Goal: Task Accomplishment & Management: Manage account settings

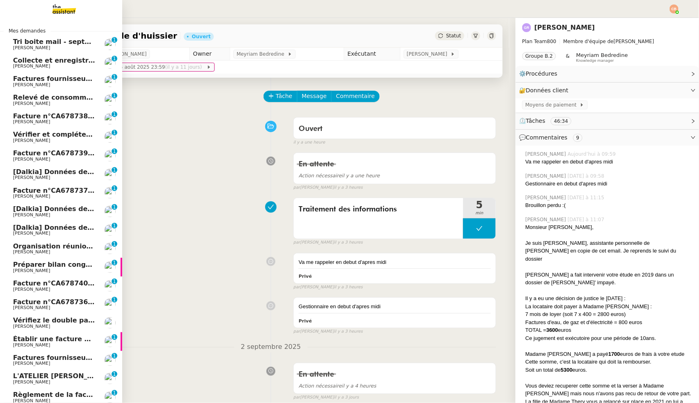
click at [36, 43] on span "Tri boite mail - septembre 2025" at bounding box center [71, 42] width 116 height 8
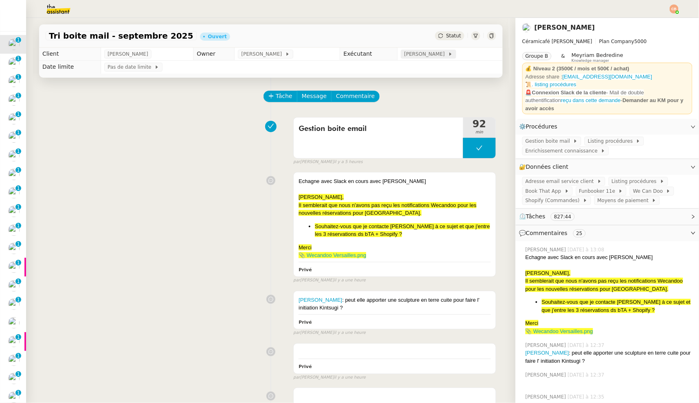
click at [421, 54] on span "[PERSON_NAME]" at bounding box center [426, 54] width 44 height 8
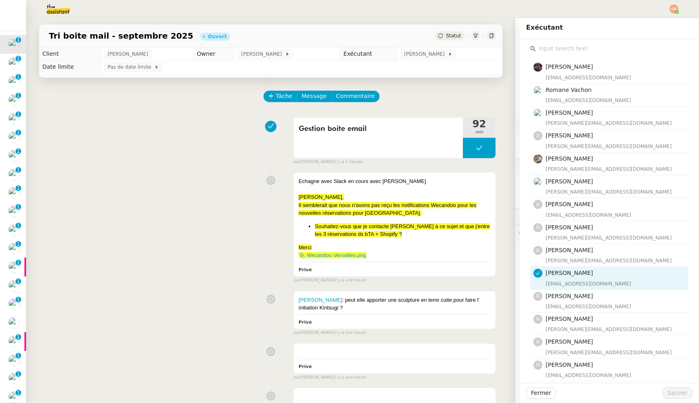
click at [587, 50] on input "text" at bounding box center [612, 48] width 152 height 11
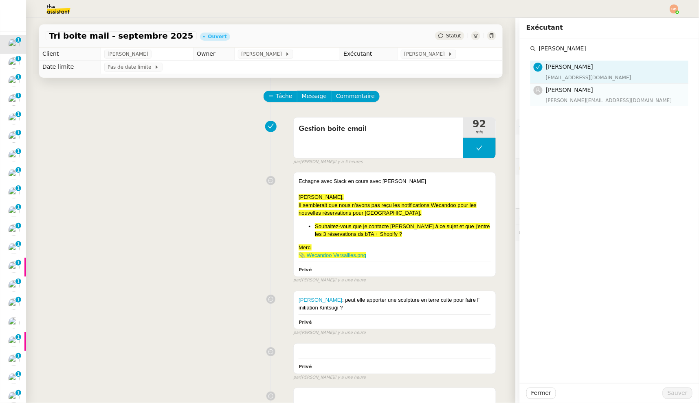
type input "Tatyana"
click at [602, 98] on div "[PERSON_NAME][EMAIL_ADDRESS][DOMAIN_NAME]" at bounding box center [614, 100] width 138 height 8
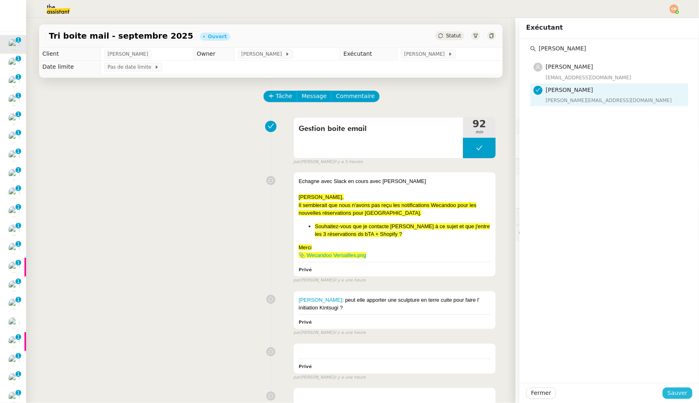
click at [668, 392] on span "Sauver" at bounding box center [677, 393] width 20 height 9
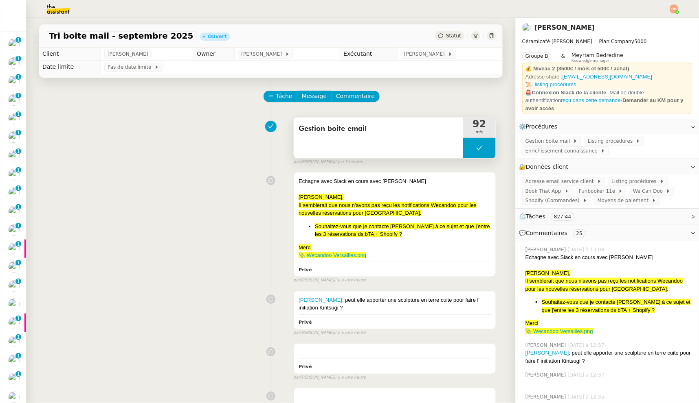
click at [463, 151] on button at bounding box center [479, 148] width 33 height 20
click at [468, 151] on icon at bounding box center [471, 148] width 7 height 7
click at [633, 187] on span "We Can Doo" at bounding box center [649, 191] width 33 height 8
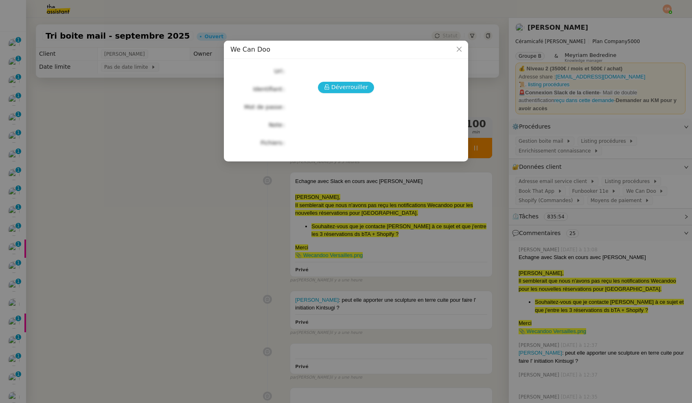
click at [346, 91] on span "Déverrouiller" at bounding box center [349, 87] width 37 height 9
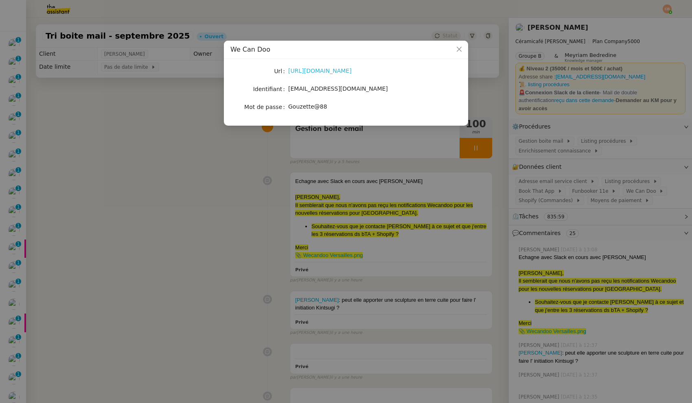
click at [323, 71] on link "https://wecandoo.fr/espace-artisan/login" at bounding box center [320, 71] width 64 height 7
click at [183, 112] on nz-modal-container "We Can Doo Url https://wecandoo.fr/espace-artisan/login Identifiant contact@lat…" at bounding box center [346, 201] width 692 height 403
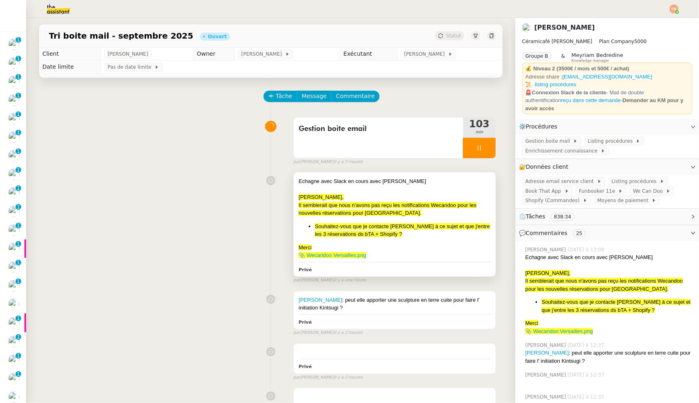
click at [364, 180] on div "Echagne avec Slack en cours avec Genevieve" at bounding box center [394, 181] width 192 height 8
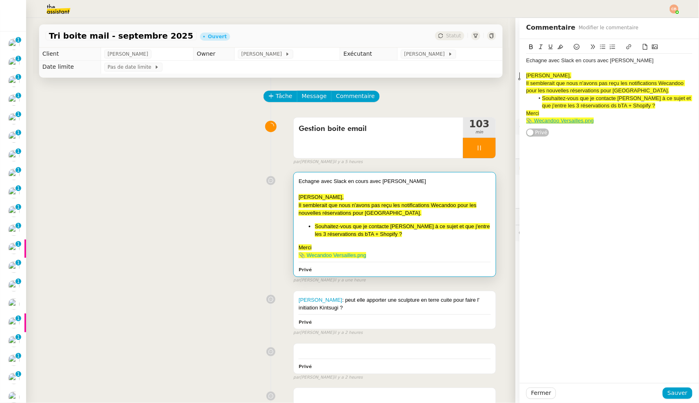
click at [526, 75] on span "[PERSON_NAME]," at bounding box center [548, 75] width 45 height 6
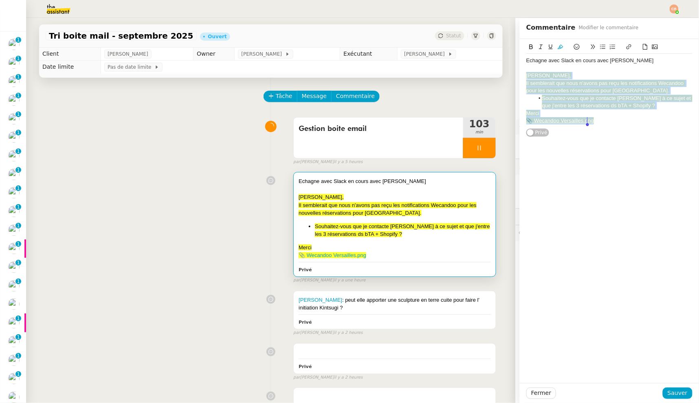
drag, startPoint x: 520, startPoint y: 76, endPoint x: 579, endPoint y: 145, distance: 90.6
click at [579, 145] on div "Echagne avec Slack en cours avec Genevieve Geneviève, Il semblerait que nous n'…" at bounding box center [608, 211] width 179 height 344
click at [557, 48] on icon at bounding box center [560, 47] width 6 height 6
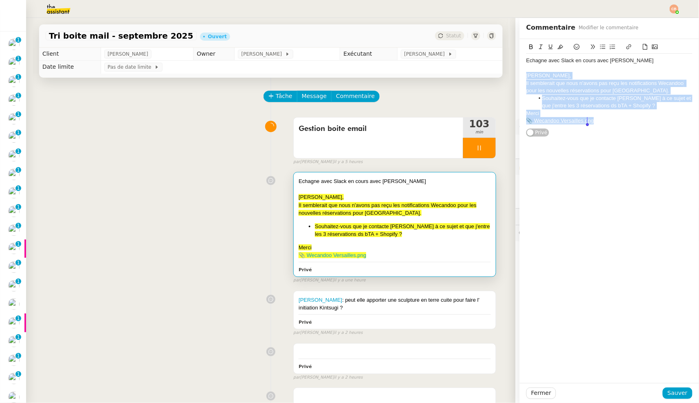
click at [560, 73] on div "[PERSON_NAME]," at bounding box center [609, 75] width 166 height 7
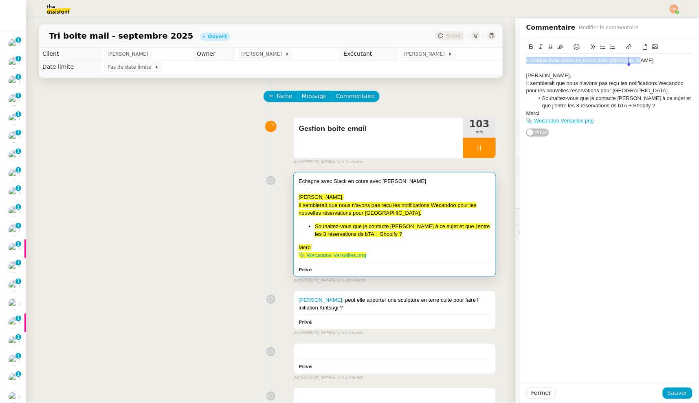
drag, startPoint x: 519, startPoint y: 62, endPoint x: 636, endPoint y: 63, distance: 116.4
click at [636, 63] on div "Echagne avec Slack en cours avec Genevieve" at bounding box center [609, 60] width 166 height 7
click at [574, 46] on icon at bounding box center [577, 47] width 6 height 6
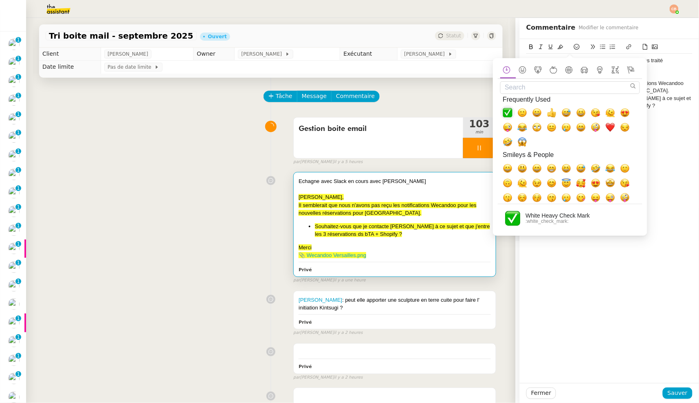
click at [508, 115] on span "✅, white_check_mark" at bounding box center [507, 113] width 10 height 10
click at [666, 72] on div at bounding box center [609, 75] width 166 height 7
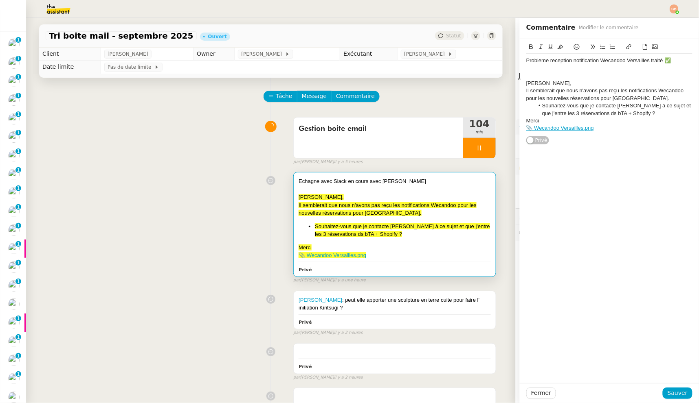
click at [534, 63] on div "Probleme reception notification Wecandoo Versailles traité ✅" at bounding box center [609, 60] width 166 height 7
click at [519, 64] on div "Probleme reception notification Wecandoo Versailles traité ✅ Geneviève, Il semb…" at bounding box center [608, 92] width 179 height 106
click at [526, 68] on div at bounding box center [609, 68] width 166 height 7
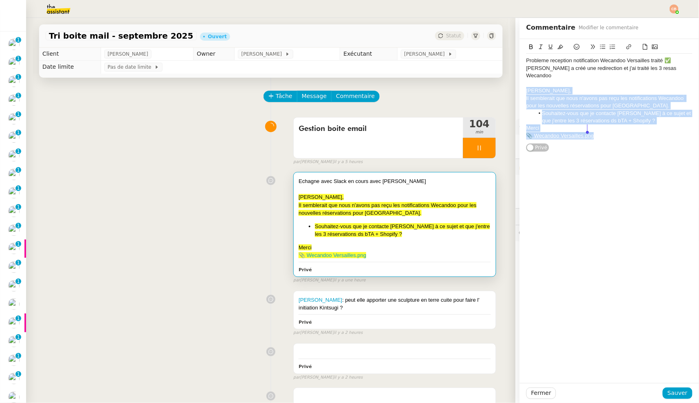
drag, startPoint x: 520, startPoint y: 80, endPoint x: 542, endPoint y: 161, distance: 84.3
click at [542, 161] on div "Probleme reception notification Wecandoo Versailles traité ✅ Genevieve a créé u…" at bounding box center [608, 211] width 179 height 344
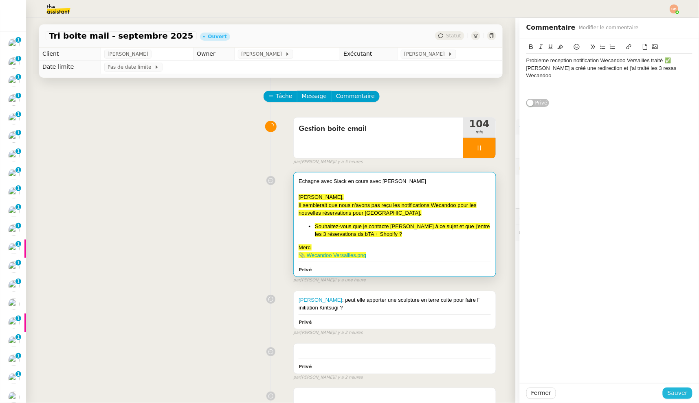
click at [667, 391] on span "Sauver" at bounding box center [677, 393] width 20 height 9
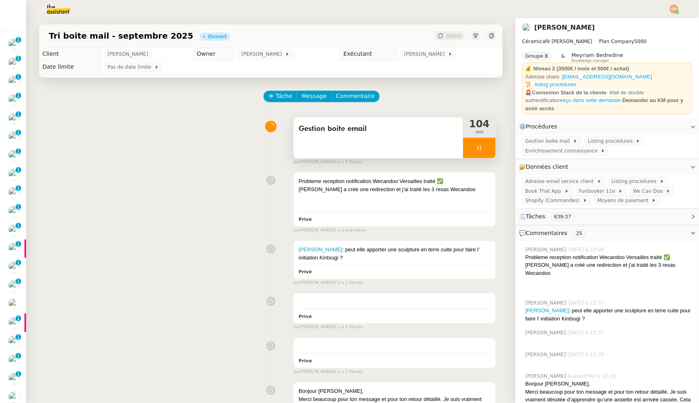
click at [463, 151] on div at bounding box center [479, 148] width 33 height 20
click at [484, 147] on icon at bounding box center [487, 148] width 7 height 7
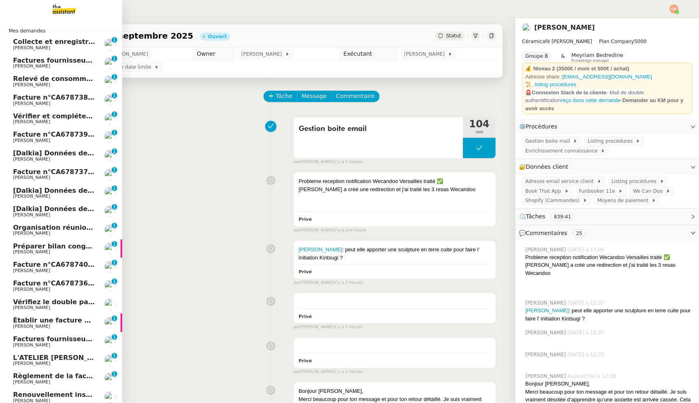
click at [25, 78] on span "Relevé de consommations - septembre 2025" at bounding box center [94, 79] width 163 height 8
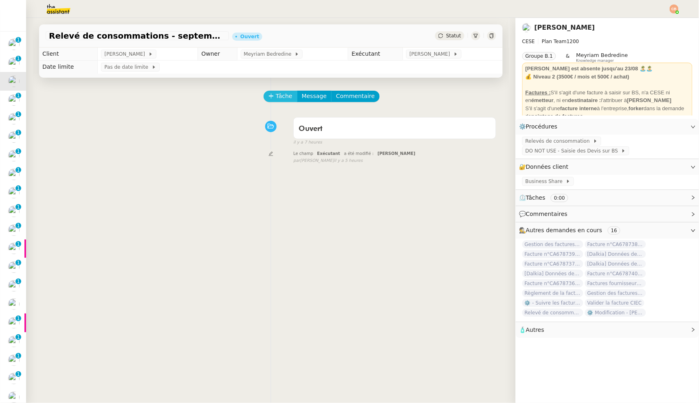
click at [276, 96] on span "Tâche" at bounding box center [284, 96] width 17 height 9
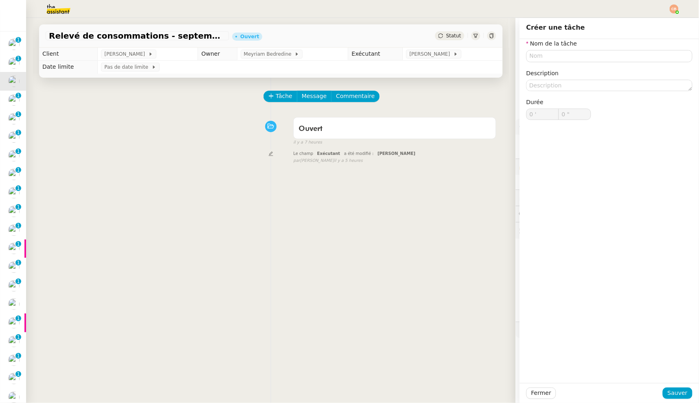
click at [258, 162] on div "Le champ Exécutant a été modifié : Coralie Bordas false par Meyriam B. il y a 5…" at bounding box center [271, 156] width 450 height 15
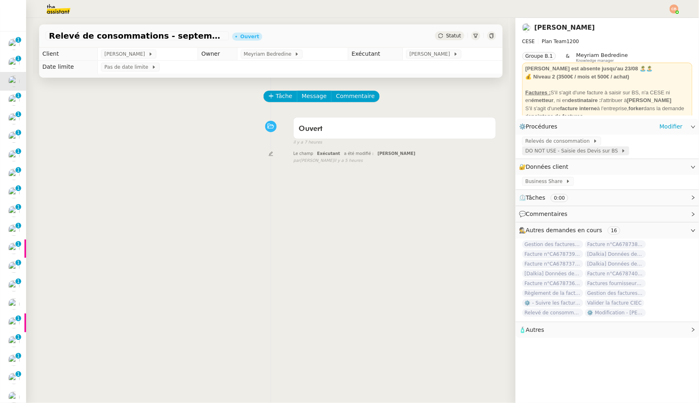
click at [533, 147] on span "DO NOT USE - Saisie des Devis sur BS" at bounding box center [573, 151] width 96 height 8
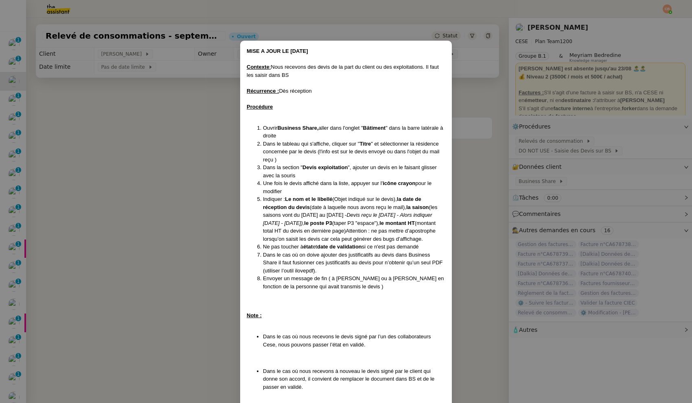
click at [240, 143] on div "MISE A JOUR LE 11/03/2025 Contexte : Nous recevons des devis de la part du clie…" at bounding box center [346, 296] width 212 height 510
click at [528, 136] on nz-modal-container "MISE A JOUR LE 11/03/2025 Contexte : Nous recevons des devis de la part du clie…" at bounding box center [346, 201] width 692 height 403
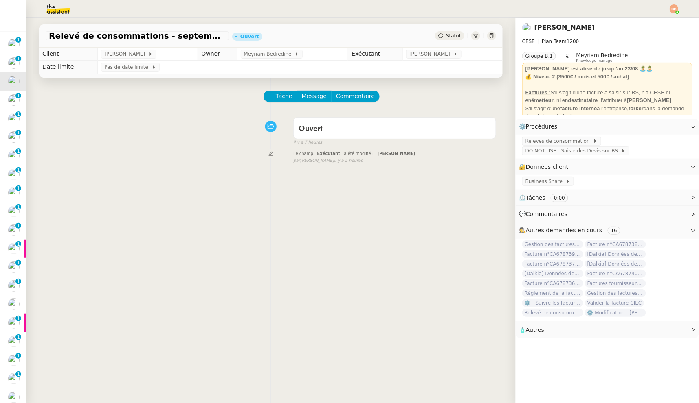
click at [526, 138] on span "Relevés de consommation" at bounding box center [559, 141] width 68 height 8
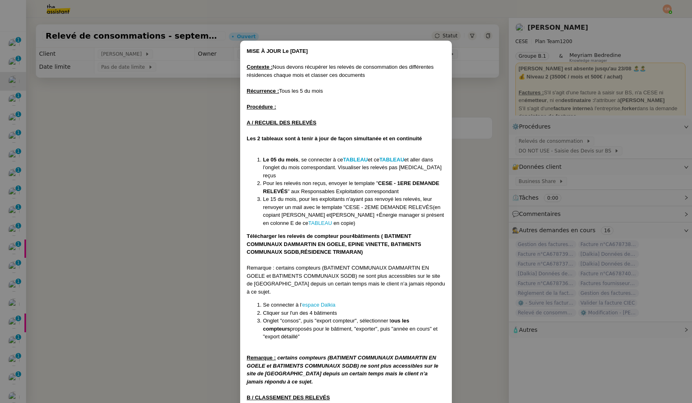
click at [163, 145] on nz-modal-container "MISE À JOUR Le 17/07/2025 Contexte : Nous devons récupérer les relevés de conso…" at bounding box center [346, 201] width 692 height 403
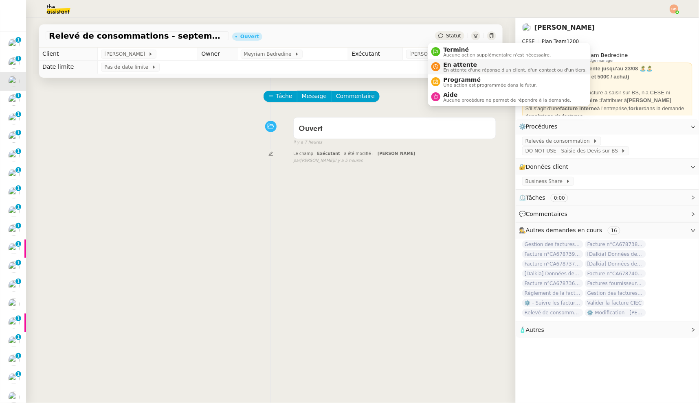
click at [447, 63] on span "En attente" at bounding box center [514, 64] width 143 height 7
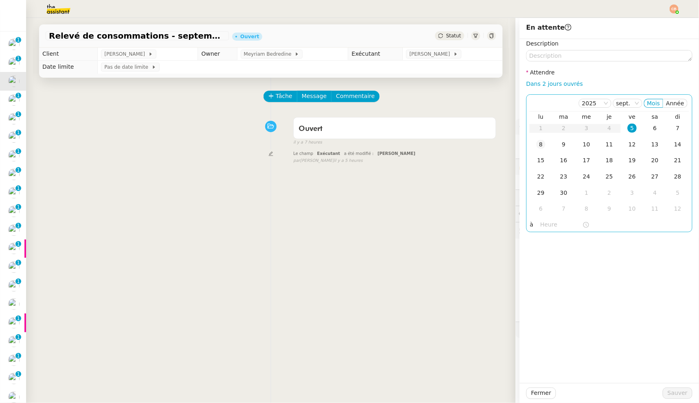
click at [536, 146] on div "8" at bounding box center [540, 144] width 9 height 9
click at [432, 55] on span "[PERSON_NAME]" at bounding box center [431, 54] width 44 height 8
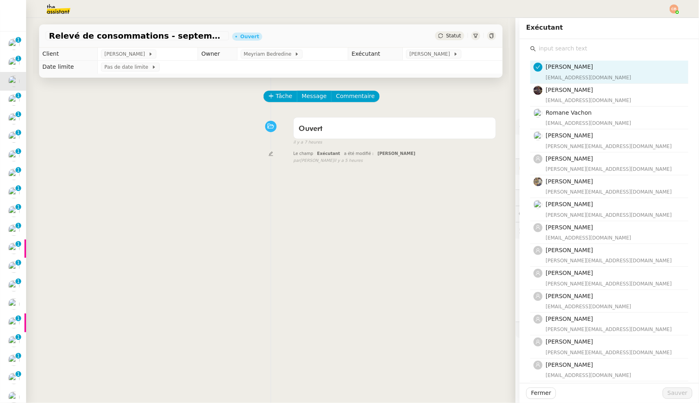
click at [548, 41] on div "Coralie Bordas coralie@team.theassistant.com Bert Canavaggio bert.canavaggio@gm…" at bounding box center [609, 279] width 166 height 480
click at [542, 47] on input "text" at bounding box center [612, 48] width 152 height 11
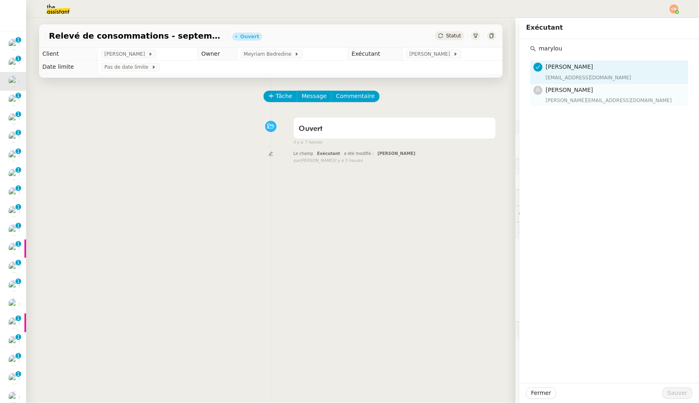
type input "marylou"
click at [548, 94] on h4 "[PERSON_NAME]" at bounding box center [614, 89] width 138 height 9
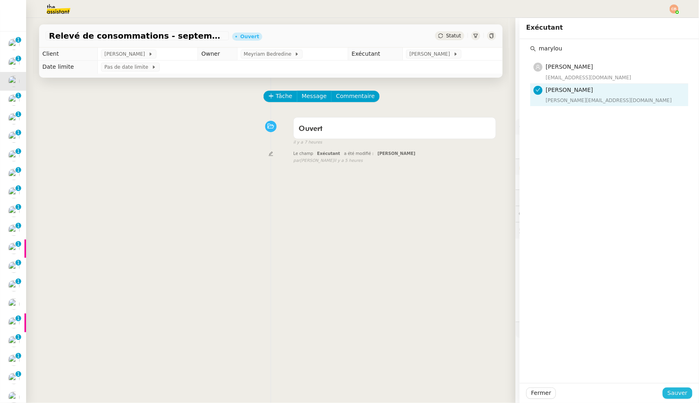
click at [680, 396] on span "Sauver" at bounding box center [677, 393] width 20 height 9
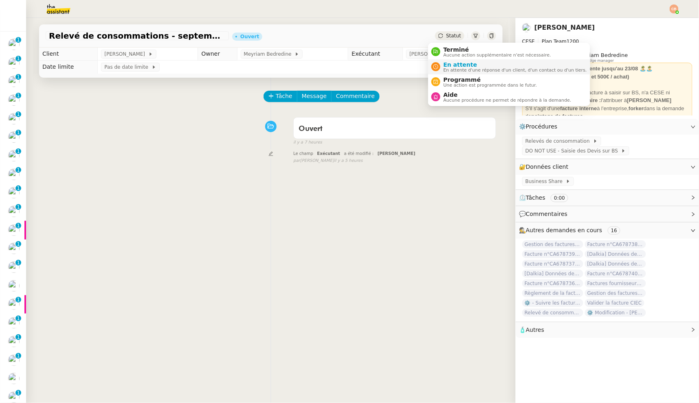
click at [441, 65] on div "En attente En attente d'une réponse d'un client, d'un contact ou d'un tiers." at bounding box center [513, 66] width 147 height 11
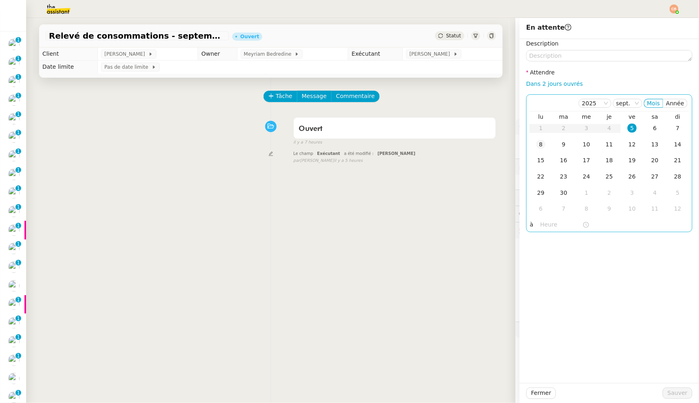
click at [536, 145] on div "8" at bounding box center [540, 144] width 9 height 9
click at [546, 226] on input "text" at bounding box center [561, 224] width 42 height 9
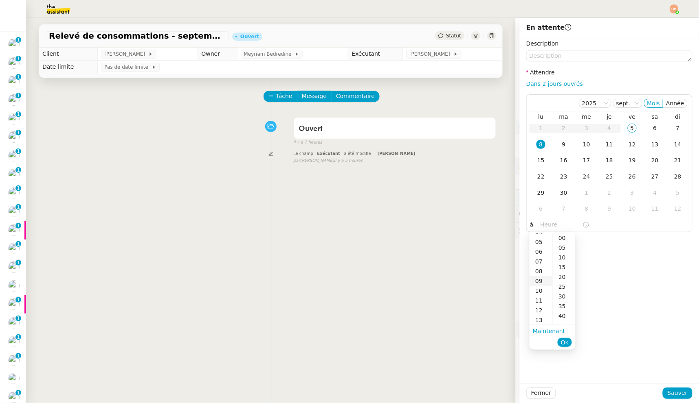
click at [541, 284] on div "09" at bounding box center [540, 281] width 23 height 10
click at [562, 237] on div "00" at bounding box center [563, 238] width 22 height 10
type input "09:00"
click at [632, 249] on div "Description Attendre Dans 2 jours ouvrés [DATE] Mois Année lu ma me je ve sa di…" at bounding box center [608, 211] width 179 height 344
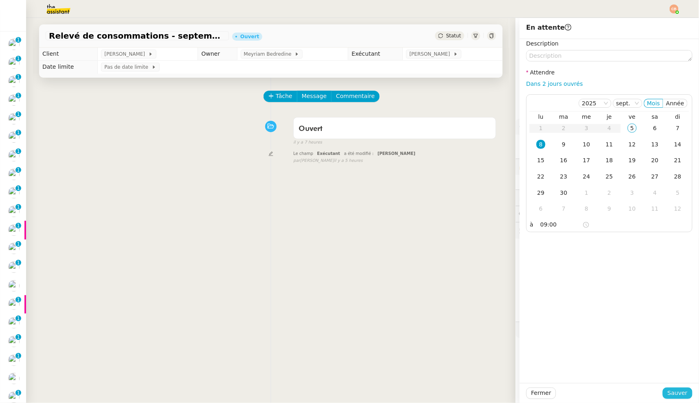
click at [667, 391] on span "Sauver" at bounding box center [677, 393] width 20 height 9
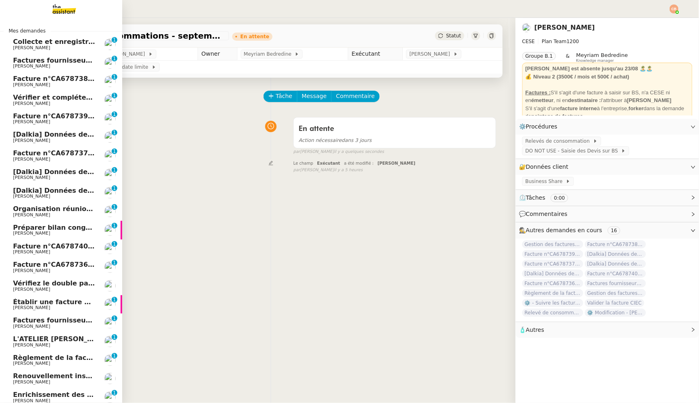
click at [34, 48] on span "[PERSON_NAME]" at bounding box center [31, 47] width 37 height 5
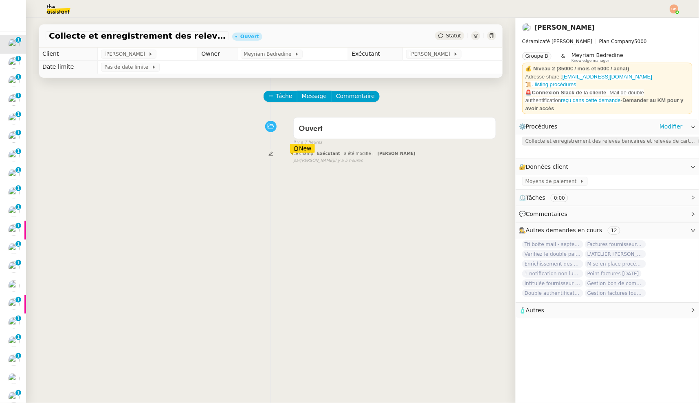
click at [550, 137] on span "Collecte et enregistrement des relevés bancaires et relevés de cartes bancaires" at bounding box center [611, 141] width 172 height 8
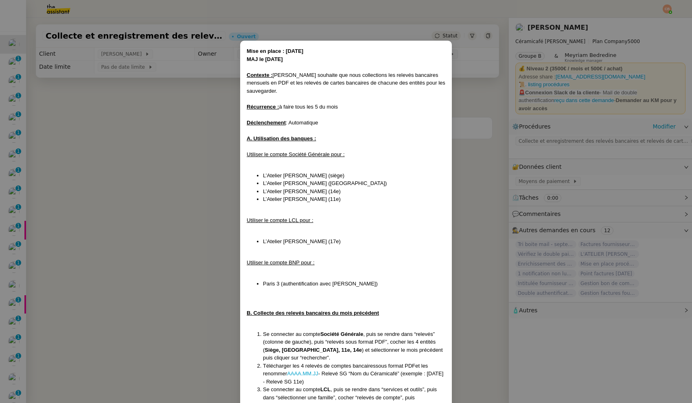
click at [139, 132] on nz-modal-container "Mise en place : 24/07/2025 MAJ le 20/08/25 Contexte : Geneviève souhaite que no…" at bounding box center [346, 201] width 692 height 403
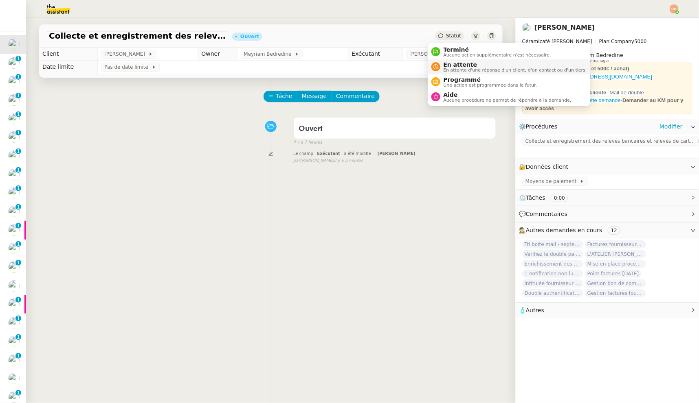
click at [451, 63] on span "En attente" at bounding box center [514, 64] width 143 height 7
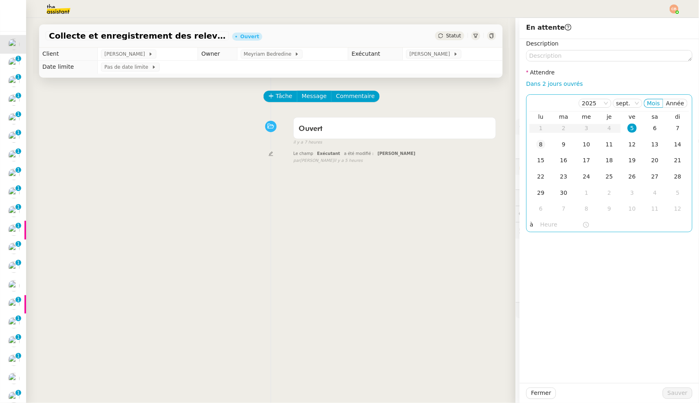
click at [536, 145] on div "8" at bounding box center [540, 144] width 9 height 9
click at [546, 225] on input "text" at bounding box center [561, 224] width 42 height 9
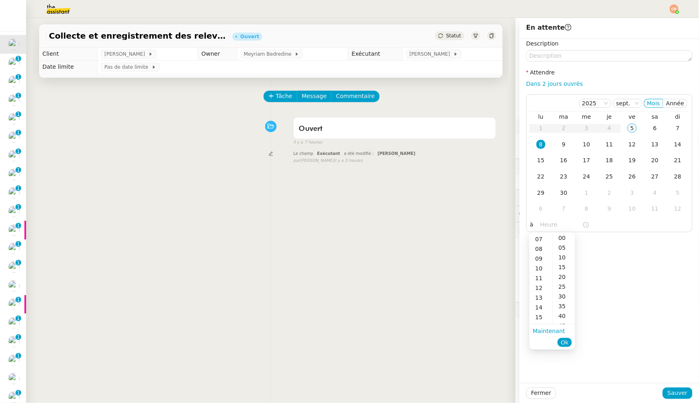
scroll to position [57, 0]
click at [539, 259] on div "08" at bounding box center [540, 259] width 23 height 10
click at [561, 238] on div "00" at bounding box center [563, 238] width 22 height 10
type input "08:00"
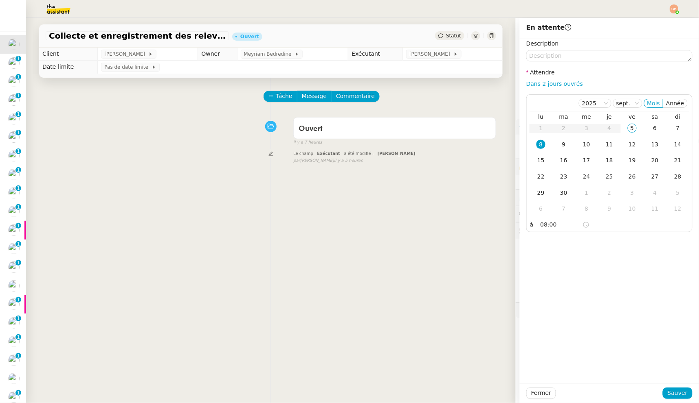
click at [619, 247] on div "Description Attendre Dans 2 jours ouvrés [DATE] Mois Année lu ma me je ve sa di…" at bounding box center [608, 211] width 179 height 344
drag, startPoint x: 665, startPoint y: 393, endPoint x: 546, endPoint y: 368, distance: 121.4
click at [667, 393] on span "Sauver" at bounding box center [677, 393] width 20 height 9
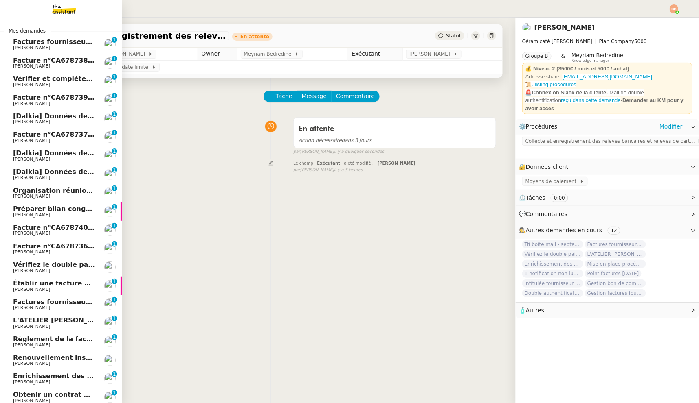
click at [38, 44] on span "Factures fournisseurs règlement par prélèvement, CB et espèces via Pennylane - …" at bounding box center [193, 42] width 360 height 8
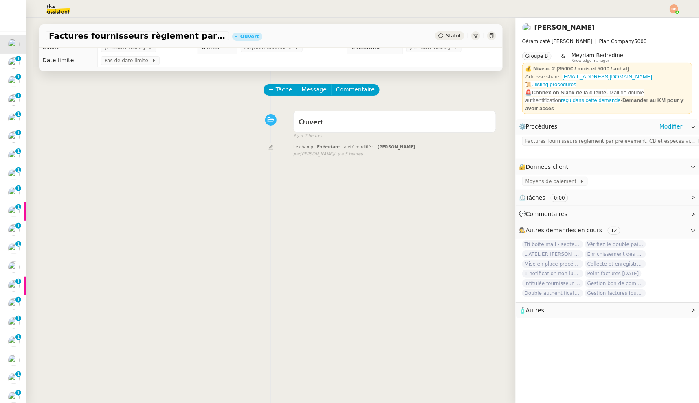
scroll to position [19, 0]
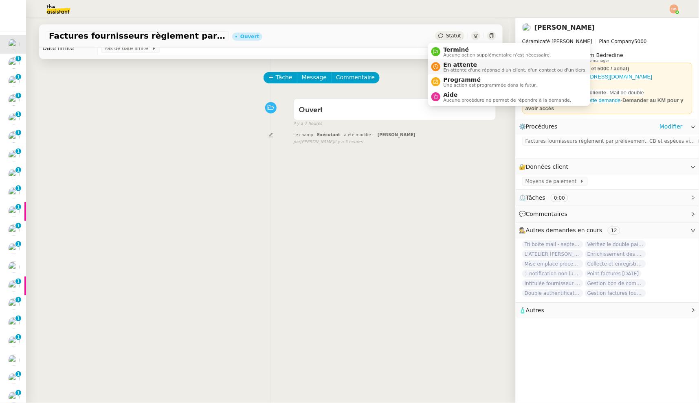
click at [444, 64] on span "En attente" at bounding box center [514, 64] width 143 height 7
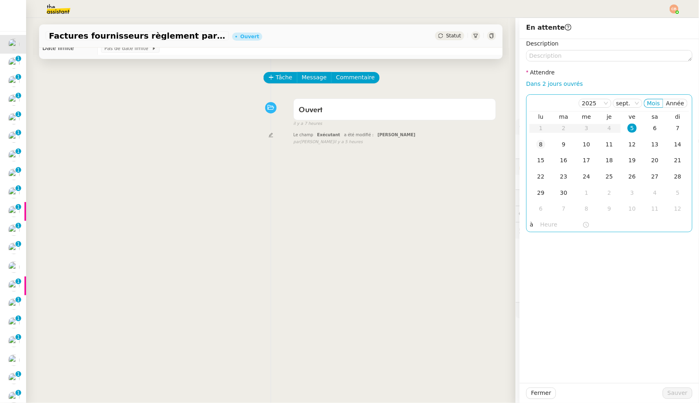
click at [536, 141] on div "8" at bounding box center [540, 144] width 9 height 9
click at [541, 226] on input "text" at bounding box center [561, 224] width 42 height 9
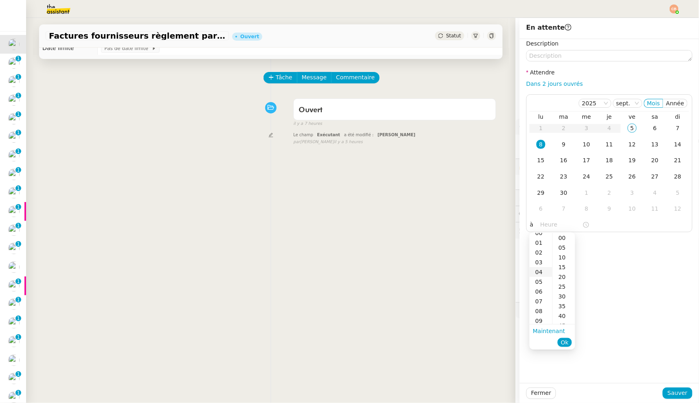
scroll to position [11, 0]
click at [537, 314] on div "09" at bounding box center [540, 315] width 23 height 10
click at [563, 237] on div "00" at bounding box center [563, 238] width 22 height 10
type input "09:00"
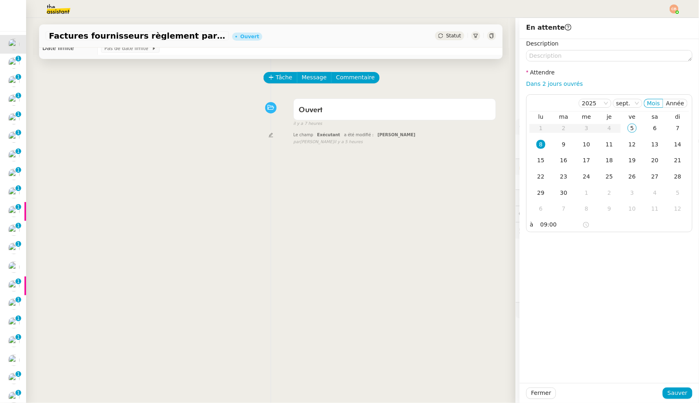
click at [631, 250] on div "Description Attendre Dans 2 jours ouvrés [DATE] Mois Année lu ma me je ve sa di…" at bounding box center [608, 211] width 179 height 344
click at [667, 392] on span "Sauver" at bounding box center [677, 393] width 20 height 9
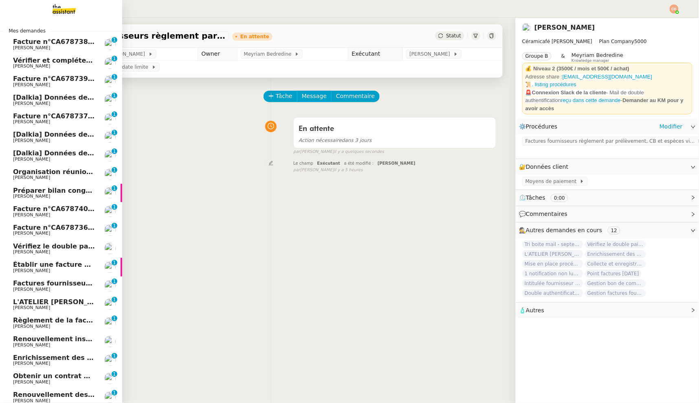
click at [48, 45] on span "[PERSON_NAME]" at bounding box center [31, 47] width 37 height 5
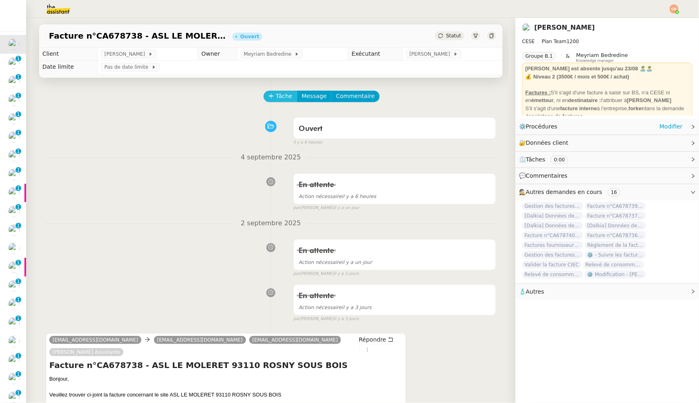
click at [280, 99] on span "Tâche" at bounding box center [284, 96] width 17 height 9
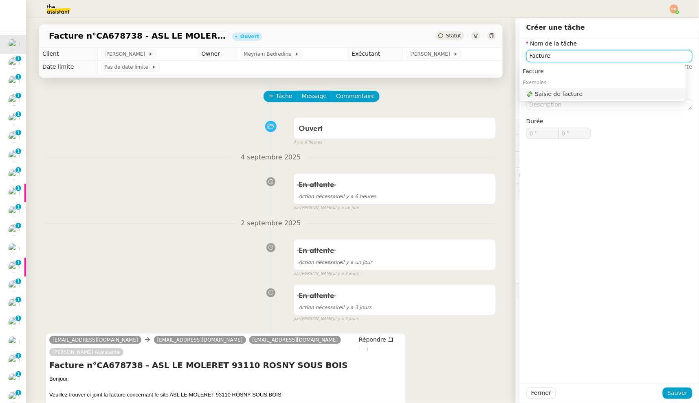
type input "Facture"
click at [573, 189] on div "Nom de la tâche Facture ⚠️ Privilégiez un titre clair et explicite. Le client v…" at bounding box center [608, 211] width 179 height 344
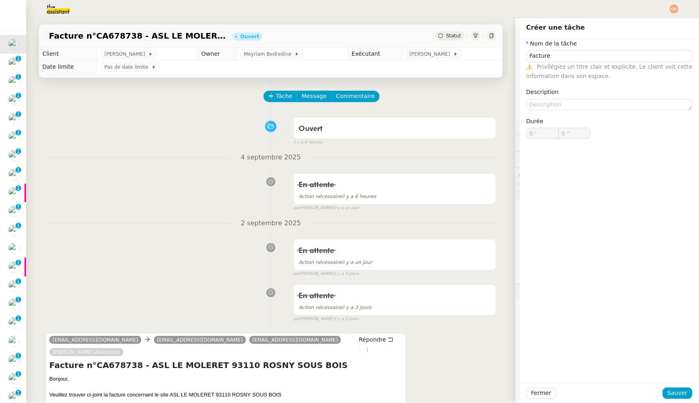
click at [79, 166] on div "4 septembre 2025 En attente Action nécessaire il y a 6 heures false par Coralie…" at bounding box center [271, 181] width 450 height 59
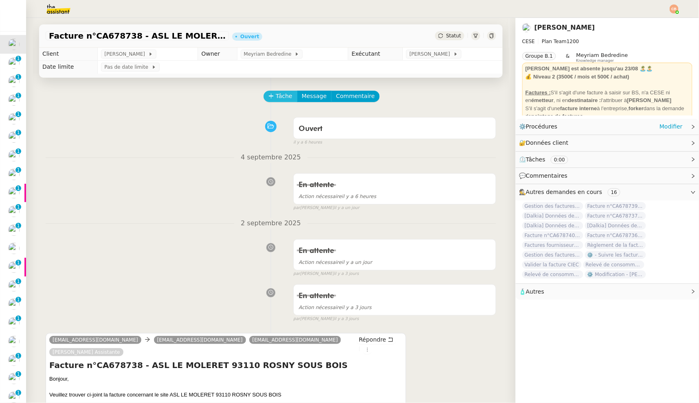
click at [268, 97] on button "Tâche" at bounding box center [280, 96] width 34 height 11
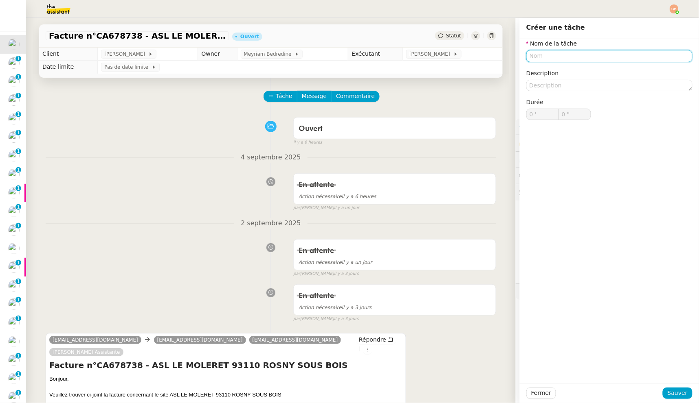
click at [541, 57] on input "text" at bounding box center [609, 56] width 166 height 12
click at [552, 92] on div "💸 Saisie de facture" at bounding box center [604, 93] width 156 height 7
type input "Saisie de facture"
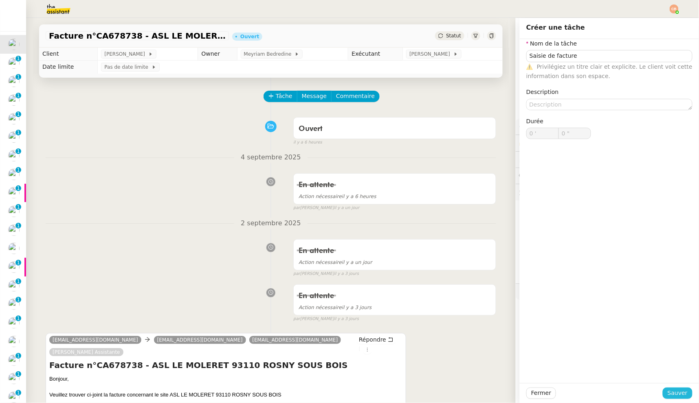
click at [669, 394] on span "Sauver" at bounding box center [677, 393] width 20 height 9
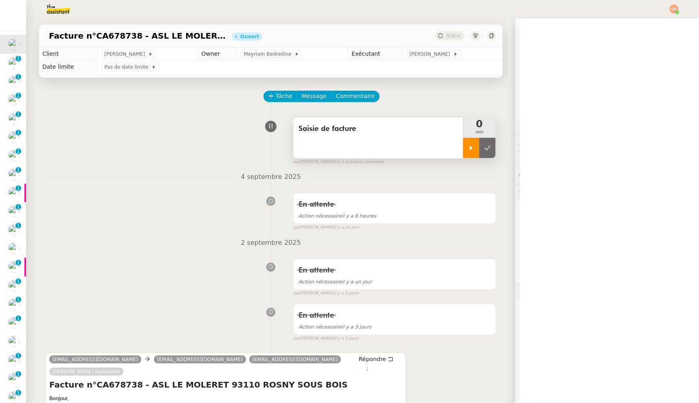
click at [468, 150] on icon at bounding box center [471, 148] width 7 height 7
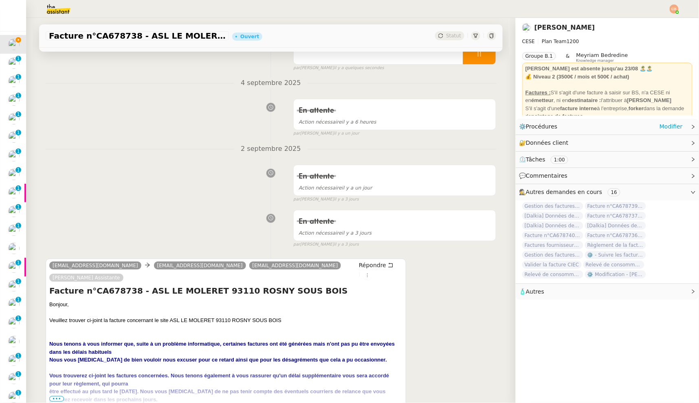
scroll to position [184, 0]
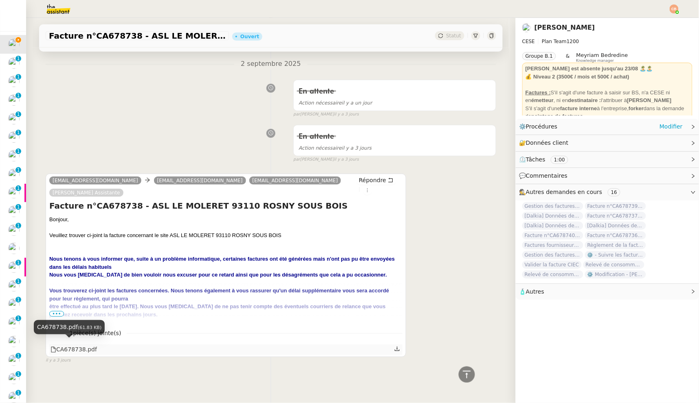
click at [76, 347] on div "CA678738.pdf" at bounding box center [73, 349] width 46 height 9
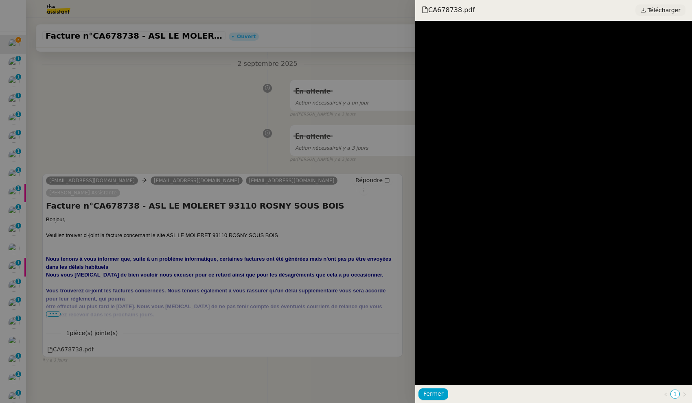
click at [660, 11] on span "Télécharger" at bounding box center [664, 10] width 33 height 11
click at [140, 72] on div at bounding box center [346, 201] width 692 height 403
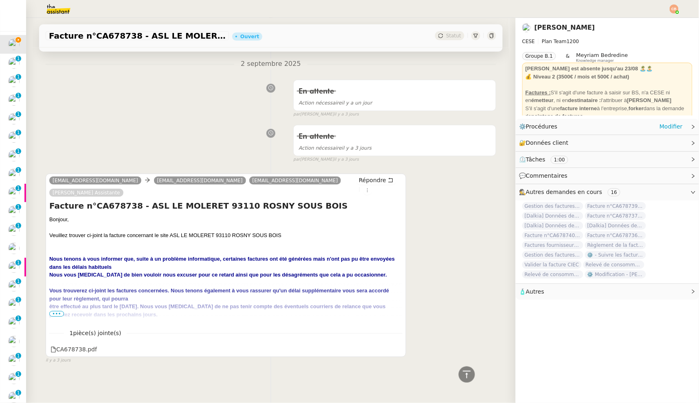
click at [559, 123] on div "⚙️ Procédures Modifier" at bounding box center [601, 126] width 164 height 9
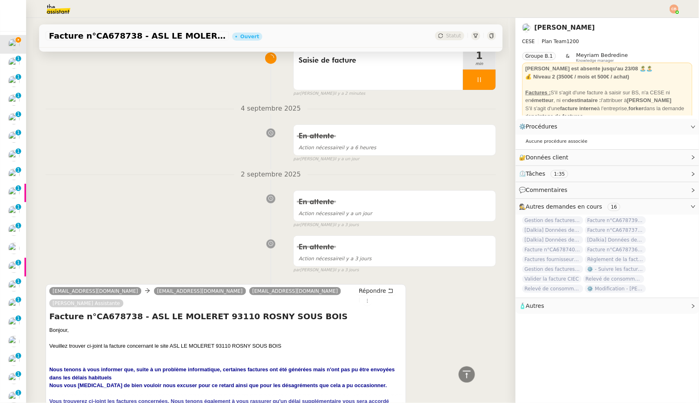
scroll to position [0, 0]
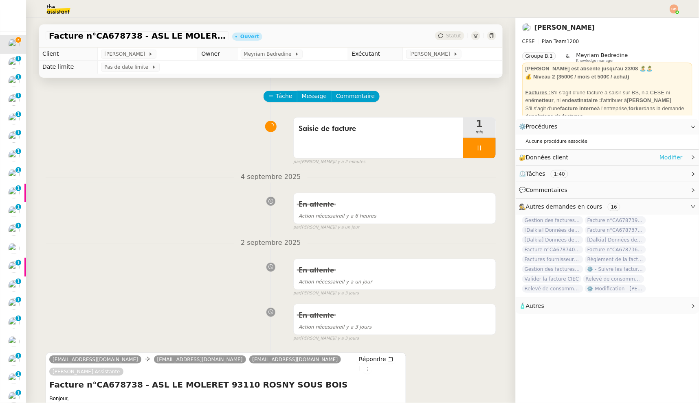
click at [674, 158] on link "Modifier" at bounding box center [670, 157] width 23 height 9
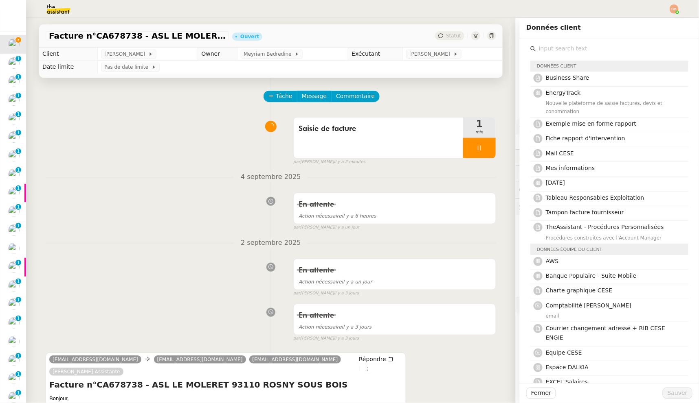
click at [561, 51] on input "text" at bounding box center [612, 48] width 152 height 11
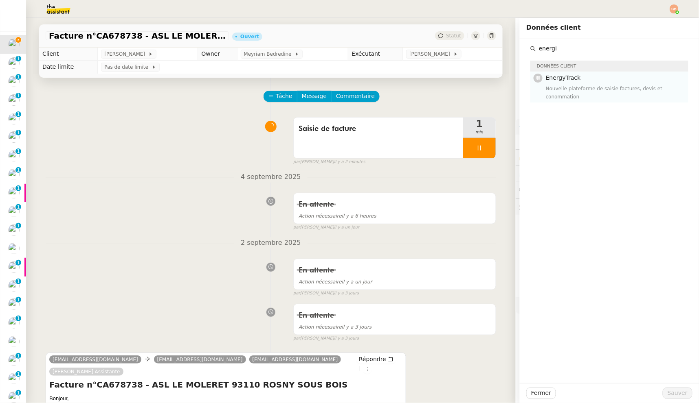
type input "energi"
click at [556, 77] on span "EnergyTrack" at bounding box center [562, 77] width 35 height 7
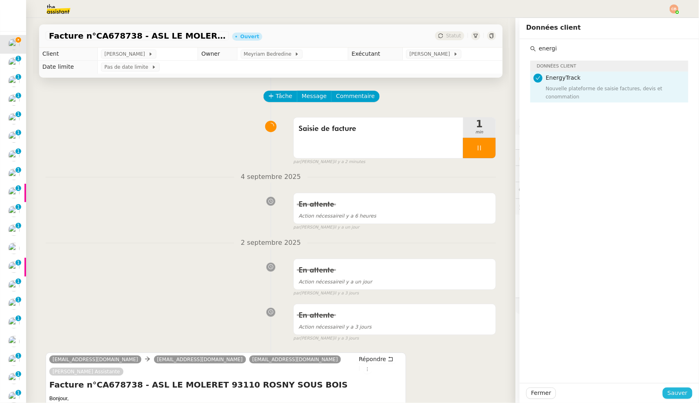
click at [677, 393] on span "Sauver" at bounding box center [677, 393] width 20 height 9
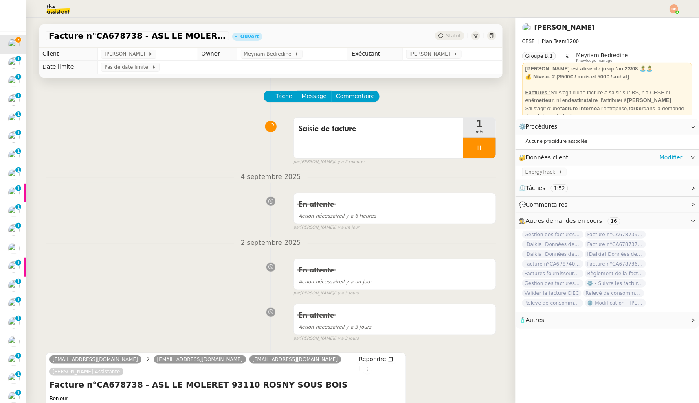
click at [537, 177] on div "EnergyTrack" at bounding box center [606, 173] width 183 height 14
click at [537, 174] on span "EnergyTrack" at bounding box center [541, 172] width 33 height 8
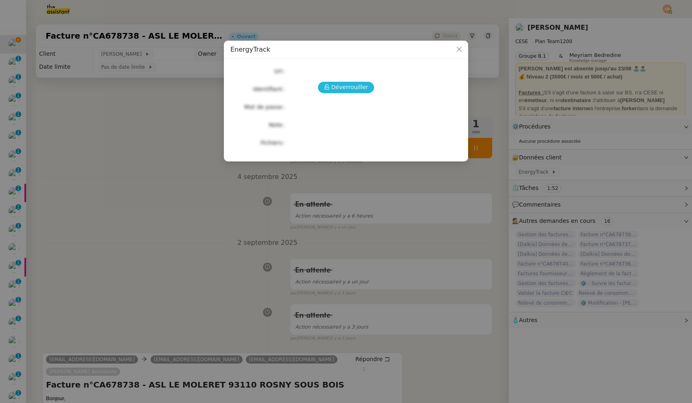
click at [358, 83] on span "Déverrouiller" at bounding box center [349, 87] width 37 height 9
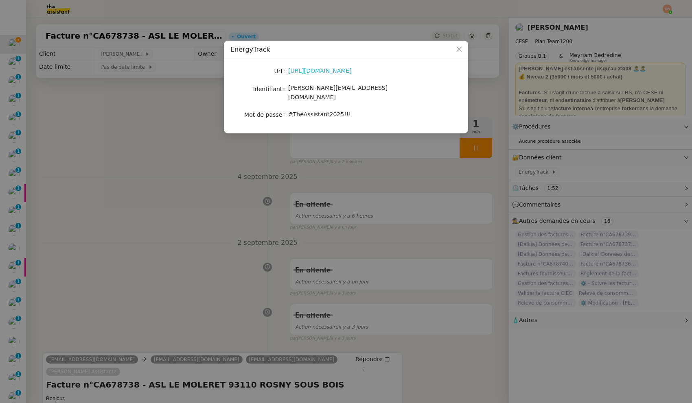
click at [332, 72] on link "https://energytrack.fr/" at bounding box center [320, 71] width 64 height 7
drag, startPoint x: 289, startPoint y: 89, endPoint x: 368, endPoint y: 94, distance: 78.8
click at [368, 94] on div "[PERSON_NAME][EMAIL_ADDRESS][DOMAIN_NAME]" at bounding box center [355, 92] width 135 height 19
copy span "[PERSON_NAME][EMAIL_ADDRESS][DOMAIN_NAME]"
drag, startPoint x: 289, startPoint y: 105, endPoint x: 351, endPoint y: 104, distance: 61.9
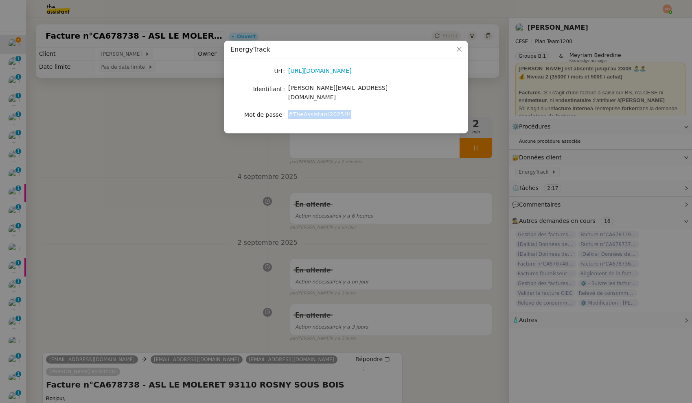
click at [351, 110] on div "#TheAssistant2025!!!" at bounding box center [355, 114] width 135 height 9
copy span "#TheAssistant2025!!!"
click at [163, 124] on nz-modal-container "EnergyTrack Url https://energytrack.fr/ Identifiant camille.assistante@cese.fr …" at bounding box center [346, 201] width 692 height 403
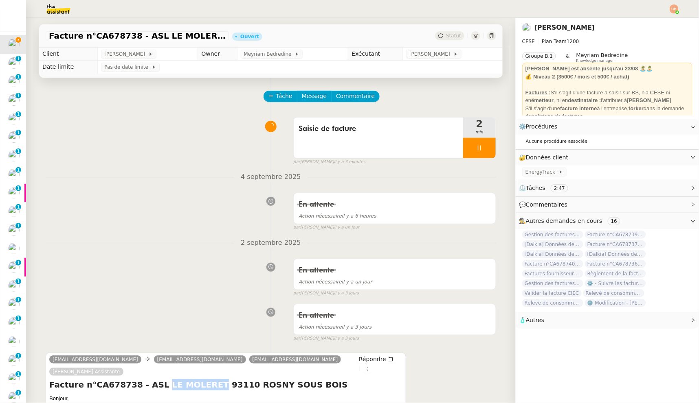
drag, startPoint x: 150, startPoint y: 385, endPoint x: 198, endPoint y: 388, distance: 48.1
click at [198, 388] on h4 "Facture n°CA678738 - ASL LE MOLERET 93110 ROSNY SOUS BOIS" at bounding box center [225, 384] width 353 height 11
copy h4 "LE MOLERET"
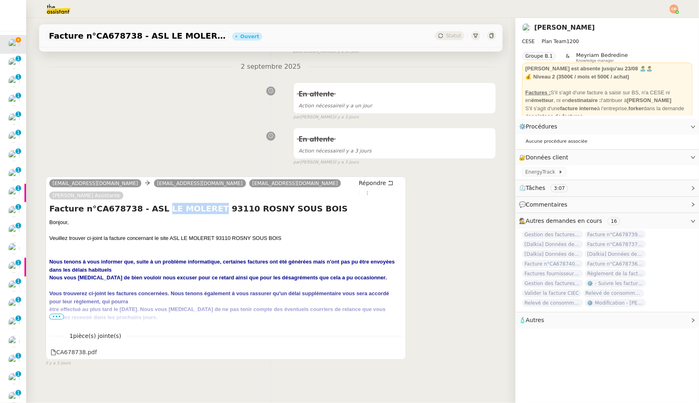
scroll to position [184, 0]
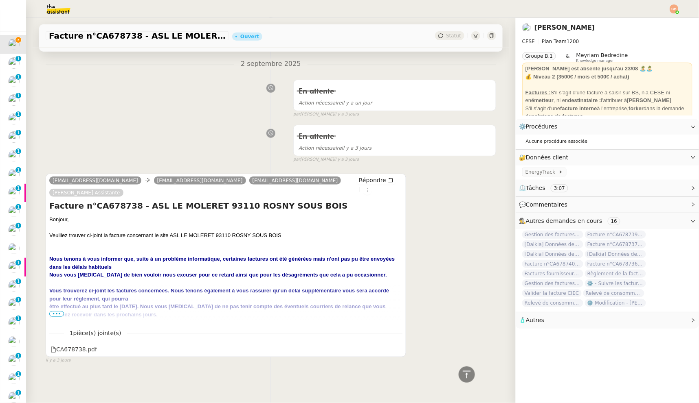
click at [54, 311] on span "•••" at bounding box center [56, 314] width 15 height 6
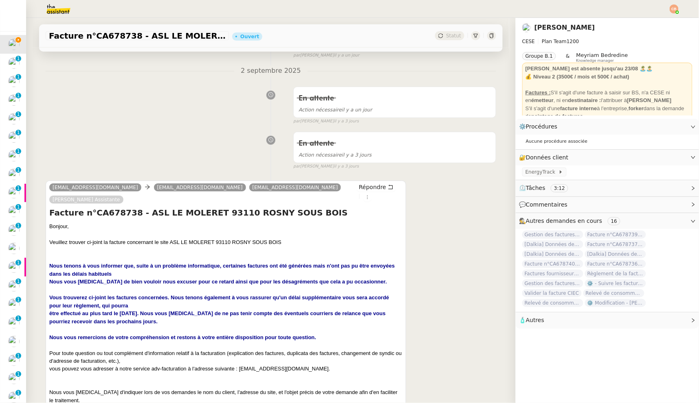
scroll to position [203, 0]
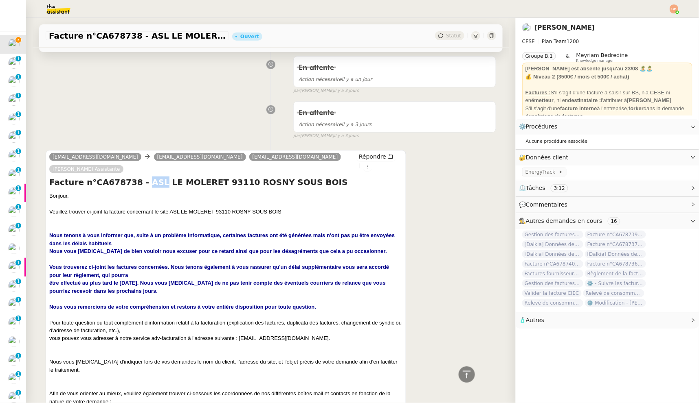
drag, startPoint x: 135, startPoint y: 183, endPoint x: 147, endPoint y: 183, distance: 12.2
click at [147, 183] on h4 "Facture n°CA678738 - ASL LE MOLERET 93110 ROSNY SOUS BOIS" at bounding box center [225, 182] width 353 height 11
copy h4 "ASL"
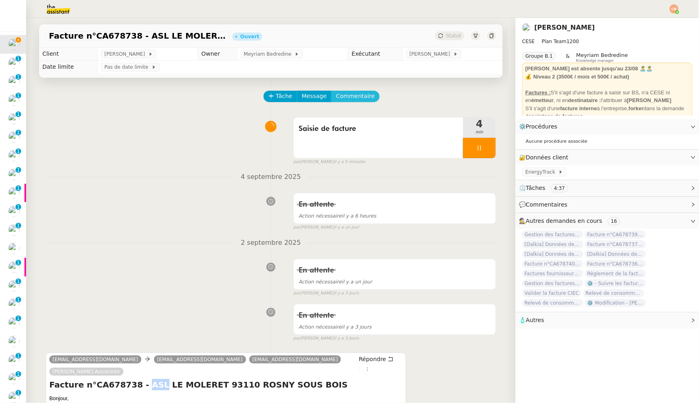
click at [359, 98] on span "Commentaire" at bounding box center [355, 96] width 39 height 9
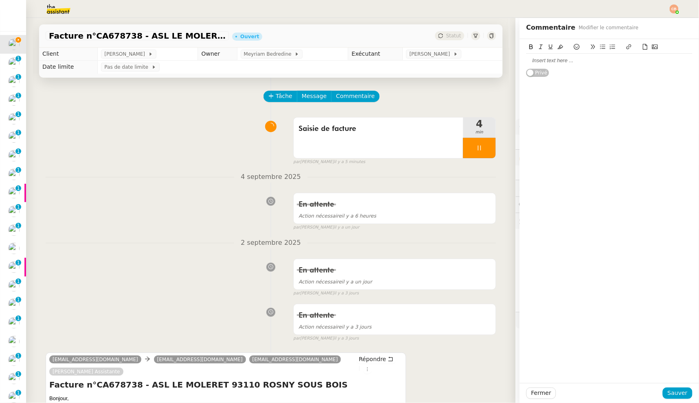
click at [534, 62] on div at bounding box center [609, 60] width 166 height 7
click at [683, 398] on button "Sauver" at bounding box center [677, 393] width 30 height 11
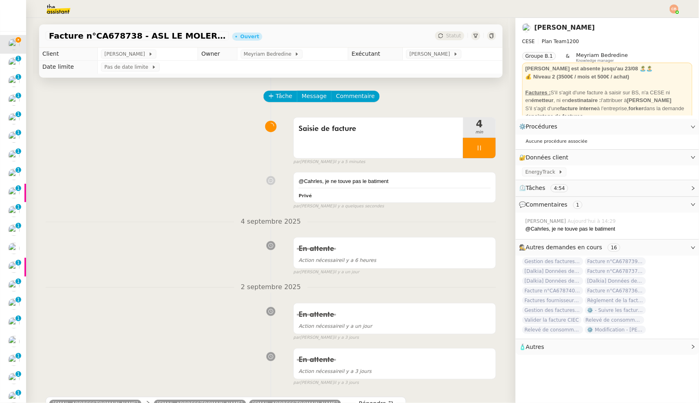
scroll to position [297, 0]
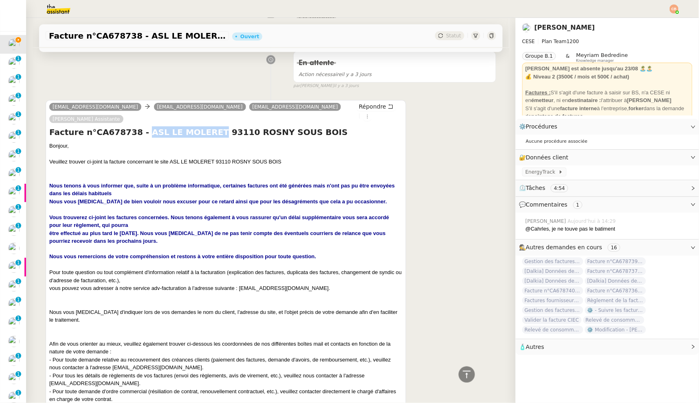
drag, startPoint x: 135, startPoint y: 134, endPoint x: 199, endPoint y: 132, distance: 63.6
click at [199, 132] on h4 "Facture n°CA678738 - ASL LE MOLERET 93110 ROSNY SOUS BOIS" at bounding box center [225, 132] width 353 height 11
copy h4 "ASL LE MOLERET"
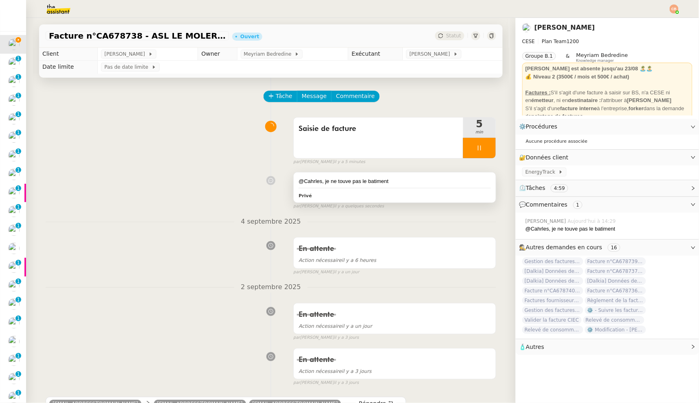
click at [384, 180] on div "@Cahrles, je ne touve pas le batiment" at bounding box center [394, 181] width 192 height 8
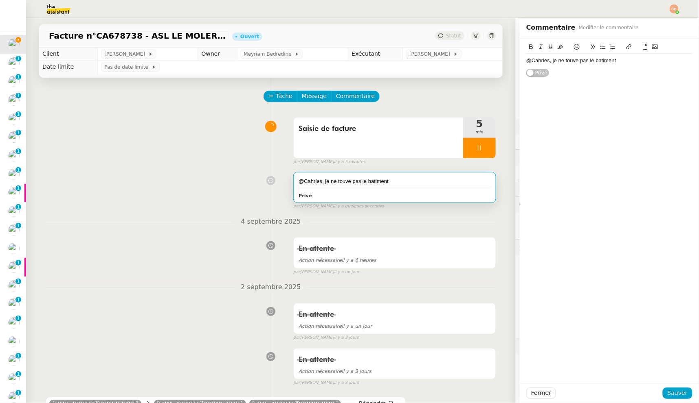
click at [613, 64] on div "@Cahrles, je ne touve pas le batiment" at bounding box center [609, 60] width 166 height 7
click at [542, 60] on div "@Cahrles, je ne touve pas le batiment ASL LE MOLERET" at bounding box center [609, 60] width 166 height 7
click at [560, 66] on div "ds Energytrack" at bounding box center [609, 68] width 166 height 7
click at [667, 390] on span "Sauver" at bounding box center [677, 393] width 20 height 9
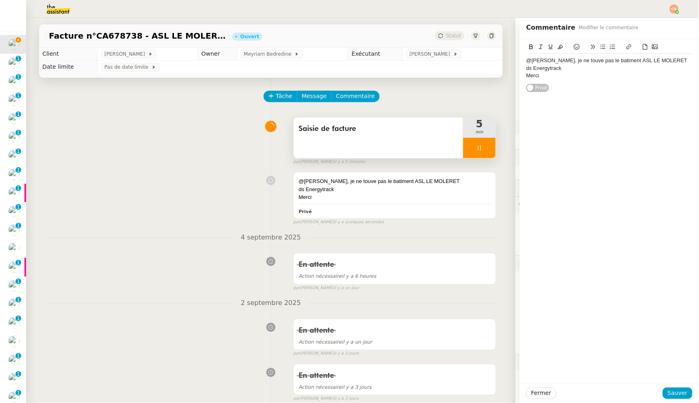
click at [477, 149] on icon at bounding box center [478, 148] width 3 height 5
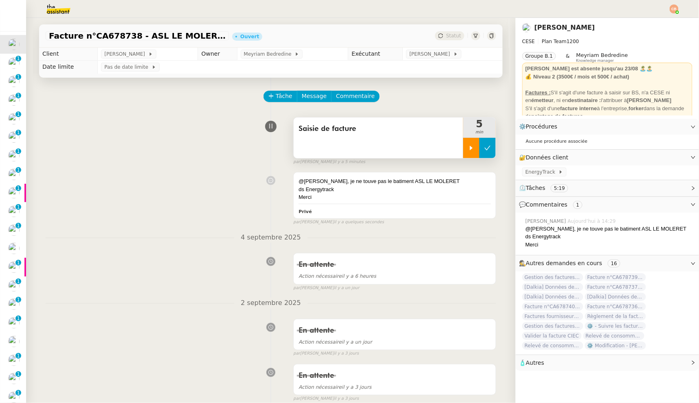
click at [484, 145] on icon at bounding box center [487, 148] width 7 height 7
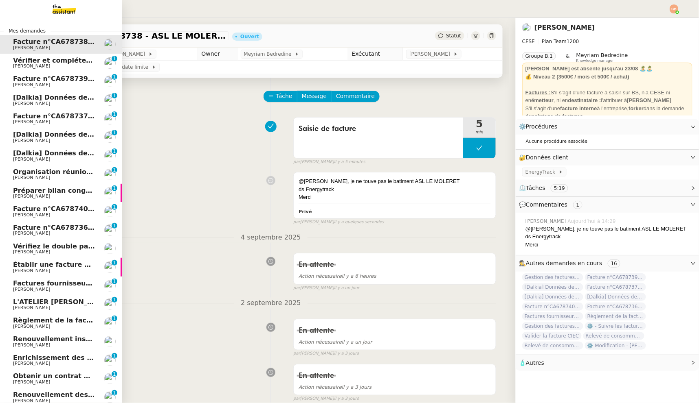
click at [20, 81] on span "Facture n°CA678739 - ASL LE MOLERET 93110 ROSNY SOUS BOIS" at bounding box center [132, 79] width 239 height 8
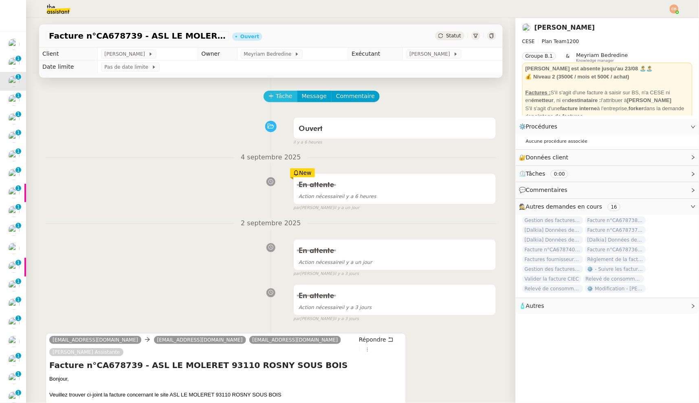
click at [268, 94] on button "Tâche" at bounding box center [280, 96] width 34 height 11
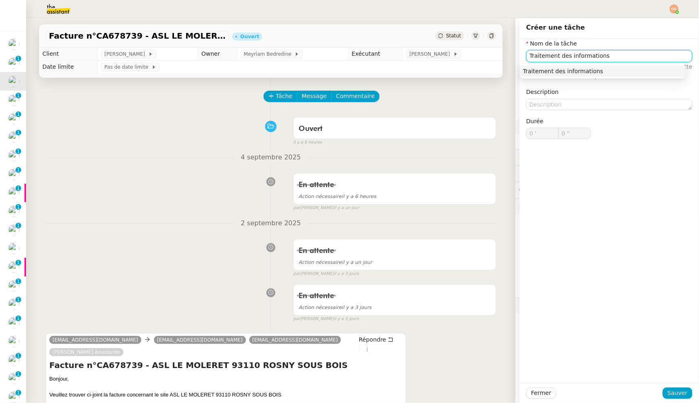
click at [546, 70] on div "Traitement des informations" at bounding box center [603, 71] width 160 height 7
type input "Traitement des informations"
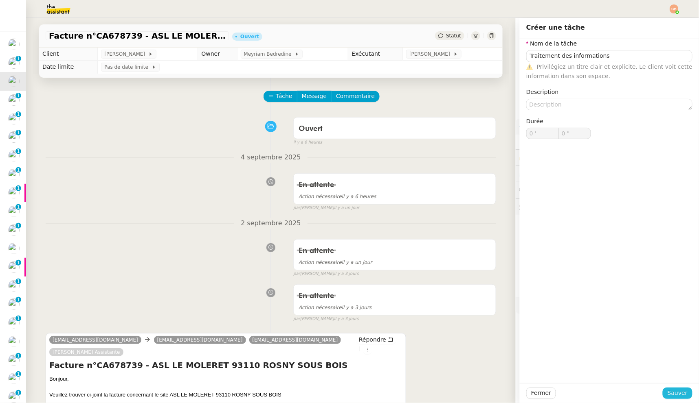
click at [674, 388] on button "Sauver" at bounding box center [677, 393] width 30 height 11
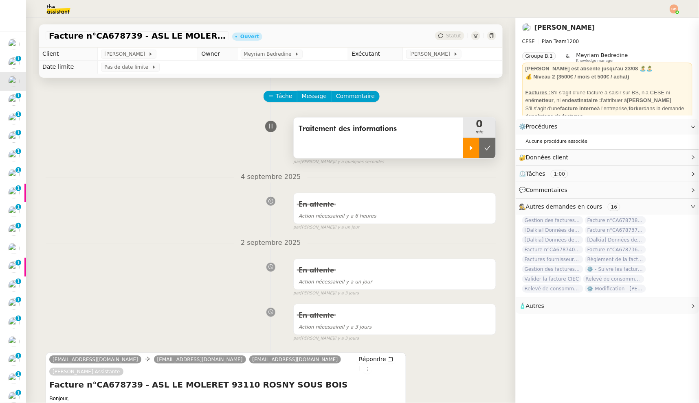
click at [463, 154] on div at bounding box center [471, 148] width 16 height 20
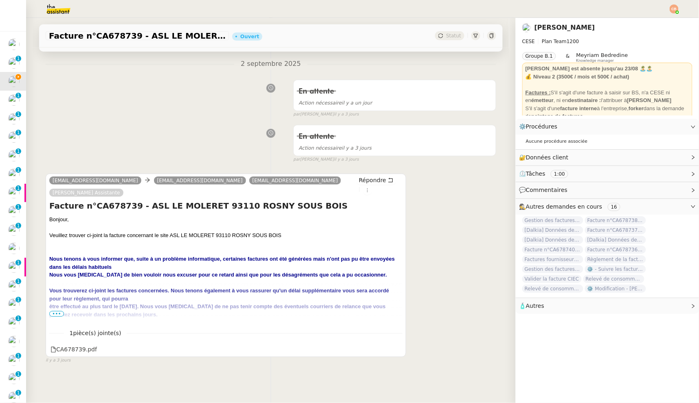
scroll to position [184, 0]
drag, startPoint x: 167, startPoint y: 232, endPoint x: 210, endPoint y: 228, distance: 43.3
click at [210, 228] on div "Bonjour, Veuillez trouver ci-joint la facture concernant le site ASL LE MOLERET…" at bounding box center [225, 355] width 353 height 278
copy div "ASL LE MOLERET"
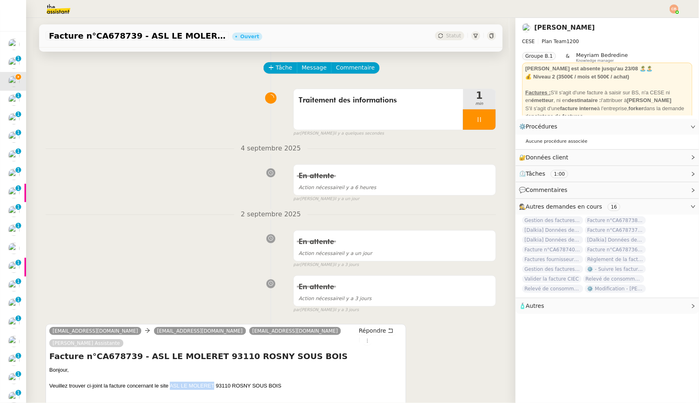
scroll to position [0, 0]
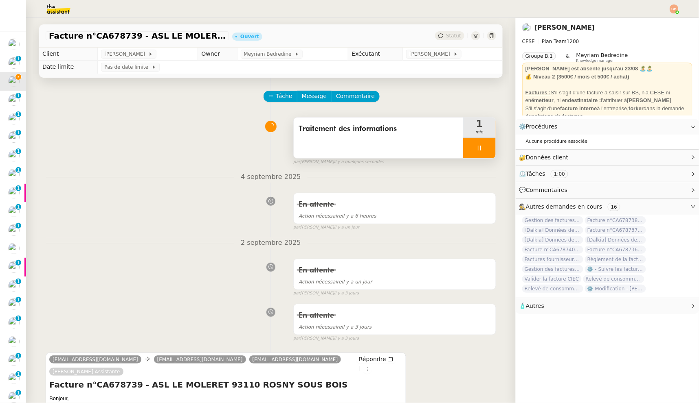
click at [479, 153] on div at bounding box center [479, 148] width 33 height 20
click at [484, 149] on icon at bounding box center [487, 148] width 6 height 4
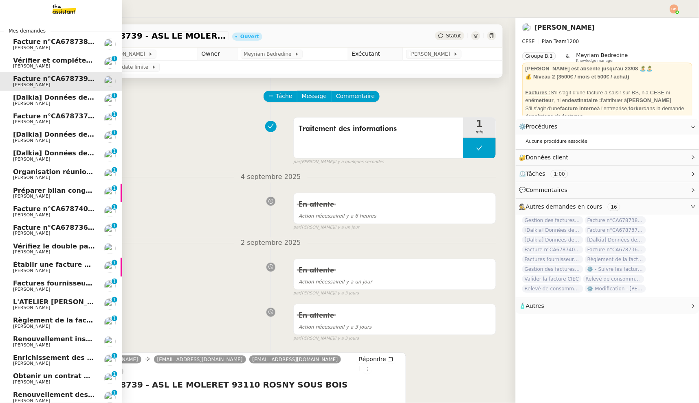
click at [33, 101] on span "[PERSON_NAME]" at bounding box center [31, 103] width 37 height 5
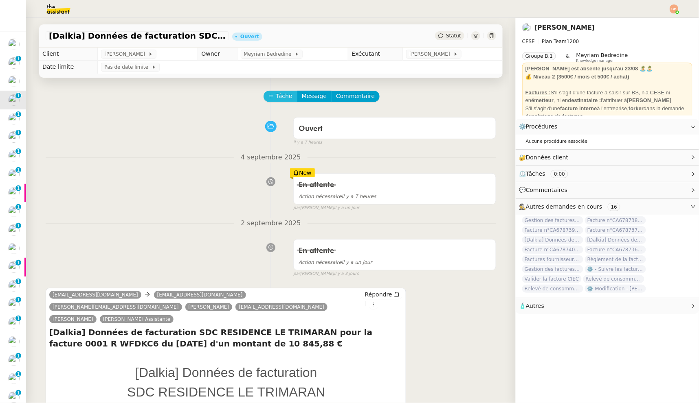
click at [278, 99] on span "Tâche" at bounding box center [284, 96] width 17 height 9
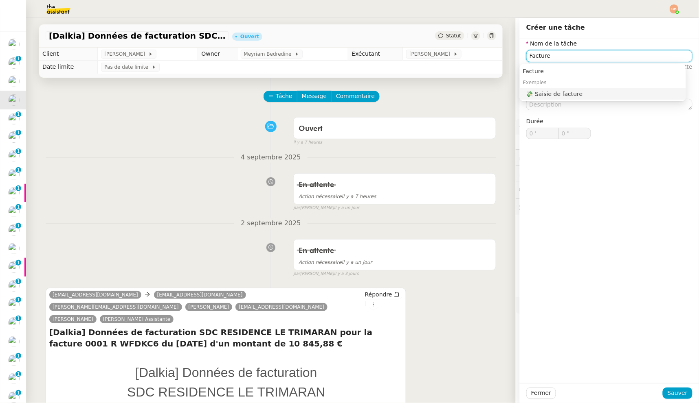
click at [532, 92] on div "💸 Saisie de facture" at bounding box center [604, 93] width 156 height 7
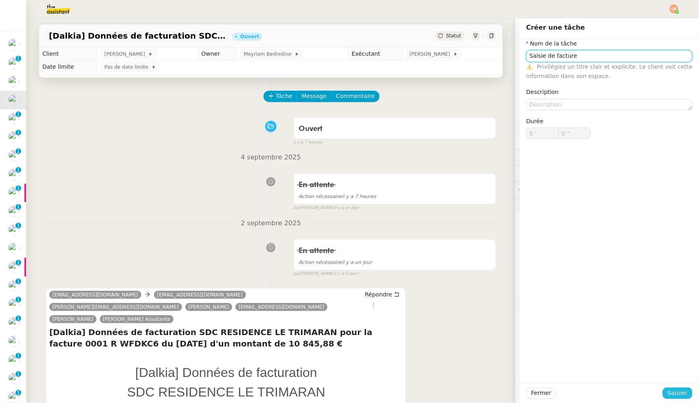
type input "Saisie de facture"
drag, startPoint x: 675, startPoint y: 394, endPoint x: 671, endPoint y: 392, distance: 4.2
click at [675, 394] on span "Sauver" at bounding box center [677, 393] width 20 height 9
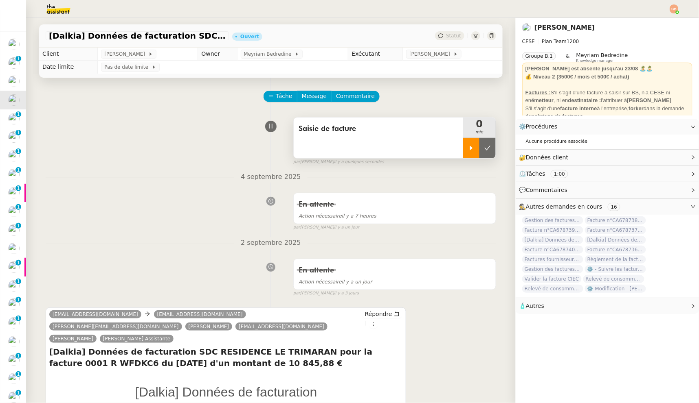
click at [468, 148] on icon at bounding box center [471, 148] width 7 height 7
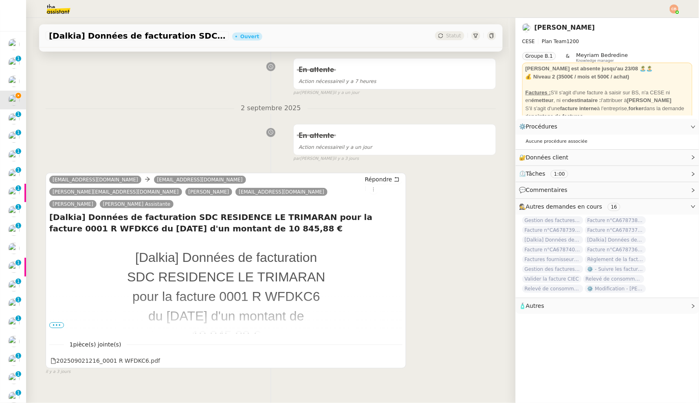
scroll to position [138, 0]
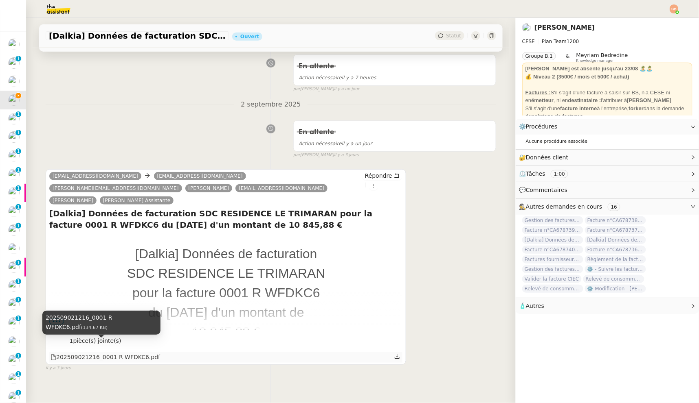
click at [76, 353] on div "202509021216_0001 R WFDKC6.pdf" at bounding box center [105, 357] width 110 height 9
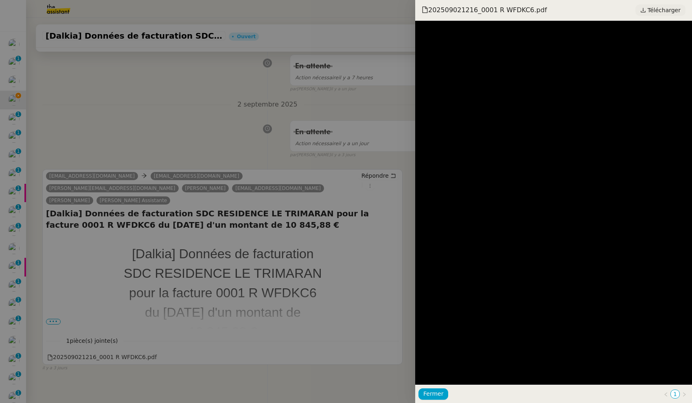
click at [658, 11] on span "Télécharger" at bounding box center [664, 10] width 33 height 11
click at [177, 124] on div at bounding box center [346, 201] width 692 height 403
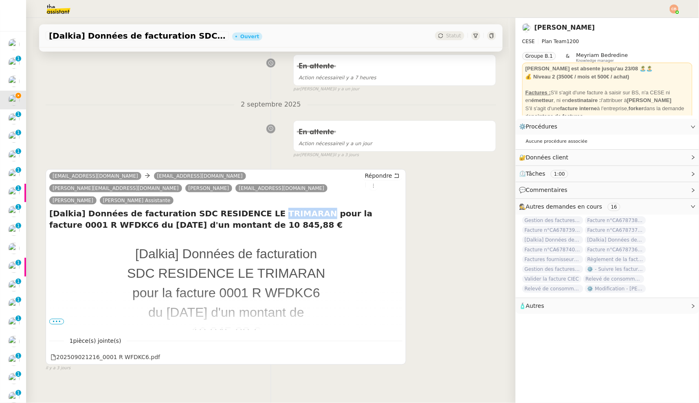
drag, startPoint x: 242, startPoint y: 202, endPoint x: 282, endPoint y: 198, distance: 40.5
click at [282, 208] on h4 "[Dalkia] Données de facturation SDC RESIDENCE LE TRIMARAN pour la facture 0001 …" at bounding box center [225, 219] width 353 height 23
copy h4 "TRIMARAN"
click at [50, 319] on span "•••" at bounding box center [56, 322] width 15 height 6
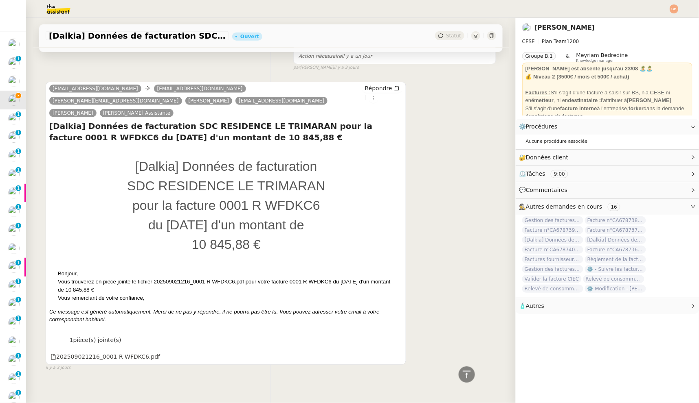
scroll to position [0, 0]
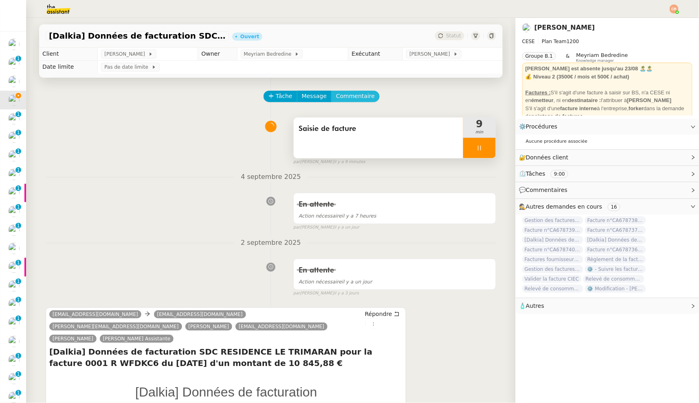
click at [343, 99] on span "Commentaire" at bounding box center [355, 96] width 39 height 9
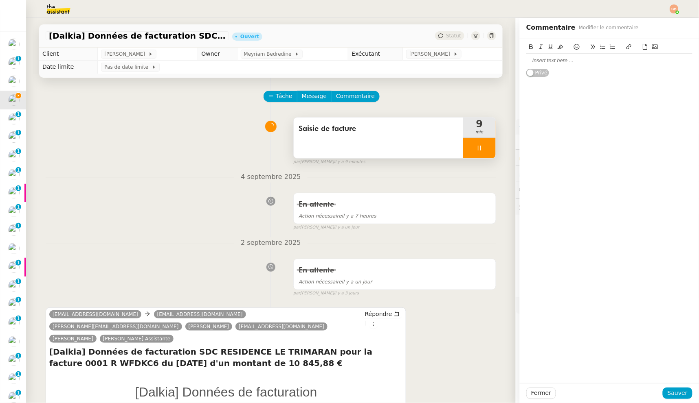
click at [526, 61] on div at bounding box center [609, 60] width 166 height 7
click at [642, 47] on icon at bounding box center [645, 47] width 6 height 6
click at [535, 69] on div "@Charles, peux tu me confirmer que la saisie est correcte pour cette facture ?" at bounding box center [609, 64] width 166 height 15
click at [580, 77] on div "📎 0001RWFDKC6.pdf" at bounding box center [609, 75] width 166 height 7
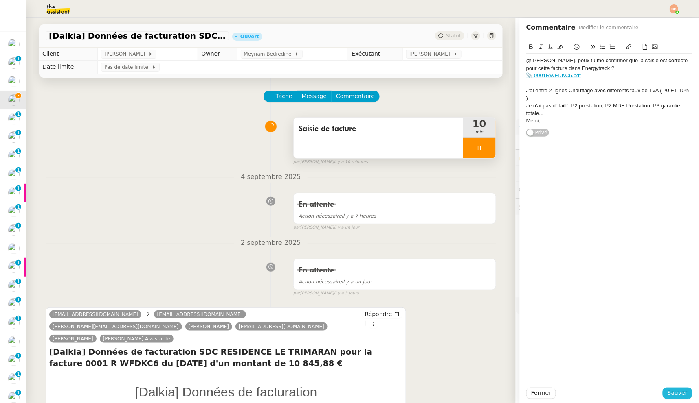
click at [667, 389] on span "Sauver" at bounding box center [677, 393] width 20 height 9
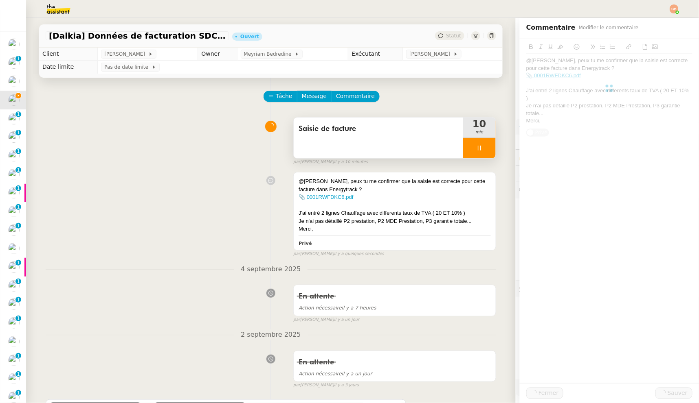
click at [473, 153] on div at bounding box center [479, 148] width 33 height 20
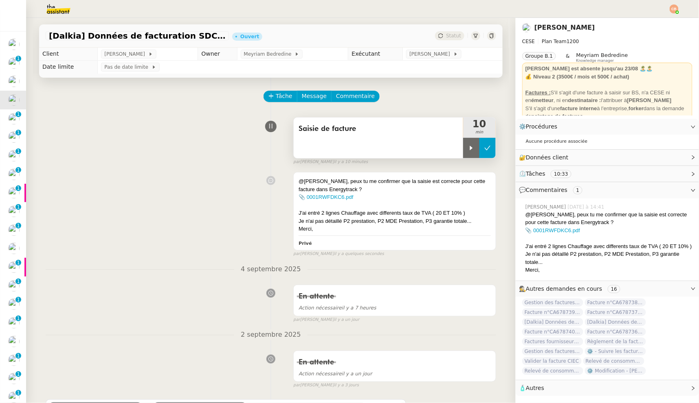
click at [484, 150] on icon at bounding box center [487, 148] width 7 height 7
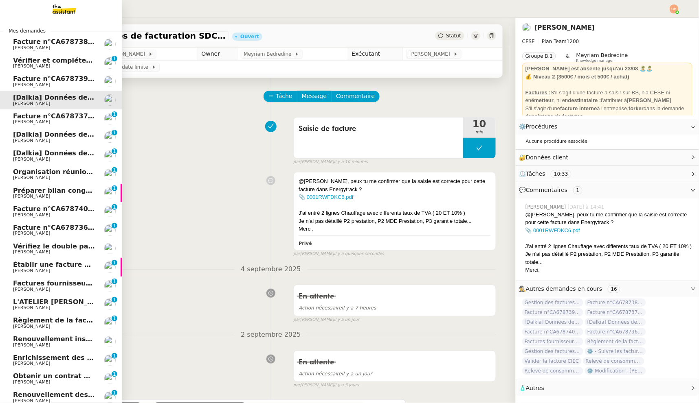
click at [20, 118] on span "Facture n°CA678737 - ASL LE MOLERET 93110 ROSNY SOUS BOIS" at bounding box center [132, 116] width 239 height 8
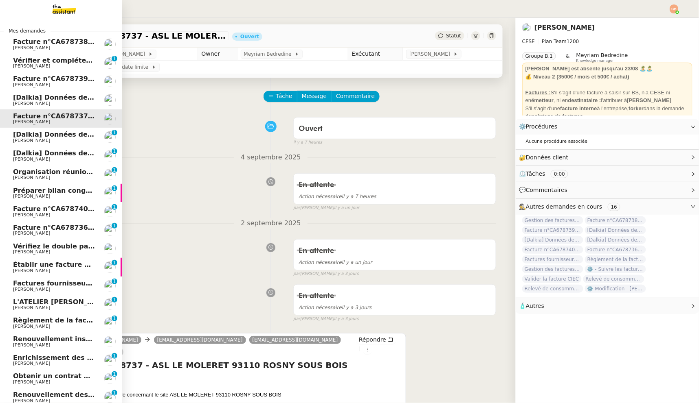
click at [24, 138] on span "[PERSON_NAME]" at bounding box center [31, 140] width 37 height 5
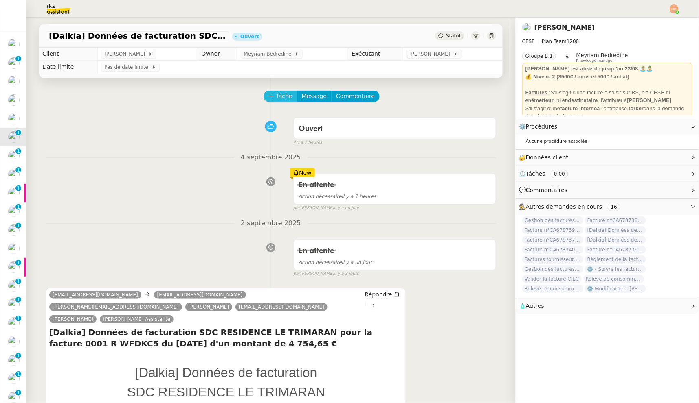
click at [276, 97] on span "Tâche" at bounding box center [284, 96] width 17 height 9
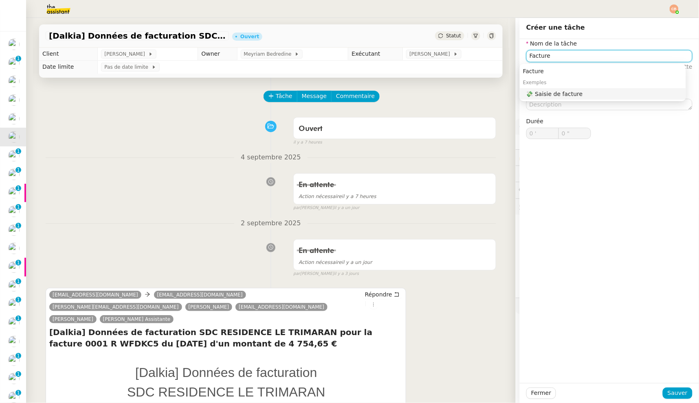
click at [533, 93] on div "💸 Saisie de facture" at bounding box center [604, 93] width 156 height 7
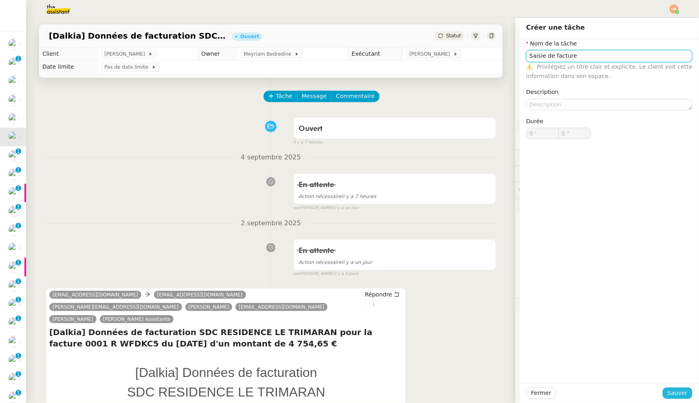
type input "Saisie de facture"
click at [667, 391] on span "Sauver" at bounding box center [677, 393] width 20 height 9
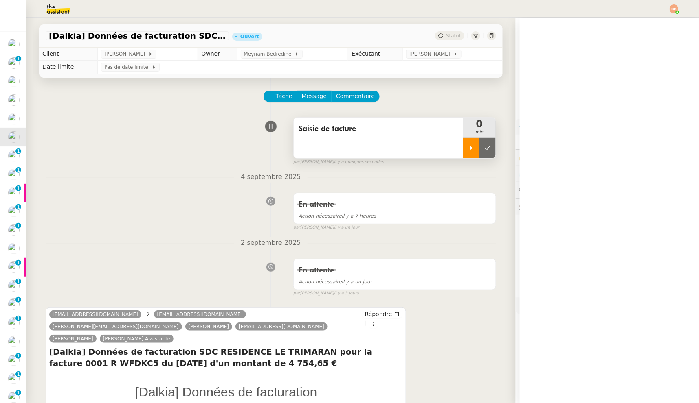
click at [468, 150] on icon at bounding box center [471, 148] width 7 height 7
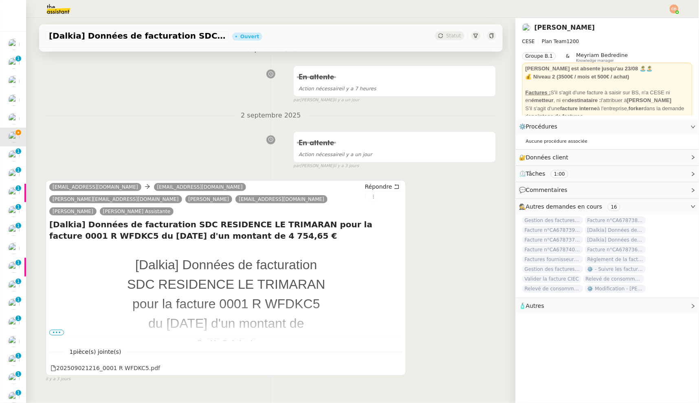
scroll to position [138, 0]
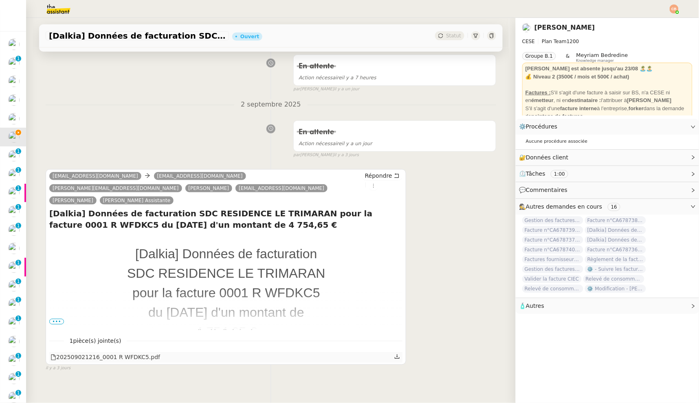
click at [99, 353] on div "202509021216_0001 R WFDKC5.pdf" at bounding box center [105, 357] width 110 height 9
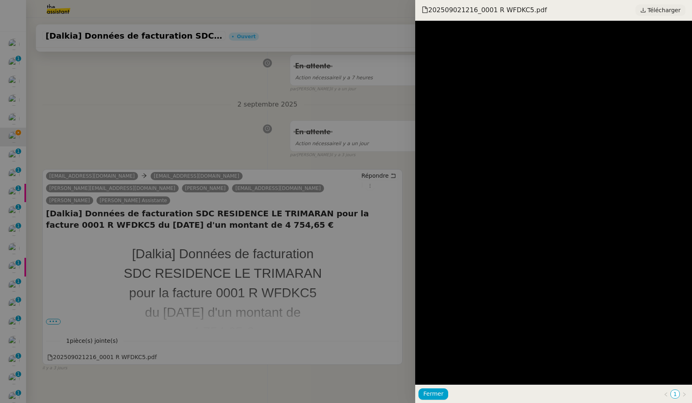
click at [658, 10] on span "Télécharger" at bounding box center [664, 10] width 33 height 11
click at [51, 358] on div at bounding box center [346, 201] width 692 height 403
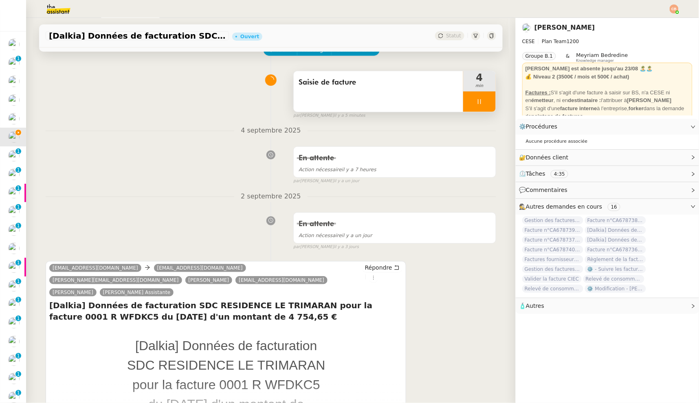
scroll to position [0, 0]
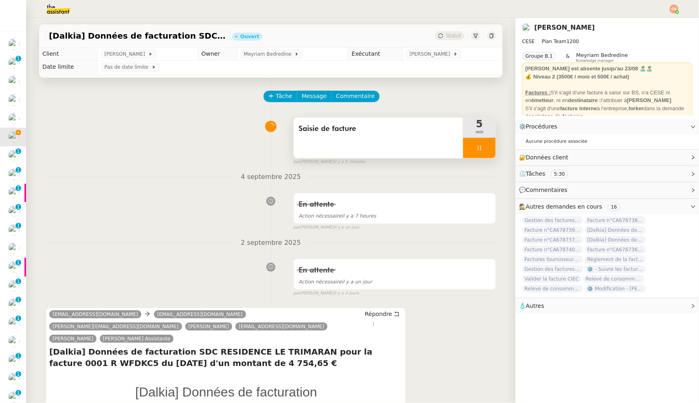
click at [476, 150] on icon at bounding box center [479, 148] width 7 height 7
click at [484, 149] on icon at bounding box center [487, 148] width 7 height 7
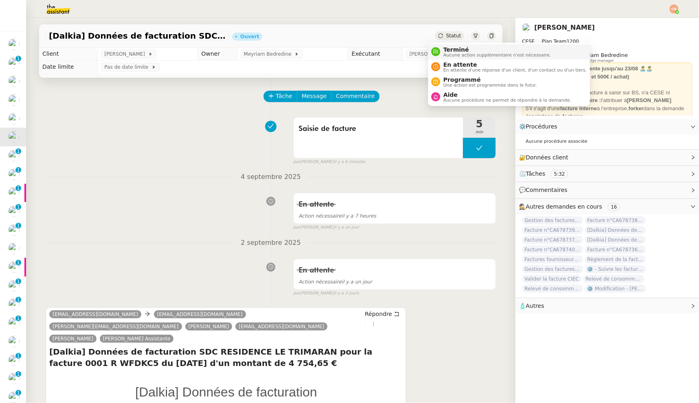
click at [446, 50] on span "Terminé" at bounding box center [496, 49] width 107 height 7
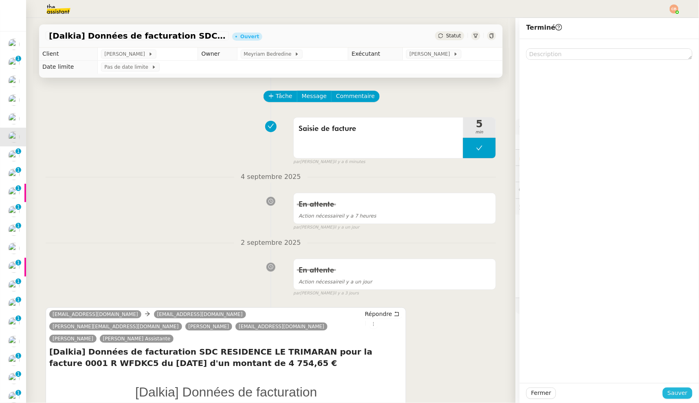
click at [674, 392] on span "Sauver" at bounding box center [677, 393] width 20 height 9
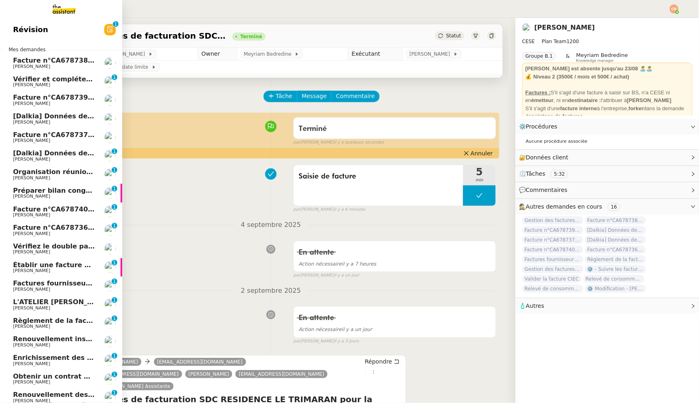
click at [32, 120] on span "[PERSON_NAME]" at bounding box center [31, 122] width 37 height 5
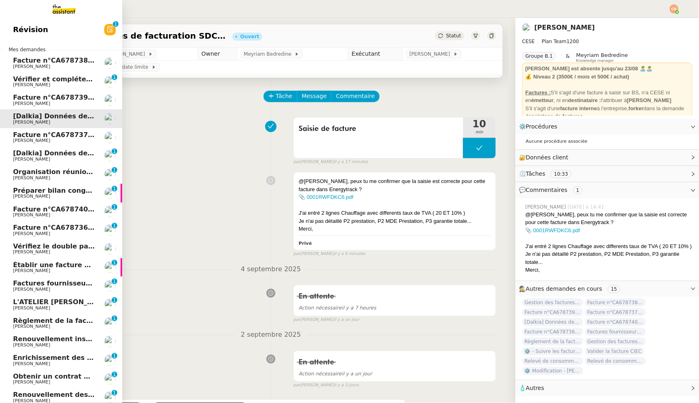
click at [33, 138] on span "Facture n°CA678737 - ASL LE MOLERET 93110 ROSNY SOUS BOIS" at bounding box center [132, 135] width 239 height 8
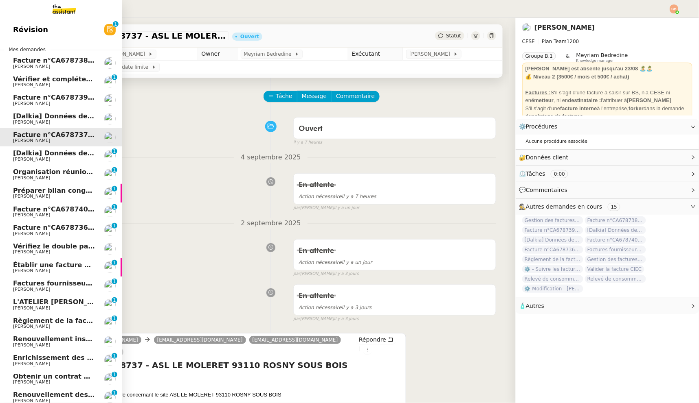
click at [32, 153] on span "[Dalkia] Données de facturation SDC RESIDENCE LE TRIMARAN pour la facture 0001 …" at bounding box center [260, 153] width 495 height 8
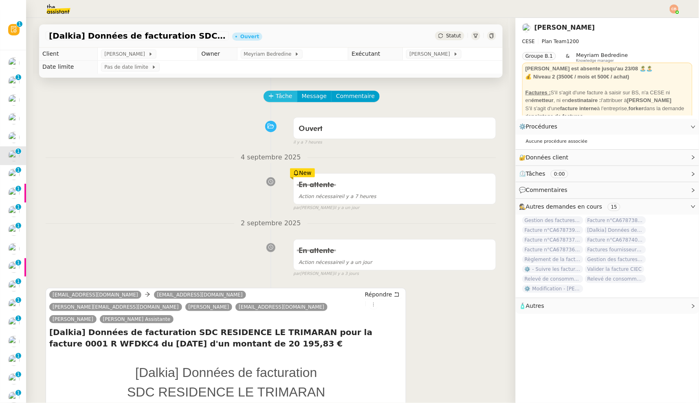
click at [278, 96] on span "Tâche" at bounding box center [284, 96] width 17 height 9
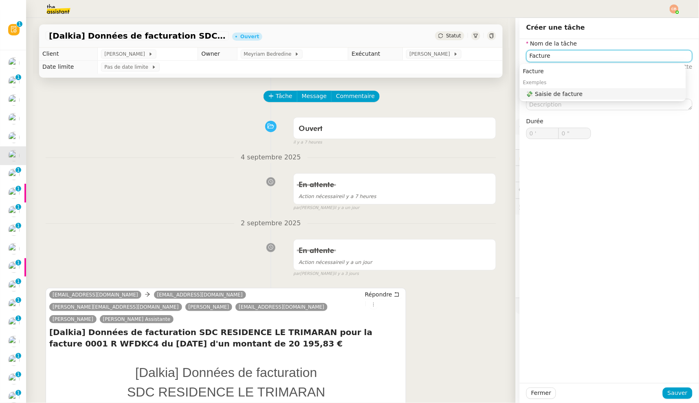
click at [562, 89] on nz-auto-option "💸 Saisie de facture" at bounding box center [602, 93] width 166 height 11
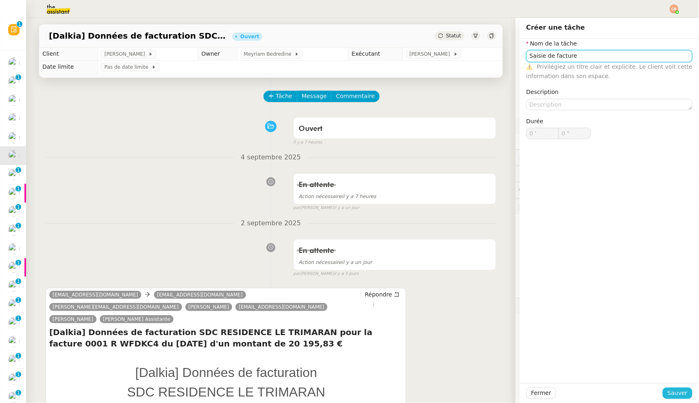
type input "Saisie de facture"
click at [670, 389] on span "Sauver" at bounding box center [677, 393] width 20 height 9
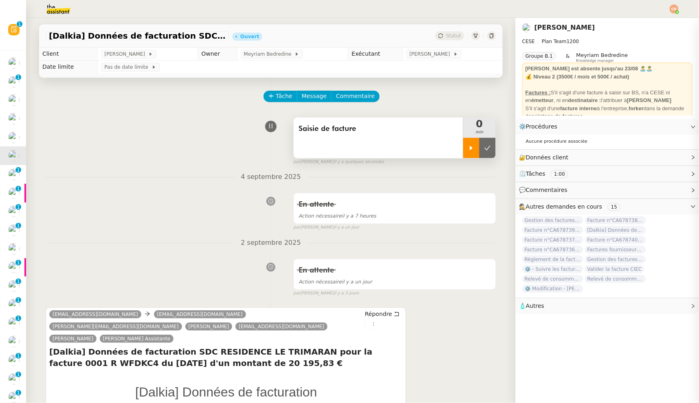
click at [468, 149] on icon at bounding box center [471, 148] width 7 height 7
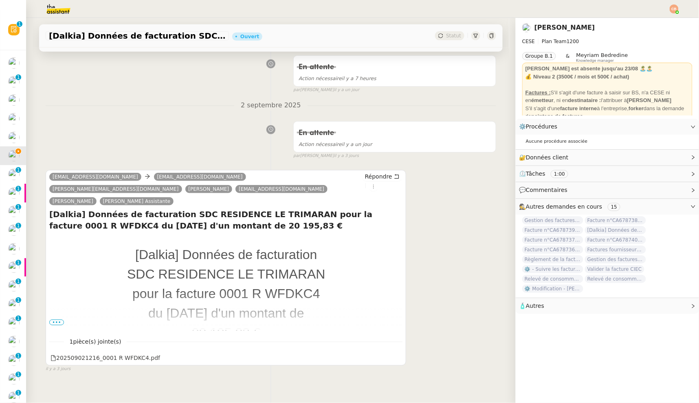
scroll to position [138, 0]
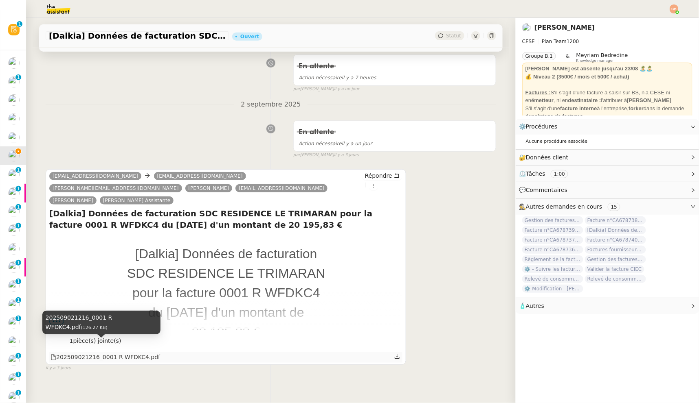
click at [121, 353] on div "202509021216_0001 R WFDKC4.pdf" at bounding box center [105, 357] width 110 height 9
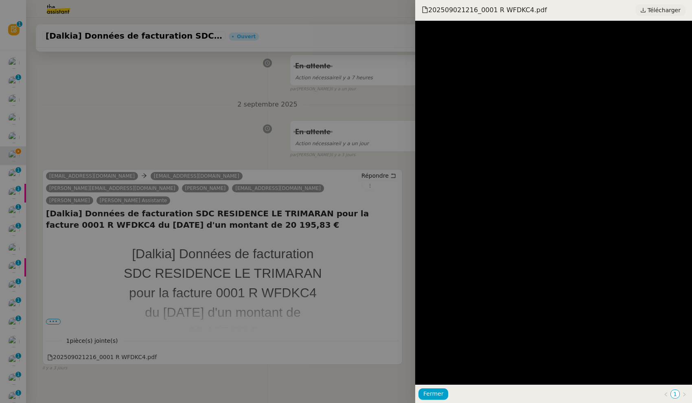
click at [664, 11] on span "Télécharger" at bounding box center [664, 10] width 33 height 11
drag, startPoint x: 41, startPoint y: 365, endPoint x: 49, endPoint y: 357, distance: 11.2
click at [41, 365] on div at bounding box center [346, 201] width 692 height 403
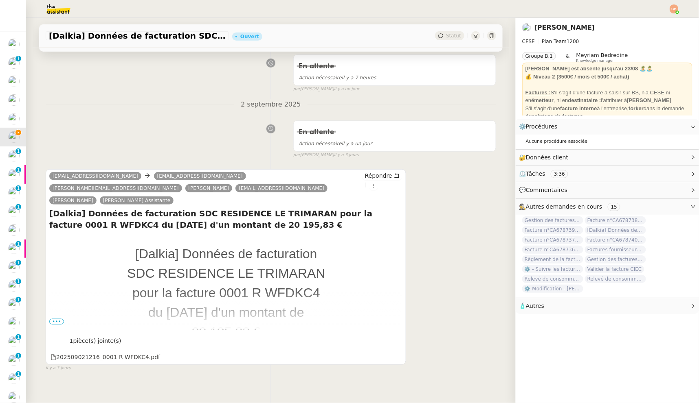
scroll to position [0, 0]
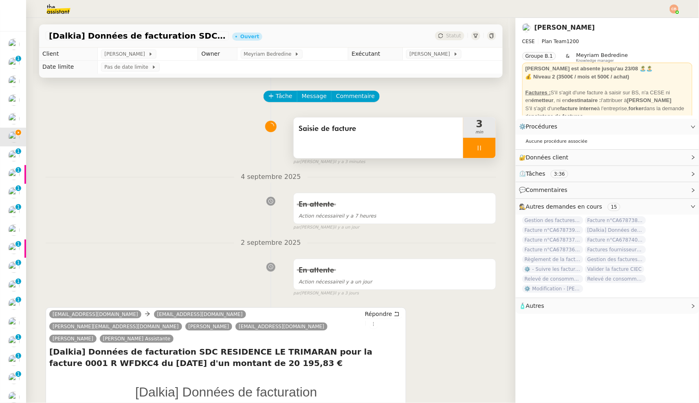
click at [464, 146] on div at bounding box center [479, 148] width 33 height 20
click at [479, 145] on button at bounding box center [487, 148] width 16 height 20
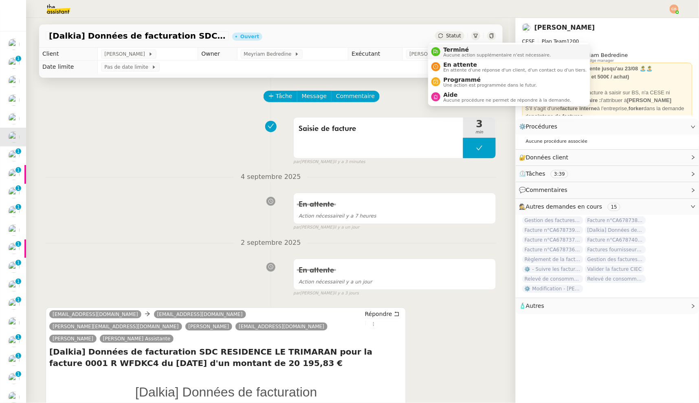
click at [447, 48] on span "Terminé" at bounding box center [496, 49] width 107 height 7
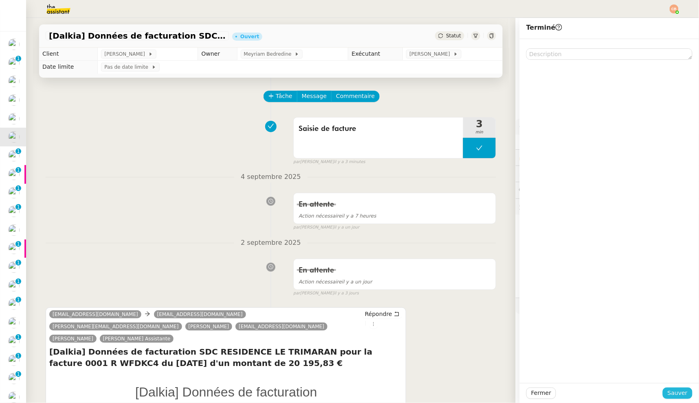
drag, startPoint x: 674, startPoint y: 391, endPoint x: 665, endPoint y: 388, distance: 9.3
click at [674, 391] on span "Sauver" at bounding box center [677, 393] width 20 height 9
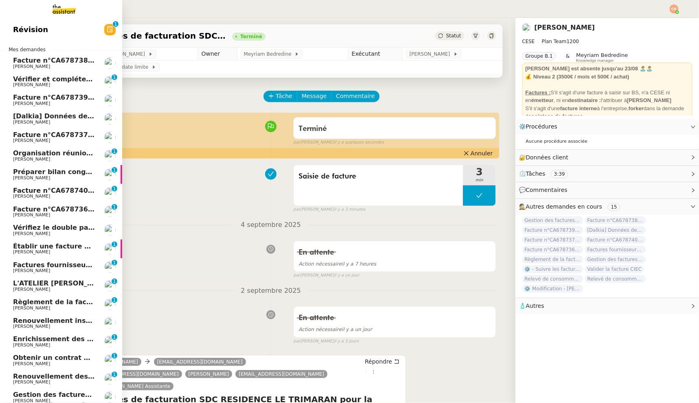
click at [31, 139] on span "[PERSON_NAME]" at bounding box center [31, 140] width 37 height 5
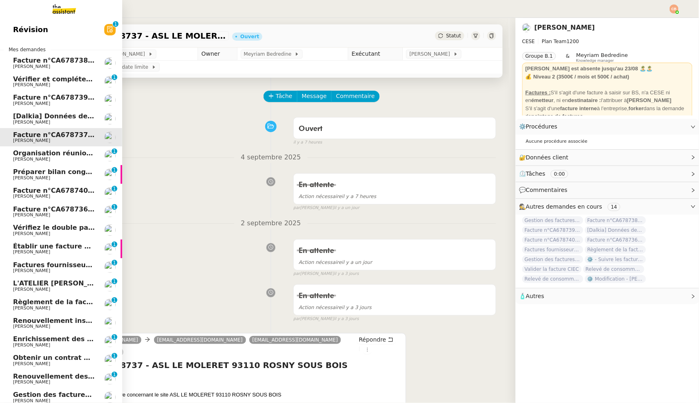
click at [30, 195] on span "[PERSON_NAME]" at bounding box center [31, 196] width 37 height 5
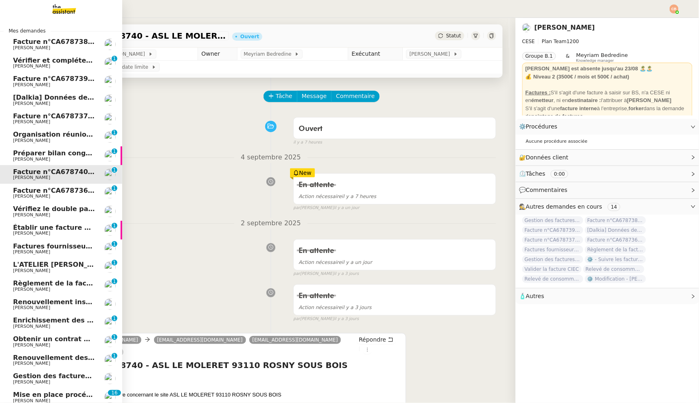
click at [25, 196] on span "[PERSON_NAME]" at bounding box center [31, 196] width 37 height 5
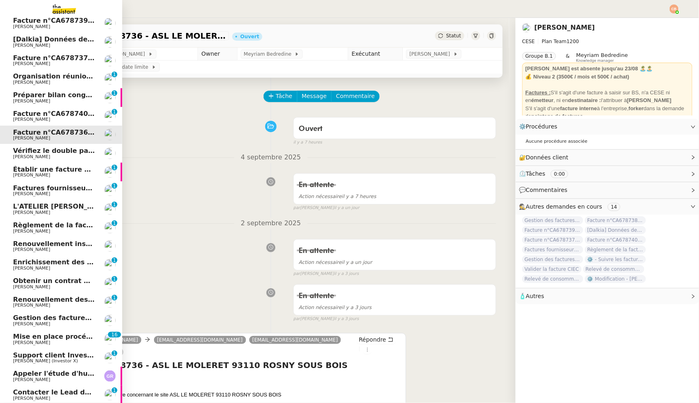
scroll to position [70, 0]
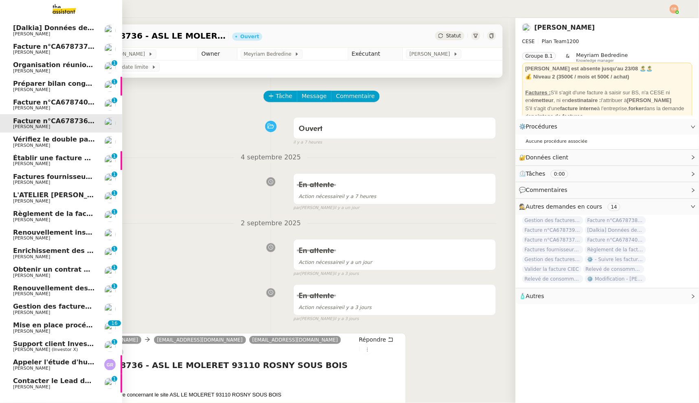
click at [31, 215] on span "Règlement de la facture Paris Est Audit - août 2025" at bounding box center [107, 214] width 189 height 8
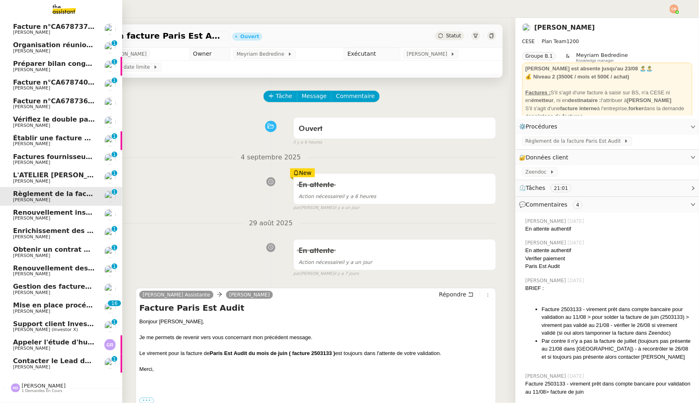
scroll to position [112, 0]
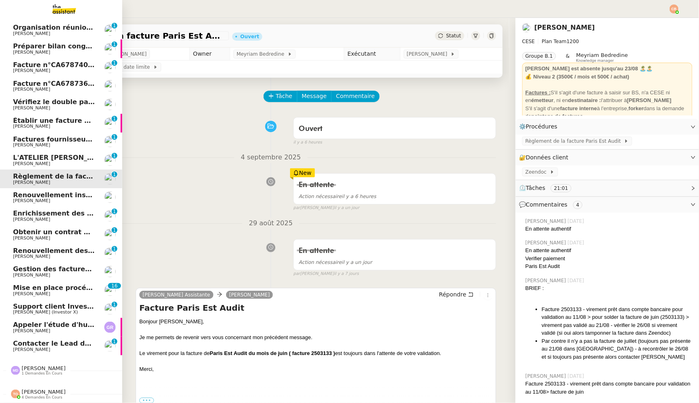
click at [29, 281] on link "Mise en place procédure - relevés bancaires mensuels Genevieve Landsmann 0 1 2 …" at bounding box center [61, 290] width 122 height 19
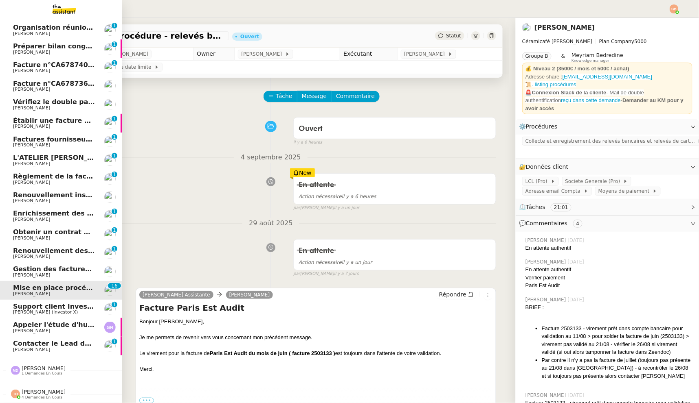
click at [31, 273] on span "[PERSON_NAME]" at bounding box center [31, 275] width 37 height 5
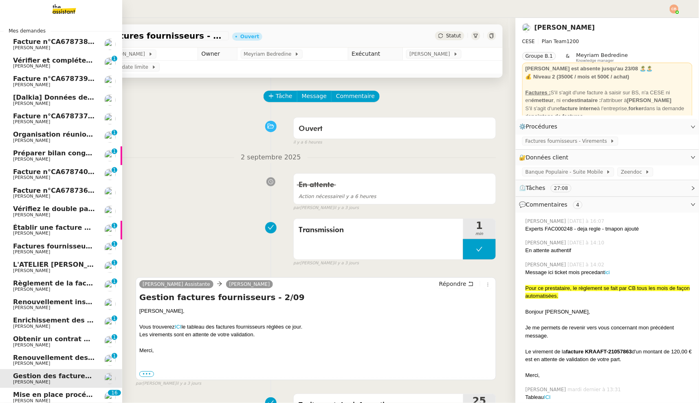
click at [57, 49] on span "[PERSON_NAME]" at bounding box center [54, 48] width 82 height 5
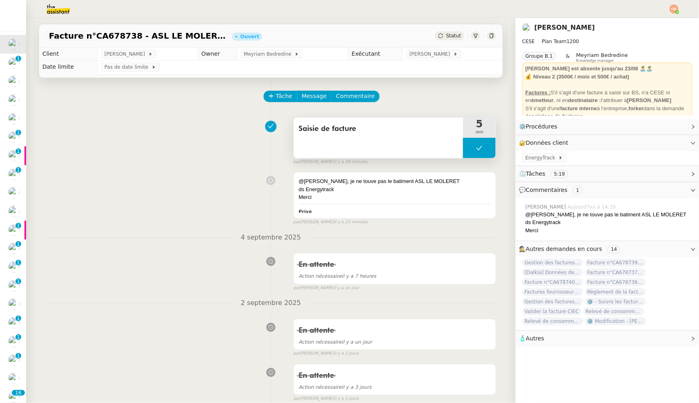
click at [476, 148] on icon at bounding box center [479, 148] width 7 height 7
click at [468, 149] on icon at bounding box center [471, 148] width 7 height 7
click at [425, 191] on div "ds Energytrack" at bounding box center [394, 190] width 192 height 8
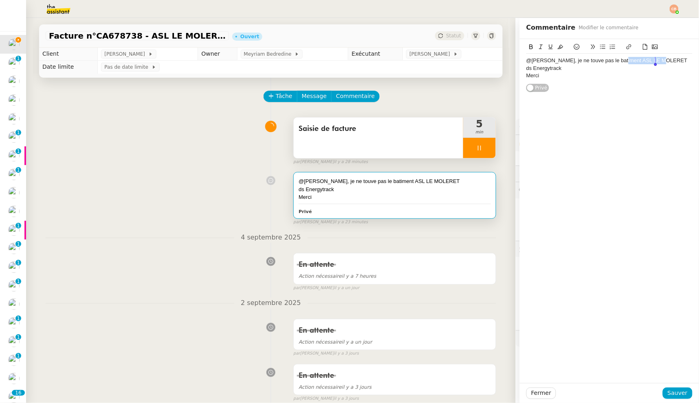
drag, startPoint x: 611, startPoint y: 62, endPoint x: 665, endPoint y: 59, distance: 54.2
click at [665, 59] on div "@Charles, je ne touve pas le batiment ASL LE MOLERET" at bounding box center [609, 60] width 166 height 7
copy div "ASL LE MOLERET"
click at [667, 392] on span "Sauver" at bounding box center [677, 393] width 20 height 9
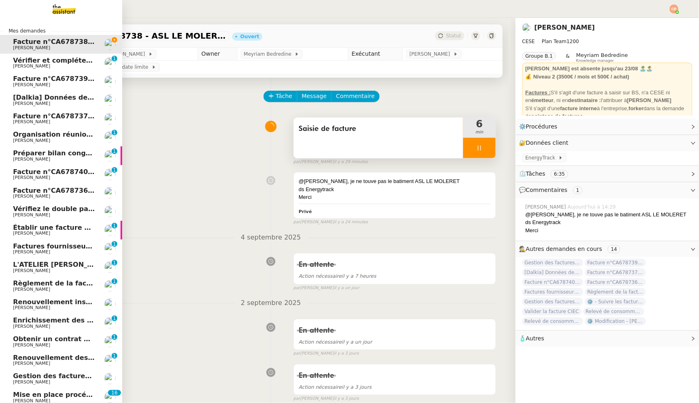
click at [23, 81] on span "Facture n°CA678739 - ASL LE MOLERET 93110 ROSNY SOUS BOIS" at bounding box center [132, 79] width 239 height 8
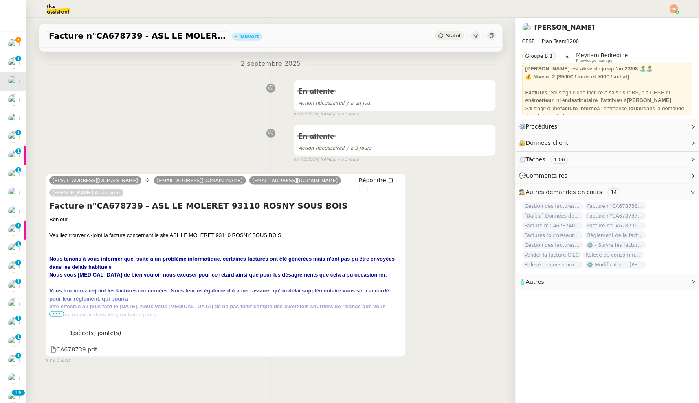
scroll to position [184, 0]
click at [74, 345] on div "CA678739.pdf" at bounding box center [73, 349] width 46 height 9
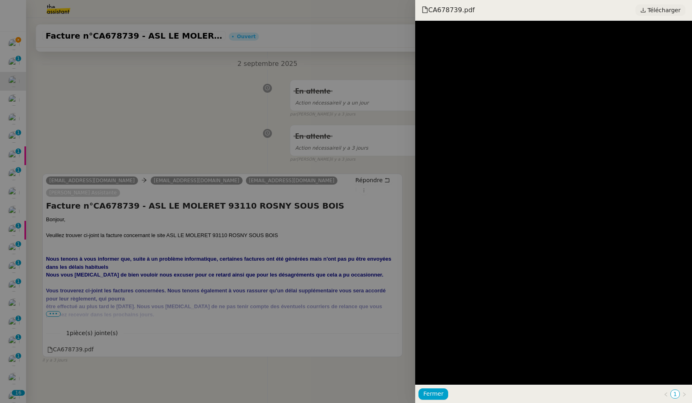
click at [661, 11] on span "Télécharger" at bounding box center [664, 10] width 33 height 11
click at [144, 140] on div at bounding box center [346, 201] width 692 height 403
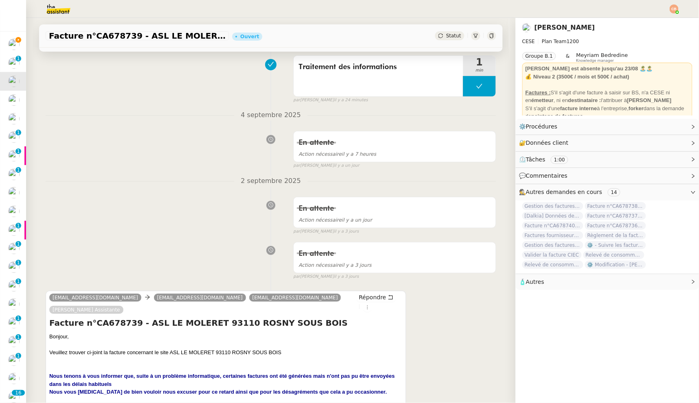
scroll to position [0, 0]
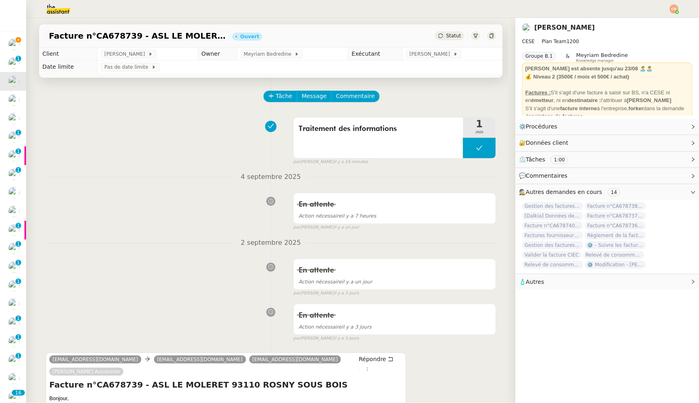
drag, startPoint x: 452, startPoint y: 31, endPoint x: 447, endPoint y: 34, distance: 6.6
click at [452, 31] on div "Statut" at bounding box center [449, 35] width 29 height 9
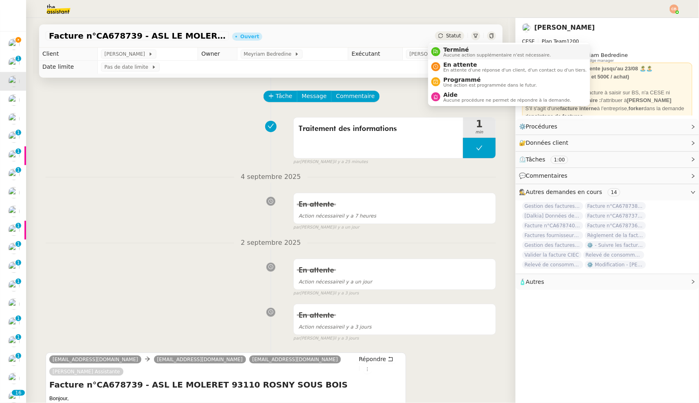
click at [453, 50] on span "Terminé" at bounding box center [496, 49] width 107 height 7
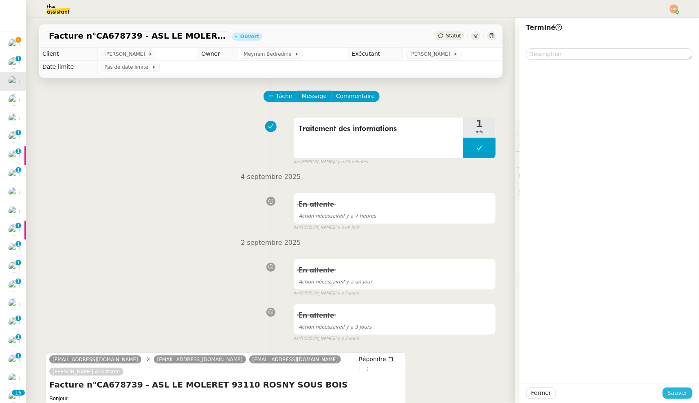
click at [675, 392] on span "Sauver" at bounding box center [677, 393] width 20 height 9
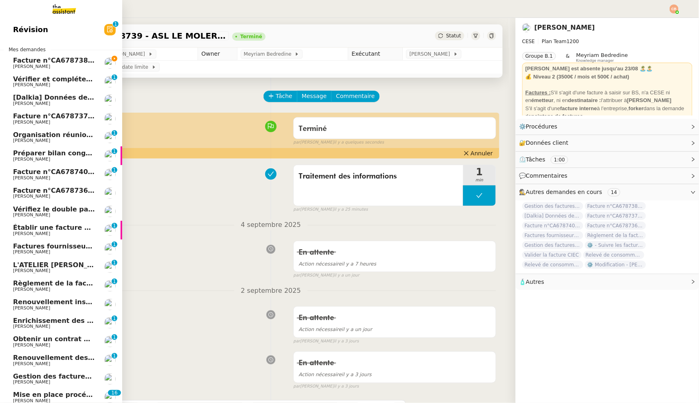
click at [24, 102] on span "[PERSON_NAME]" at bounding box center [31, 103] width 37 height 5
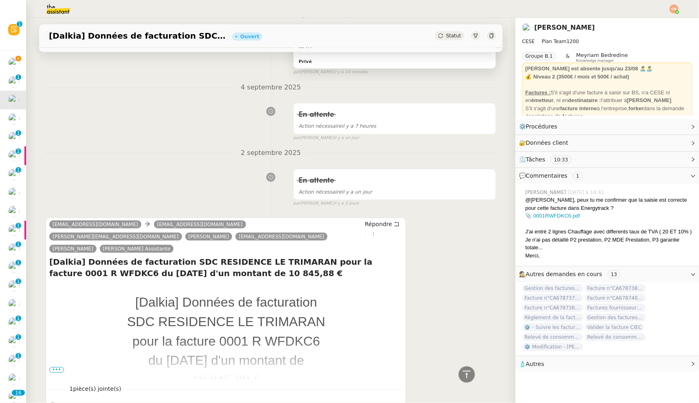
scroll to position [43, 0]
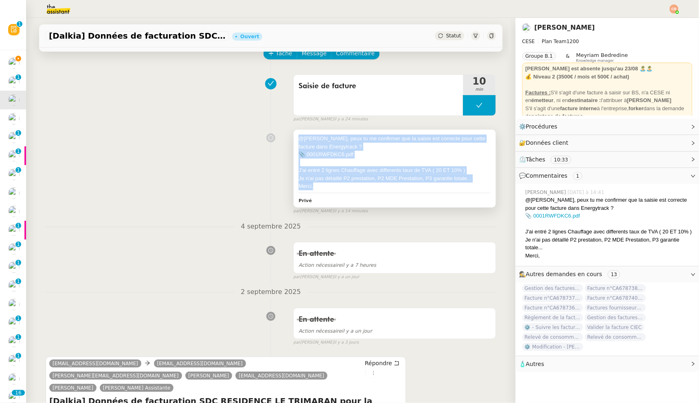
drag, startPoint x: 291, startPoint y: 139, endPoint x: 458, endPoint y: 186, distance: 174.0
click at [458, 186] on div "@Charles, peux tu me confirmer que la saisie est correcte pour cette facture da…" at bounding box center [394, 169] width 202 height 78
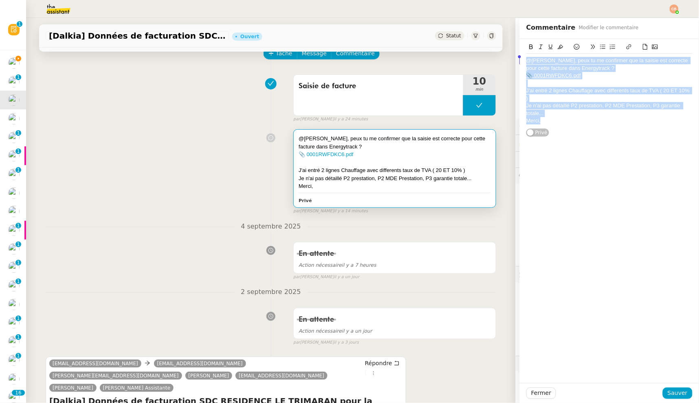
drag, startPoint x: 533, startPoint y: 122, endPoint x: 504, endPoint y: 59, distance: 69.4
click at [504, 59] on app-ticket "[Dalkia] Données de facturation SDC RESIDENCE LE TRIMARAN pour la facture 0001 …" at bounding box center [362, 210] width 672 height 385
copy div "@Charles, peux tu me confirmer que la saisie est correcte pour cette facture da…"
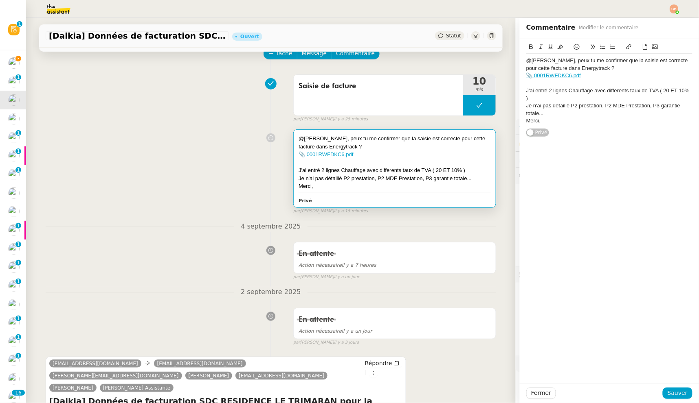
click at [239, 119] on div "Saisie de facture 10 min false par Coralie B. il y a 25 minutes" at bounding box center [271, 97] width 450 height 52
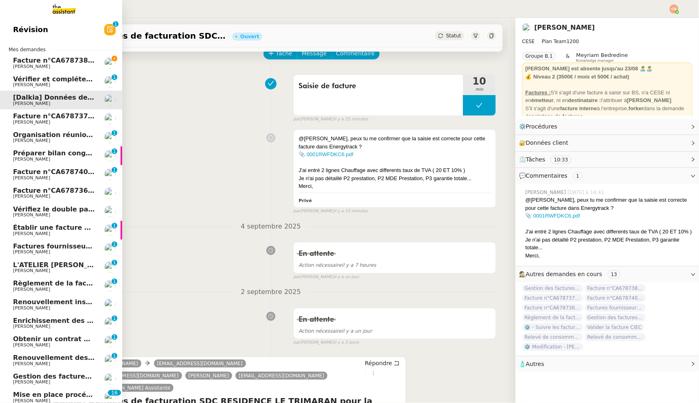
click at [36, 60] on span "Facture n°CA678738 - ASL LE MOLERET 93110 ROSNY SOUS BOIS" at bounding box center [132, 61] width 239 height 8
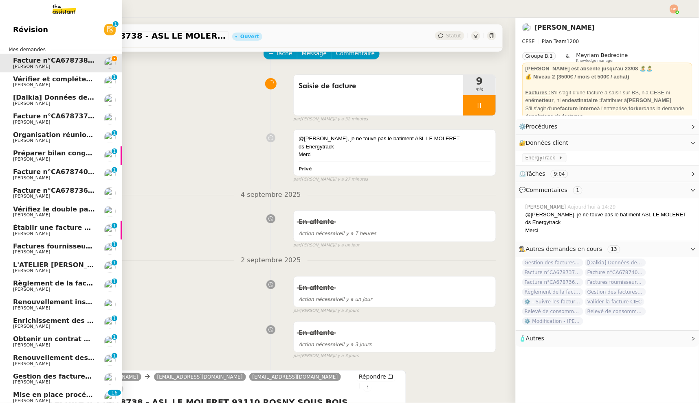
click at [35, 115] on span "Facture n°CA678737 - ASL LE MOLERET 93110 ROSNY SOUS BOIS" at bounding box center [132, 116] width 239 height 8
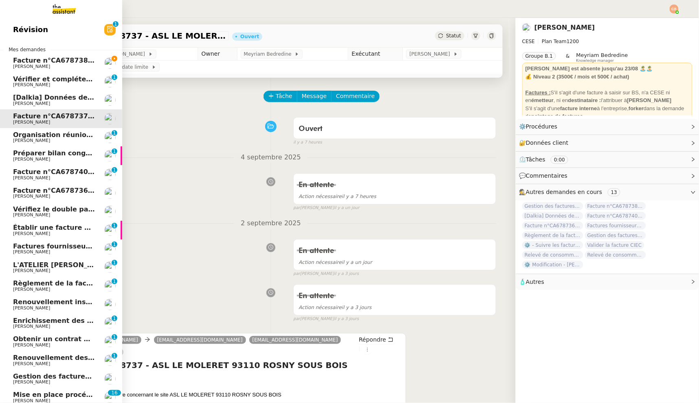
click at [37, 103] on span "[PERSON_NAME]" at bounding box center [31, 103] width 37 height 5
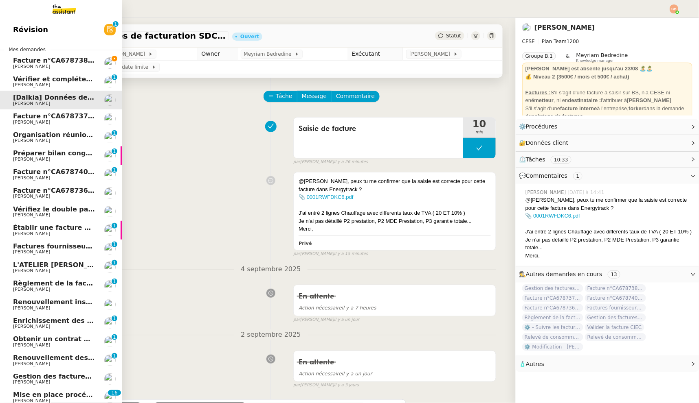
click at [38, 116] on span "Facture n°CA678737 - ASL LE MOLERET 93110 ROSNY SOUS BOIS" at bounding box center [132, 116] width 239 height 8
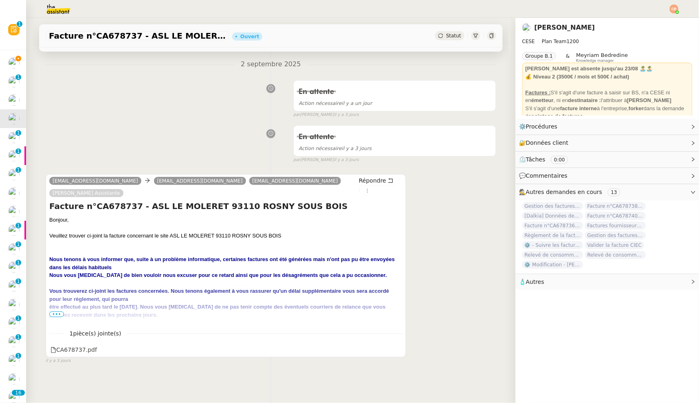
scroll to position [162, 0]
click at [80, 346] on div "CA678737.pdf" at bounding box center [73, 349] width 46 height 9
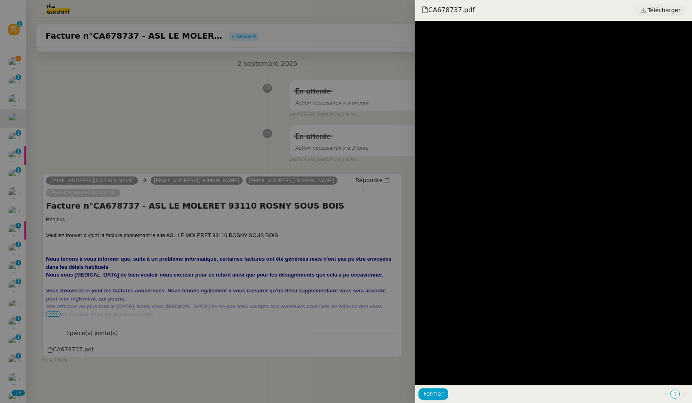
click at [659, 11] on span "Télécharger" at bounding box center [664, 10] width 33 height 11
click at [174, 92] on div at bounding box center [346, 201] width 692 height 403
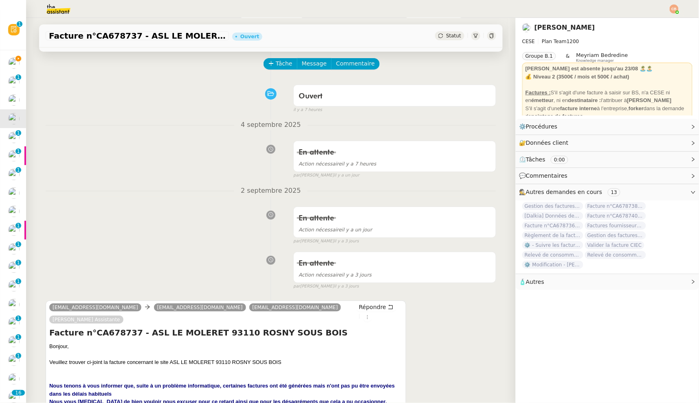
scroll to position [0, 0]
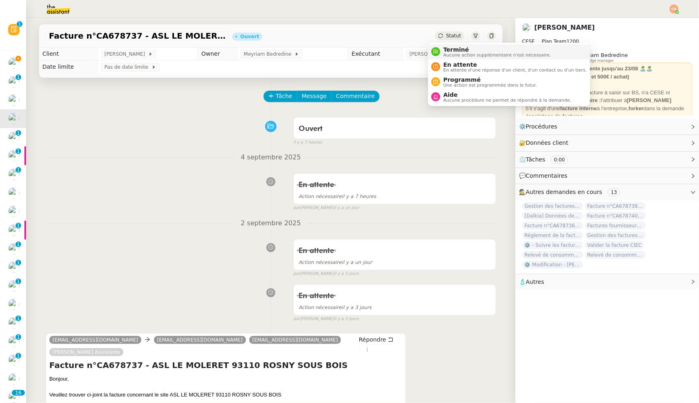
click at [446, 51] on span "Terminé" at bounding box center [496, 49] width 107 height 7
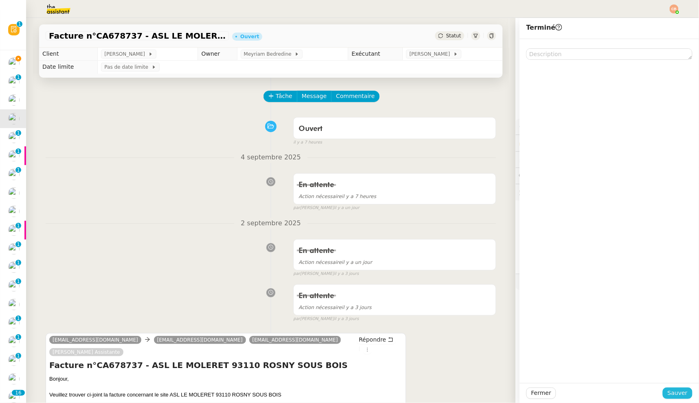
click at [676, 392] on span "Sauver" at bounding box center [677, 393] width 20 height 9
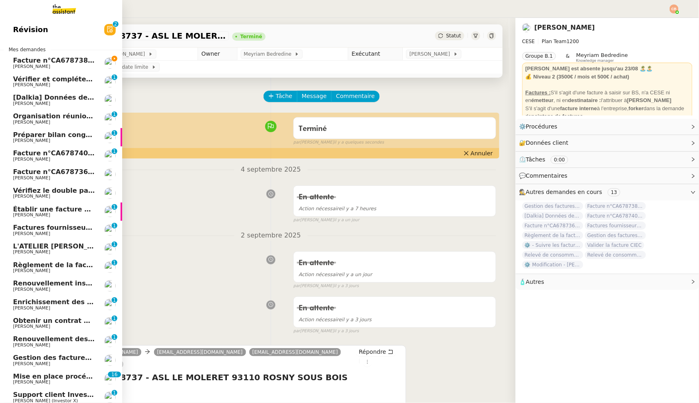
click at [26, 152] on span "Facture n°CA678740 - ASL LE MOLERET 93110 ROSNY SOUS BOIS" at bounding box center [132, 153] width 239 height 8
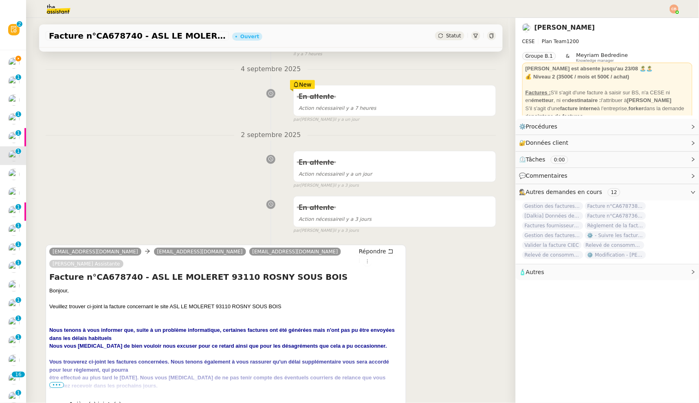
scroll to position [144, 0]
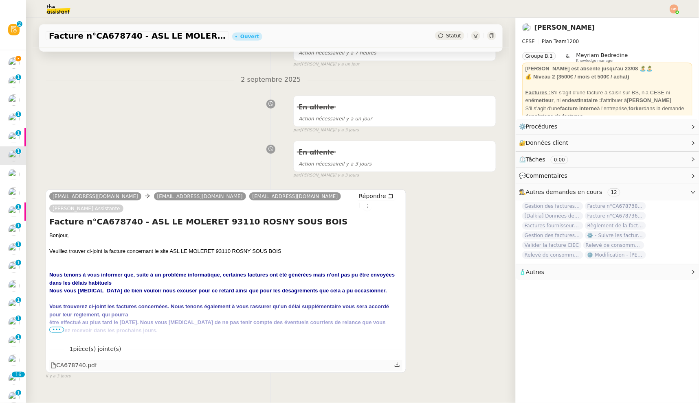
click at [79, 361] on body "Révision 0 1 2 3 4 5 6 7 8 9 Mes demandes Facture n°CA678738 - ASL LE MOLERET 9…" at bounding box center [349, 201] width 699 height 403
click at [82, 365] on div "CA678740.pdf" at bounding box center [73, 365] width 46 height 9
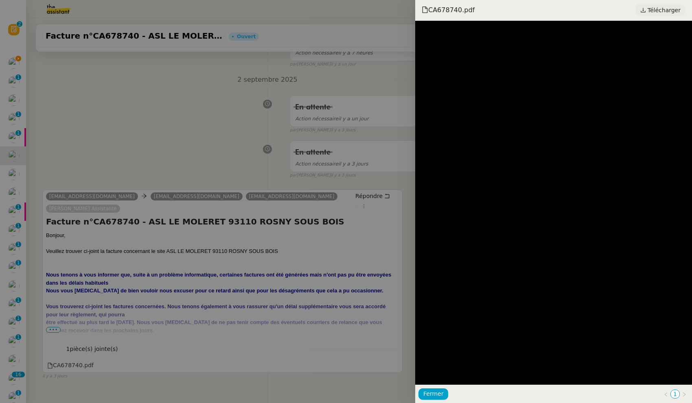
click at [668, 12] on span "Télécharger" at bounding box center [664, 10] width 33 height 11
click at [150, 102] on div at bounding box center [346, 201] width 692 height 403
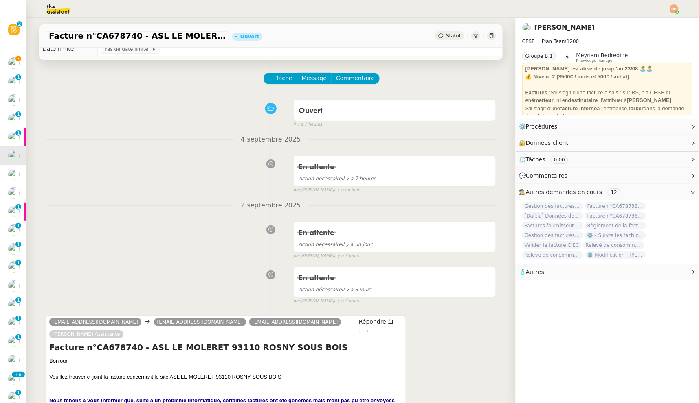
scroll to position [0, 0]
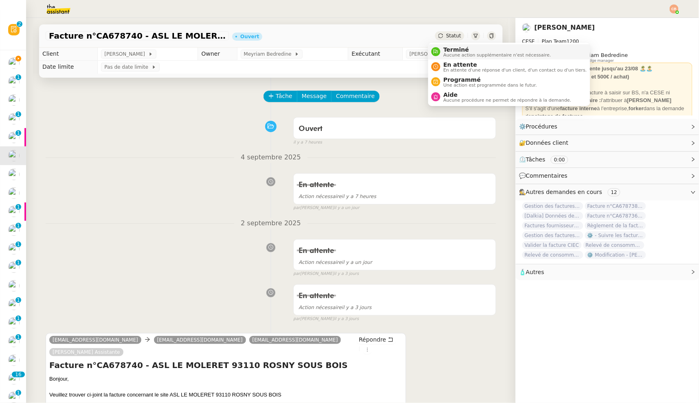
click at [446, 50] on span "Terminé" at bounding box center [496, 49] width 107 height 7
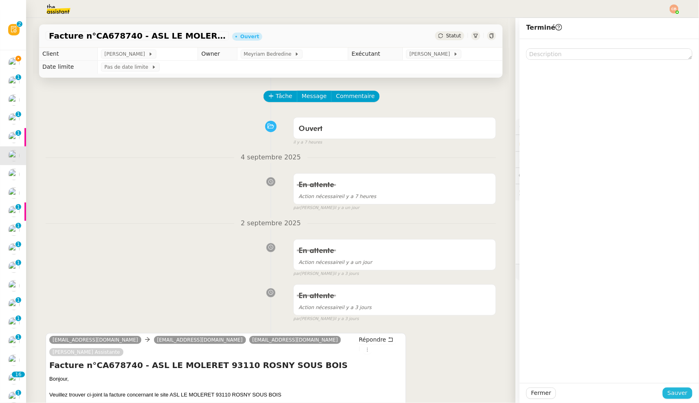
click at [667, 394] on span "Sauver" at bounding box center [677, 393] width 20 height 9
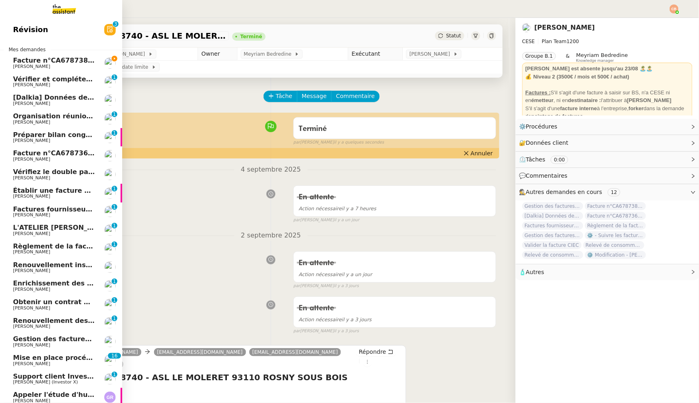
click at [24, 158] on span "[PERSON_NAME]" at bounding box center [31, 159] width 37 height 5
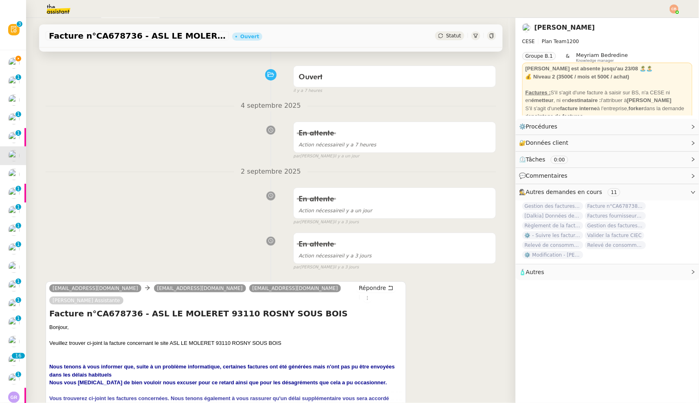
scroll to position [124, 0]
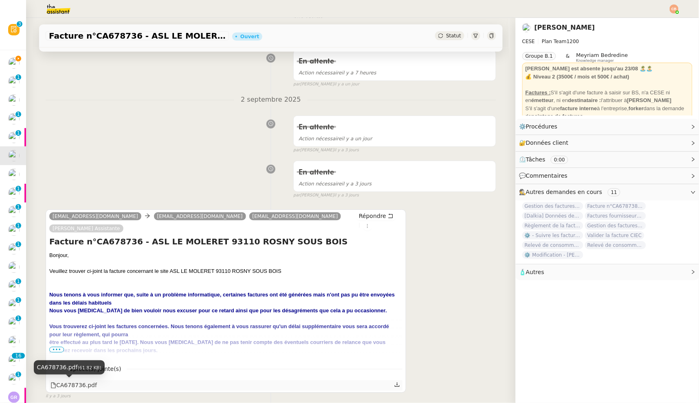
click at [72, 383] on div "CA678736.pdf" at bounding box center [73, 385] width 46 height 9
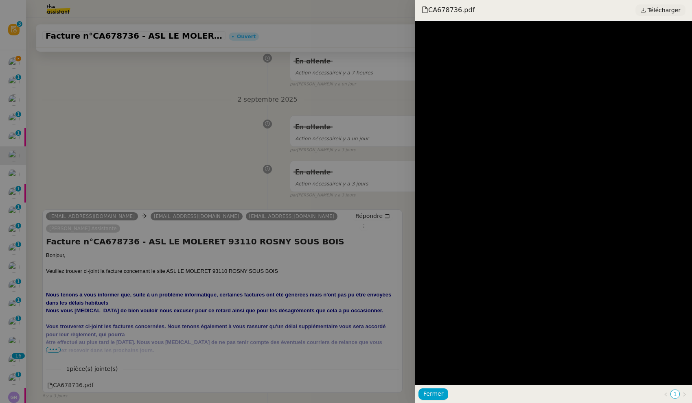
click at [652, 14] on span "Télécharger" at bounding box center [664, 10] width 33 height 11
click at [150, 94] on div at bounding box center [346, 201] width 692 height 403
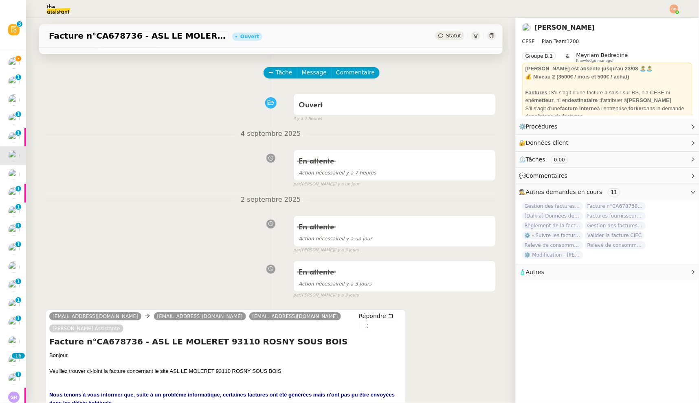
scroll to position [0, 0]
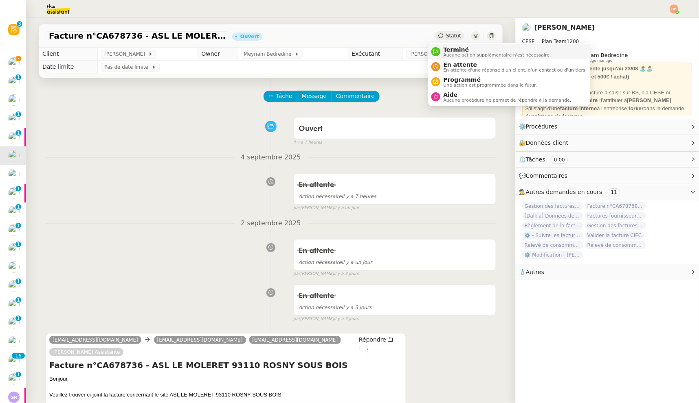
click at [443, 54] on span "Aucune action supplémentaire n'est nécessaire." at bounding box center [496, 55] width 107 height 4
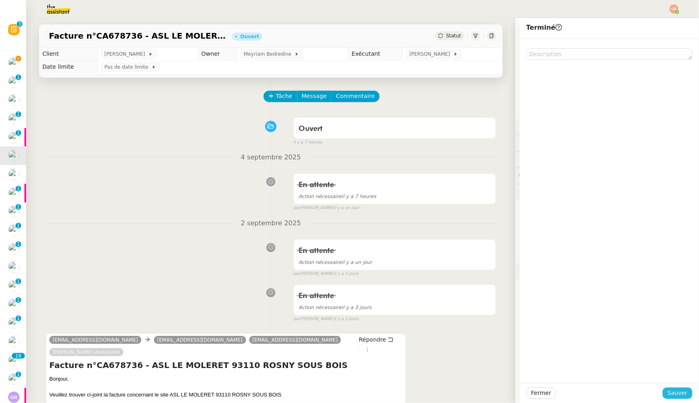
click at [667, 392] on span "Sauver" at bounding box center [677, 393] width 20 height 9
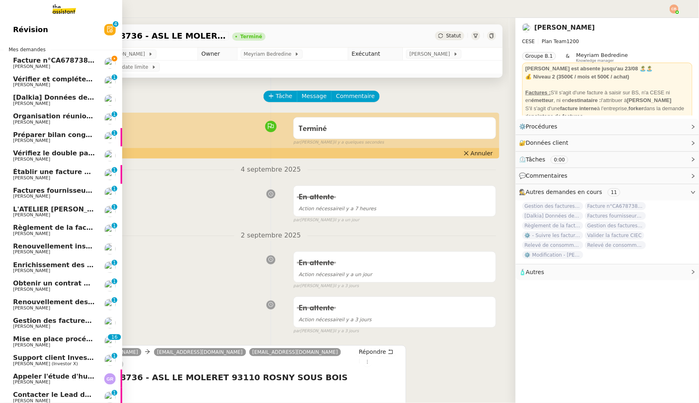
click at [44, 60] on span "Facture n°CA678738 - ASL LE MOLERET 93110 ROSNY SOUS BOIS" at bounding box center [132, 61] width 239 height 8
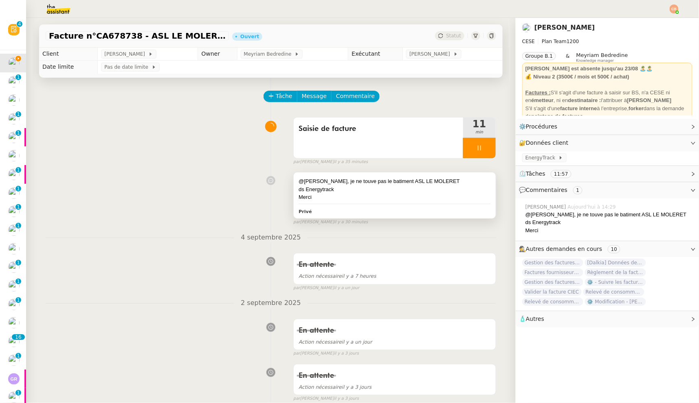
click at [361, 200] on div "Merci" at bounding box center [394, 197] width 192 height 8
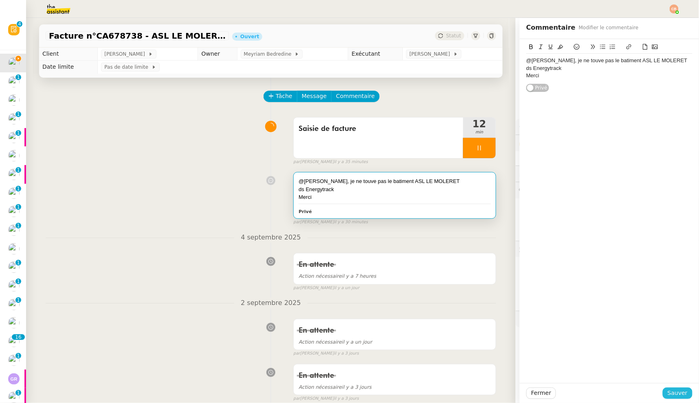
click at [667, 391] on span "Sauver" at bounding box center [677, 393] width 20 height 9
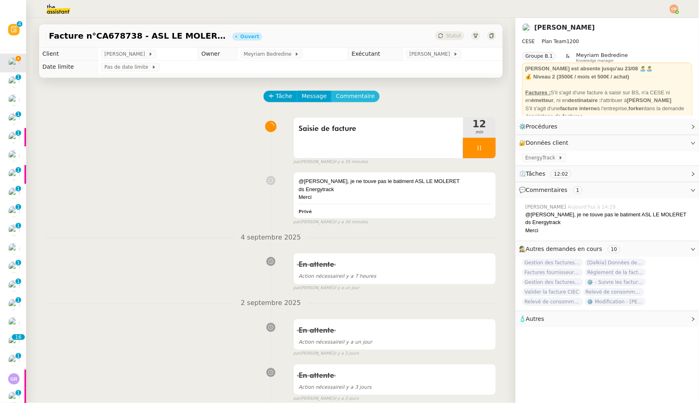
click at [350, 95] on span "Commentaire" at bounding box center [355, 96] width 39 height 9
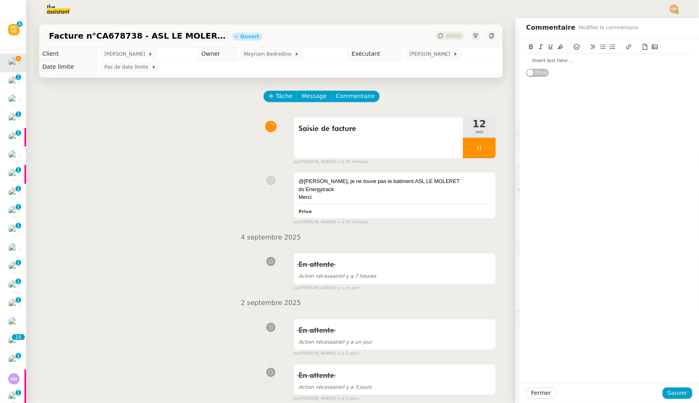
click at [545, 62] on div at bounding box center [609, 60] width 166 height 7
click at [667, 394] on span "Sauver" at bounding box center [677, 393] width 20 height 9
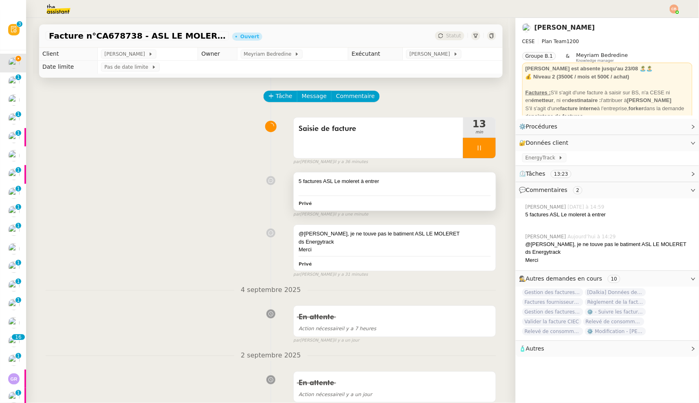
click at [375, 186] on div at bounding box center [394, 190] width 192 height 8
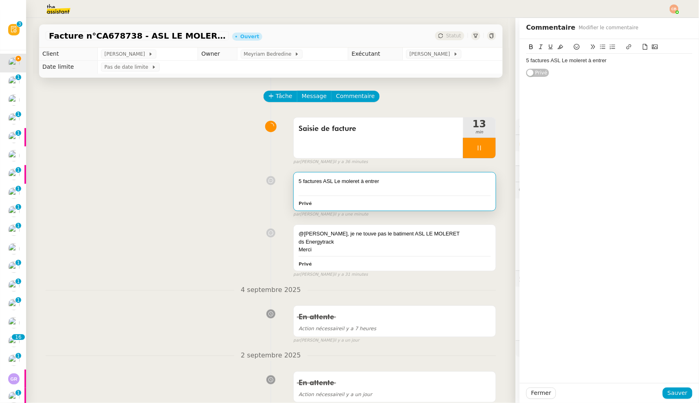
click at [604, 62] on div "5 factures ASL Le moleret à entrer" at bounding box center [609, 60] width 166 height 7
drag, startPoint x: 613, startPoint y: 60, endPoint x: 601, endPoint y: 61, distance: 11.4
click at [601, 61] on div "5 factures ASL Le moleret à entrer ICI" at bounding box center [609, 60] width 166 height 7
click at [624, 43] on button at bounding box center [629, 46] width 10 height 9
type input "ICI"
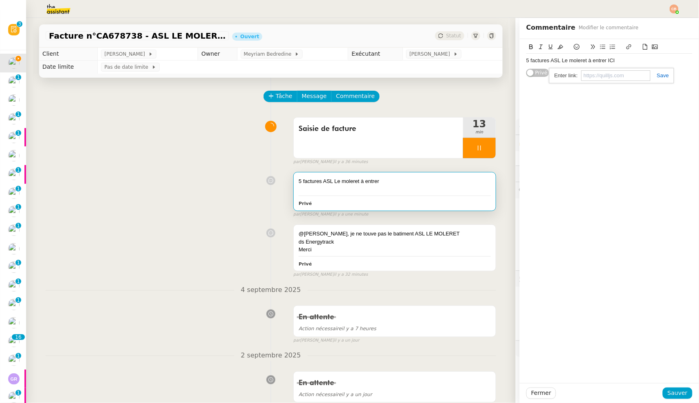
paste input "https://drive.google.com/drive/folders/1i8-WhuhYkT1j_fNvMh-C-hazynE1rc8i?usp=sh…"
type input "https://drive.google.com/drive/folders/1i8-WhuhYkT1j_fNvMh-C-hazynE1rc8i?usp=sh…"
click at [669, 394] on span "Sauver" at bounding box center [677, 393] width 20 height 9
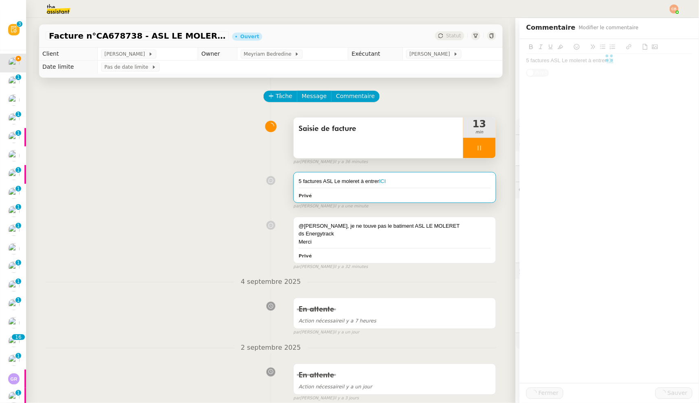
click at [477, 149] on div at bounding box center [479, 148] width 33 height 20
click at [484, 149] on icon at bounding box center [487, 148] width 6 height 4
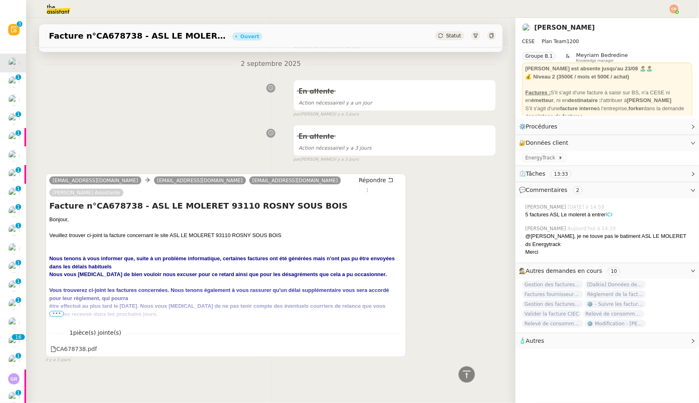
scroll to position [90, 0]
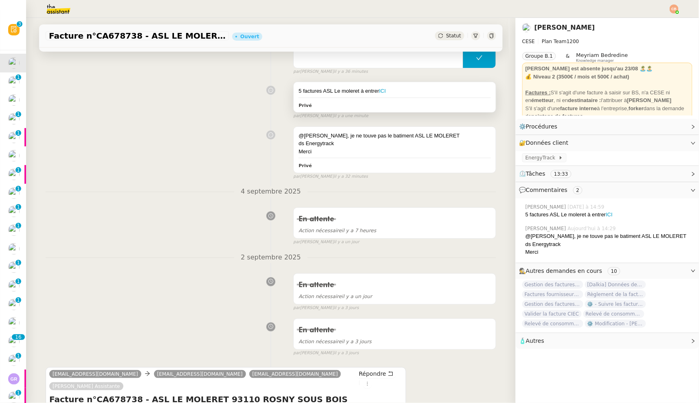
click at [403, 95] on div "5 factures ASL Le moleret à entrer ICI Privé" at bounding box center [394, 97] width 202 height 30
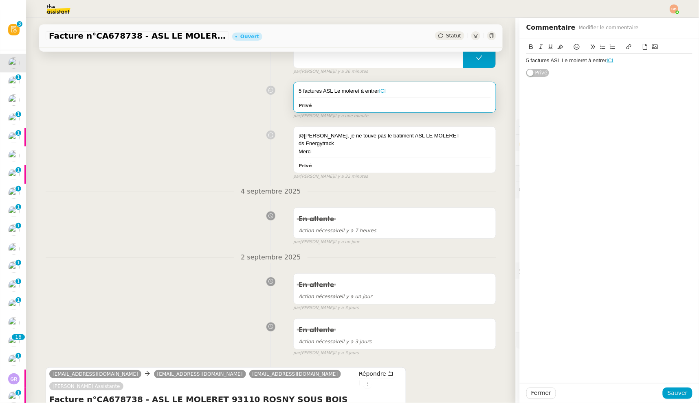
click at [618, 61] on div "5 factures ASL Le moleret à entrer ICI" at bounding box center [609, 60] width 166 height 7
click at [673, 394] on span "Sauver" at bounding box center [677, 393] width 20 height 9
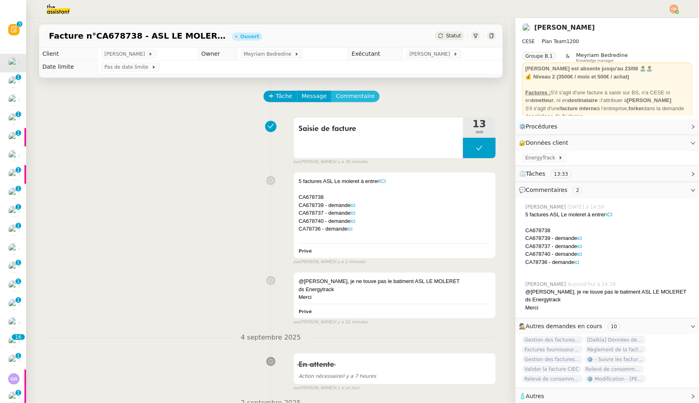
click at [336, 96] on span "Commentaire" at bounding box center [355, 96] width 39 height 9
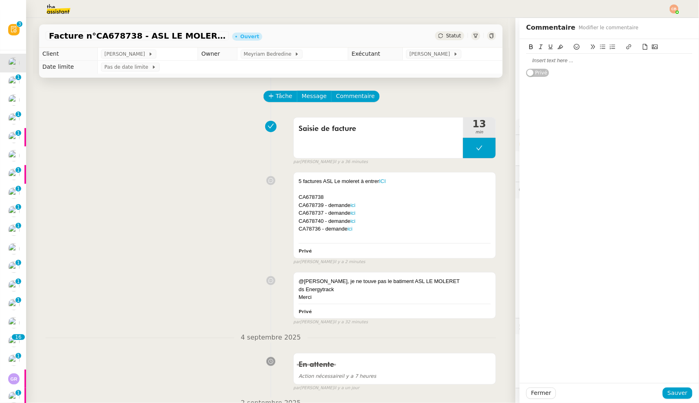
click at [535, 61] on div at bounding box center [609, 60] width 166 height 7
click at [667, 395] on span "Sauver" at bounding box center [677, 393] width 20 height 9
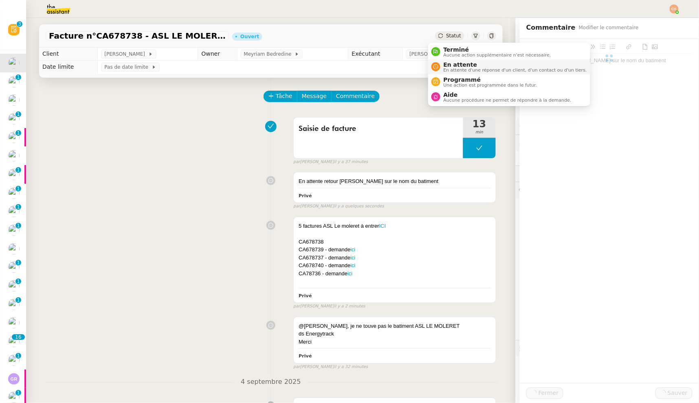
click at [448, 68] on span "En attente d'une réponse d'un client, d'un contact ou d'un tiers." at bounding box center [514, 70] width 143 height 4
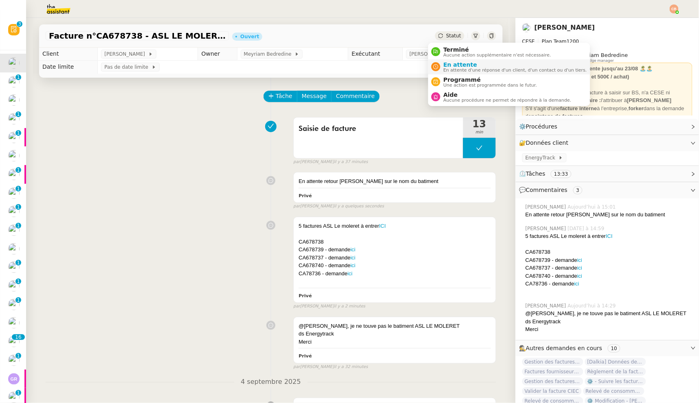
click at [451, 66] on span "En attente" at bounding box center [514, 64] width 143 height 7
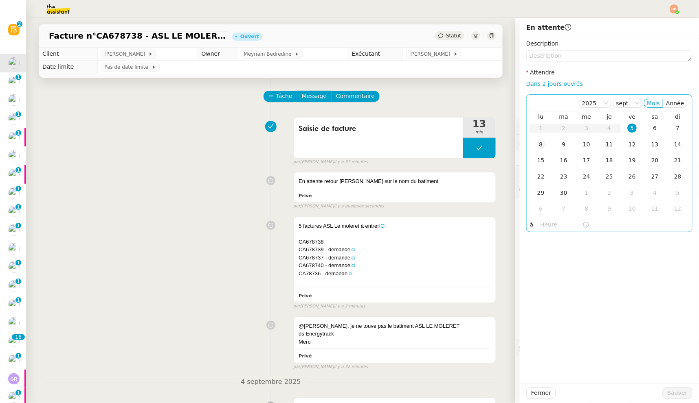
click at [536, 146] on div "8" at bounding box center [540, 144] width 9 height 9
click at [540, 223] on input "text" at bounding box center [561, 224] width 42 height 9
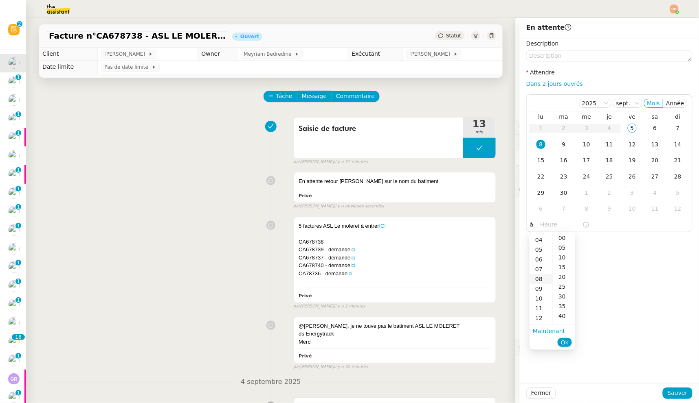
click at [541, 281] on div "08" at bounding box center [540, 279] width 23 height 10
click at [559, 237] on div "00" at bounding box center [563, 238] width 22 height 10
type input "08:00"
click at [615, 279] on div "Description Attendre Dans 2 jours ouvrés [DATE] Mois Année lu ma me je ve sa di…" at bounding box center [608, 211] width 179 height 344
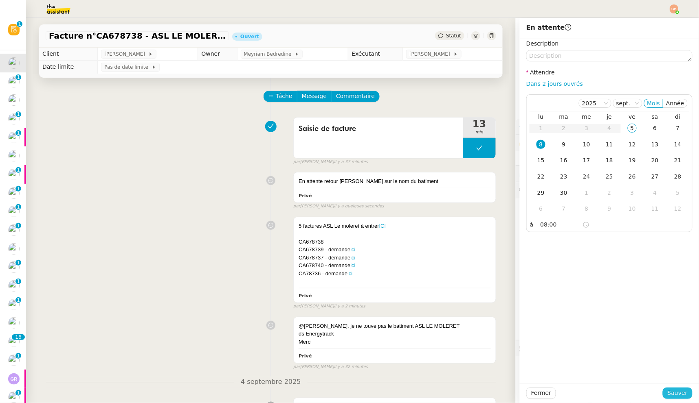
click at [670, 392] on span "Sauver" at bounding box center [677, 393] width 20 height 9
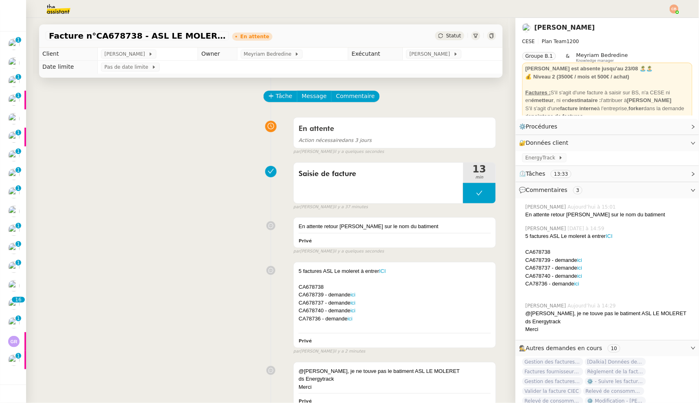
click at [155, 174] on div "Saisie de facture 13 min false par Coralie B. il y a 37 minutes" at bounding box center [271, 185] width 450 height 52
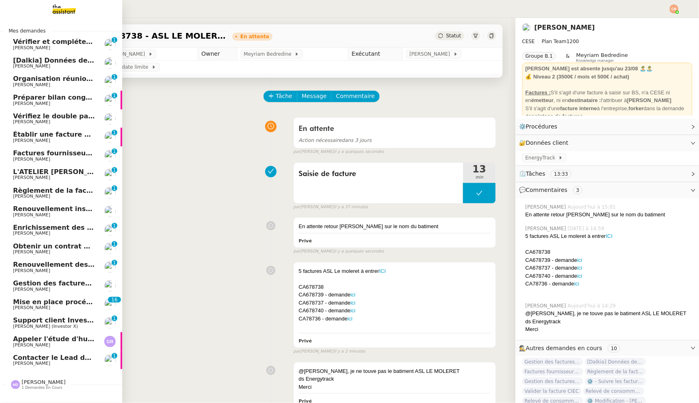
click at [42, 64] on span "[PERSON_NAME]" at bounding box center [31, 66] width 37 height 5
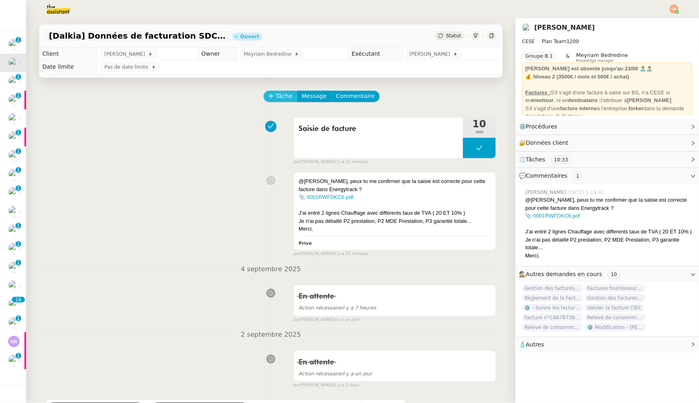
click at [269, 92] on button "Tâche" at bounding box center [280, 96] width 34 height 11
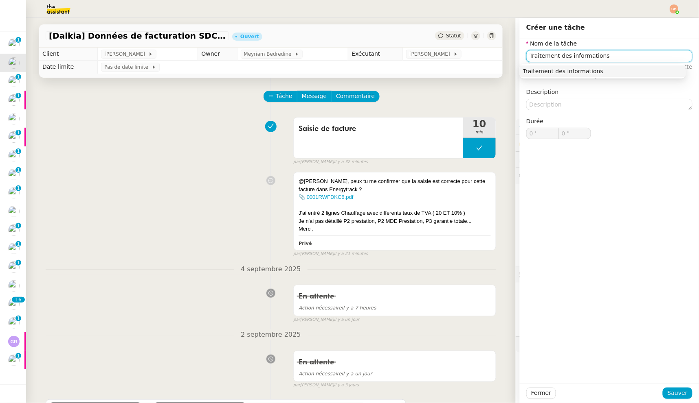
click at [605, 73] on div "Traitement des informations" at bounding box center [603, 71] width 160 height 7
type input "Traitement des informations"
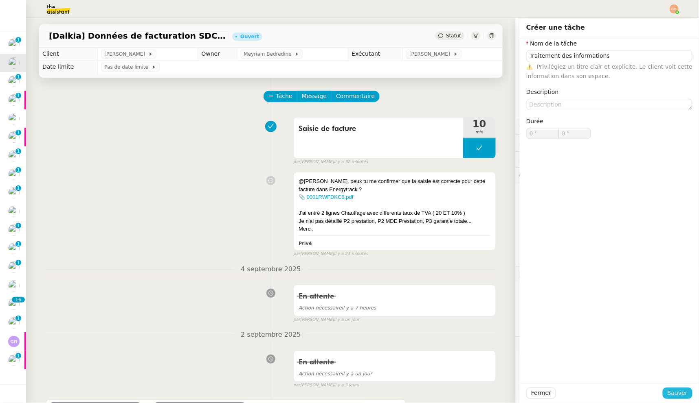
click at [670, 391] on span "Sauver" at bounding box center [677, 393] width 20 height 9
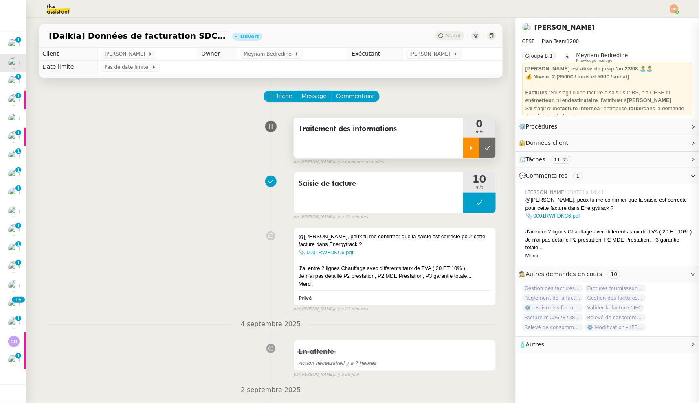
click at [463, 144] on div at bounding box center [471, 148] width 16 height 20
click at [336, 93] on span "Commentaire" at bounding box center [355, 96] width 39 height 9
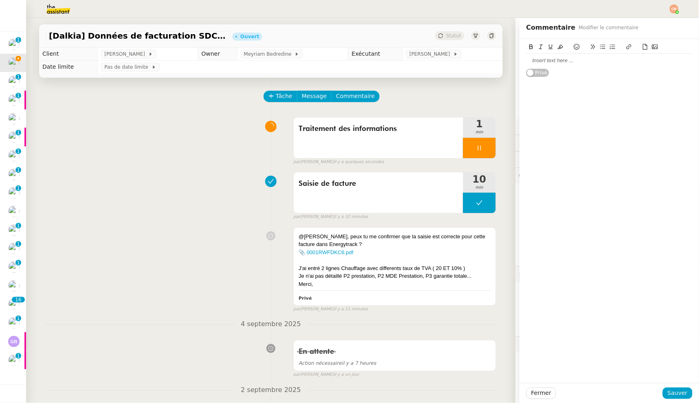
click at [528, 61] on div at bounding box center [609, 60] width 166 height 7
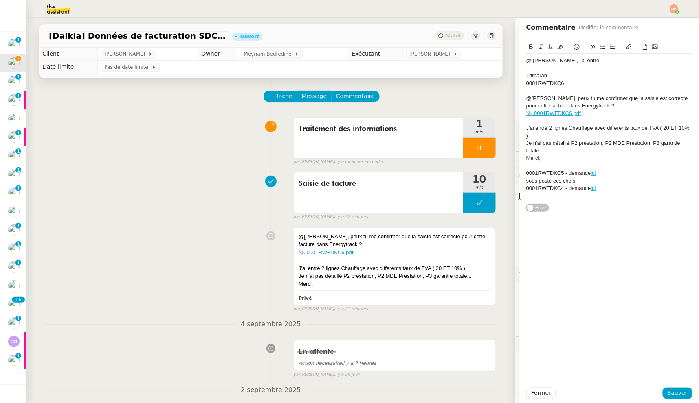
click at [585, 59] on div "@ Charles, j'ai entré" at bounding box center [609, 60] width 166 height 7
drag, startPoint x: 541, startPoint y: 73, endPoint x: 512, endPoint y: 75, distance: 29.4
click at [512, 75] on app-ticket "[Dalkia] Données de facturation SDC RESIDENCE LE TRIMARAN pour la facture 0001 …" at bounding box center [362, 210] width 672 height 385
drag, startPoint x: 545, startPoint y: 99, endPoint x: 515, endPoint y: 102, distance: 31.1
click at [519, 102] on div "@ Charles, j'ai entré 3 factures pour TRIMARAN : 0001RWFDKC6 @Charles, peux tu …" at bounding box center [608, 125] width 179 height 173
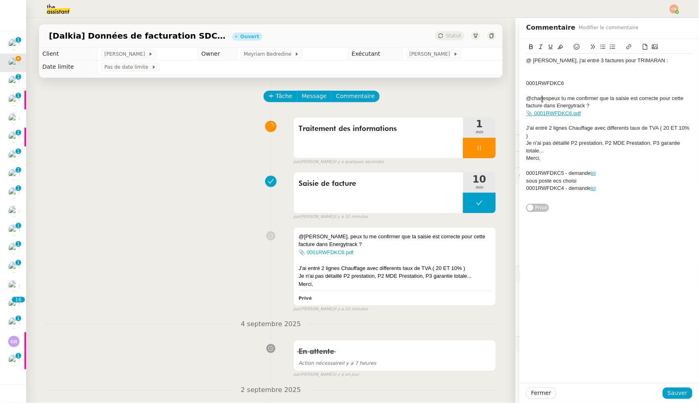
click at [527, 98] on div "@charlespeux tu me confirmer que la saisie est correcte pour cette facture dans…" at bounding box center [609, 102] width 166 height 15
click at [543, 99] on div "@Charlespeux tu me confirmer que la saisie est correcte pour cette facture dans…" at bounding box center [609, 102] width 166 height 15
click at [526, 129] on div "J'ai entré 2 lignes Chauffage avec differents taux de TVA ( 20 ET 10% )" at bounding box center [609, 132] width 166 height 15
click at [600, 46] on icon at bounding box center [603, 47] width 6 height 6
click at [526, 144] on div "Je n'ai pas détaillé P2 prestation, P2 MDE Prestation, P3 garantie totale..." at bounding box center [609, 147] width 166 height 15
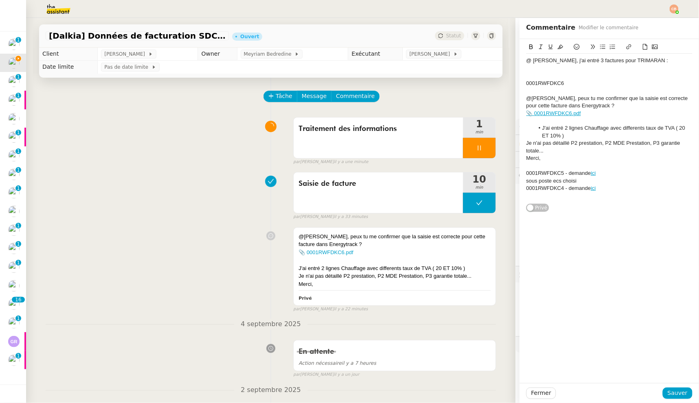
click at [600, 49] on icon at bounding box center [603, 47] width 6 height 6
drag, startPoint x: 519, startPoint y: 172, endPoint x: 603, endPoint y: 187, distance: 85.1
click at [603, 187] on div "@ Charles, j'ai entré 3 factures pour TRIMARAN : 0001RWFDKC6 @Charles, peux tu …" at bounding box center [609, 128] width 166 height 149
click at [526, 84] on div "0001RWFDKC6" at bounding box center [609, 83] width 166 height 7
click at [526, 83] on div "0001RWFDKC6" at bounding box center [609, 83] width 166 height 7
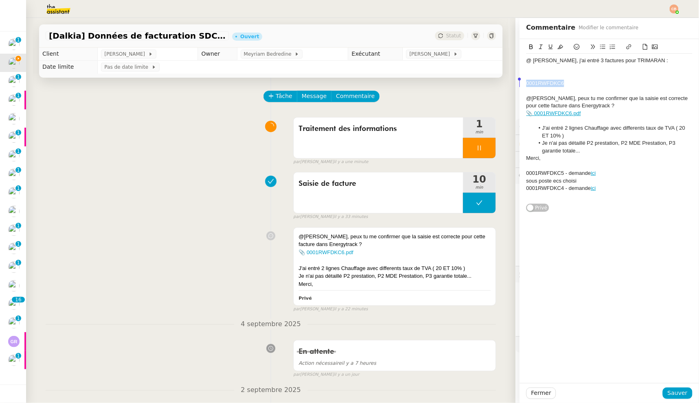
drag, startPoint x: 572, startPoint y: 85, endPoint x: 497, endPoint y: 82, distance: 74.5
click at [497, 82] on app-ticket "[Dalkia] Données de facturation SDC RESIDENCE LE TRIMARAN pour la facture 0001 …" at bounding box center [362, 210] width 672 height 385
click at [528, 48] on icon at bounding box center [531, 47] width 6 height 6
click at [527, 81] on strong "0001RWFDKC6" at bounding box center [545, 83] width 38 height 6
click at [526, 84] on strong "0001RWFDKC6" at bounding box center [545, 83] width 38 height 6
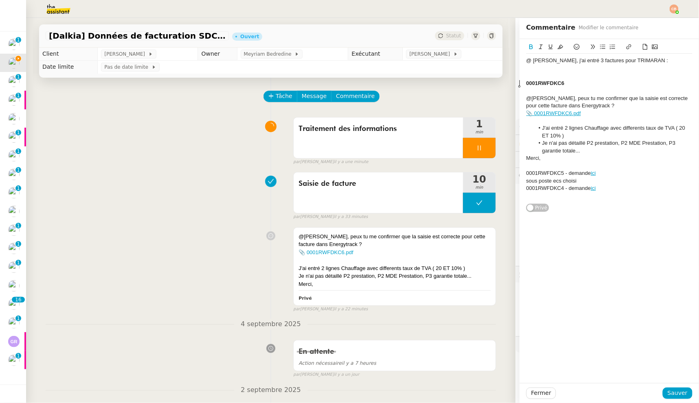
click at [600, 46] on icon at bounding box center [603, 47] width 6 height 6
click at [526, 173] on div "0001RWFDKC5 - demande ici" at bounding box center [609, 173] width 166 height 7
click at [600, 47] on icon at bounding box center [603, 47] width 6 height 6
drag, startPoint x: 574, startPoint y: 172, endPoint x: 528, endPoint y: 142, distance: 55.0
click at [526, 175] on ul "0001RWFDKC5 - demande ici" at bounding box center [609, 173] width 166 height 7
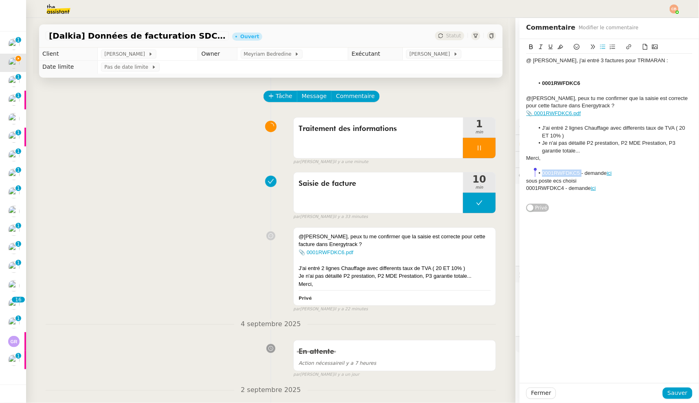
click at [528, 45] on icon at bounding box center [531, 47] width 6 height 6
click at [615, 155] on div "Merci," at bounding box center [609, 158] width 166 height 7
drag, startPoint x: 558, startPoint y: 187, endPoint x: 515, endPoint y: 188, distance: 42.8
click at [519, 188] on div "@ Charles, j'ai entré 3 factures pour TRIMARAN : 0001RWFDKC6 @Charles, peux tu …" at bounding box center [608, 125] width 179 height 173
click at [526, 48] on button at bounding box center [531, 46] width 10 height 9
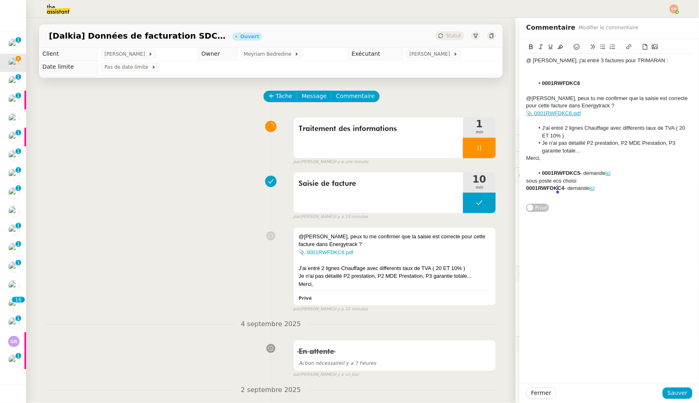
click at [526, 189] on strong "0001RWFDKC4" at bounding box center [545, 188] width 38 height 6
click at [600, 47] on icon at bounding box center [603, 47] width 6 height 6
click at [583, 180] on div "sous poste ecs choisi" at bounding box center [609, 180] width 166 height 7
drag, startPoint x: 521, startPoint y: 97, endPoint x: 584, endPoint y: 102, distance: 63.3
click at [584, 102] on div "@[PERSON_NAME], peux tu me confirmer que la saisie est correcte pour cette fact…" at bounding box center [609, 102] width 166 height 15
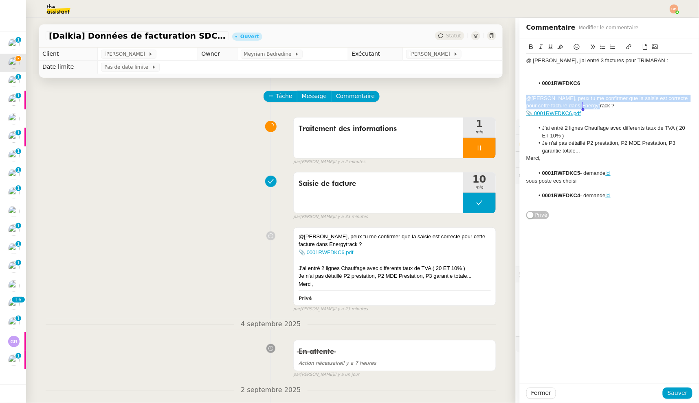
click at [557, 46] on icon at bounding box center [560, 47] width 6 height 6
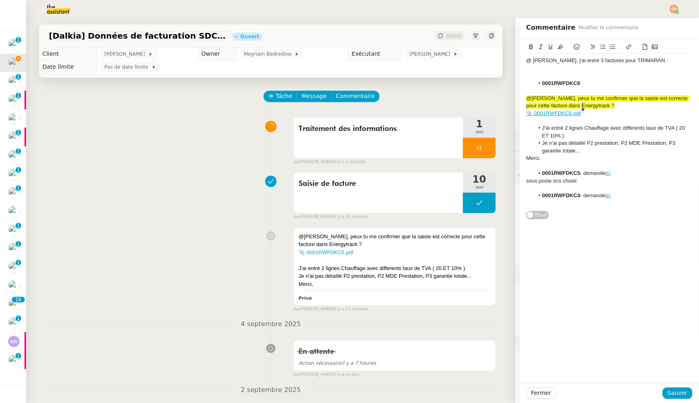
click at [589, 86] on li "0001RWFDKC6" at bounding box center [613, 83] width 158 height 7
click at [667, 396] on span "Sauver" at bounding box center [677, 393] width 20 height 9
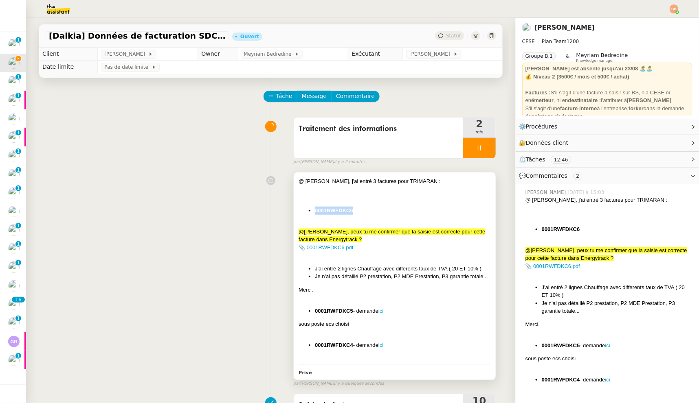
drag, startPoint x: 309, startPoint y: 212, endPoint x: 347, endPoint y: 211, distance: 37.9
click at [347, 211] on li "0001RWFDKC6" at bounding box center [403, 211] width 176 height 8
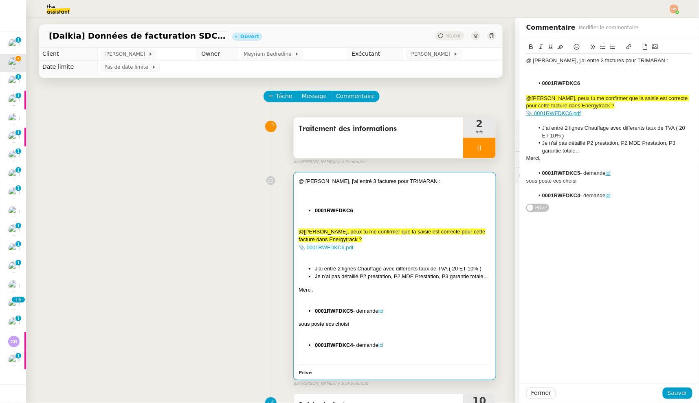
drag, startPoint x: 473, startPoint y: 147, endPoint x: 480, endPoint y: 147, distance: 7.0
click at [476, 147] on icon at bounding box center [479, 148] width 7 height 7
click at [482, 146] on button at bounding box center [487, 148] width 16 height 20
click at [667, 391] on span "Sauver" at bounding box center [677, 393] width 20 height 9
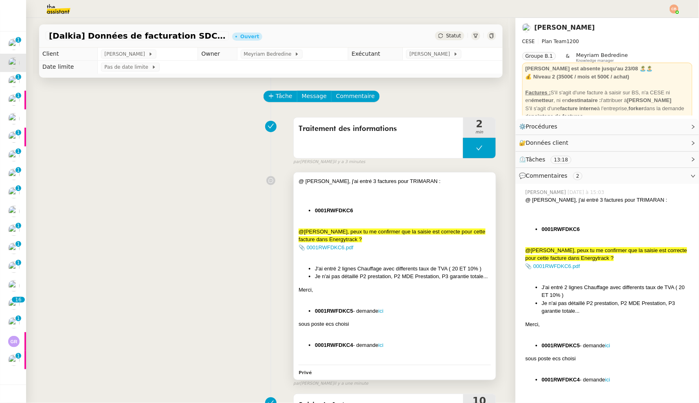
click at [366, 256] on div at bounding box center [394, 256] width 192 height 8
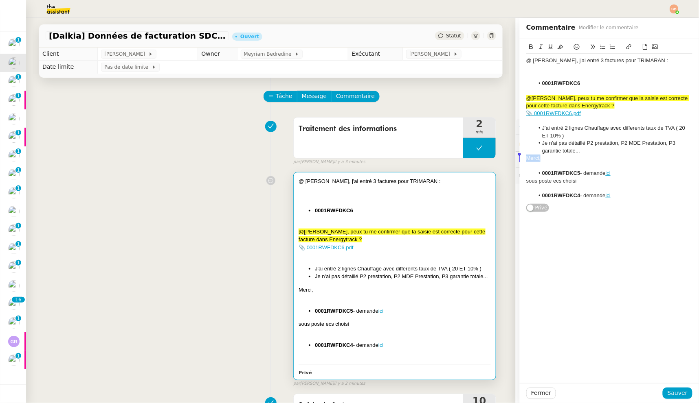
drag, startPoint x: 537, startPoint y: 156, endPoint x: 500, endPoint y: 159, distance: 37.1
click at [500, 159] on app-ticket "[Dalkia] Données de facturation SDC RESIDENCE LE TRIMARAN pour la facture 0001 …" at bounding box center [362, 210] width 672 height 385
drag, startPoint x: 675, startPoint y: 396, endPoint x: 631, endPoint y: 371, distance: 50.8
click at [675, 396] on span "Sauver" at bounding box center [677, 393] width 20 height 9
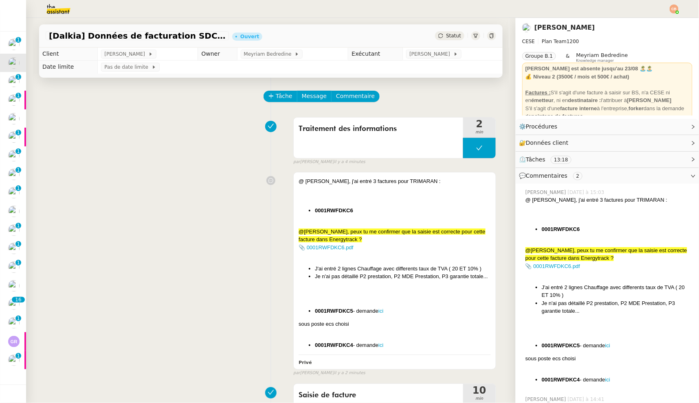
click at [57, 124] on div "Traitement des informations 2 min false par Coralie B. il y a 4 minutes" at bounding box center [271, 140] width 450 height 52
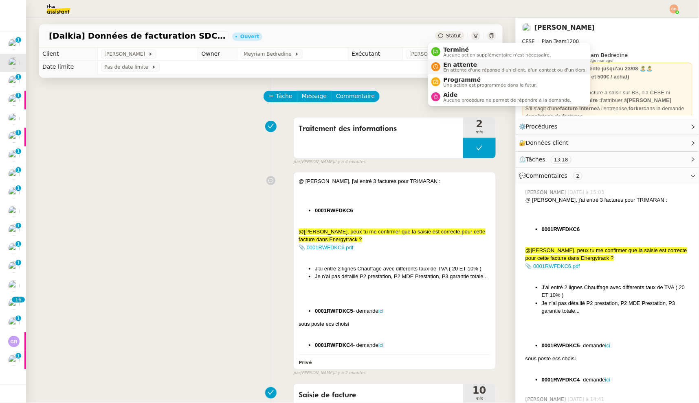
click at [458, 70] on span "En attente d'une réponse d'un client, d'un contact ou d'un tiers." at bounding box center [514, 70] width 143 height 4
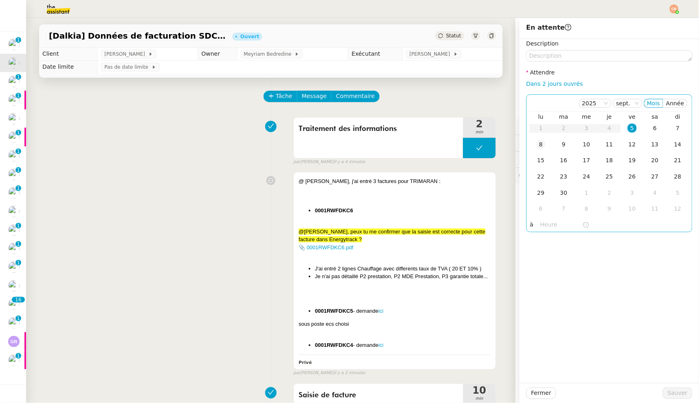
click at [536, 145] on div "8" at bounding box center [540, 144] width 9 height 9
click at [544, 223] on input "text" at bounding box center [561, 224] width 42 height 9
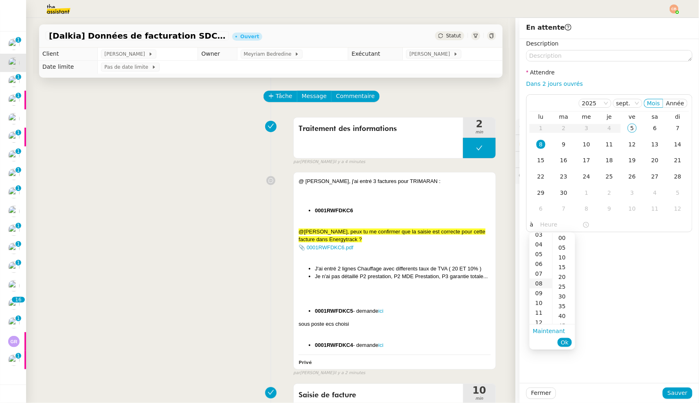
click at [537, 285] on div "08" at bounding box center [540, 284] width 23 height 10
click at [561, 241] on div "00" at bounding box center [563, 238] width 22 height 10
type input "08:00"
click at [611, 242] on div "Description Attendre Dans 2 jours ouvrés [DATE] Mois Année lu ma me je ve sa di…" at bounding box center [608, 211] width 179 height 344
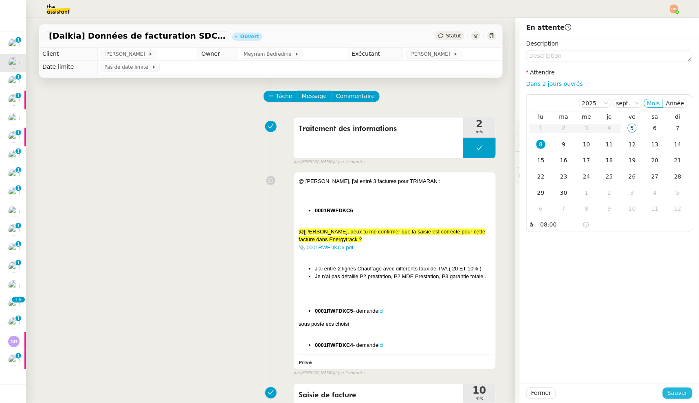
click at [668, 392] on span "Sauver" at bounding box center [677, 393] width 20 height 9
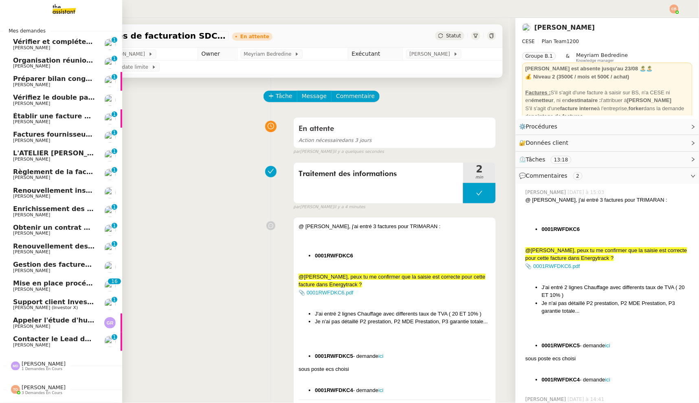
click at [60, 339] on span "Contacter le Lead demain" at bounding box center [60, 339] width 94 height 8
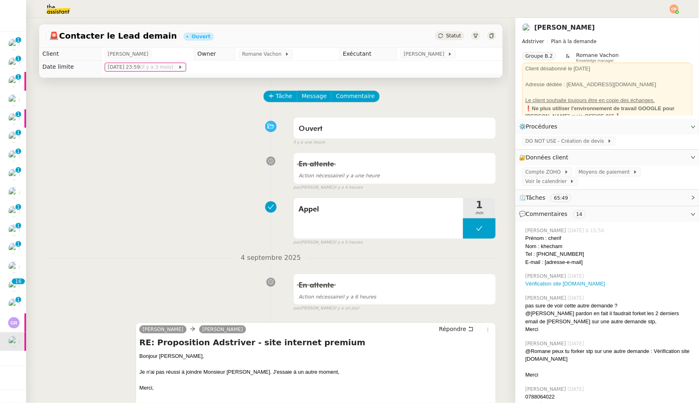
click at [118, 130] on div "Ouvert false il y a une heure" at bounding box center [271, 130] width 450 height 33
click at [276, 94] on span "Tâche" at bounding box center [284, 96] width 17 height 9
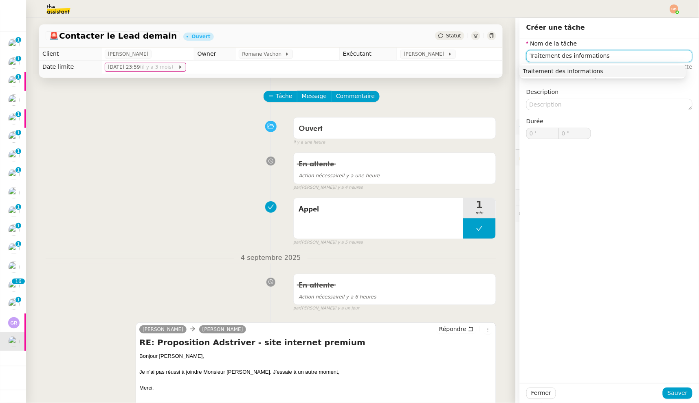
click at [575, 69] on div "Traitement des informations" at bounding box center [603, 71] width 160 height 7
type input "Traitement des informations"
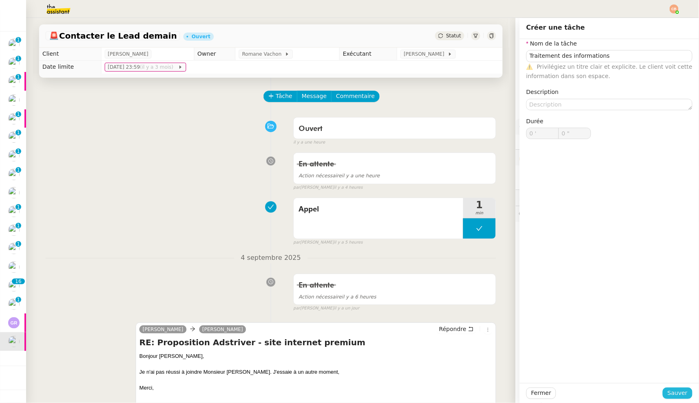
click at [669, 391] on span "Sauver" at bounding box center [677, 393] width 20 height 9
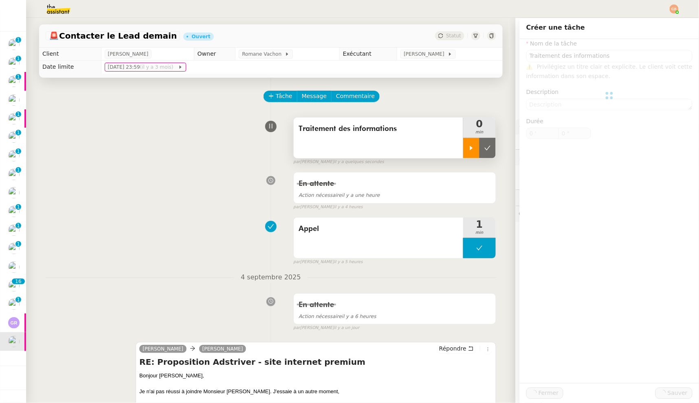
click at [468, 150] on icon at bounding box center [471, 148] width 7 height 7
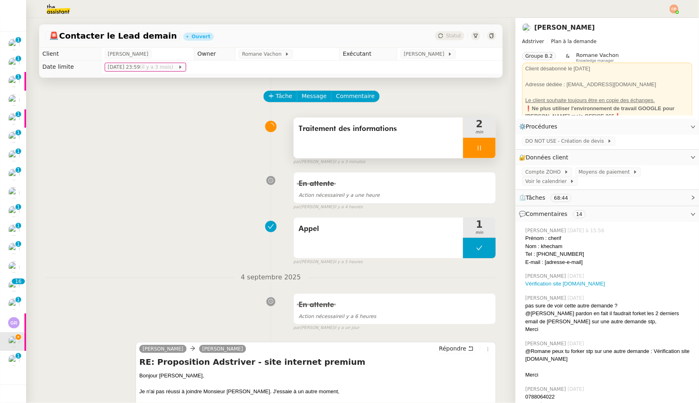
click at [477, 148] on div at bounding box center [479, 148] width 33 height 20
click at [484, 146] on icon at bounding box center [487, 148] width 7 height 7
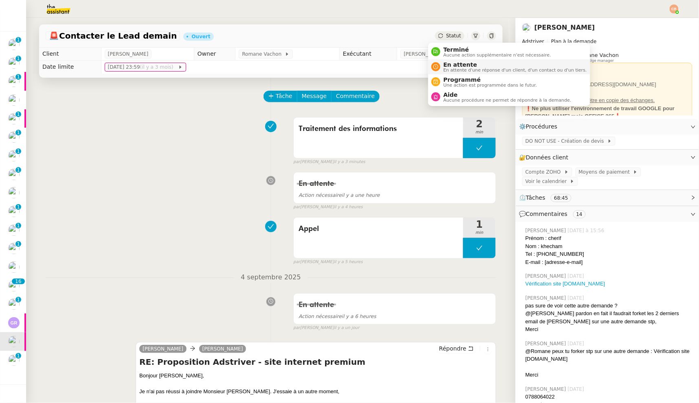
click at [453, 61] on span "En attente" at bounding box center [514, 64] width 143 height 7
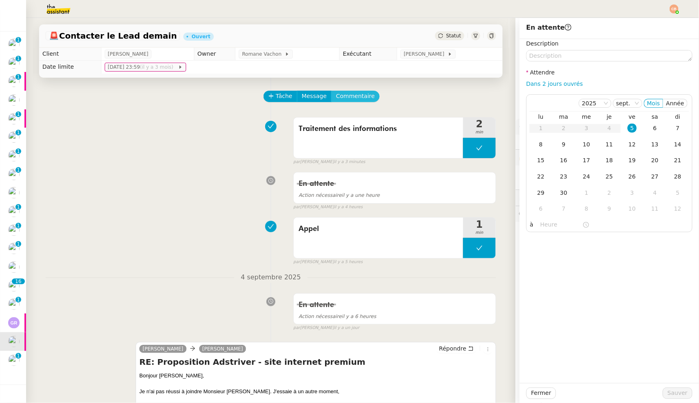
click at [338, 101] on button "Commentaire" at bounding box center [355, 96] width 48 height 11
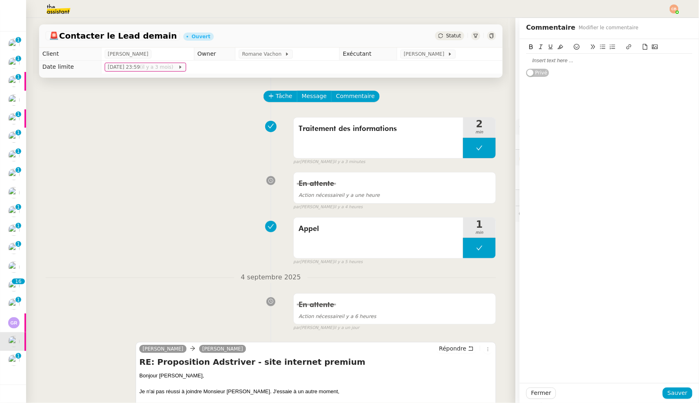
click at [526, 61] on div at bounding box center [609, 60] width 166 height 7
click at [667, 395] on span "Sauver" at bounding box center [677, 393] width 20 height 9
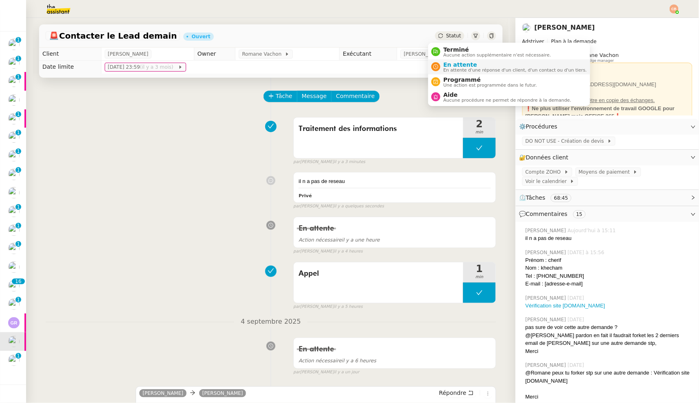
click at [450, 68] on span "En attente d'une réponse d'un client, d'un contact ou d'un tiers." at bounding box center [514, 70] width 143 height 4
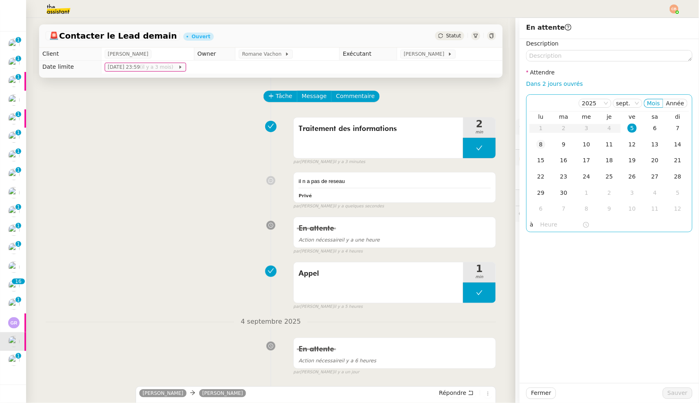
click at [536, 147] on div "8" at bounding box center [540, 144] width 9 height 9
click at [540, 226] on input "text" at bounding box center [561, 224] width 42 height 9
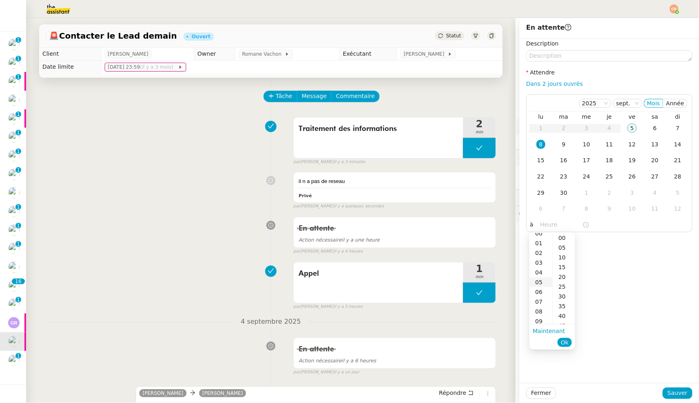
scroll to position [11, 0]
click at [539, 314] on div "09" at bounding box center [540, 315] width 23 height 10
click at [561, 234] on div "00" at bounding box center [563, 238] width 22 height 10
type input "09:00"
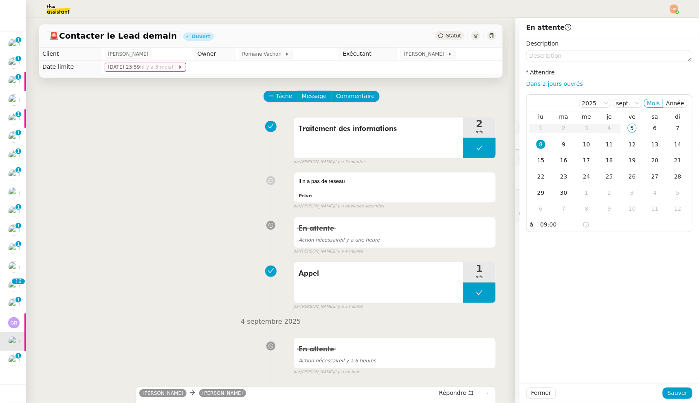
drag, startPoint x: 620, startPoint y: 239, endPoint x: 645, endPoint y: 305, distance: 70.5
click at [620, 239] on div "Description Attendre Dans 2 jours ouvrés [DATE] Mois Année lu ma me je ve sa di…" at bounding box center [608, 211] width 179 height 344
click at [667, 397] on span "Sauver" at bounding box center [677, 393] width 20 height 9
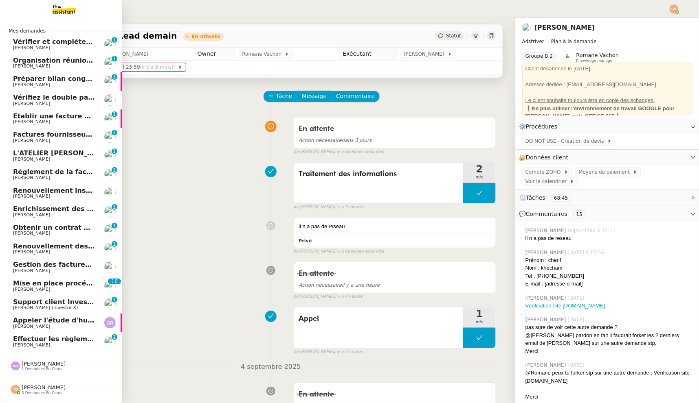
click at [41, 326] on span "[PERSON_NAME]" at bounding box center [31, 326] width 37 height 5
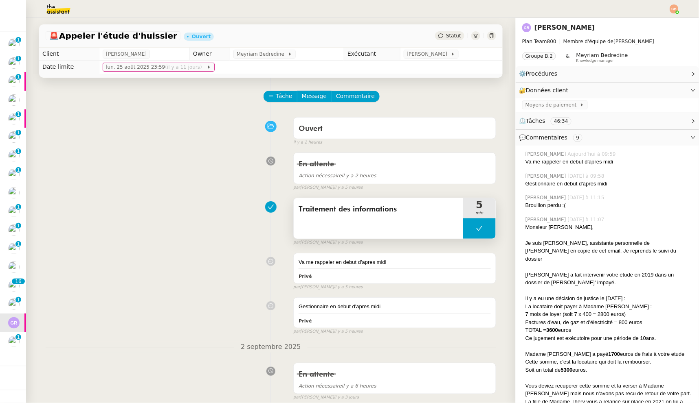
click at [467, 230] on button at bounding box center [479, 229] width 33 height 20
click at [467, 230] on div at bounding box center [471, 229] width 16 height 20
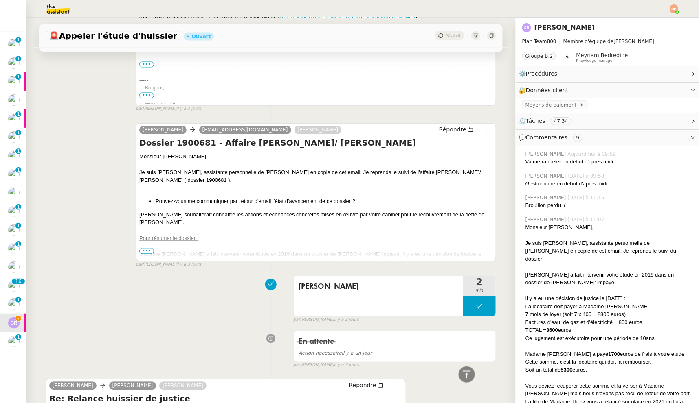
scroll to position [509, 0]
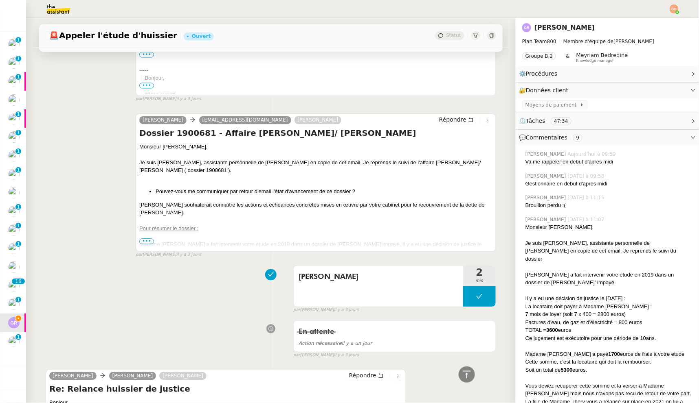
click at [141, 241] on span "•••" at bounding box center [146, 242] width 15 height 6
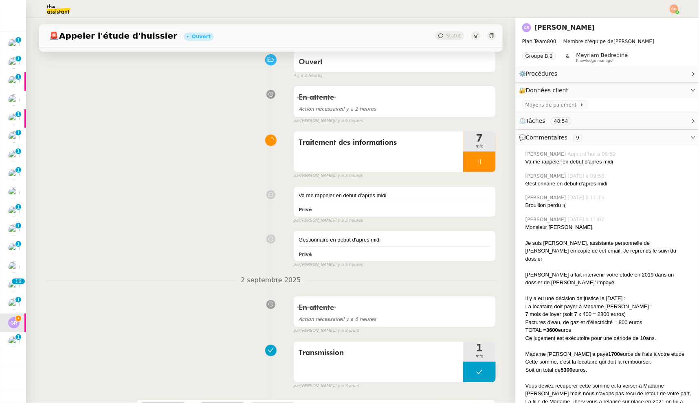
scroll to position [0, 0]
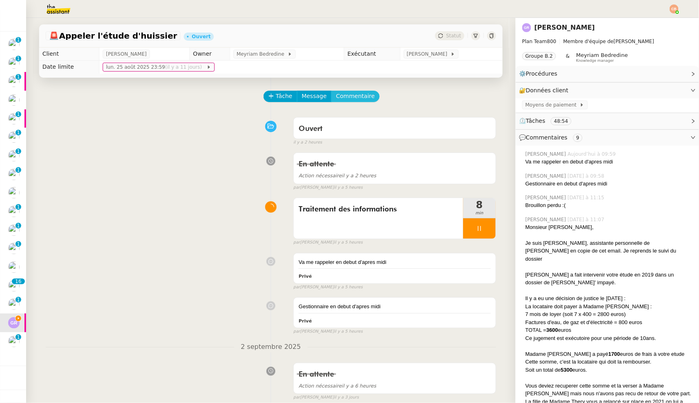
click at [343, 98] on span "Commentaire" at bounding box center [355, 96] width 39 height 9
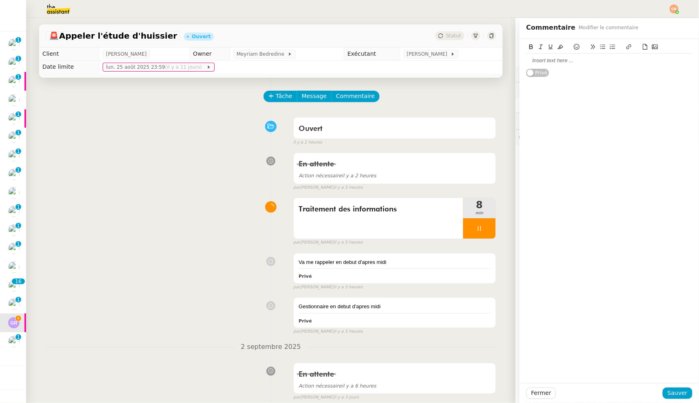
click at [542, 64] on div at bounding box center [609, 60] width 166 height 7
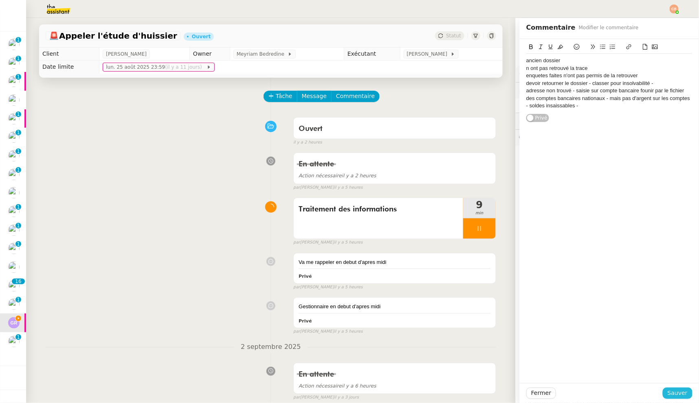
click at [668, 390] on span "Sauver" at bounding box center [677, 393] width 20 height 9
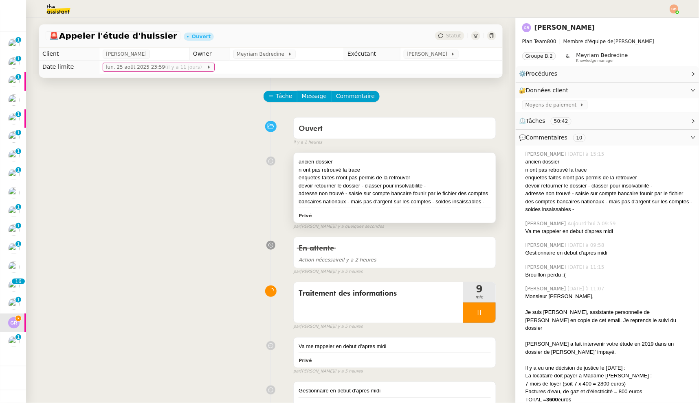
click at [401, 168] on div "n ont pas retrouvé la trace" at bounding box center [394, 170] width 192 height 8
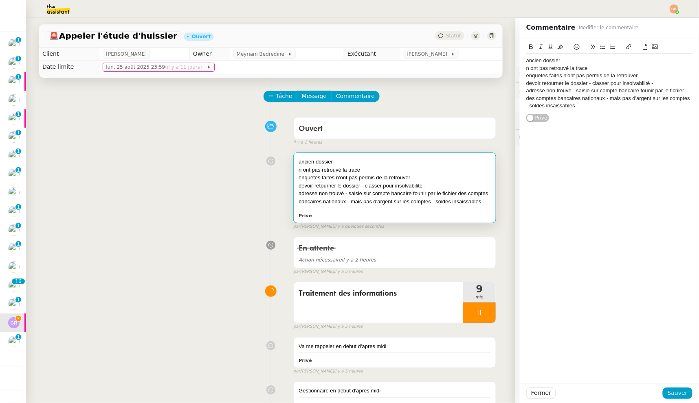
click at [588, 108] on div "adresse non trouvé - saisie sur compte bancaire founir par le fichier des compt…" at bounding box center [609, 98] width 166 height 22
click at [684, 394] on button "Sauver" at bounding box center [677, 393] width 30 height 11
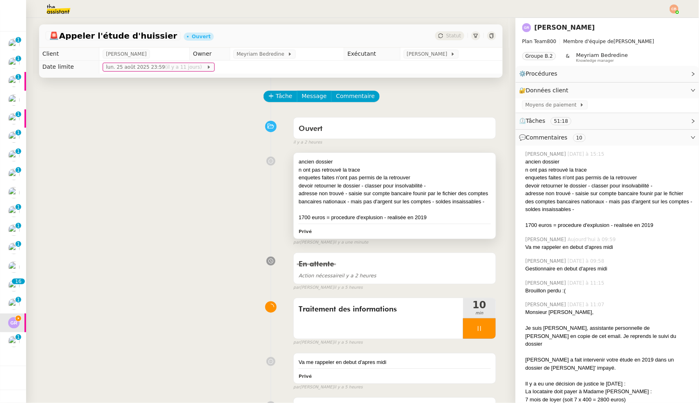
click at [432, 178] on div "enquetes faites n'ont pas permis de la retrouver" at bounding box center [394, 178] width 192 height 8
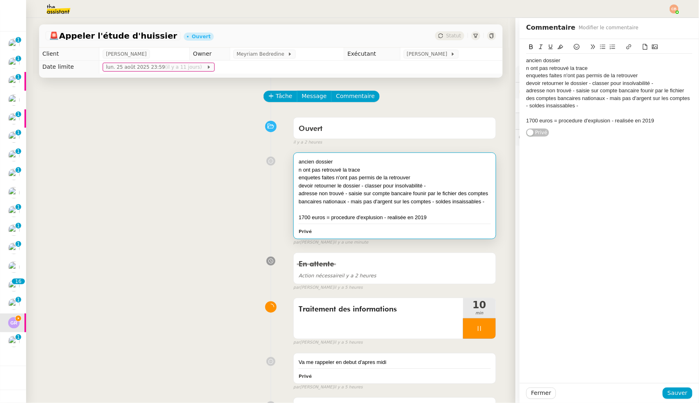
click at [650, 121] on div "1700 euros = procedure d'explusion - realisée en 2019" at bounding box center [609, 120] width 166 height 7
click at [681, 393] on button "Sauver" at bounding box center [677, 393] width 30 height 11
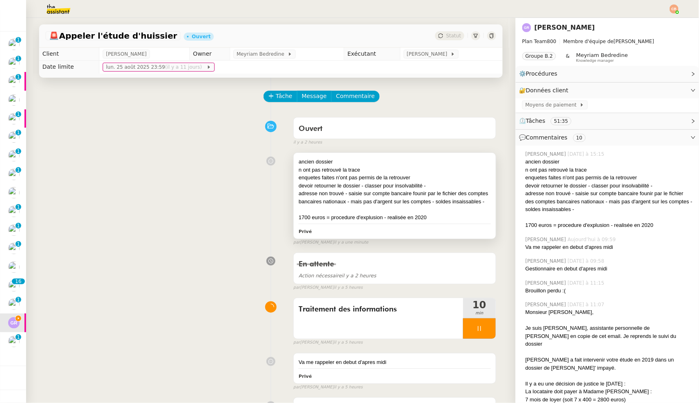
click at [379, 167] on div "n ont pas retrouvé la trace" at bounding box center [394, 170] width 192 height 8
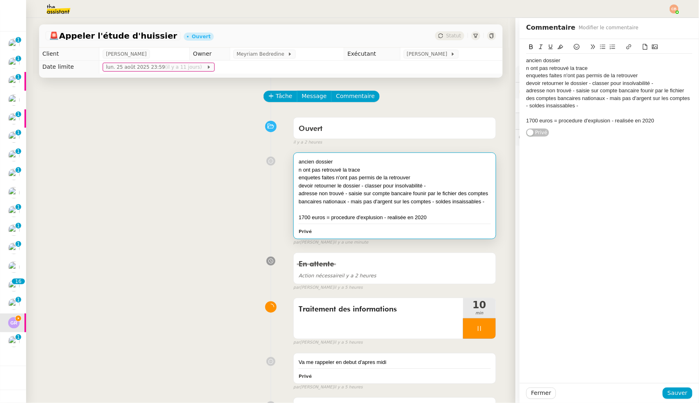
click at [574, 110] on div at bounding box center [609, 113] width 166 height 7
click at [635, 117] on div at bounding box center [609, 120] width 166 height 7
click at [637, 112] on div "tenter une nouvelle recherche d'adresse -" at bounding box center [609, 113] width 166 height 7
click at [668, 394] on span "Sauver" at bounding box center [677, 393] width 20 height 9
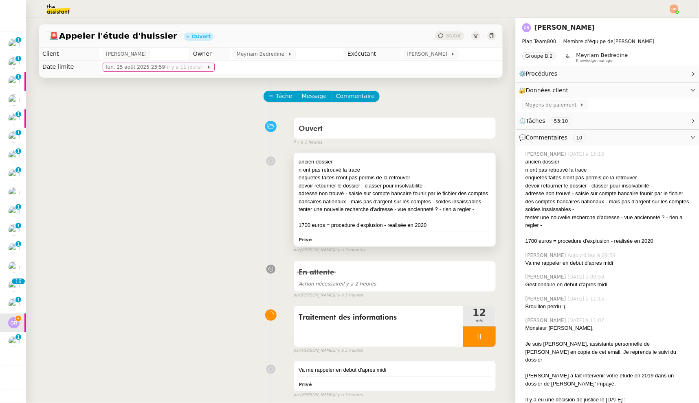
click at [361, 169] on div "n ont pas retrouvé la trace" at bounding box center [394, 170] width 192 height 8
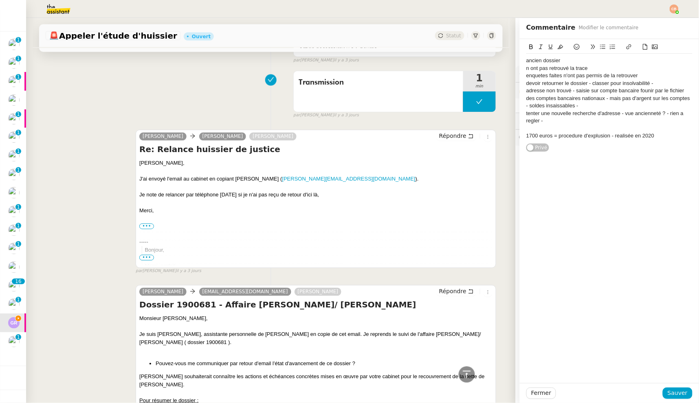
scroll to position [450, 0]
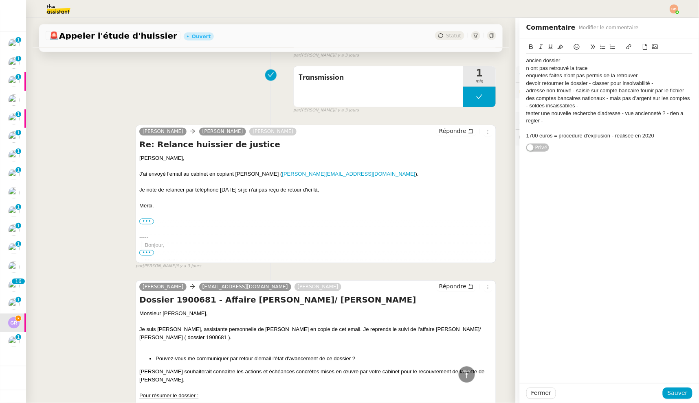
click at [652, 136] on div "1700 euros = procedure d'explusion - realisée en 2020" at bounding box center [609, 135] width 166 height 7
click at [680, 399] on button "Sauver" at bounding box center [677, 393] width 30 height 11
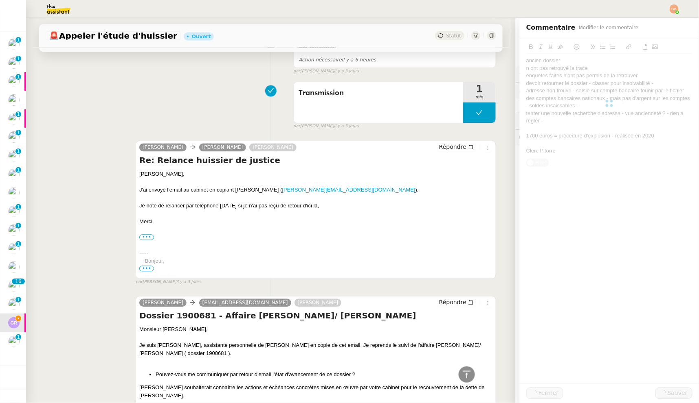
scroll to position [466, 0]
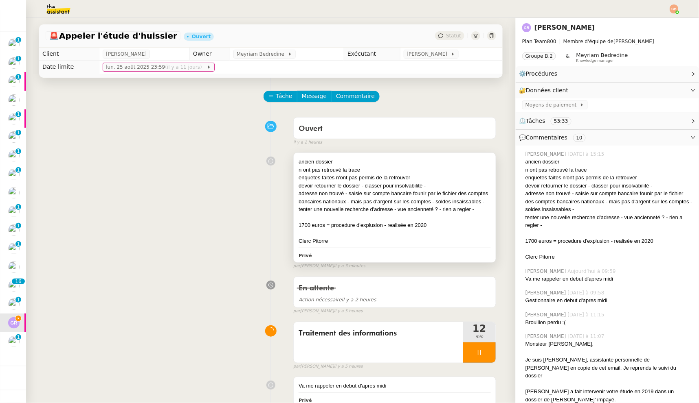
click at [378, 158] on div "ancien dossier" at bounding box center [394, 162] width 192 height 8
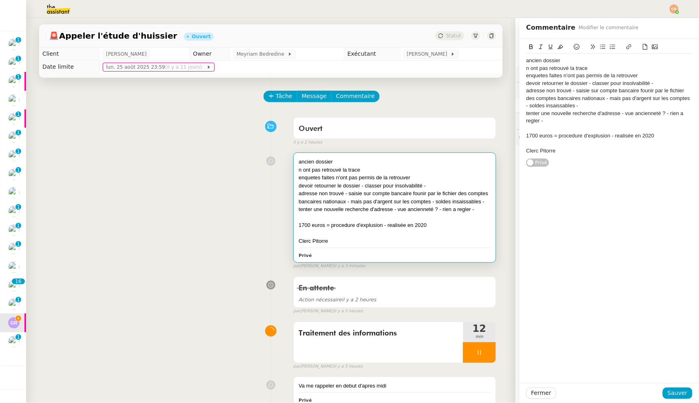
click at [579, 105] on div "adresse non trouvé - saisie sur compte bancaire founir par le fichier des compt…" at bounding box center [609, 98] width 166 height 22
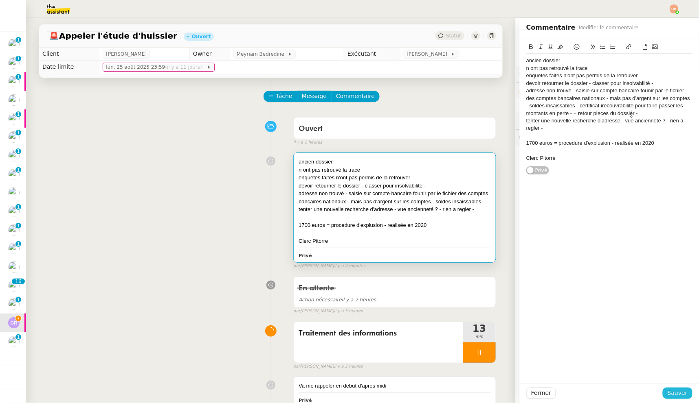
click at [673, 390] on span "Sauver" at bounding box center [677, 393] width 20 height 9
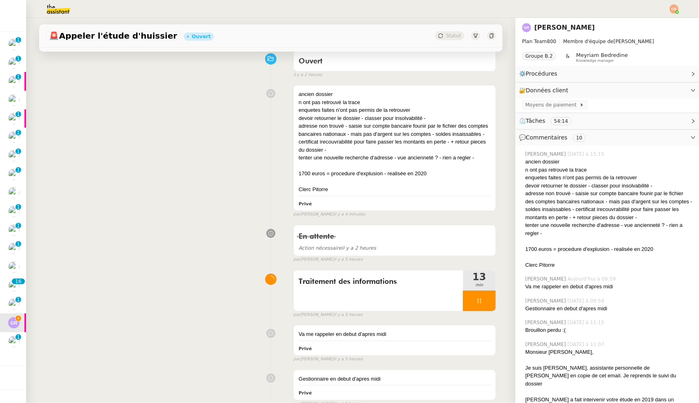
scroll to position [70, 0]
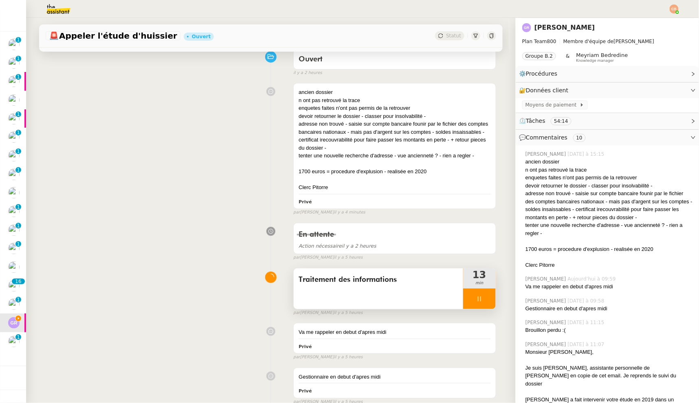
click at [471, 304] on div at bounding box center [479, 299] width 33 height 20
click at [107, 170] on div "ancien dossier n ont pas retrouvé la trace enquetes faites n'ont pas permis de …" at bounding box center [271, 147] width 450 height 136
click at [479, 295] on button at bounding box center [487, 299] width 16 height 20
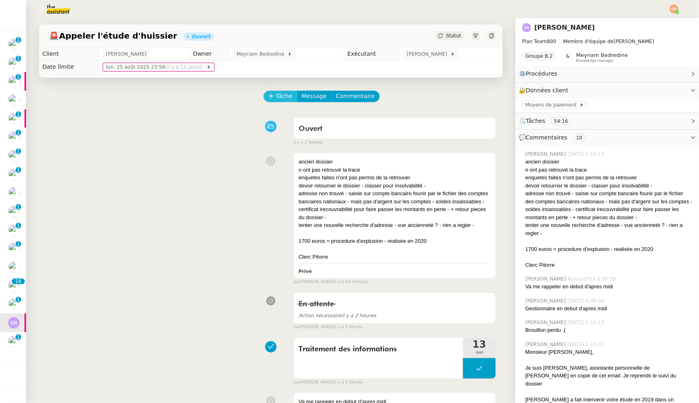
click at [276, 98] on span "Tâche" at bounding box center [284, 96] width 17 height 9
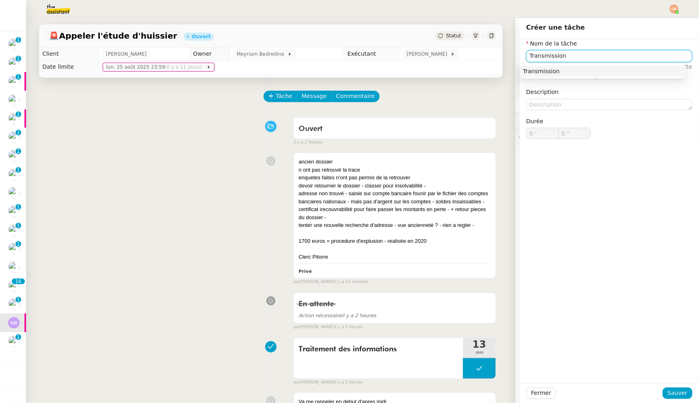
click at [552, 73] on div "Transmission" at bounding box center [603, 71] width 160 height 7
type input "Transmission"
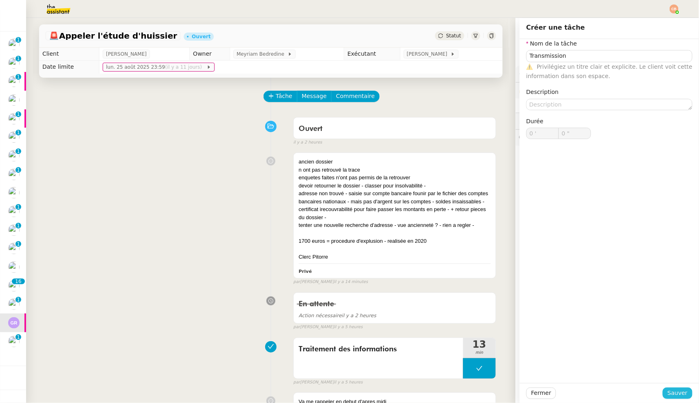
click at [667, 394] on span "Sauver" at bounding box center [677, 393] width 20 height 9
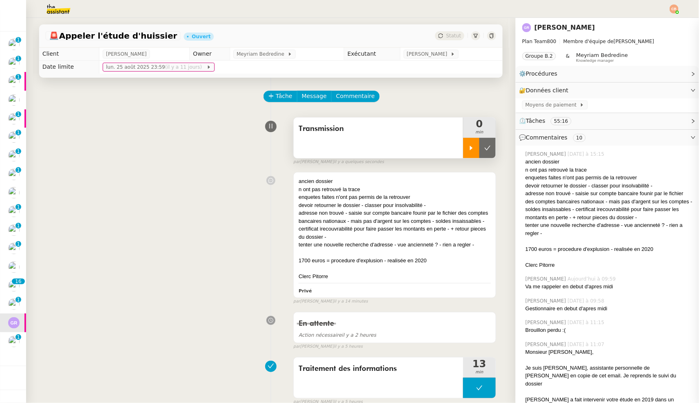
click at [468, 145] on icon at bounding box center [471, 148] width 7 height 7
click at [392, 192] on div "n ont pas retrouvé la trace" at bounding box center [394, 190] width 192 height 8
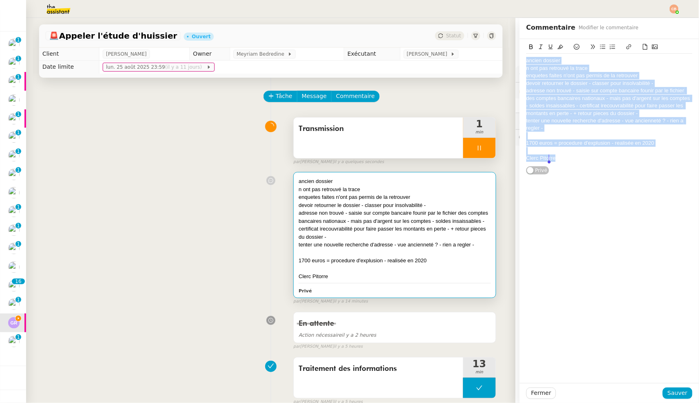
drag, startPoint x: 520, startPoint y: 59, endPoint x: 604, endPoint y: 177, distance: 145.0
click at [604, 177] on div "ancien dossier n ont pas retrouvé la trace enquetes faites n'ont pas permis de …" at bounding box center [608, 211] width 179 height 344
copy div "ancien dossier n ont pas retrouvé la trace enquetes faites n'ont pas permis de …"
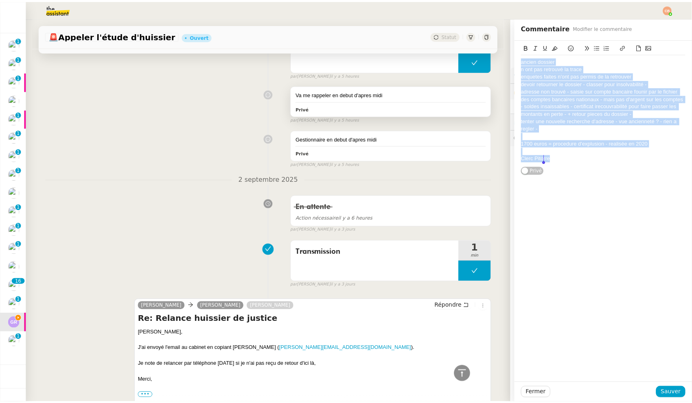
scroll to position [519, 0]
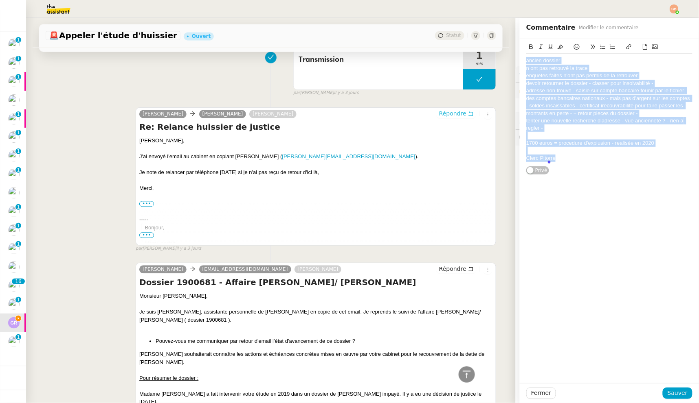
click at [439, 110] on span "Répondre" at bounding box center [452, 114] width 27 height 8
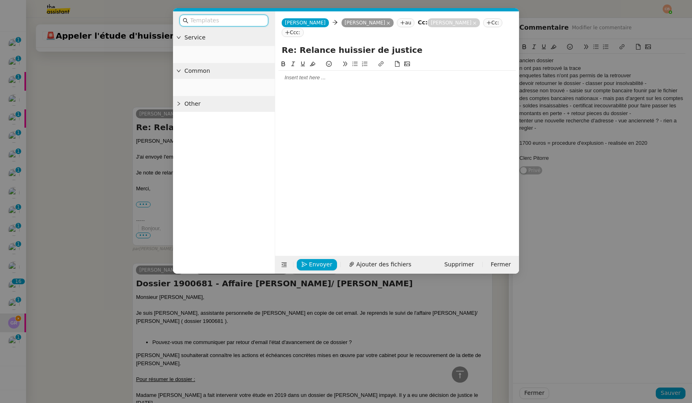
scroll to position [581, 0]
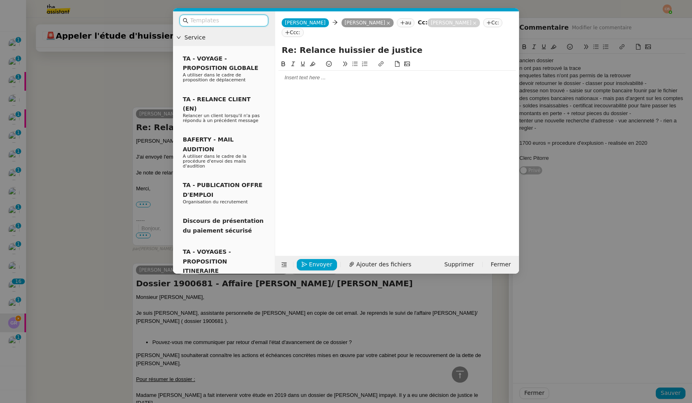
click at [326, 74] on div at bounding box center [396, 77] width 237 height 7
paste div
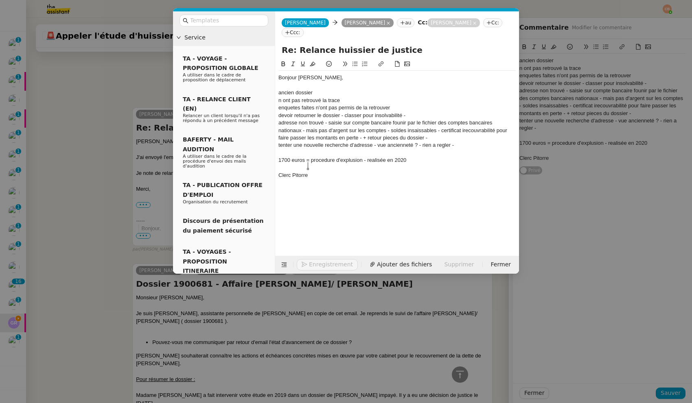
scroll to position [685, 0]
click at [332, 74] on div "Bonjour [PERSON_NAME]," at bounding box center [396, 77] width 237 height 7
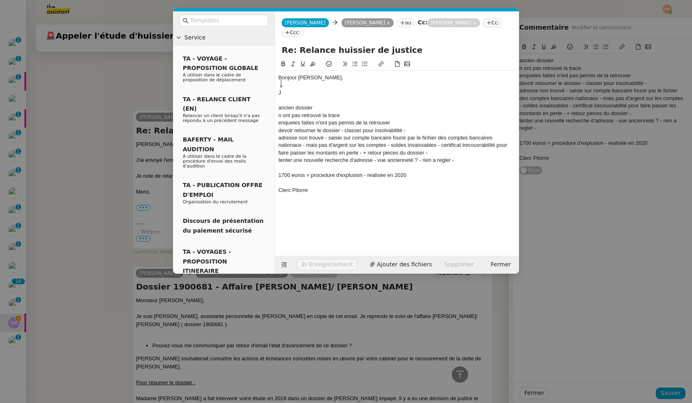
scroll to position [688, 0]
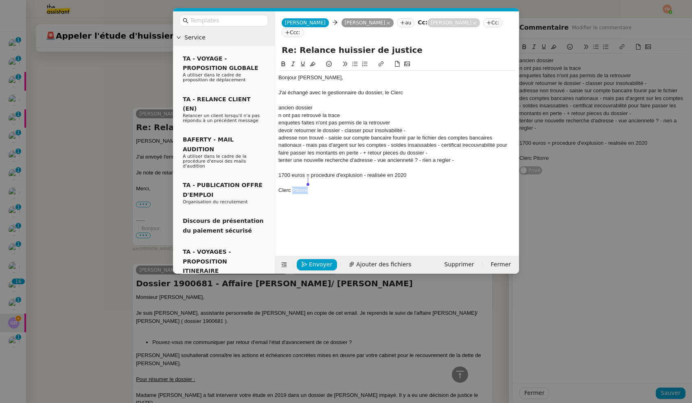
drag, startPoint x: 292, startPoint y: 182, endPoint x: 341, endPoint y: 183, distance: 48.4
click at [341, 187] on div "Clerc Pitorre" at bounding box center [396, 190] width 237 height 7
copy div "Pitorre"
click at [410, 89] on div "J'ai échangé avec le gestionnaire du dossier, le Clerc" at bounding box center [396, 92] width 237 height 7
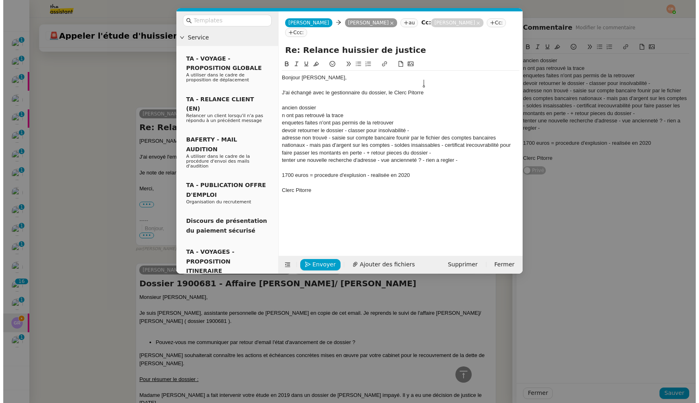
scroll to position [0, 0]
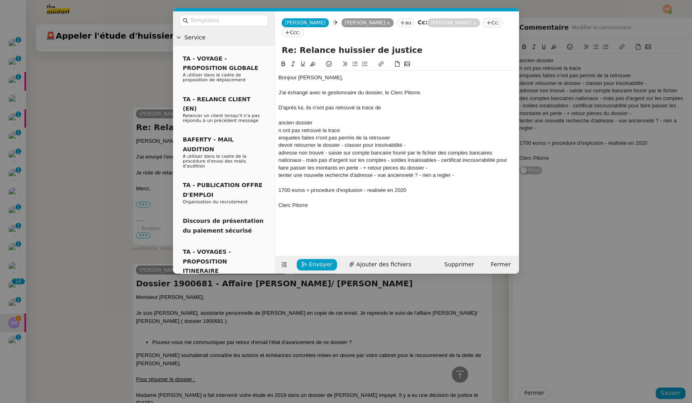
click at [75, 148] on nz-modal-container "Service TA - VOYAGE - PROPOSITION GLOBALE A utiliser dans le cadre de propositi…" at bounding box center [346, 201] width 692 height 403
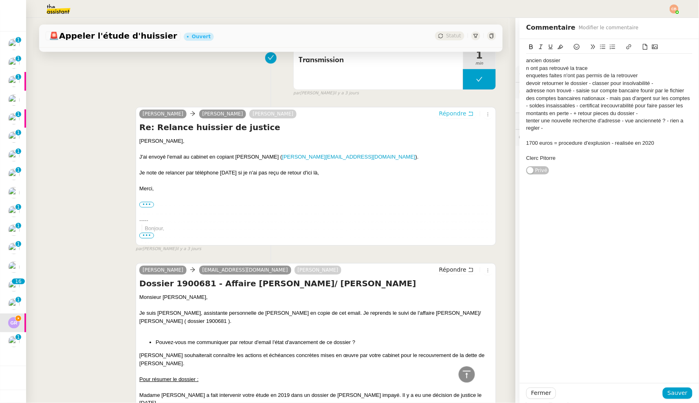
scroll to position [686, 0]
drag, startPoint x: 297, startPoint y: 283, endPoint x: 401, endPoint y: 283, distance: 104.2
click at [401, 283] on h4 "Dossier 1900681 - Affaire [PERSON_NAME]/ [PERSON_NAME]" at bounding box center [315, 283] width 353 height 11
copy h4 "[PERSON_NAME]"
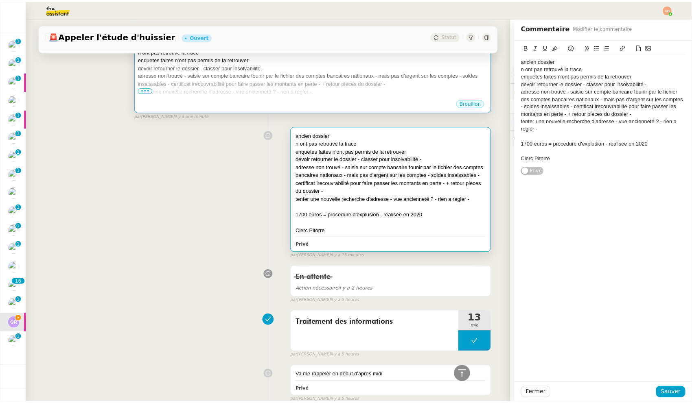
scroll to position [0, 0]
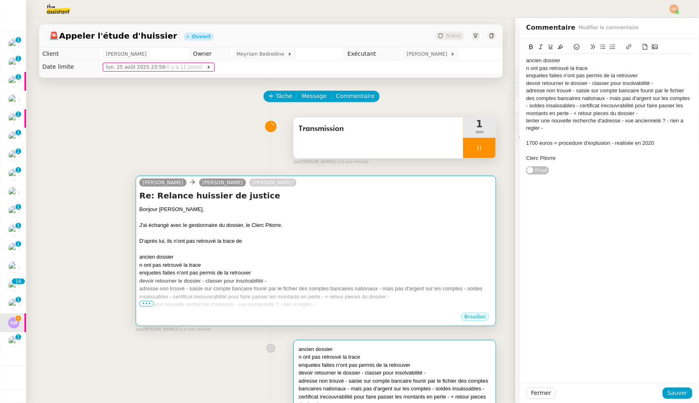
click at [345, 221] on div "J'ai échangé avec le gestionnaire du dossier, le Clerc Pitorre." at bounding box center [315, 225] width 353 height 8
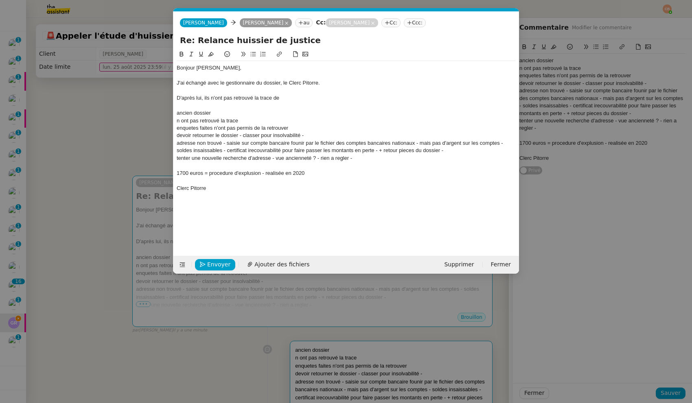
scroll to position [0, 18]
click at [285, 98] on div "D'après lui, ils n'ont pas retrouvé la trace de" at bounding box center [346, 97] width 339 height 7
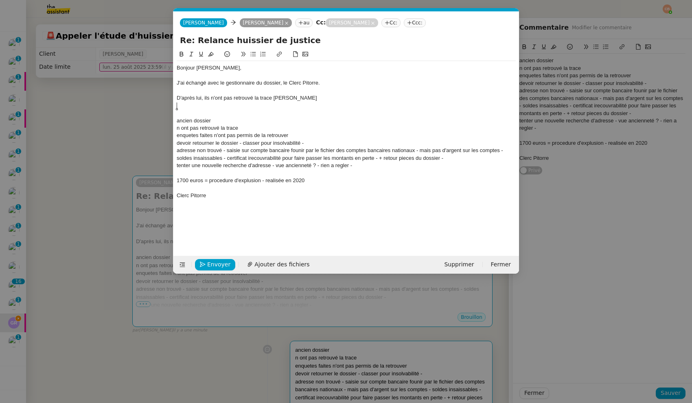
scroll to position [0, 0]
drag, startPoint x: 311, startPoint y: 99, endPoint x: 282, endPoint y: 99, distance: 29.7
click at [282, 99] on div "D'après lui, ils n'ont pas retrouvé la trace [PERSON_NAME]" at bounding box center [346, 97] width 339 height 7
copy div "DEFRAEYE"
click at [368, 99] on div "D'après lui, ils n'ont pas retrouvé la trace [PERSON_NAME]" at bounding box center [346, 97] width 339 height 7
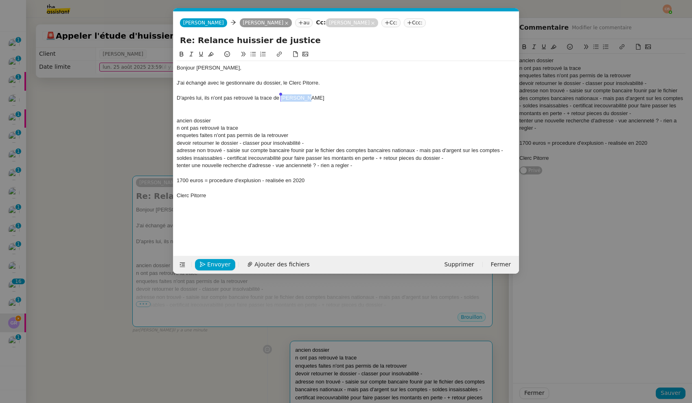
drag, startPoint x: 311, startPoint y: 100, endPoint x: 282, endPoint y: 100, distance: 28.9
click at [282, 100] on div "D'après lui, ils n'ont pas retrouvé la trace de [PERSON_NAME]" at bounding box center [346, 97] width 339 height 7
click at [351, 96] on div "D'après lui, ils n'ont pas retrouvé la trace de [PERSON_NAME]" at bounding box center [346, 97] width 339 height 7
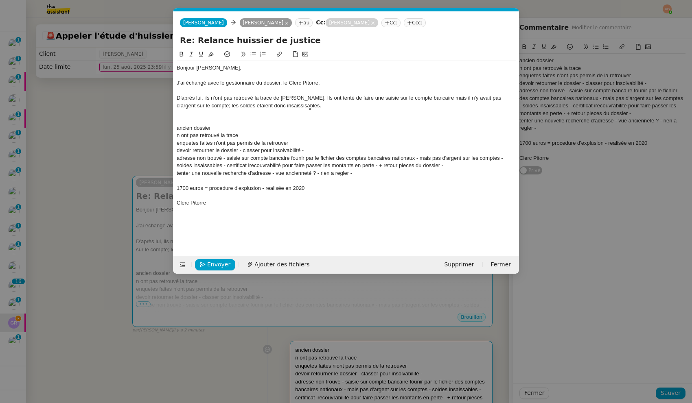
click at [309, 109] on div "D'après lui, ils n'ont pas retrouvé la trace de [PERSON_NAME]. Ils ont tenté de…" at bounding box center [346, 101] width 339 height 15
click at [306, 107] on div "D'après lui, ils n'ont pas retrouvé la trace de [PERSON_NAME]. Ils ont tenté de…" at bounding box center [346, 101] width 339 height 15
click at [0, 0] on lt-strong "is" at bounding box center [0, 0] width 0 height 0
click at [324, 108] on div "D'après lui, ils n'ont pas retrouvé la trace de [PERSON_NAME]. Ils ont tenté de…" at bounding box center [346, 101] width 339 height 15
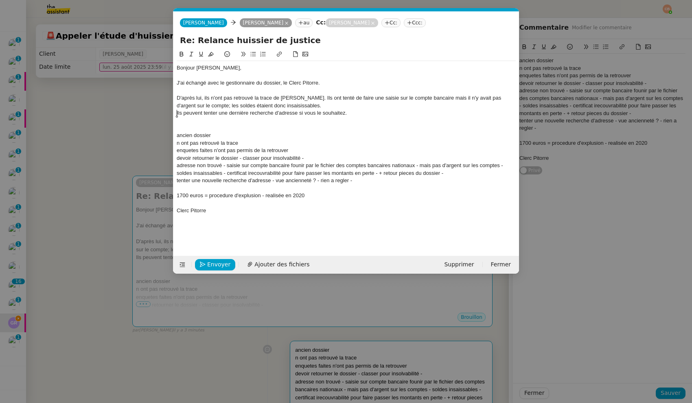
click at [177, 113] on div "Ils peuvent tenter une dernière recherche d'adresse si vous le souhaitez." at bounding box center [346, 113] width 339 height 7
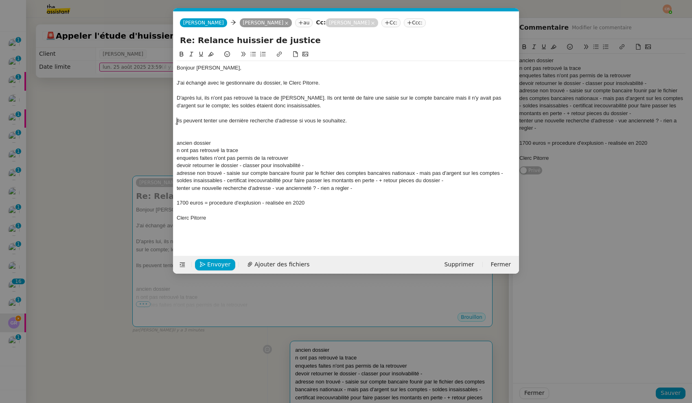
click at [364, 119] on div "Ils peuvent tenter une dernière recherche d'adresse si vous le souhaitez." at bounding box center [346, 120] width 339 height 7
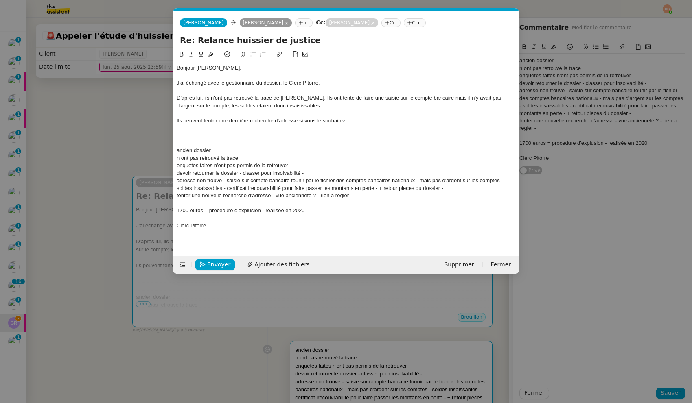
click at [254, 53] on icon at bounding box center [253, 54] width 6 height 6
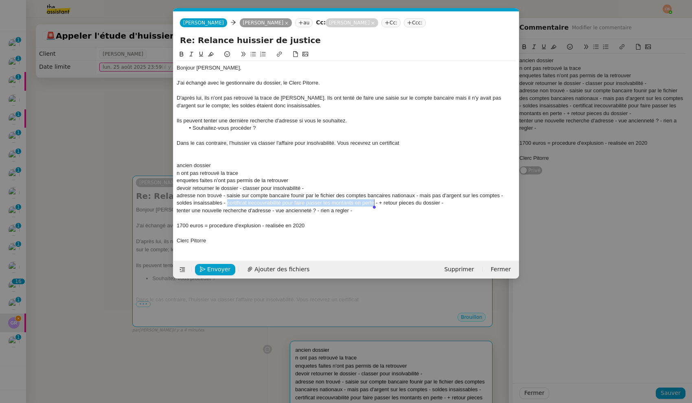
drag, startPoint x: 227, startPoint y: 204, endPoint x: 374, endPoint y: 206, distance: 147.0
click at [374, 206] on div "adresse non trouvé - saisie sur compte bancaire founir par le fichier des compt…" at bounding box center [346, 199] width 339 height 15
copy div "certificat irecouvrabilité pour faire passer les montants en perte"
click at [410, 143] on div "Dans le cas contraire, l'huissier va classer l'affaire pour insolvabilité. Vous…" at bounding box center [346, 143] width 339 height 7
click at [418, 142] on div "Dans le cas contraire, l'huissier va classer l'affaire pour insolvabilité. Vous…" at bounding box center [346, 143] width 339 height 7
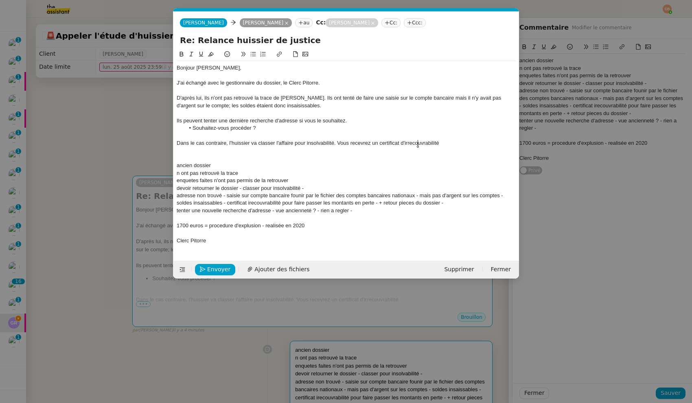
click at [443, 140] on div "Dans le cas contraire, l'huissier va classer l'affaire pour insolvabilité. Vous…" at bounding box center [346, 143] width 339 height 7
click at [412, 144] on div "Dans le cas contraire, l'huissier va classer l'affaire pour insolvabilité. Vous…" at bounding box center [346, 143] width 339 height 7
click at [463, 147] on div at bounding box center [346, 150] width 339 height 7
click at [430, 145] on div "Dans le cas contraire, l'huissier va classer l'affaire pour insolvabilité. Vous…" at bounding box center [346, 143] width 339 height 7
click at [454, 136] on div at bounding box center [346, 135] width 339 height 7
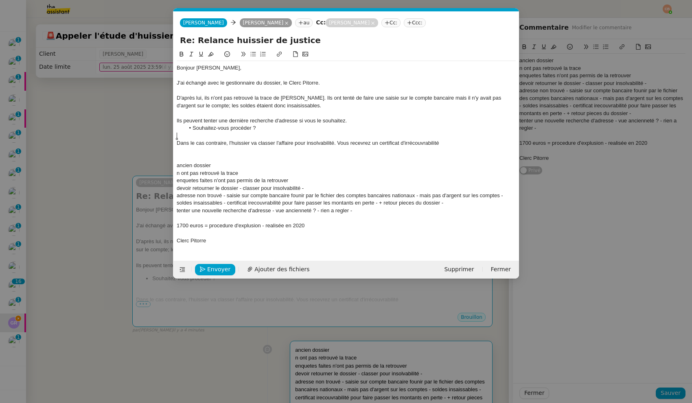
click at [457, 140] on div "Dans le cas contraire, l'huissier va classer l'affaire pour insolvabilité. Vous…" at bounding box center [346, 143] width 339 height 7
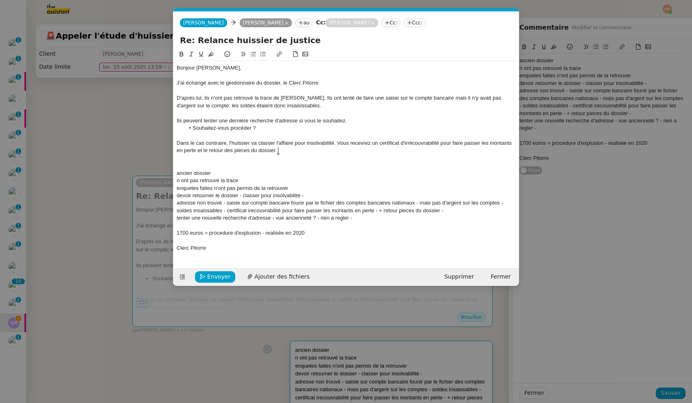
click at [265, 127] on li "Souhaitez-vous procéder ?" at bounding box center [350, 128] width 331 height 7
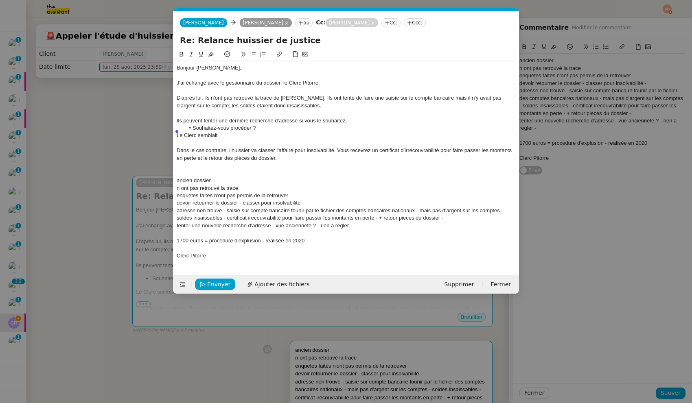
drag, startPoint x: 224, startPoint y: 137, endPoint x: 174, endPoint y: 137, distance: 50.1
click at [174, 137] on nz-spin "[PERSON_NAME], J'ai échangé avec le gestionnaire du dossier, le Clerc Pitorre. …" at bounding box center [346, 158] width 346 height 217
click at [191, 145] on div at bounding box center [346, 143] width 339 height 7
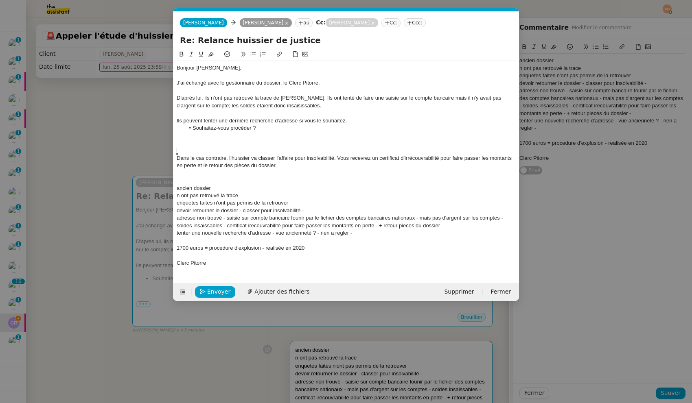
click at [188, 143] on div at bounding box center [346, 143] width 339 height 7
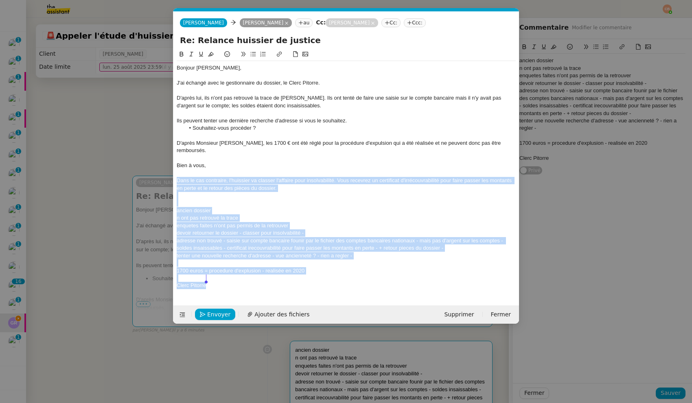
drag, startPoint x: 177, startPoint y: 173, endPoint x: 237, endPoint y: 286, distance: 128.2
click at [237, 286] on nz-spin "[PERSON_NAME], J'ai échangé avec le gestionnaire du dossier, le Clerc Pitorre. …" at bounding box center [346, 173] width 346 height 247
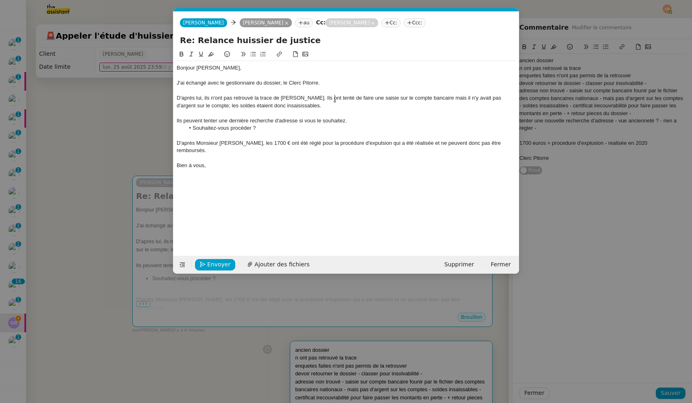
click at [334, 97] on div "D'après lui, ils n'ont pas retrouvé la trace de [PERSON_NAME]. Ils ont tenté de…" at bounding box center [346, 101] width 339 height 15
click at [204, 105] on div "D'après lui, ils n'ont pas retrouvé la trace de [PERSON_NAME] ( pas d'adresse à…" at bounding box center [346, 101] width 339 height 15
click at [0, 0] on lt-span ", mais" at bounding box center [0, 0] width 0 height 0
drag, startPoint x: 299, startPoint y: 106, endPoint x: 268, endPoint y: 104, distance: 30.6
click at [268, 104] on div "D'après lui, ils n'ont pas retrouvé la trace de [PERSON_NAME] ( pas d'adresse à…" at bounding box center [346, 101] width 339 height 15
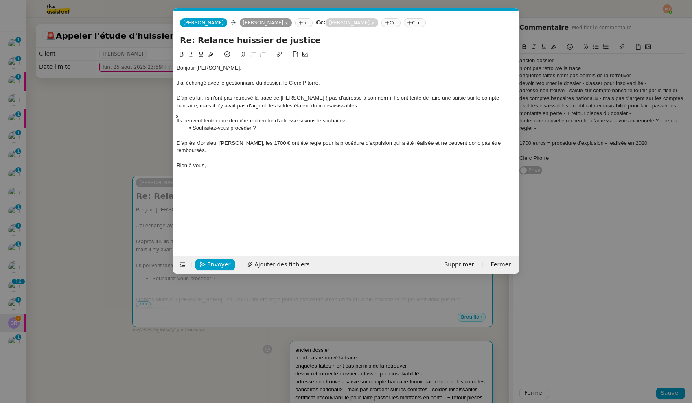
click at [280, 114] on div at bounding box center [346, 113] width 339 height 7
click at [258, 109] on div "D'après lui, ils n'ont pas retrouvé la trace de [PERSON_NAME] ( pas d'adresse à…" at bounding box center [346, 101] width 339 height 15
click at [0, 0] on lt-em "argent ;" at bounding box center [0, 0] width 0 height 0
drag, startPoint x: 202, startPoint y: 120, endPoint x: 174, endPoint y: 122, distance: 28.1
click at [174, 122] on nz-spin "Bonjour Guillaume, J'ai échangé avec le gestionnaire du dossier, le Clerc Pitor…" at bounding box center [346, 148] width 346 height 197
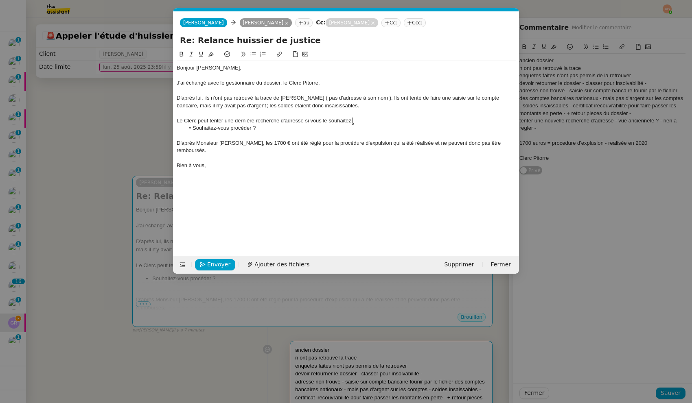
click at [356, 123] on div "Le Clerc peut tenter une dernière recherche d'adresse si vous le souhaitez." at bounding box center [346, 120] width 339 height 7
click at [273, 126] on li "Souhaitez-vous procéder ?" at bounding box center [350, 128] width 331 height 7
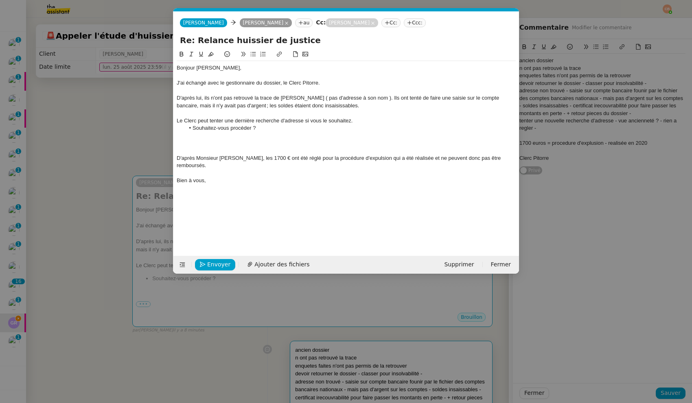
click at [78, 124] on nz-modal-container "Service TA - VOYAGE - PROPOSITION GLOBALE A utiliser dans le cadre de propositi…" at bounding box center [346, 201] width 692 height 403
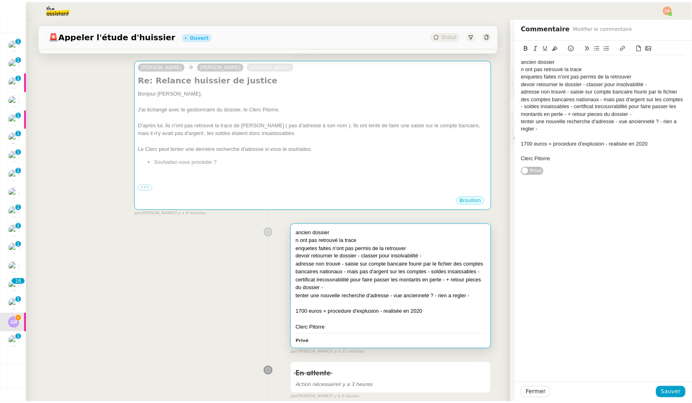
scroll to position [118, 0]
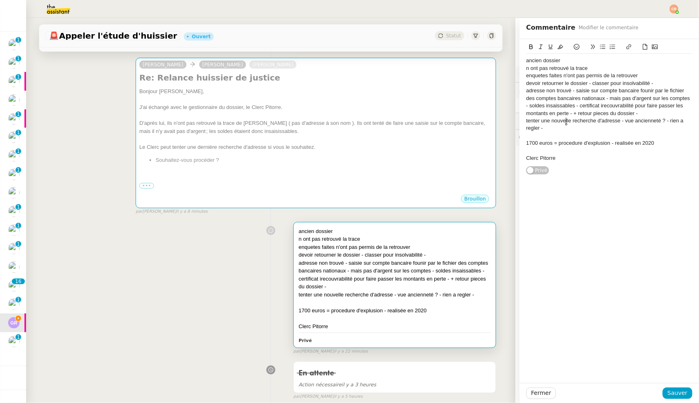
click at [566, 124] on div "tenter une nouvelle recherche d'adresse - vue ancienneté ? - rien a regler -" at bounding box center [609, 124] width 166 height 15
drag, startPoint x: 573, startPoint y: 104, endPoint x: 634, endPoint y: 114, distance: 61.8
click at [634, 114] on div "adresse non trouvé - saisie sur compte bancaire founir par le fichier des compt…" at bounding box center [609, 102] width 166 height 30
copy div "certificat irecouvrabilité pour faire passer les montants en perte - + retour p…"
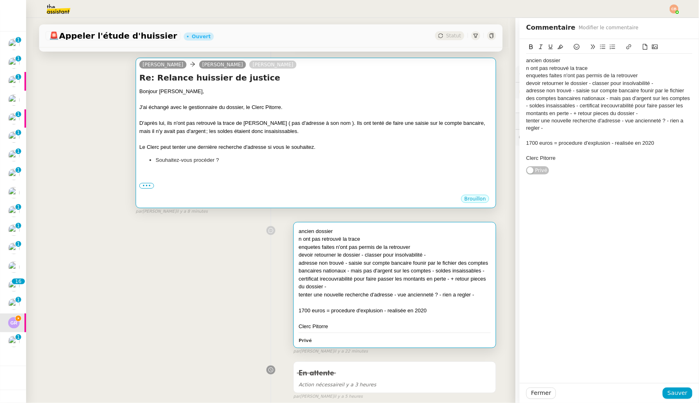
click at [429, 123] on div "D'après lui, ils n'ont pas retrouvé la trace de Raphaëlle DEFRAEYE ( pas d'adre…" at bounding box center [315, 127] width 353 height 16
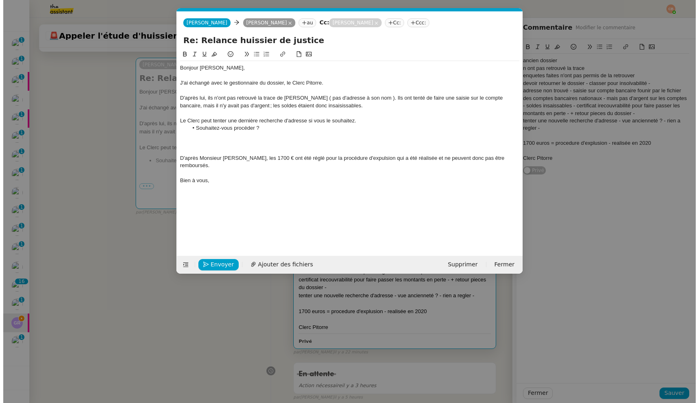
scroll to position [0, 18]
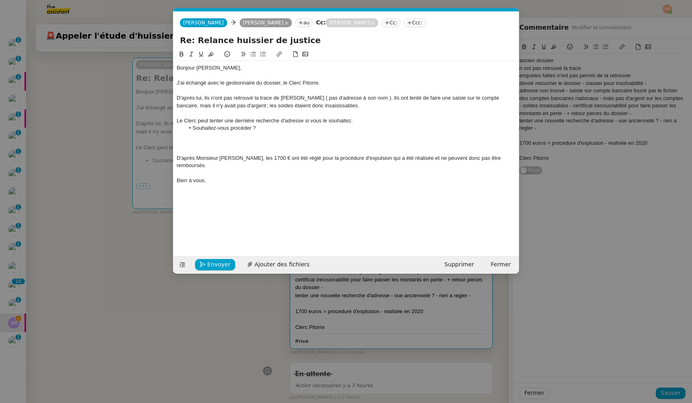
click at [77, 130] on nz-modal-container "Service TA - VOYAGE - PROPOSITION GLOBALE A utiliser dans le cadre de propositi…" at bounding box center [346, 201] width 692 height 403
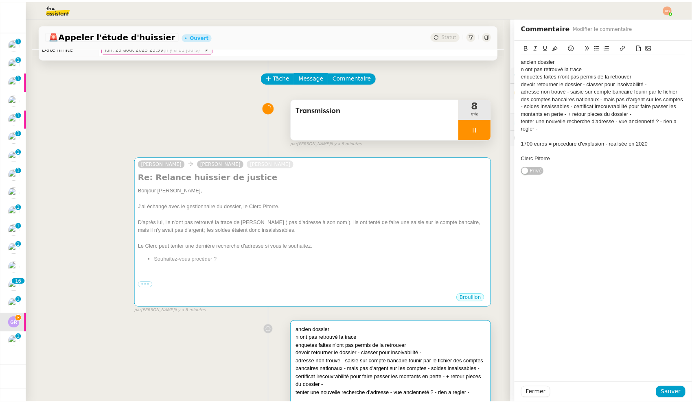
scroll to position [5, 0]
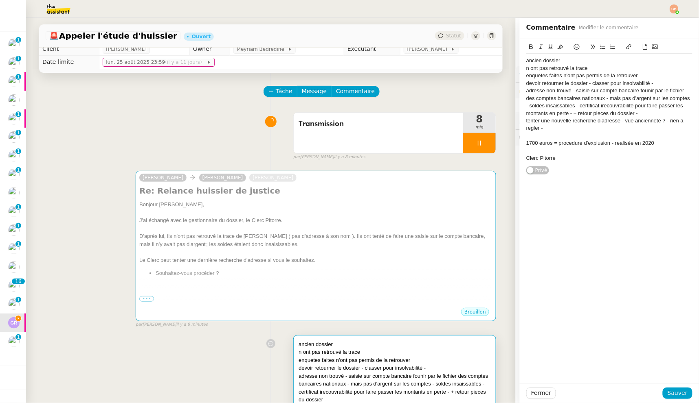
click at [466, 145] on div at bounding box center [479, 143] width 33 height 20
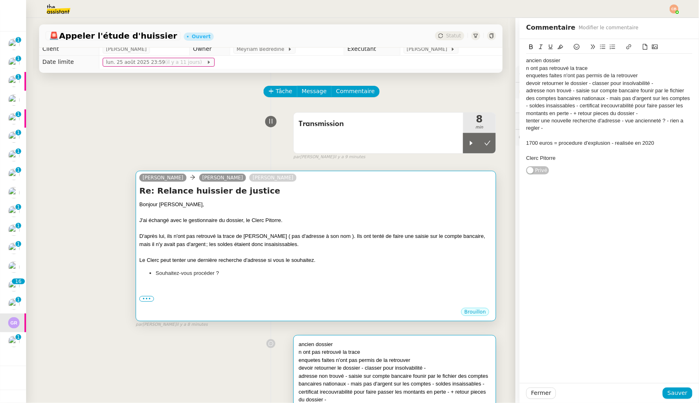
click at [289, 195] on h4 "Re: Relance huissier de justice" at bounding box center [315, 190] width 353 height 11
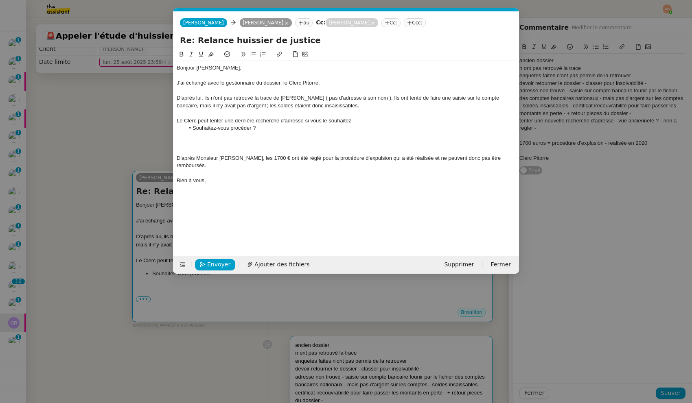
scroll to position [0, 18]
click at [261, 128] on li "Souhaitez-vous procéder ?" at bounding box center [350, 128] width 331 height 7
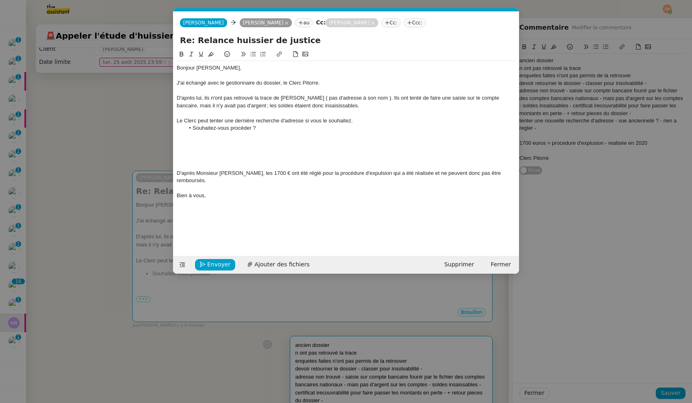
scroll to position [0, 0]
click at [177, 143] on div "certificat irecouvrabilité pour faire passer les montants en perte - + retour p…" at bounding box center [346, 143] width 339 height 7
drag, startPoint x: 280, startPoint y: 96, endPoint x: 334, endPoint y: 100, distance: 53.4
click at [334, 100] on div "D'après lui, ils n'ont pas retrouvé la trace de Raphaëlle DEFRAEYE ( pas d'adre…" at bounding box center [346, 101] width 339 height 15
copy div "Raphaëlle DEFRAEYE"
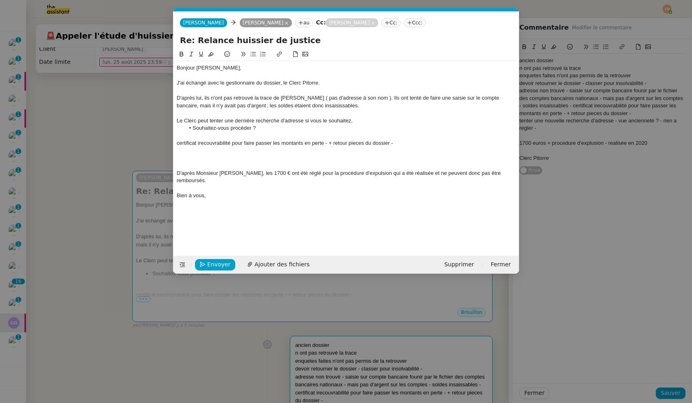
click at [115, 112] on nz-modal-container "Service TA - VOYAGE - PROPOSITION GLOBALE A utiliser dans le cadre de propositi…" at bounding box center [346, 201] width 692 height 403
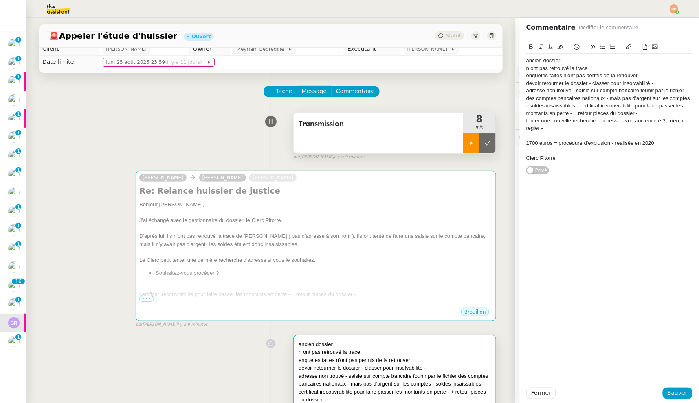
click at [467, 147] on div at bounding box center [471, 143] width 16 height 20
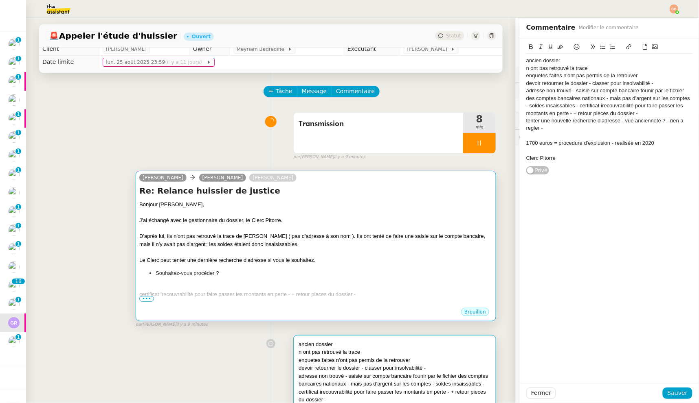
click at [396, 193] on h4 "Re: Relance huissier de justice" at bounding box center [315, 190] width 353 height 11
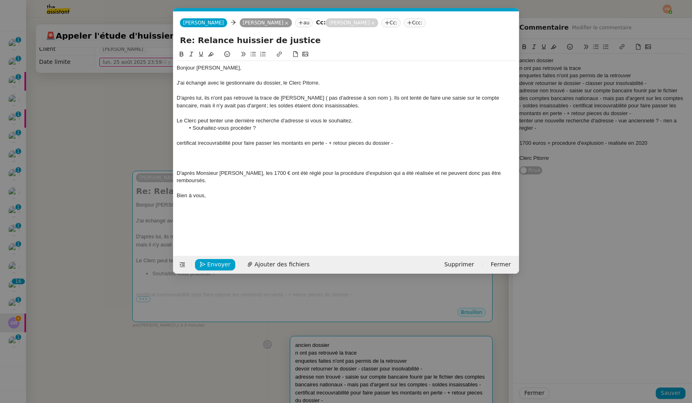
scroll to position [0, 18]
click at [181, 155] on div at bounding box center [346, 158] width 339 height 7
paste div
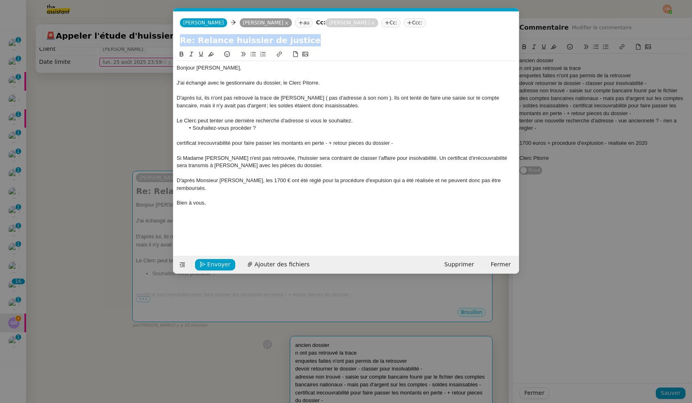
drag, startPoint x: 176, startPoint y: 144, endPoint x: 341, endPoint y: 140, distance: 164.9
click at [339, 140] on nz-spin "Bonjour Guillaume, J'ai échangé avec le gestionnaire du dossier, le Clerc Pitor…" at bounding box center [346, 148] width 346 height 197
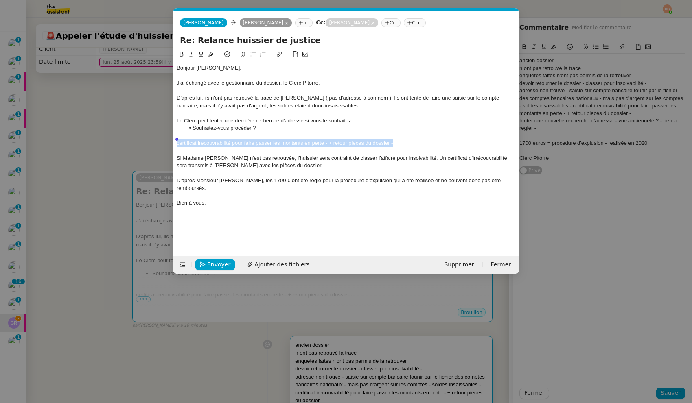
drag, startPoint x: 393, startPoint y: 142, endPoint x: 164, endPoint y: 142, distance: 229.2
click at [164, 142] on nz-modal-container "Service TA - VOYAGE - PROPOSITION GLOBALE A utiliser dans le cadre de propositi…" at bounding box center [346, 201] width 692 height 403
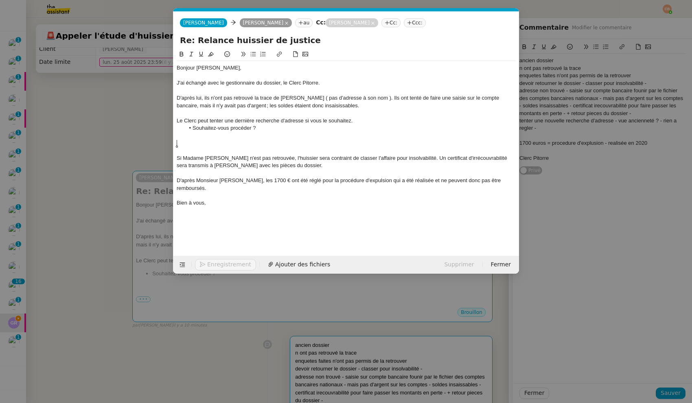
click at [177, 159] on div "Si Madame Raphaëlle DEFRAEYE n'est pas retrouvée, l'huissier sera contraint de …" at bounding box center [346, 162] width 339 height 15
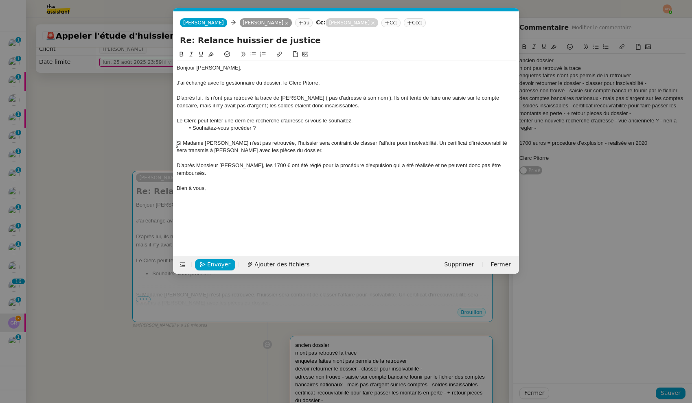
drag, startPoint x: 145, startPoint y: 127, endPoint x: 157, endPoint y: 112, distance: 20.0
click at [144, 127] on nz-modal-container "Service TA - VOYAGE - PROPOSITION GLOBALE A utiliser dans le cadre de propositi…" at bounding box center [346, 201] width 692 height 403
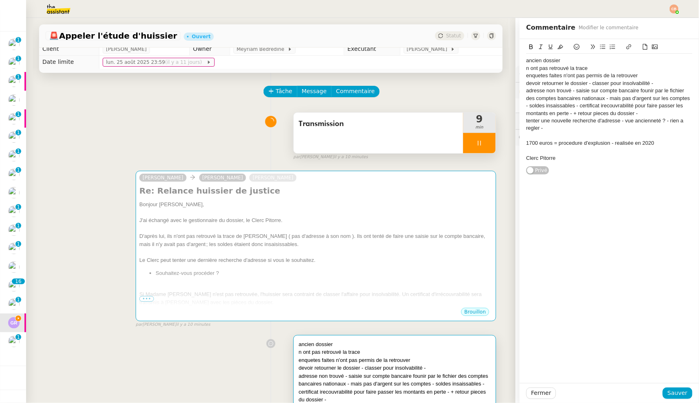
click at [463, 143] on div at bounding box center [479, 143] width 33 height 20
click at [484, 142] on icon at bounding box center [487, 143] width 7 height 7
click at [394, 140] on div "Transmission" at bounding box center [377, 133] width 169 height 41
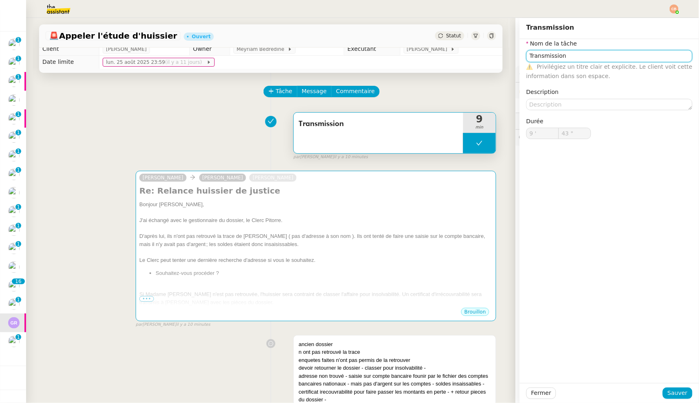
click at [526, 58] on input "Transmission" at bounding box center [609, 56] width 166 height 12
click at [563, 68] on div "Synthese et Transmission" at bounding box center [603, 71] width 160 height 7
type input "Synthese et Transmission"
click at [672, 397] on span "Sauver" at bounding box center [677, 393] width 20 height 9
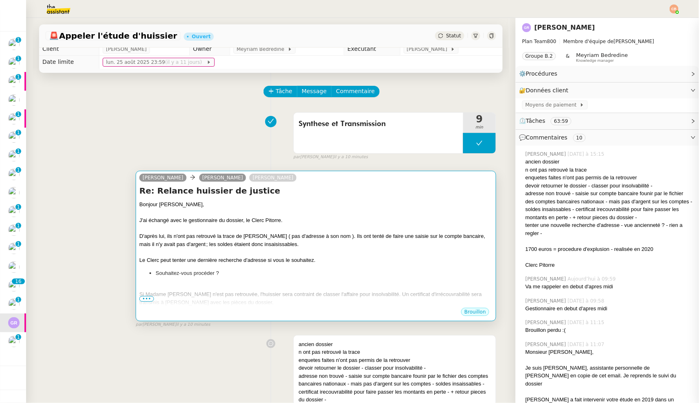
click at [349, 212] on div at bounding box center [315, 213] width 353 height 8
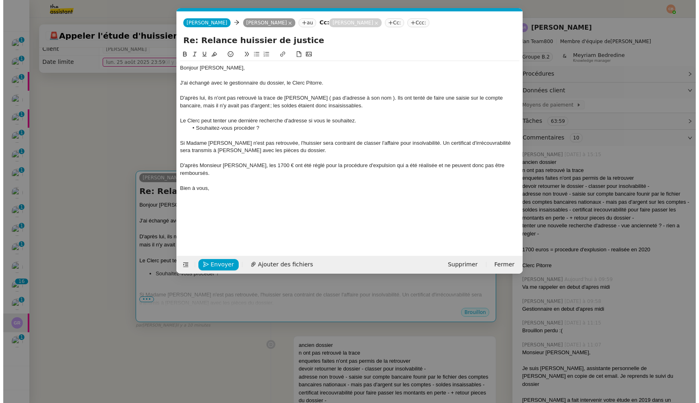
scroll to position [0, 18]
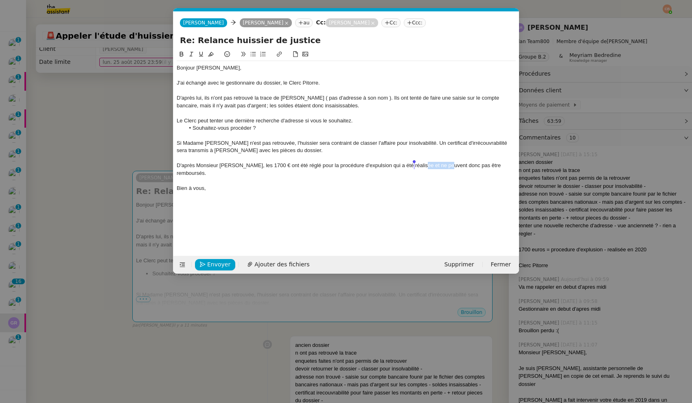
drag, startPoint x: 442, startPoint y: 166, endPoint x: 414, endPoint y: 166, distance: 27.7
click at [414, 166] on div "D'après Monsieur Pitorre, les 1700 € ont été réglé pour la procédure d'expulsio…" at bounding box center [346, 169] width 339 height 15
click at [230, 173] on div "D'après Monsieur Pitorre, les 1700 € ont été réglé pour la procédure d'expulsio…" at bounding box center [346, 169] width 339 height 15
click at [208, 268] on span "Envoyer" at bounding box center [218, 264] width 23 height 9
click at [208, 268] on span "Confirmer l'envoi" at bounding box center [231, 264] width 49 height 9
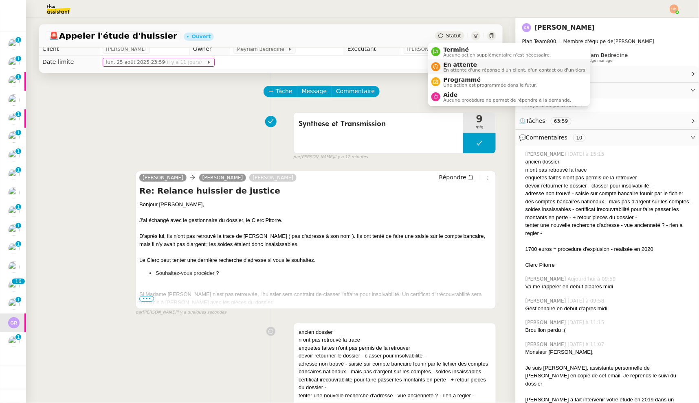
click at [448, 64] on span "En attente" at bounding box center [514, 64] width 143 height 7
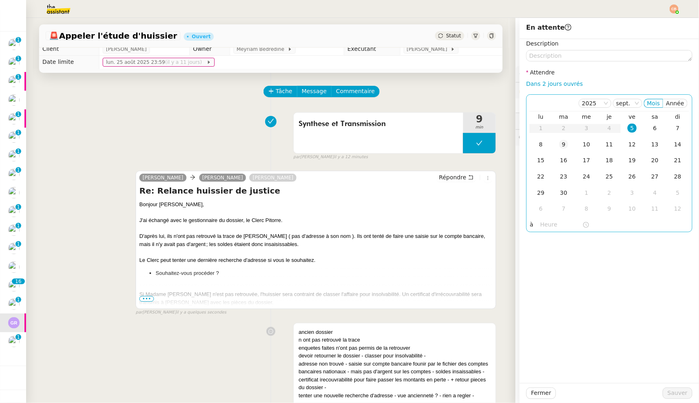
click at [559, 144] on div "9" at bounding box center [563, 144] width 9 height 9
click at [543, 224] on input "text" at bounding box center [561, 224] width 42 height 9
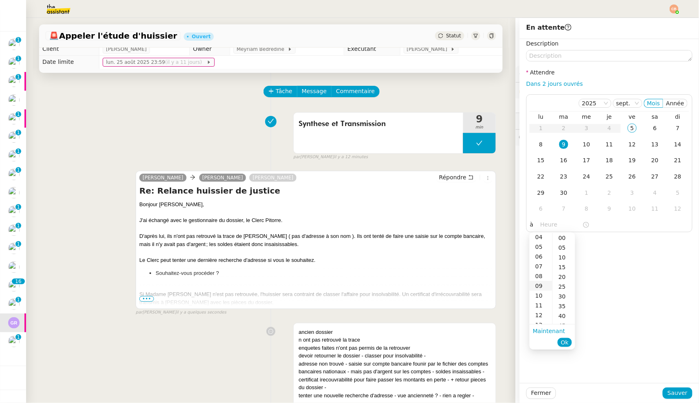
click at [540, 286] on div "09" at bounding box center [540, 286] width 23 height 10
click at [558, 239] on div "00" at bounding box center [563, 238] width 22 height 10
type input "09:00"
click at [610, 245] on div "Description Attendre Dans 2 jours ouvrés 2025 sept. Mois Année lu ma me je ve s…" at bounding box center [608, 211] width 179 height 344
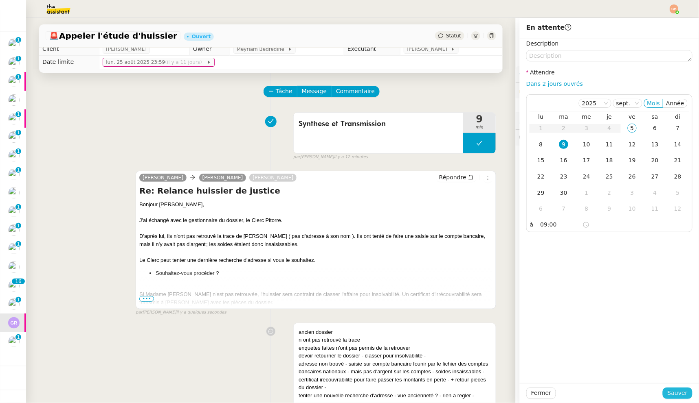
click at [668, 389] on span "Sauver" at bounding box center [677, 393] width 20 height 9
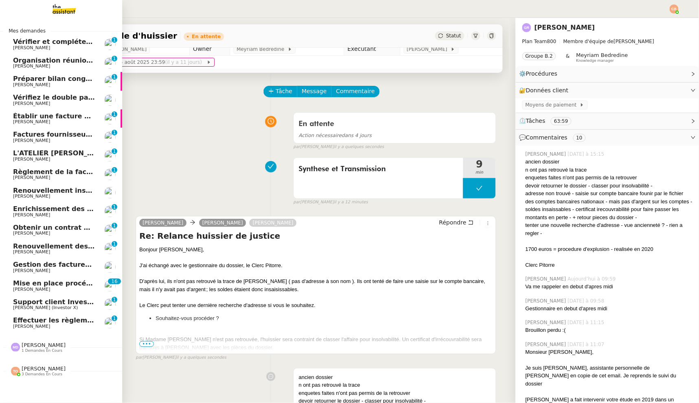
click at [44, 322] on span "Effectuer les règlements de paie d'août 2025" at bounding box center [96, 321] width 166 height 8
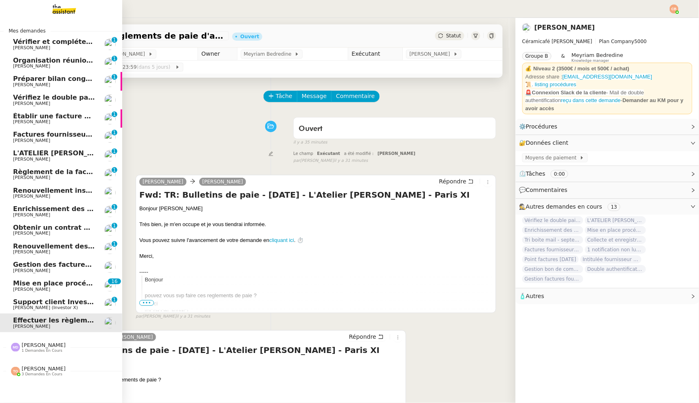
click at [32, 283] on span "Mise en place procédure - relevés bancaires mensuels" at bounding box center [112, 284] width 199 height 8
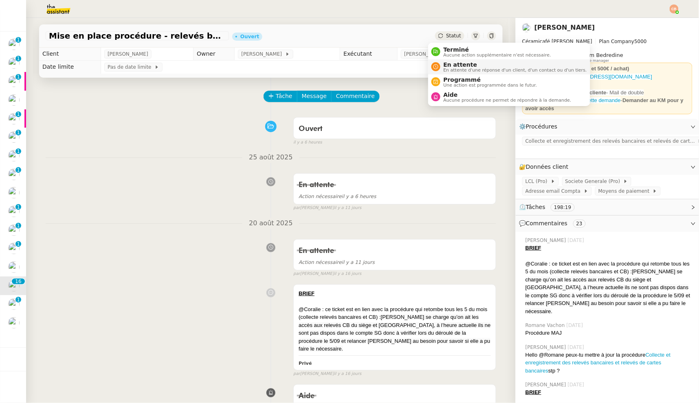
click at [444, 65] on span "En attente" at bounding box center [514, 64] width 143 height 7
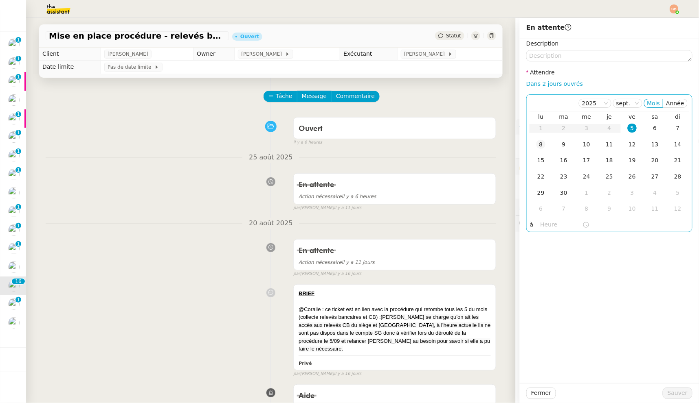
click at [536, 145] on div "8" at bounding box center [540, 144] width 9 height 9
click at [540, 226] on input "text" at bounding box center [561, 224] width 42 height 9
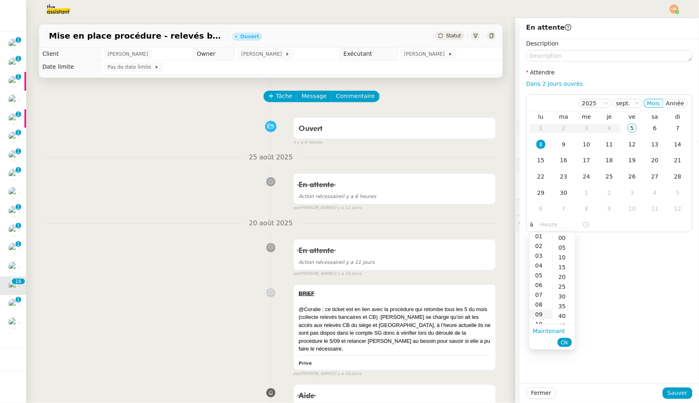
click at [537, 311] on div "09" at bounding box center [540, 315] width 23 height 10
click at [561, 234] on div "00" at bounding box center [563, 238] width 22 height 10
type input "09:00"
click at [624, 261] on div "Description Attendre Dans 2 jours ouvrés 2025 sept. Mois Année lu ma me je ve s…" at bounding box center [608, 211] width 179 height 344
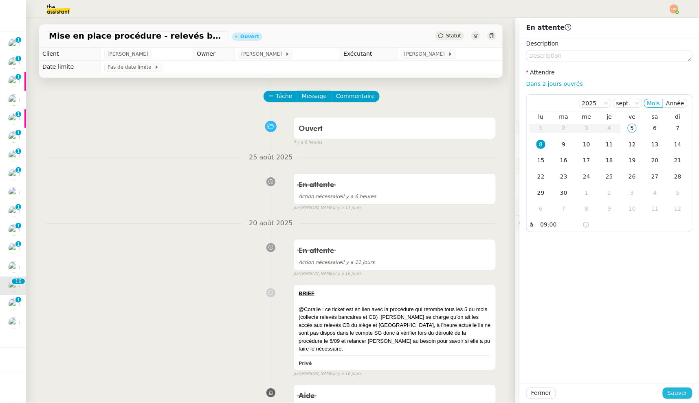
click at [671, 392] on span "Sauver" at bounding box center [677, 393] width 20 height 9
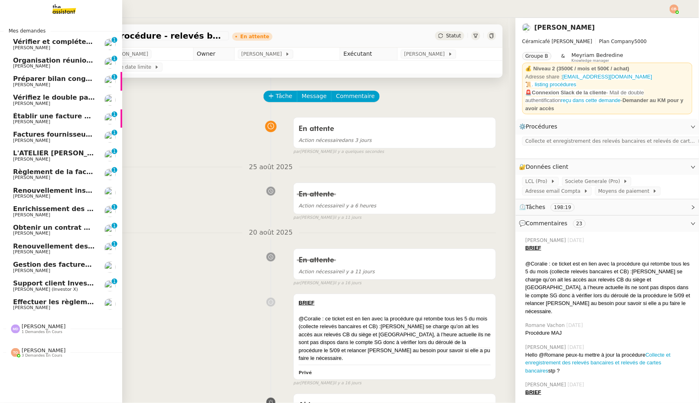
click at [27, 265] on span "Gestion des factures fournisseurs - 1 septembre 2025" at bounding box center [112, 265] width 198 height 8
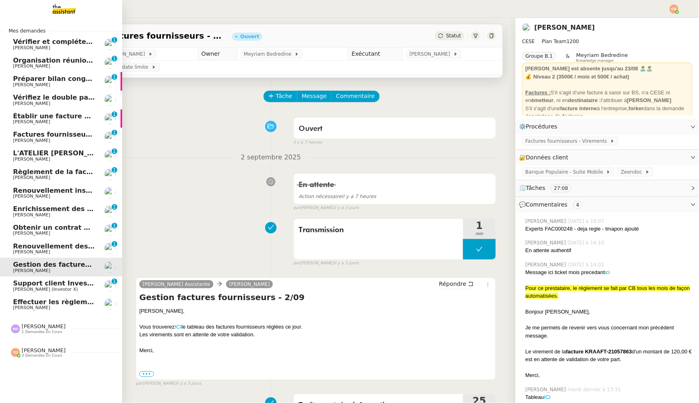
click at [29, 250] on span "[PERSON_NAME]" at bounding box center [31, 252] width 37 height 5
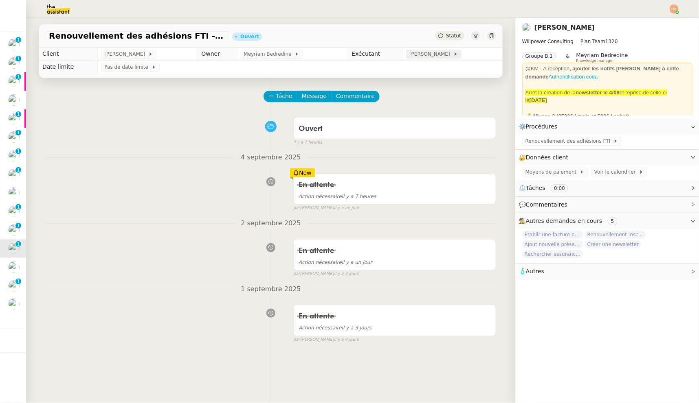
click at [411, 54] on span "[PERSON_NAME]" at bounding box center [431, 54] width 44 height 8
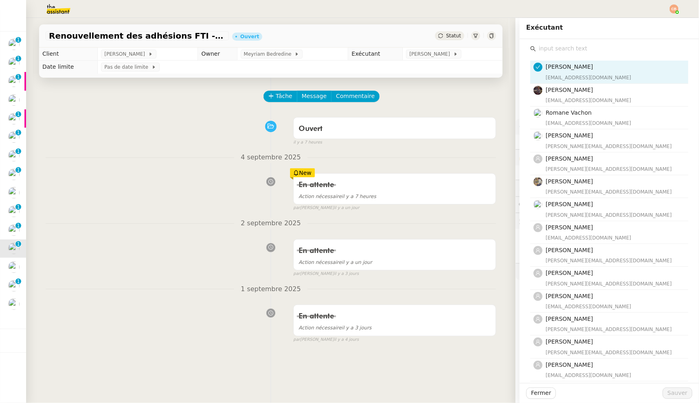
click at [536, 47] on input "text" at bounding box center [612, 48] width 152 height 11
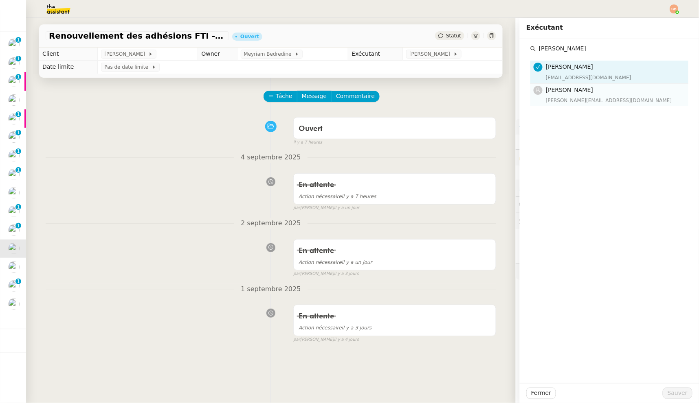
type input "Marylou"
click at [562, 87] on span "[PERSON_NAME]" at bounding box center [568, 90] width 47 height 7
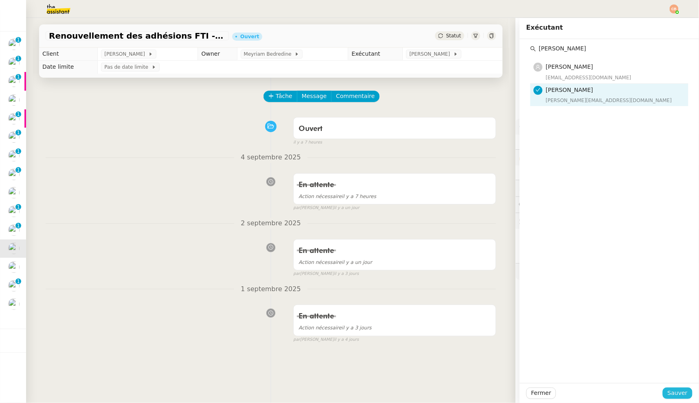
click at [673, 391] on span "Sauver" at bounding box center [677, 393] width 20 height 9
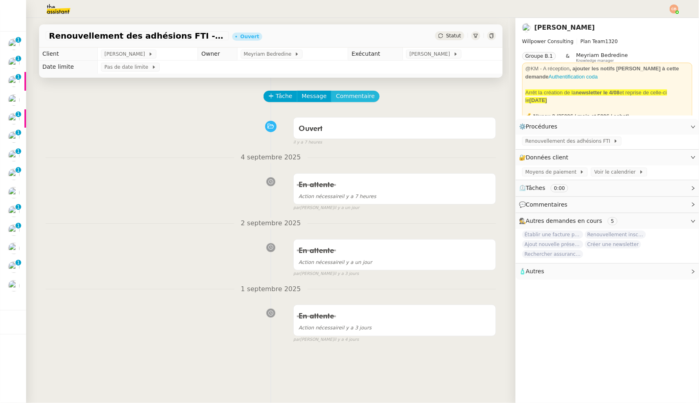
click at [342, 93] on span "Commentaire" at bounding box center [355, 96] width 39 height 9
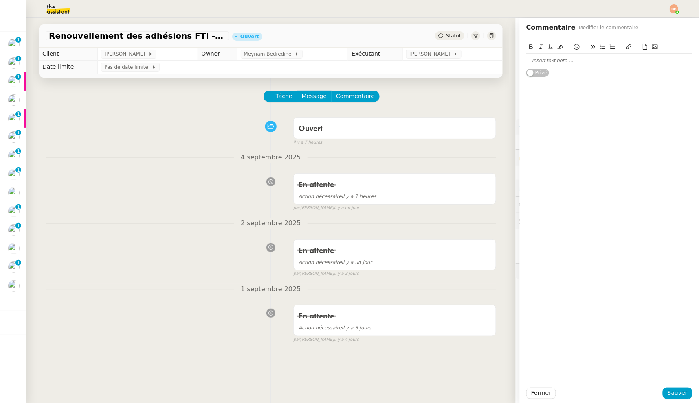
click at [527, 59] on div at bounding box center [609, 60] width 166 height 7
click at [667, 390] on span "Sauver" at bounding box center [677, 393] width 20 height 9
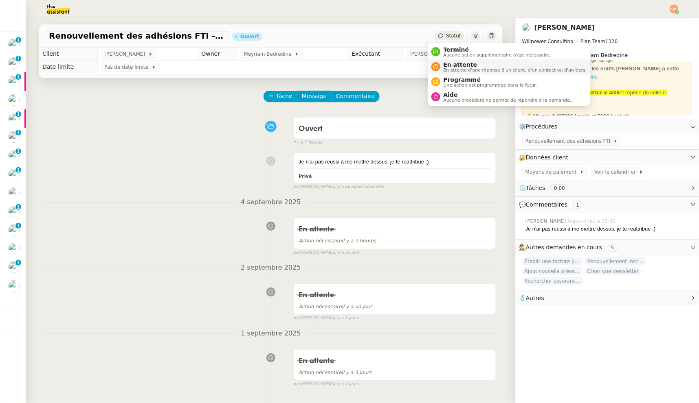
click at [447, 63] on span "En attente" at bounding box center [514, 64] width 143 height 7
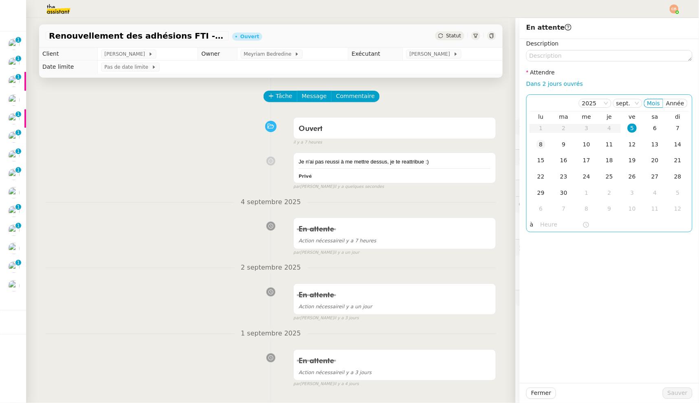
click at [536, 145] on div "8" at bounding box center [540, 144] width 9 height 9
click at [540, 223] on input "text" at bounding box center [561, 224] width 42 height 9
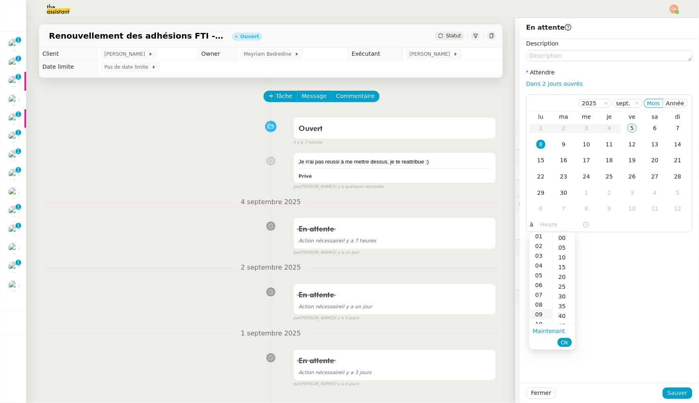
click at [542, 313] on div "09" at bounding box center [540, 315] width 23 height 10
click at [557, 239] on div "00" at bounding box center [563, 238] width 22 height 10
click at [613, 249] on div "Description Attendre Dans 2 jours ouvrés 2025 sept. Mois Année lu ma me je ve s…" at bounding box center [608, 211] width 179 height 344
click at [545, 225] on input "09:00" at bounding box center [561, 224] width 42 height 9
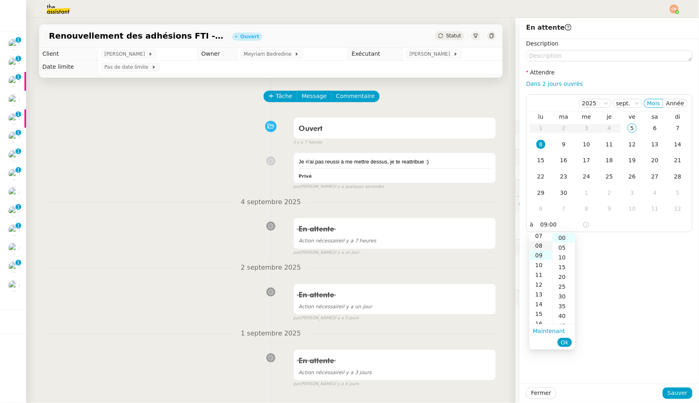
click at [541, 245] on div "08" at bounding box center [540, 246] width 23 height 10
type input "08:00"
click at [558, 238] on div "00" at bounding box center [563, 238] width 22 height 10
drag, startPoint x: 615, startPoint y: 243, endPoint x: 624, endPoint y: 283, distance: 41.5
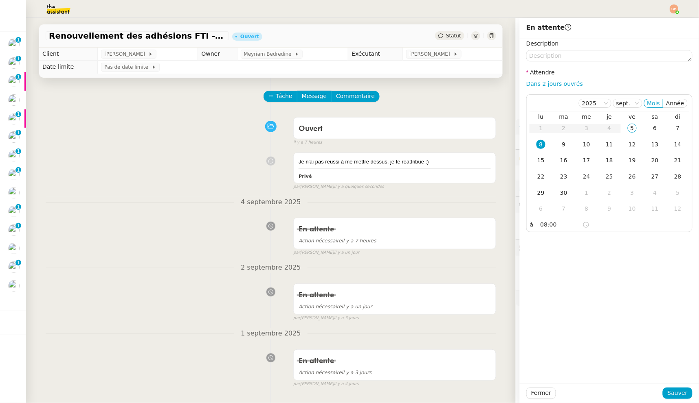
click at [615, 245] on div "Description Attendre Dans 2 jours ouvrés 2025 sept. Mois Année lu ma me je ve s…" at bounding box center [608, 211] width 179 height 344
click at [669, 396] on span "Sauver" at bounding box center [677, 393] width 20 height 9
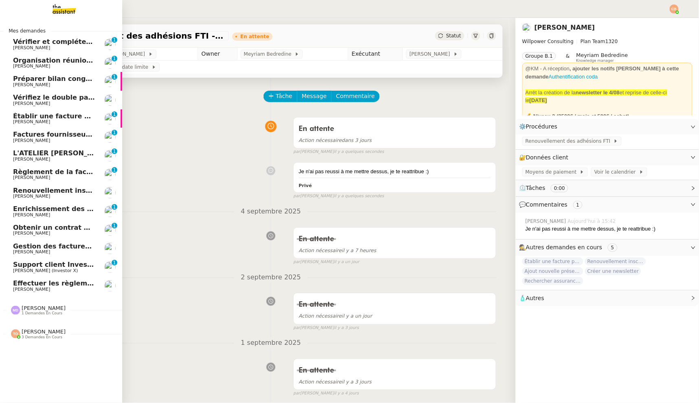
click at [49, 248] on span "Gestion des factures fournisseurs - 1 septembre 2025" at bounding box center [112, 247] width 198 height 8
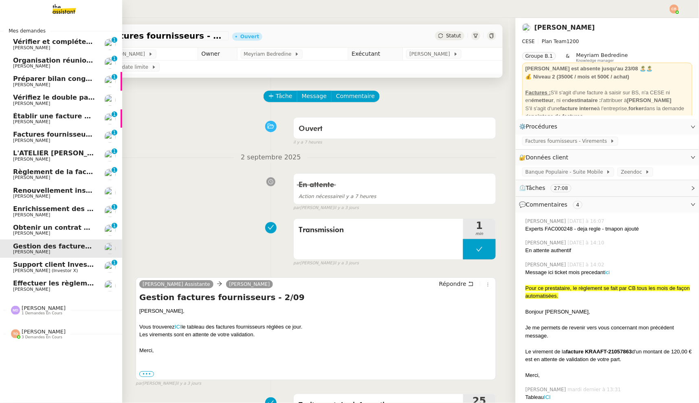
click at [46, 230] on span "Obtenir un contrat Orange" at bounding box center [62, 228] width 98 height 8
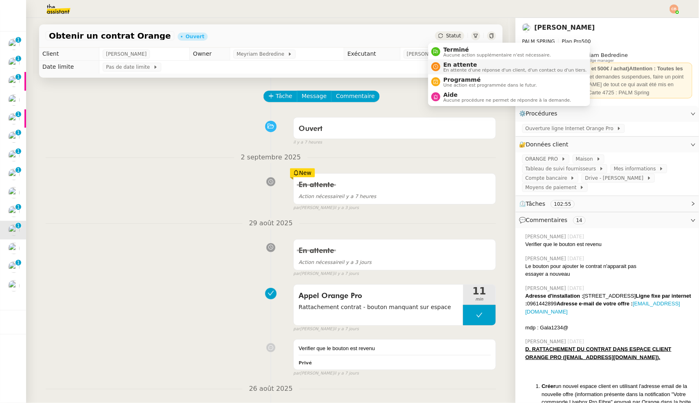
click at [449, 63] on span "En attente" at bounding box center [514, 64] width 143 height 7
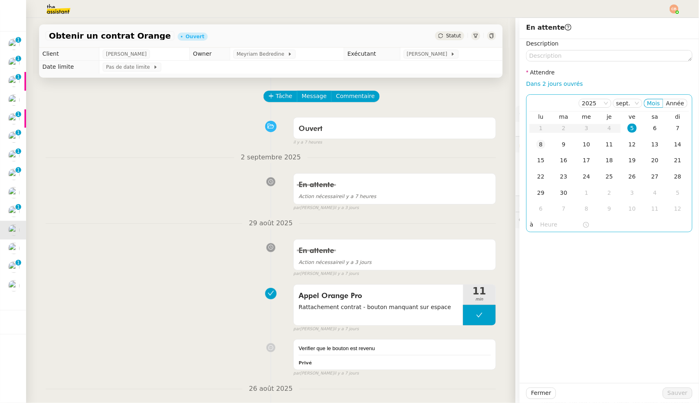
click at [536, 143] on div "8" at bounding box center [540, 144] width 9 height 9
click at [540, 229] on input "text" at bounding box center [561, 224] width 42 height 9
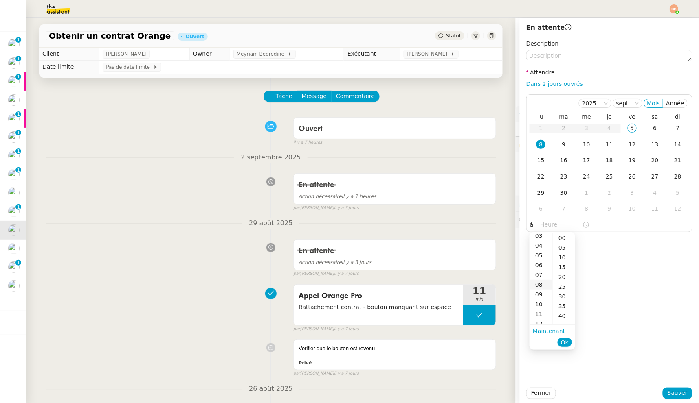
click at [538, 284] on div "08" at bounding box center [540, 285] width 23 height 10
click at [559, 236] on div "00" at bounding box center [563, 238] width 22 height 10
type input "08:00"
click at [614, 248] on div "Description Attendre Dans 2 jours ouvrés 2025 sept. Mois Année lu ma me je ve s…" at bounding box center [608, 211] width 179 height 344
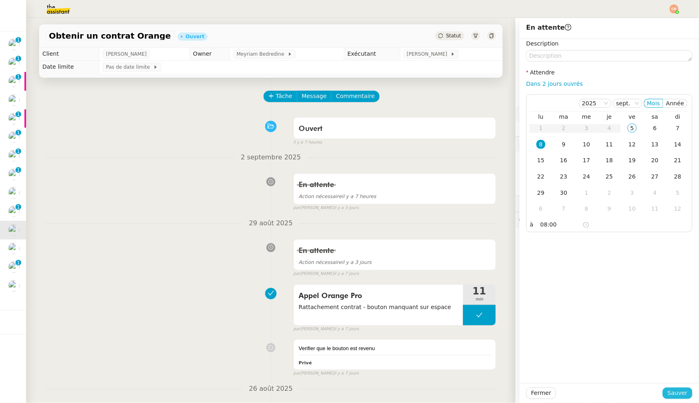
drag, startPoint x: 675, startPoint y: 392, endPoint x: 164, endPoint y: 266, distance: 526.5
click at [675, 392] on span "Sauver" at bounding box center [677, 393] width 20 height 9
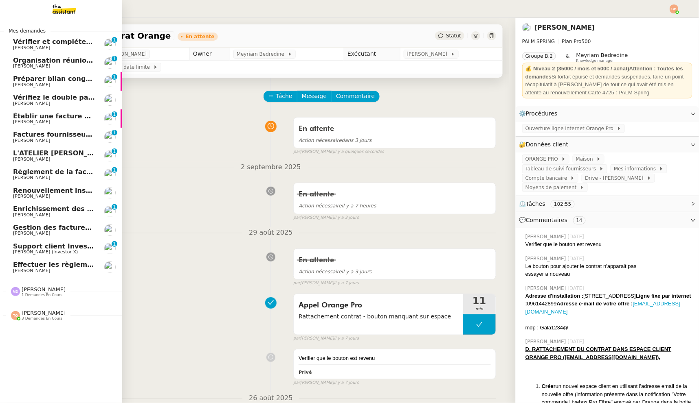
click at [20, 213] on span "[PERSON_NAME]" at bounding box center [31, 214] width 37 height 5
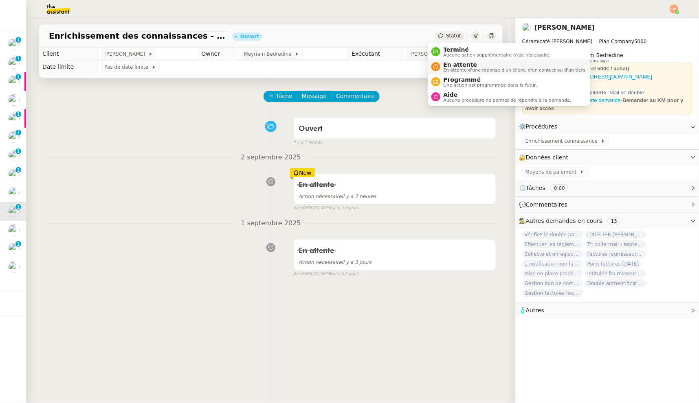
click at [449, 61] on span "En attente" at bounding box center [514, 64] width 143 height 7
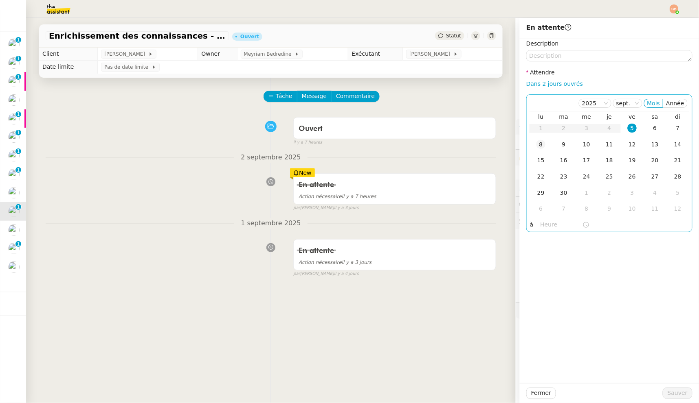
click at [536, 147] on div "8" at bounding box center [540, 144] width 9 height 9
click at [540, 225] on input "text" at bounding box center [561, 224] width 42 height 9
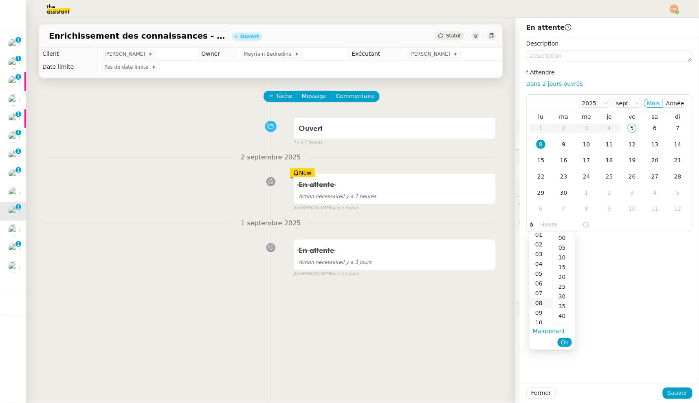
click at [539, 302] on div "08" at bounding box center [540, 303] width 23 height 10
click at [566, 238] on div "00" at bounding box center [563, 238] width 22 height 10
type input "08:00"
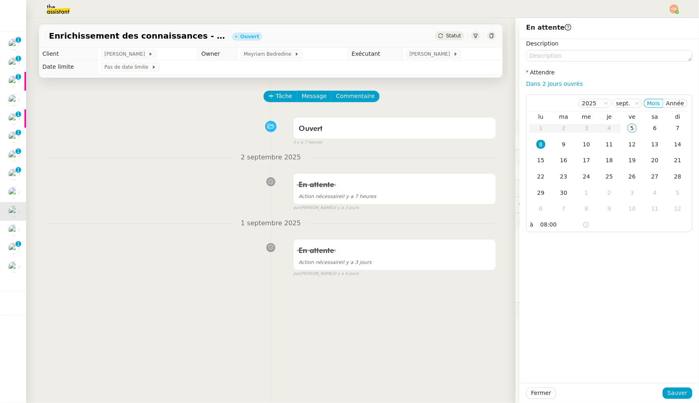
drag, startPoint x: 601, startPoint y: 244, endPoint x: 627, endPoint y: 306, distance: 66.8
click at [601, 245] on div "Description Attendre Dans 2 jours ouvrés 2025 sept. Mois Année lu ma me je ve s…" at bounding box center [608, 211] width 179 height 344
click at [667, 389] on span "Sauver" at bounding box center [677, 393] width 20 height 9
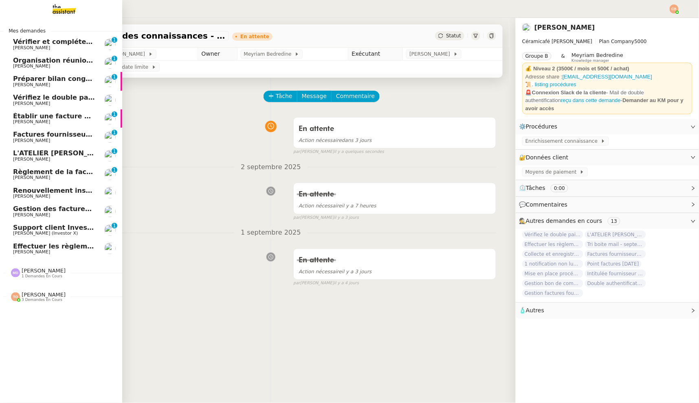
click at [23, 189] on span "Renouvellement inscriptions - septembre 2025" at bounding box center [99, 191] width 172 height 8
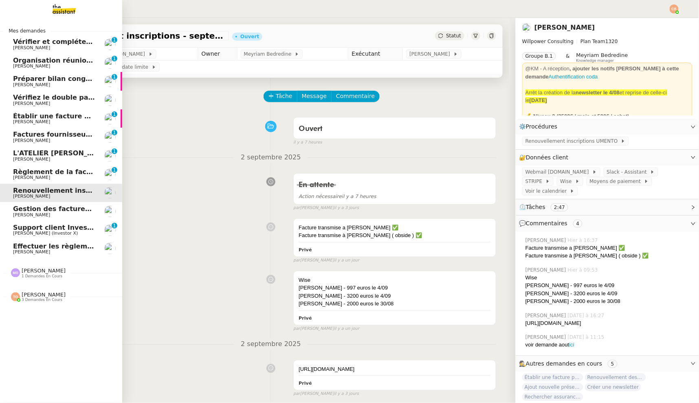
click at [46, 174] on span "Règlement de la facture Paris Est Audit - août 2025" at bounding box center [107, 172] width 189 height 8
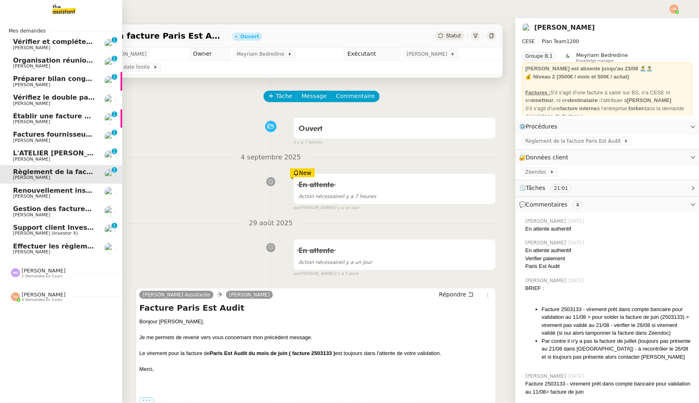
click at [46, 160] on span "[PERSON_NAME]" at bounding box center [31, 159] width 37 height 5
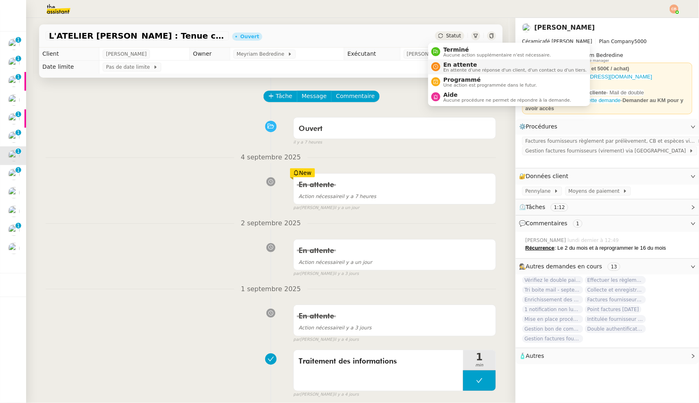
click at [449, 63] on span "En attente" at bounding box center [514, 64] width 143 height 7
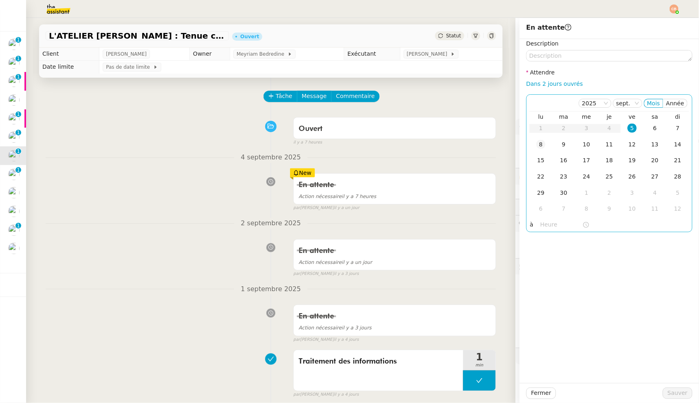
click at [536, 147] on div "8" at bounding box center [540, 144] width 9 height 9
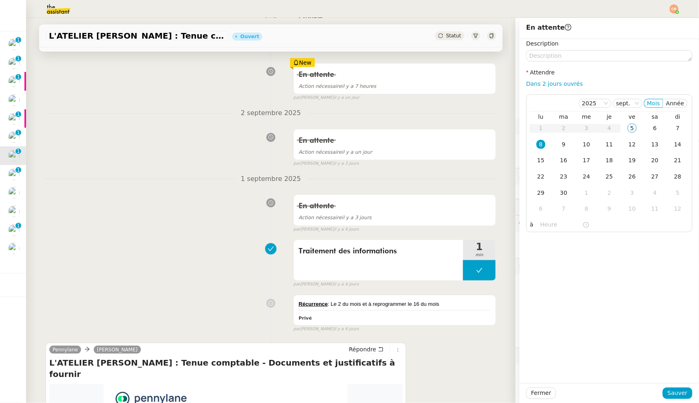
scroll to position [239, 0]
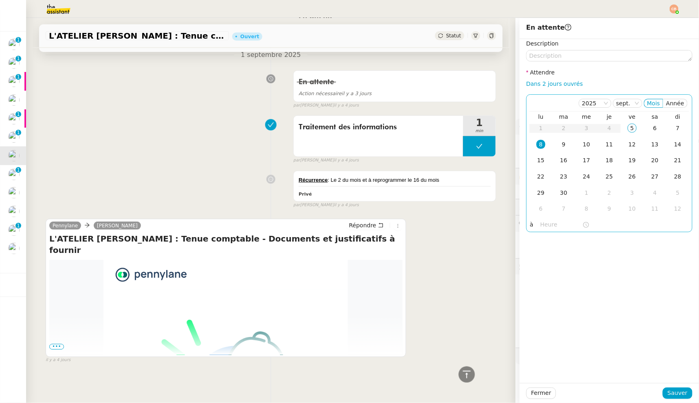
click at [543, 227] on input "text" at bounding box center [561, 224] width 42 height 9
click at [539, 302] on div "08" at bounding box center [540, 305] width 23 height 10
click at [561, 239] on div "00" at bounding box center [563, 238] width 22 height 10
type input "08:00"
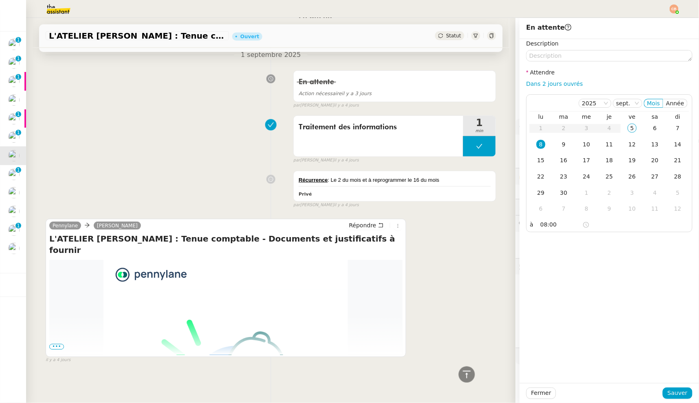
drag, startPoint x: 612, startPoint y: 252, endPoint x: 616, endPoint y: 267, distance: 15.7
click at [612, 252] on div "Description Attendre Dans 2 jours ouvrés [DATE] Mois Année lu ma me je ve sa di…" at bounding box center [608, 211] width 179 height 344
click at [667, 394] on span "Sauver" at bounding box center [677, 393] width 20 height 9
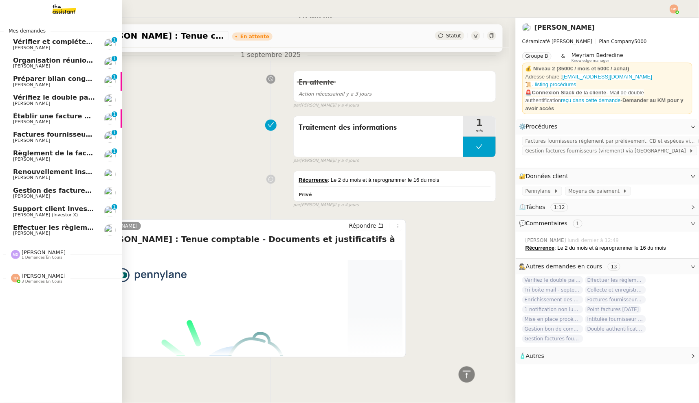
click at [33, 141] on span "[PERSON_NAME]" at bounding box center [31, 140] width 37 height 5
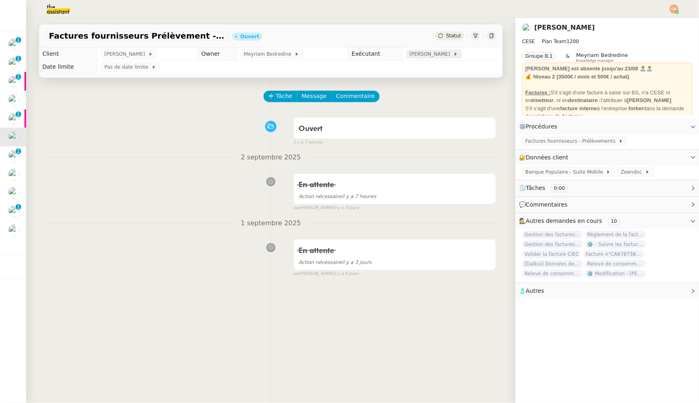
click at [410, 52] on div "[PERSON_NAME]" at bounding box center [433, 54] width 55 height 9
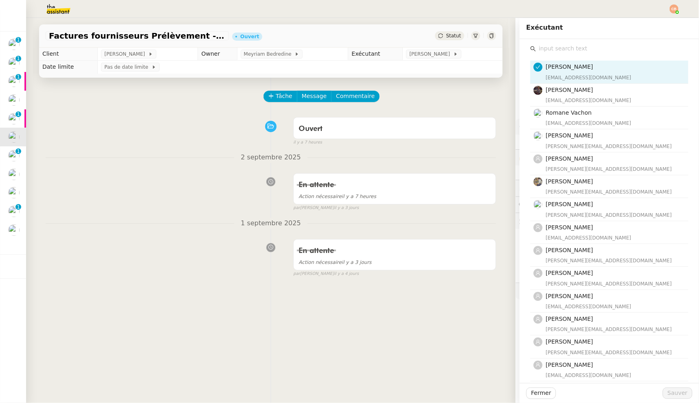
click at [536, 47] on input "text" at bounding box center [612, 48] width 152 height 11
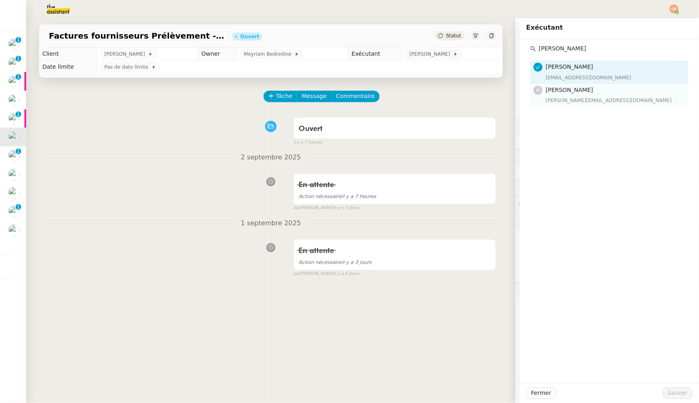
type input "Marylou"
click at [556, 92] on span "[PERSON_NAME]" at bounding box center [568, 90] width 47 height 7
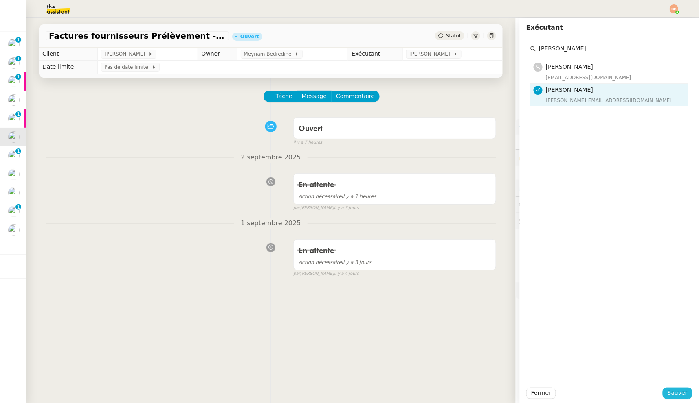
click at [667, 396] on span "Sauver" at bounding box center [677, 393] width 20 height 9
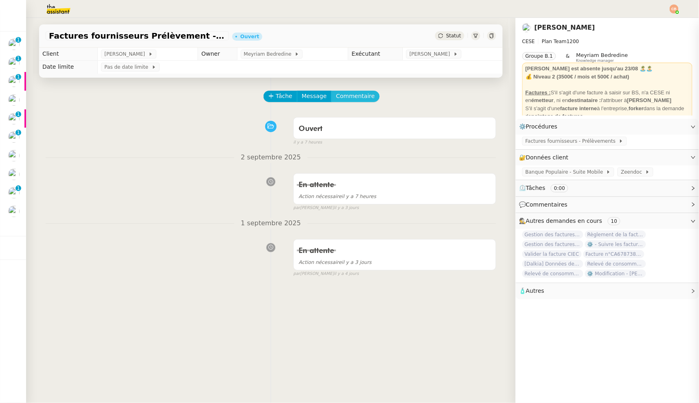
click at [355, 99] on span "Commentaire" at bounding box center [355, 96] width 39 height 9
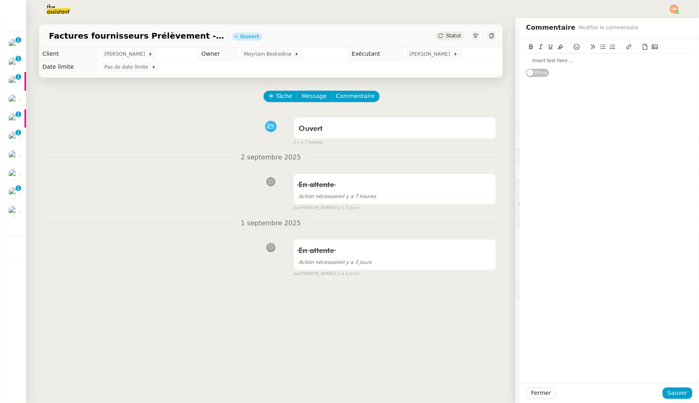
click at [534, 59] on div at bounding box center [609, 60] width 166 height 7
click at [667, 390] on span "Sauver" at bounding box center [677, 393] width 20 height 9
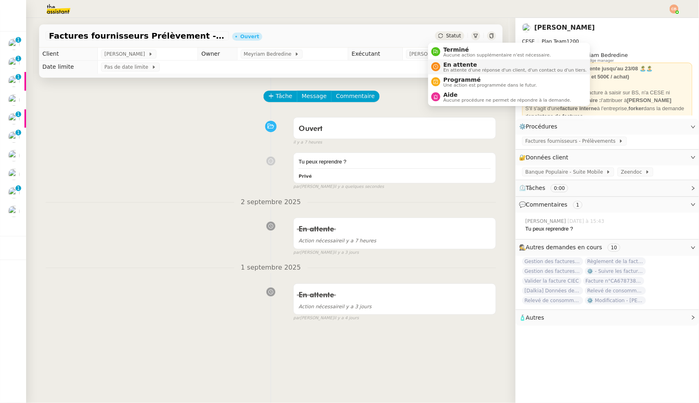
click at [451, 60] on li "En attente En attente d'une réponse d'un client, d'un contact ou d'un tiers." at bounding box center [509, 66] width 162 height 15
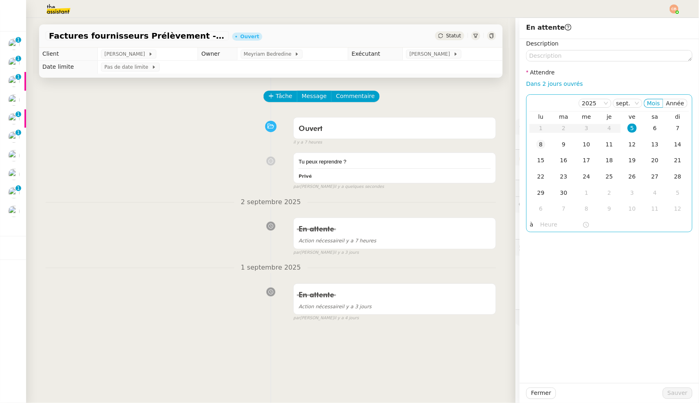
click at [536, 145] on div "8" at bounding box center [540, 144] width 9 height 9
click at [547, 224] on input "text" at bounding box center [561, 224] width 42 height 9
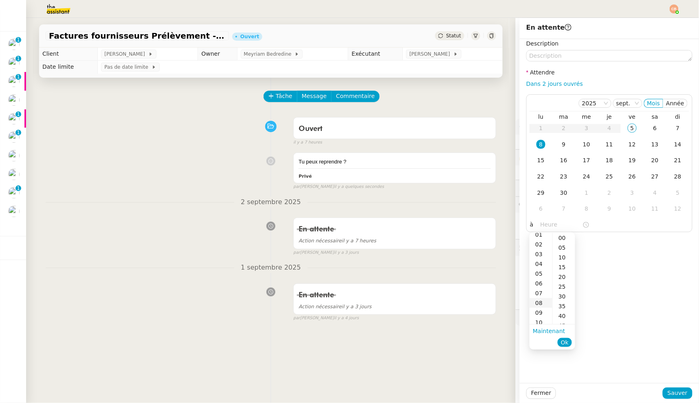
click at [543, 300] on div "08" at bounding box center [540, 303] width 23 height 10
click at [559, 240] on div "00" at bounding box center [563, 238] width 22 height 10
type input "08:00"
click at [605, 241] on div "Description Attendre Dans 2 jours ouvrés [DATE] Mois Année lu ma me je ve sa di…" at bounding box center [608, 211] width 179 height 344
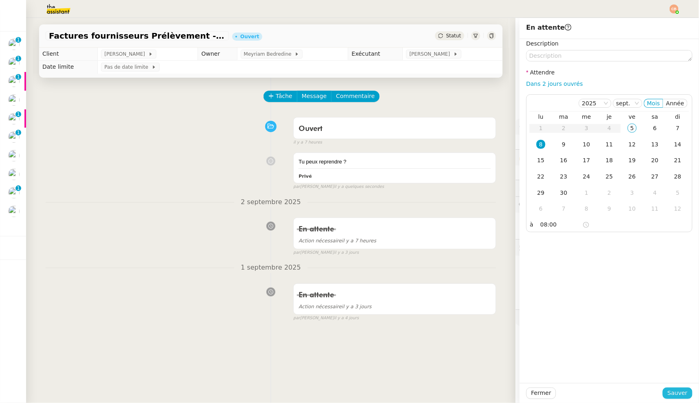
click at [679, 392] on span "Sauver" at bounding box center [677, 393] width 20 height 9
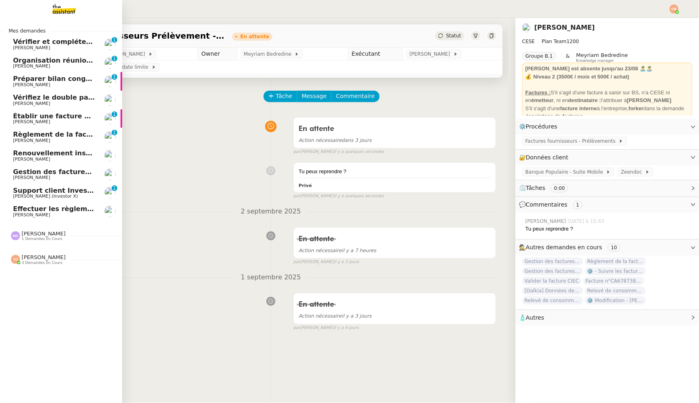
click at [22, 104] on span "[PERSON_NAME]" at bounding box center [31, 103] width 37 height 5
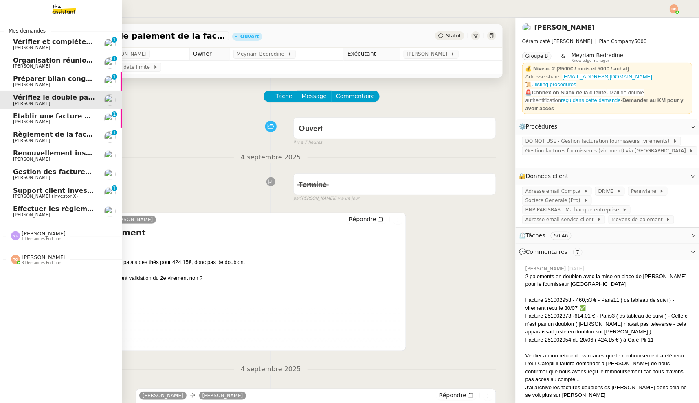
click at [23, 77] on span "Préparer bilan congés équipe" at bounding box center [67, 79] width 108 height 8
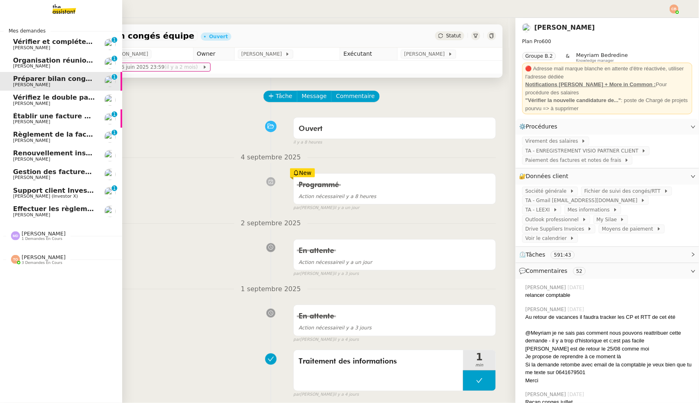
click at [31, 46] on span "[PERSON_NAME]" at bounding box center [31, 47] width 37 height 5
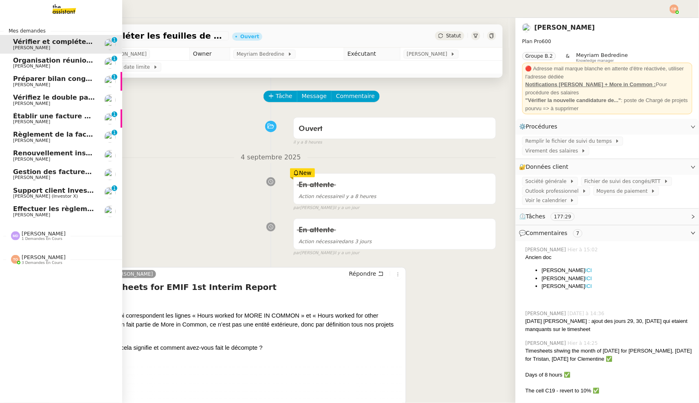
click at [42, 208] on span "Effectuer les règlements de paie d'août 2025" at bounding box center [96, 209] width 166 height 8
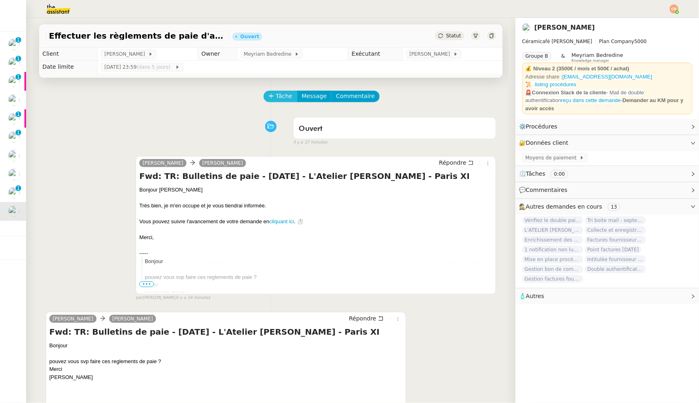
click at [279, 93] on span "Tâche" at bounding box center [284, 96] width 17 height 9
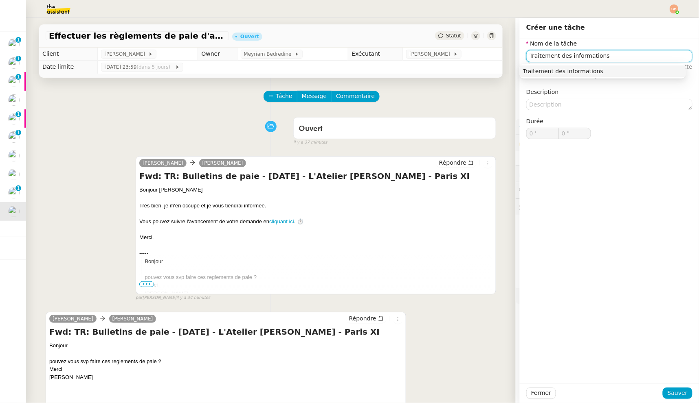
click at [550, 73] on div "Traitement des informations" at bounding box center [603, 71] width 160 height 7
type input "Traitement des informations"
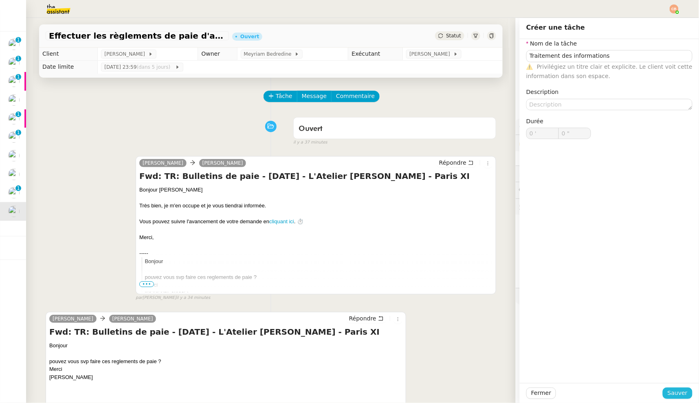
click at [670, 396] on span "Sauver" at bounding box center [677, 393] width 20 height 9
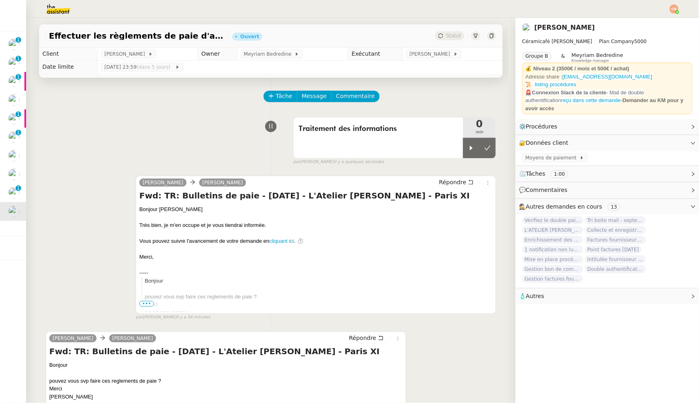
drag, startPoint x: 460, startPoint y: 148, endPoint x: 328, endPoint y: 37, distance: 172.8
click at [468, 148] on icon at bounding box center [471, 148] width 7 height 7
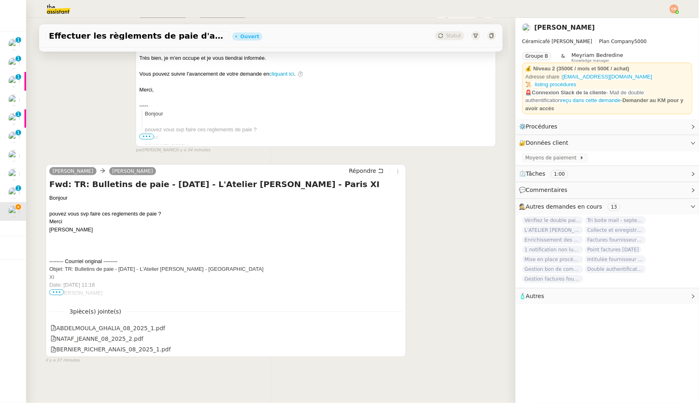
scroll to position [172, 0]
drag, startPoint x: 52, startPoint y: 287, endPoint x: 67, endPoint y: 274, distance: 19.6
click at [52, 290] on span "•••" at bounding box center [56, 293] width 15 height 6
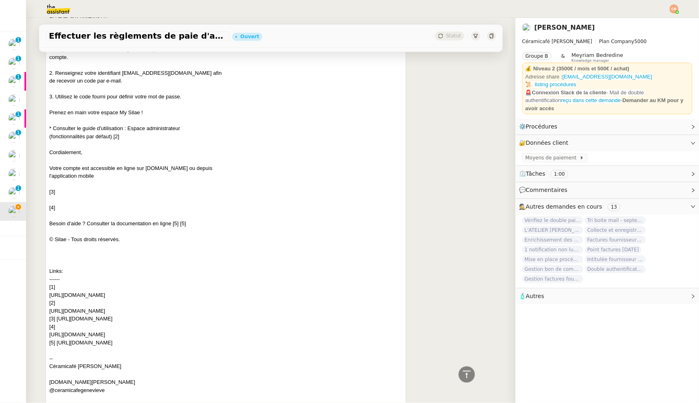
scroll to position [684, 0]
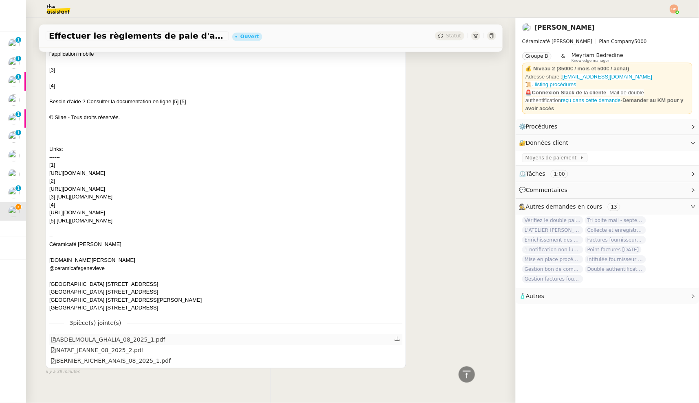
click at [85, 335] on div "ABDELMOULA_GHALIA_08_2025_1.pdf" at bounding box center [107, 339] width 115 height 9
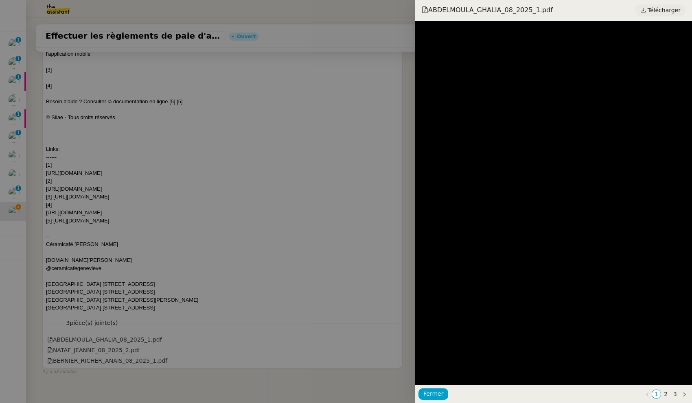
click at [662, 14] on span "Télécharger" at bounding box center [664, 10] width 33 height 11
click at [139, 158] on div at bounding box center [346, 201] width 692 height 403
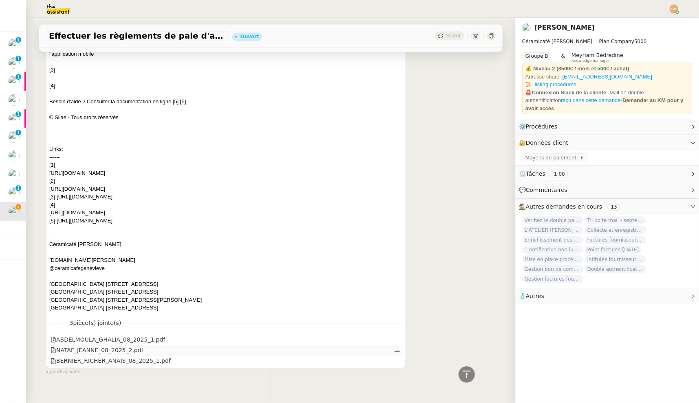
click at [71, 346] on div "NATAF_JEANNE_08_2025_2.pdf" at bounding box center [96, 350] width 93 height 9
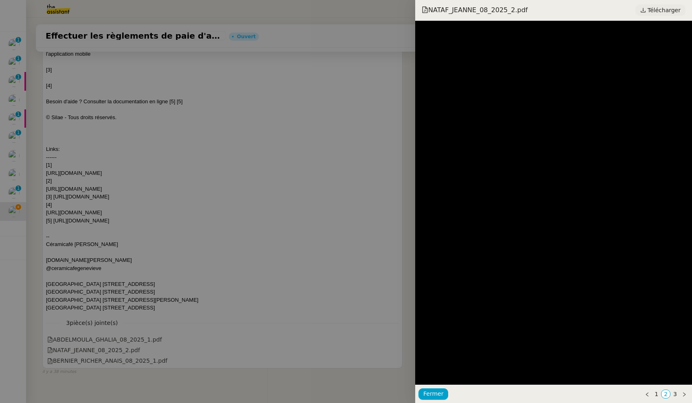
click at [657, 12] on span "Télécharger" at bounding box center [664, 10] width 33 height 11
click at [167, 215] on div at bounding box center [346, 201] width 692 height 403
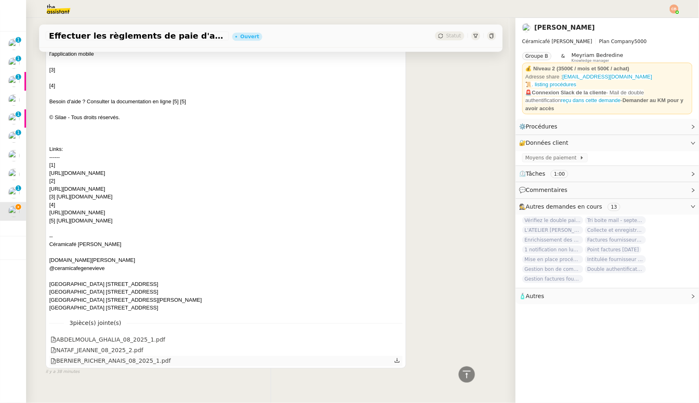
click at [99, 357] on div "BERNIER_RICHER_ANAIS_08_2025_1.pdf" at bounding box center [110, 361] width 120 height 9
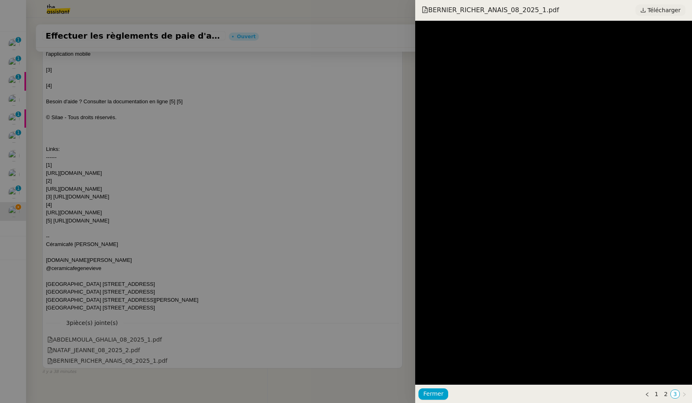
click at [658, 9] on span "Télécharger" at bounding box center [664, 10] width 33 height 11
click at [141, 121] on div at bounding box center [346, 201] width 692 height 403
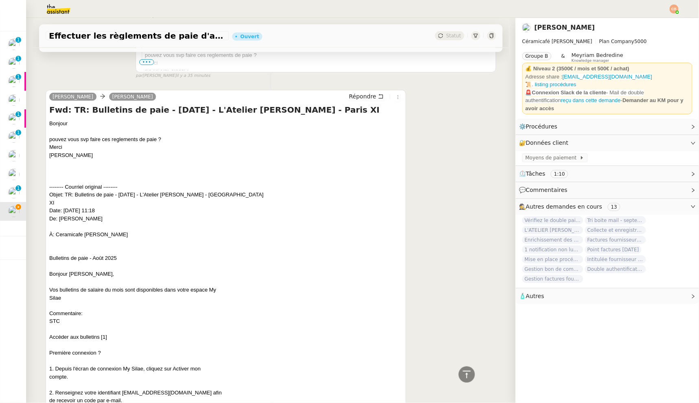
scroll to position [0, 0]
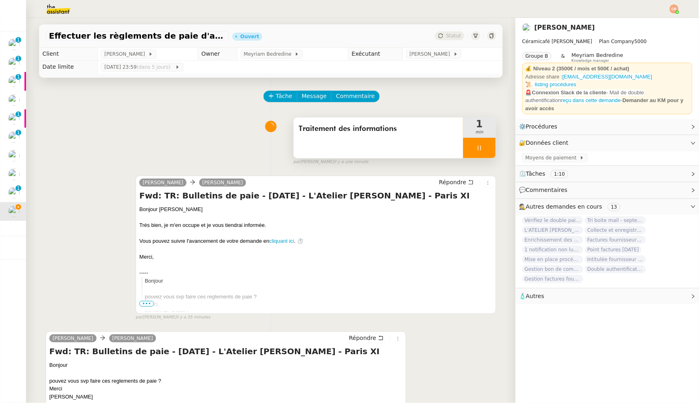
click at [475, 146] on div at bounding box center [479, 148] width 33 height 20
drag, startPoint x: 462, startPoint y: 148, endPoint x: 387, endPoint y: 125, distance: 78.5
click at [470, 148] on icon at bounding box center [471, 148] width 3 height 4
click at [662, 141] on link "Modifier" at bounding box center [670, 142] width 23 height 9
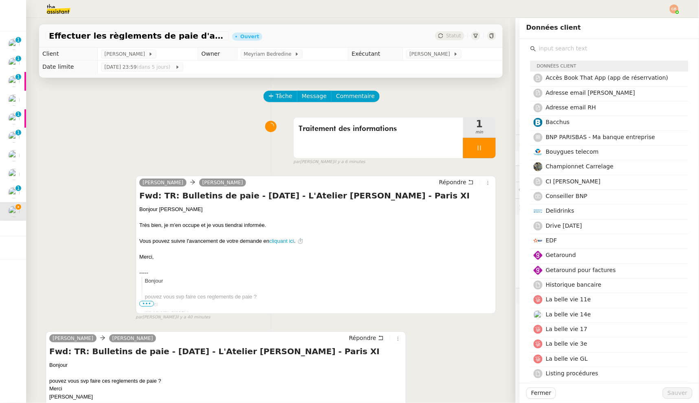
click at [554, 53] on input "text" at bounding box center [612, 48] width 152 height 11
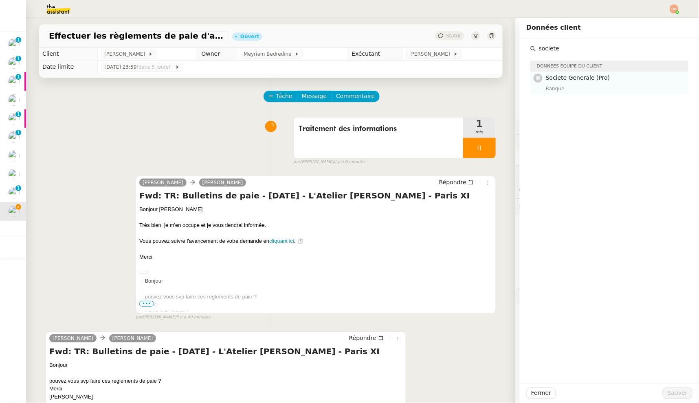
type input "societe"
click at [558, 76] on span "Societe Generale (Pro)" at bounding box center [577, 77] width 64 height 7
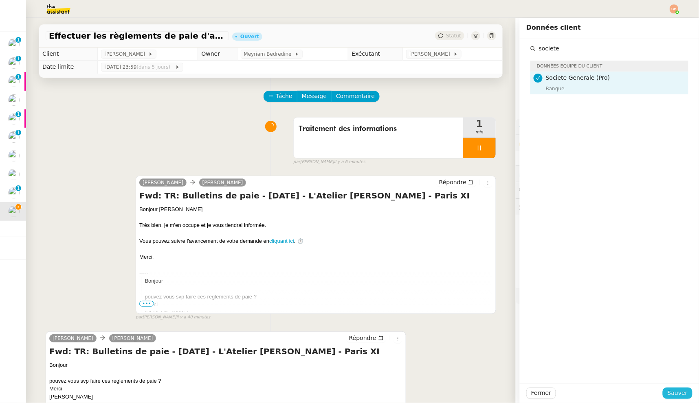
click at [669, 389] on span "Sauver" at bounding box center [677, 393] width 20 height 9
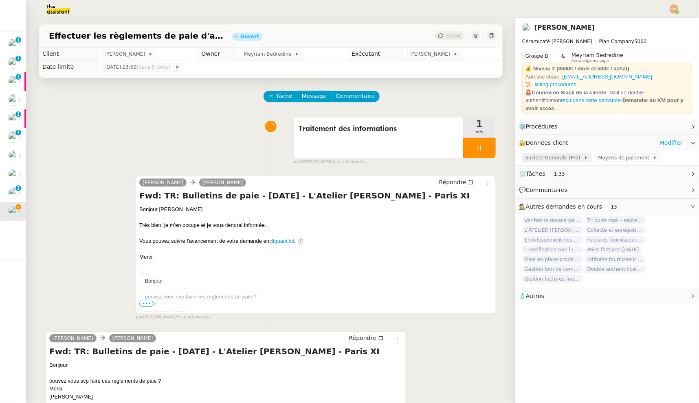
click at [539, 154] on span "Societe Generale (Pro)" at bounding box center [554, 158] width 58 height 8
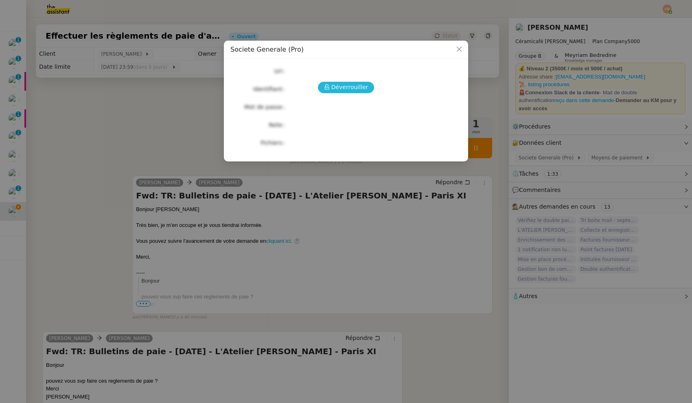
click at [348, 90] on span "Déverrouiller" at bounding box center [349, 87] width 37 height 9
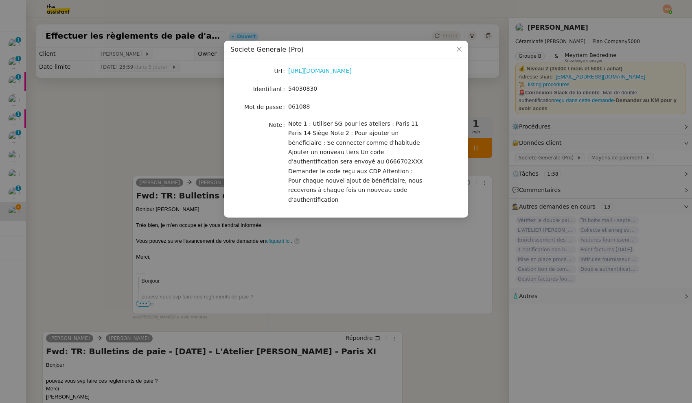
click at [331, 72] on link "https://professionnels.sg.fr/icd-web/syd-front/index-comptes.html#comptes" at bounding box center [320, 71] width 64 height 7
drag, startPoint x: 288, startPoint y: 88, endPoint x: 332, endPoint y: 90, distance: 43.6
click at [332, 90] on div "54030830" at bounding box center [355, 88] width 135 height 9
copy span "54030830"
click at [166, 90] on nz-modal-container "Societe Generale (Pro) Url https://professionnels.sg.fr/icd-web/syd-front/index…" at bounding box center [346, 201] width 692 height 403
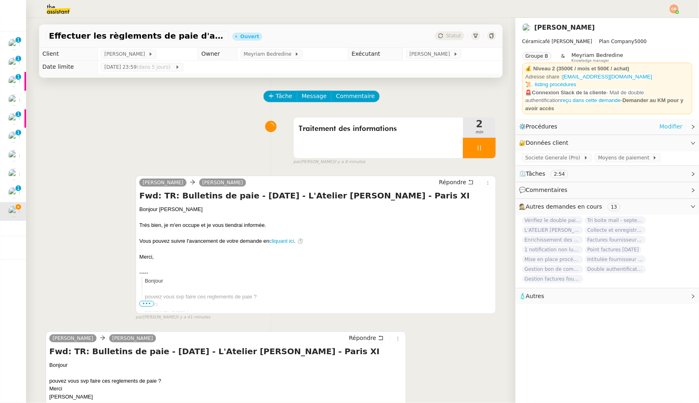
click at [668, 125] on link "Modifier" at bounding box center [670, 126] width 23 height 9
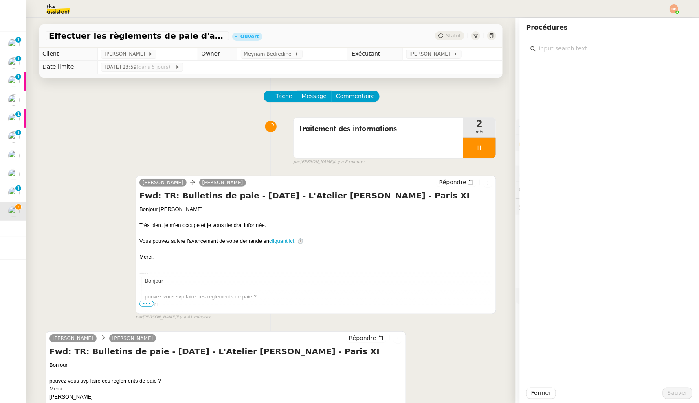
click at [558, 44] on input "text" at bounding box center [612, 48] width 152 height 11
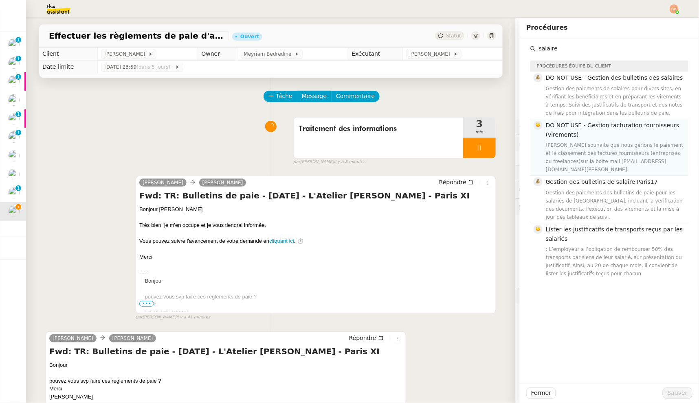
type input "salaire"
click at [583, 154] on div "Geneviève souhaite que nous gérions le paiement et le classement des factures f…" at bounding box center [614, 157] width 138 height 33
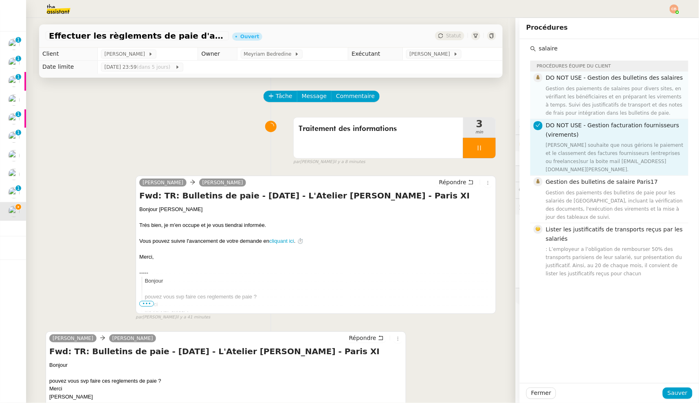
click at [584, 95] on div "Gestion des paiements de salaires pour divers sites, en vérifiant les bénéficia…" at bounding box center [614, 101] width 138 height 33
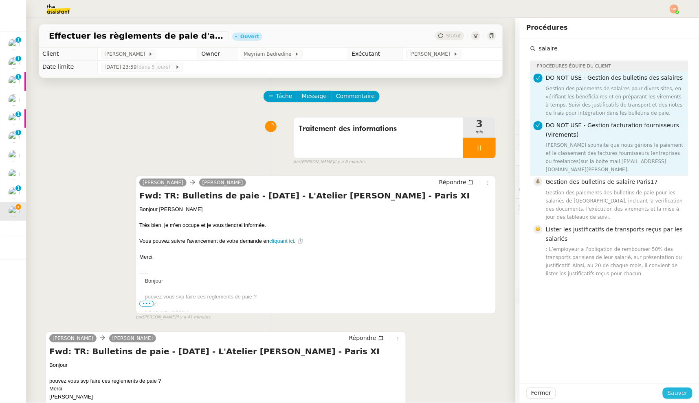
click at [670, 396] on span "Sauver" at bounding box center [677, 393] width 20 height 9
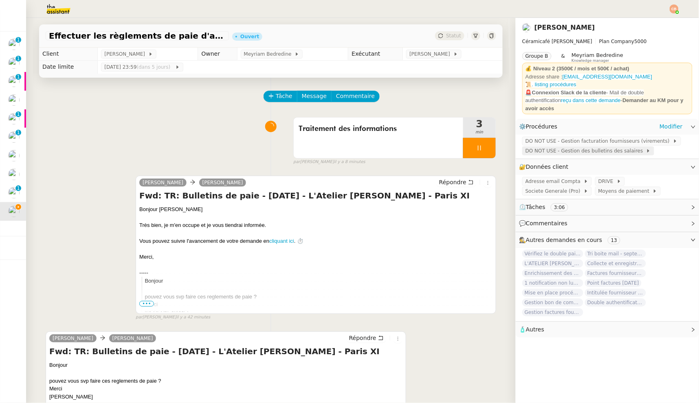
click at [553, 149] on span "DO NOT USE - Gestion des bulletins des salaires" at bounding box center [585, 151] width 120 height 8
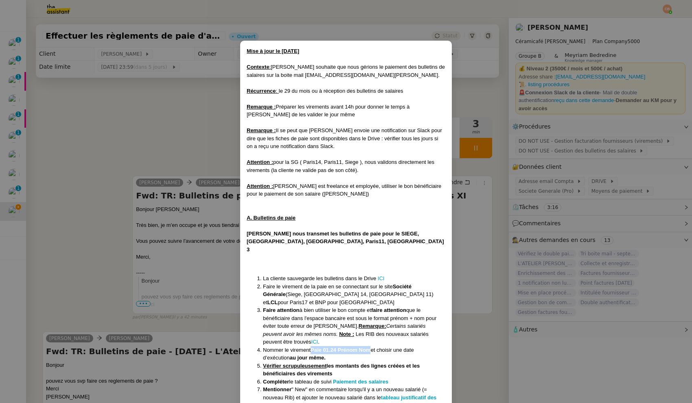
drag, startPoint x: 312, startPoint y: 335, endPoint x: 370, endPoint y: 335, distance: 58.2
click at [370, 347] on strong "Paie 01.24 Prénom Nom" at bounding box center [341, 350] width 60 height 6
copy strong "Paie 01.24 Prénom Nom"
click at [163, 125] on nz-modal-container "Mise à jour le 10/04/2025 Contexte : Geneviève souhaite que nous gérions le pai…" at bounding box center [346, 201] width 692 height 403
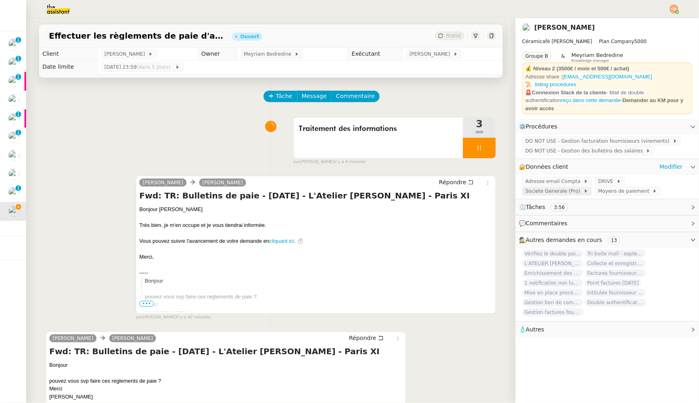
click at [538, 187] on span "Societe Generale (Pro)" at bounding box center [554, 191] width 58 height 8
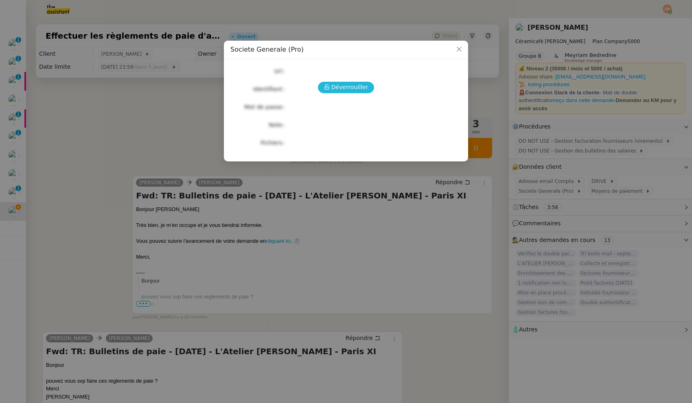
click at [335, 92] on button "Déverrouiller" at bounding box center [346, 87] width 57 height 11
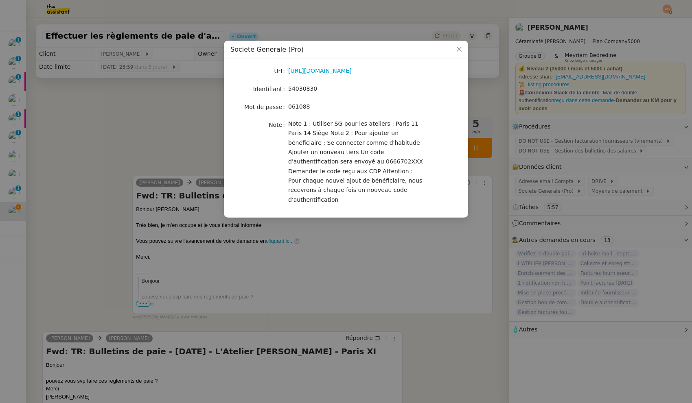
click at [136, 115] on nz-modal-container "Societe Generale (Pro) Url https://professionnels.sg.fr/icd-web/syd-front/index…" at bounding box center [346, 201] width 692 height 403
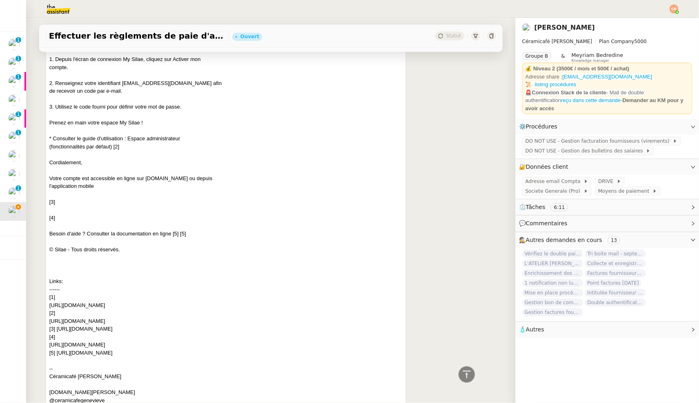
scroll to position [684, 0]
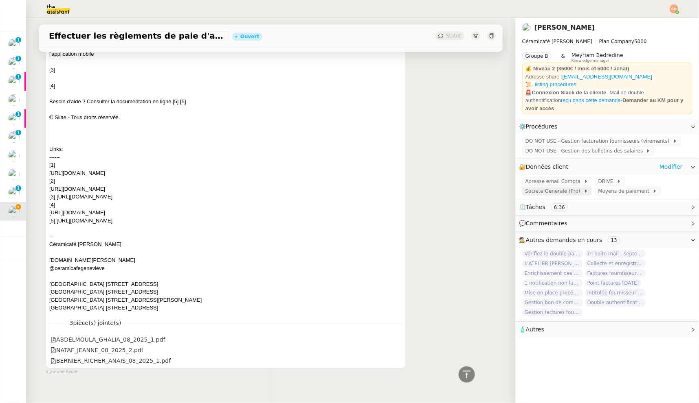
click at [534, 187] on span "Societe Generale (Pro)" at bounding box center [554, 191] width 58 height 8
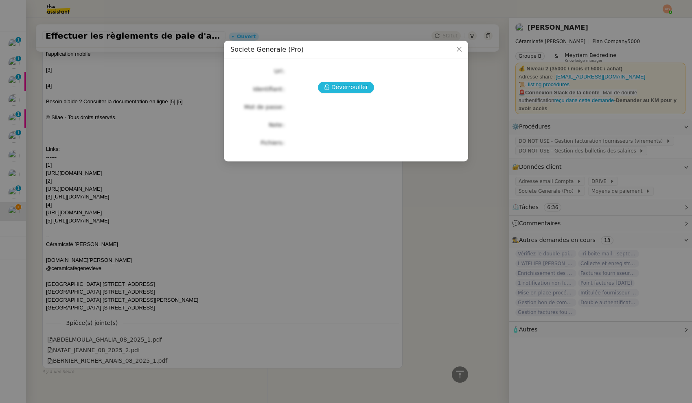
click at [363, 85] on span "Déverrouiller" at bounding box center [349, 87] width 37 height 9
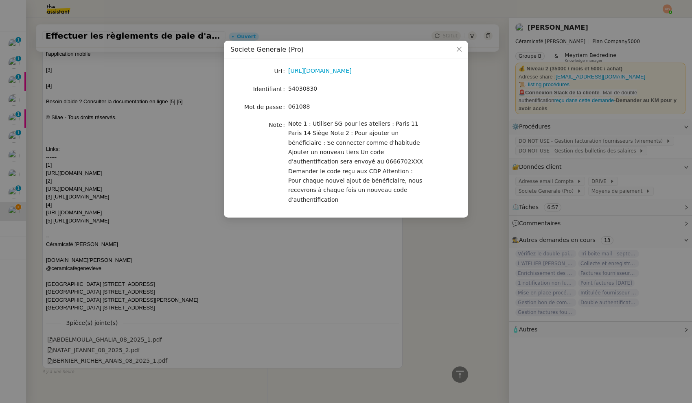
click at [164, 101] on nz-modal-container "Societe Generale (Pro) Url https://professionnels.sg.fr/icd-web/syd-front/index…" at bounding box center [346, 201] width 692 height 403
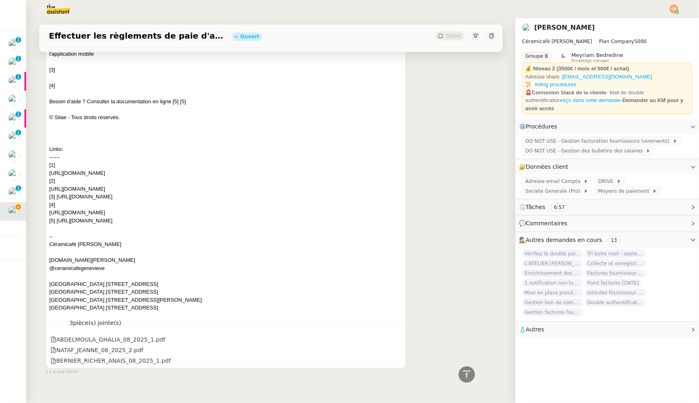
scroll to position [0, 0]
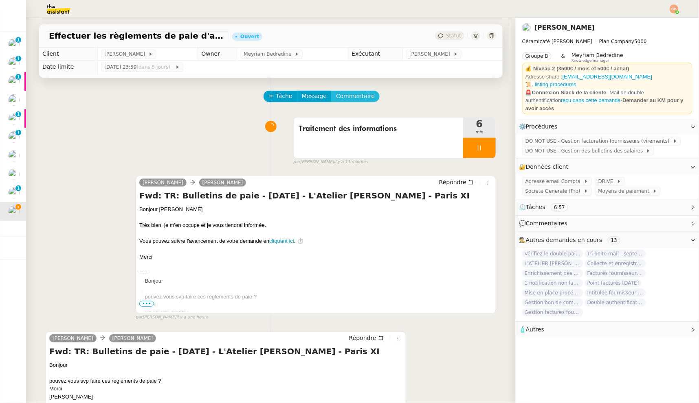
click at [336, 94] on span "Commentaire" at bounding box center [355, 96] width 39 height 9
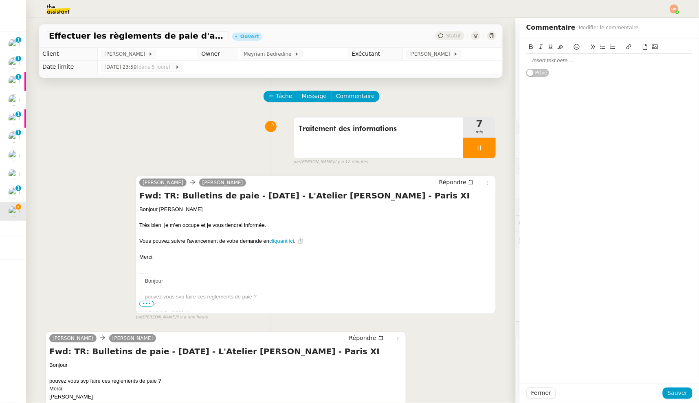
click at [538, 58] on div at bounding box center [609, 60] width 166 height 7
click at [600, 47] on icon at bounding box center [603, 47] width 6 height 6
click at [670, 392] on span "Sauver" at bounding box center [677, 393] width 20 height 9
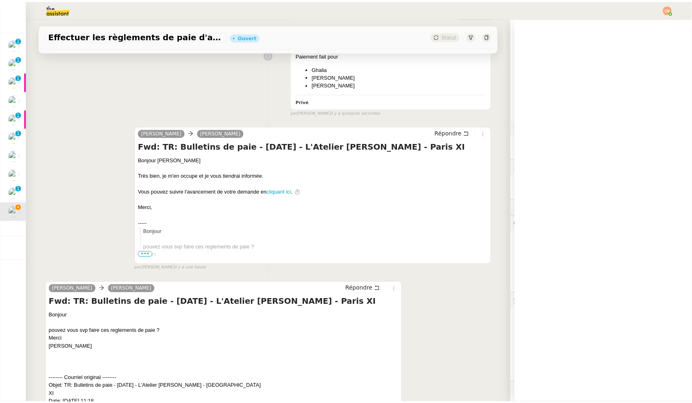
scroll to position [186, 0]
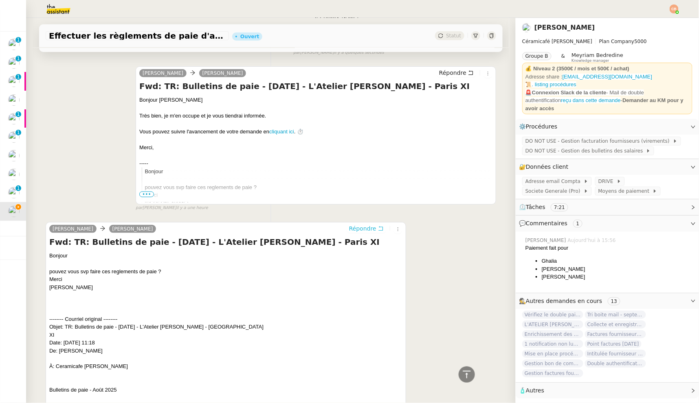
click at [360, 228] on span "Répondre" at bounding box center [362, 229] width 27 height 8
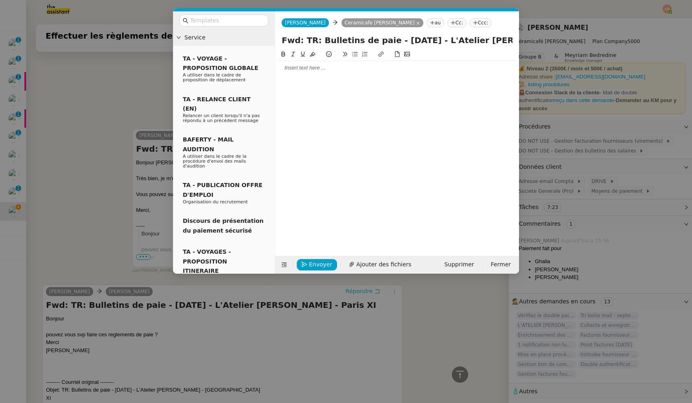
scroll to position [249, 0]
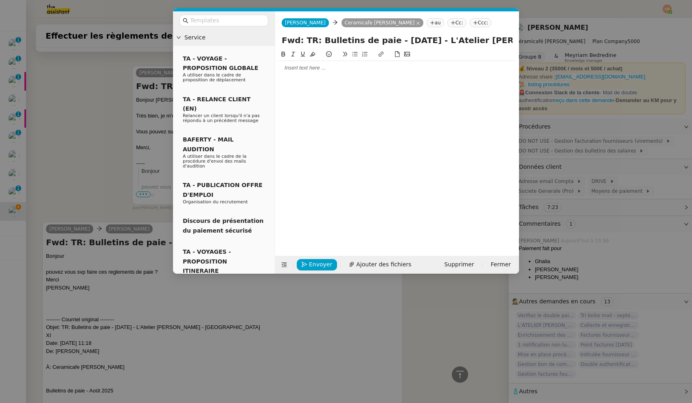
click at [305, 72] on div at bounding box center [396, 68] width 237 height 14
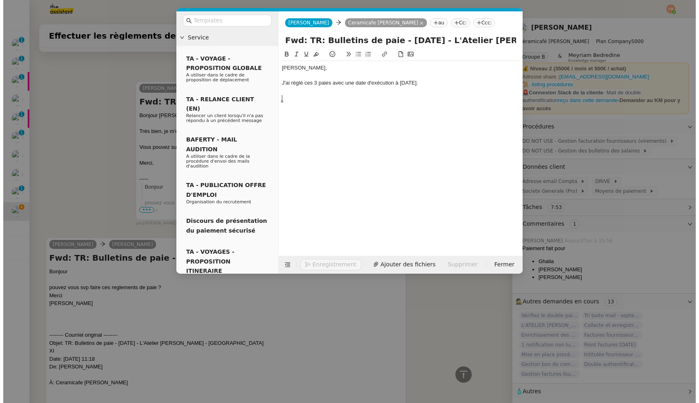
scroll to position [288, 0]
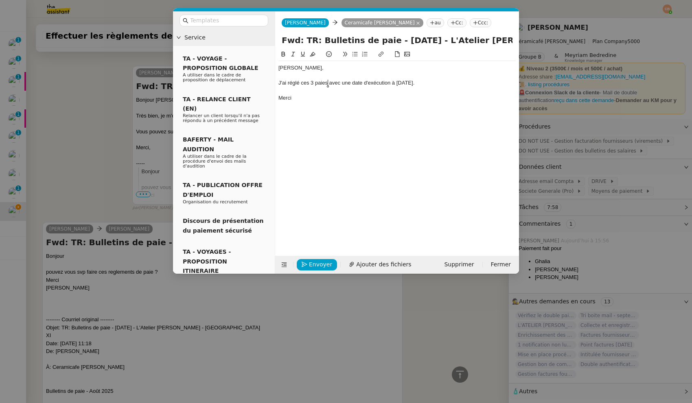
click at [327, 81] on div "J'ai réglé ces 3 paies avec une date d'exécution à aujourd'hui." at bounding box center [396, 82] width 237 height 7
click at [295, 99] on div "Merci" at bounding box center [396, 97] width 237 height 7
click at [313, 267] on span "Envoyer" at bounding box center [320, 264] width 23 height 9
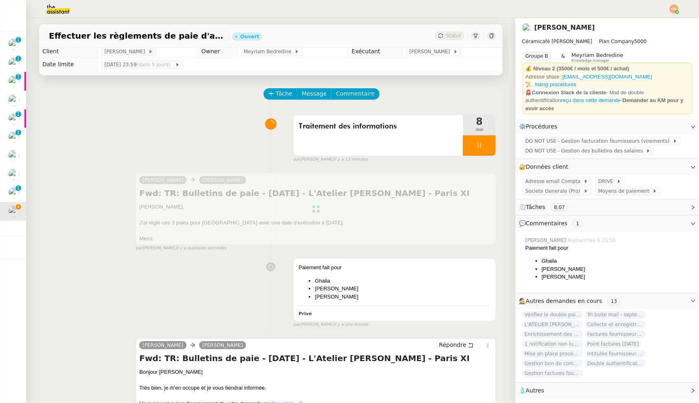
scroll to position [0, 0]
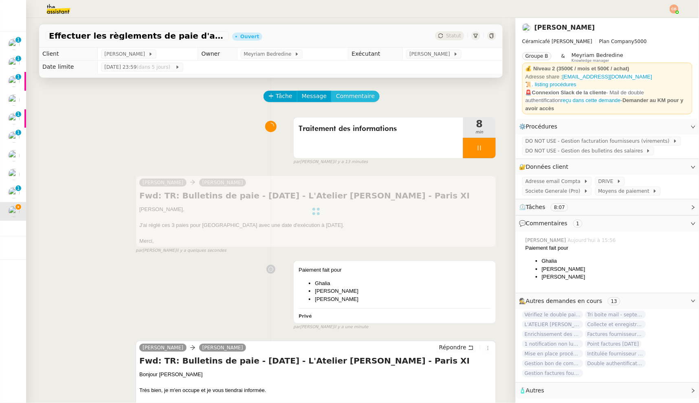
click at [351, 99] on span "Commentaire" at bounding box center [355, 96] width 39 height 9
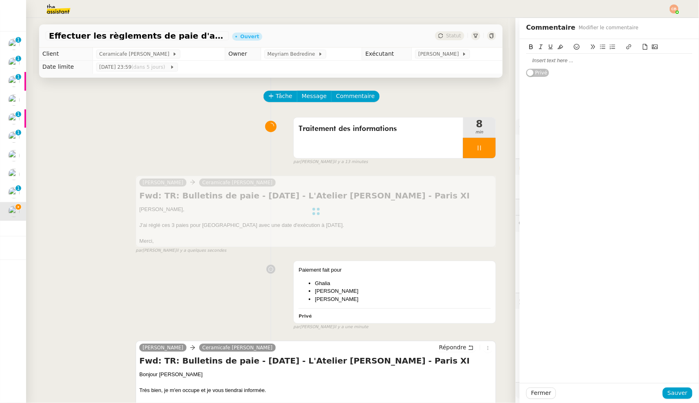
click at [537, 61] on div at bounding box center [609, 60] width 166 height 7
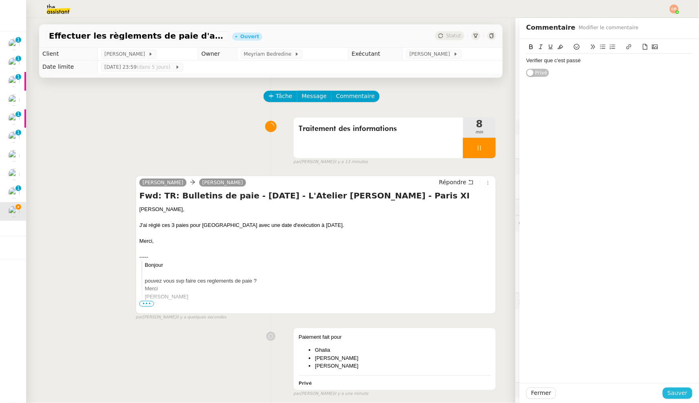
click at [667, 390] on span "Sauver" at bounding box center [677, 393] width 20 height 9
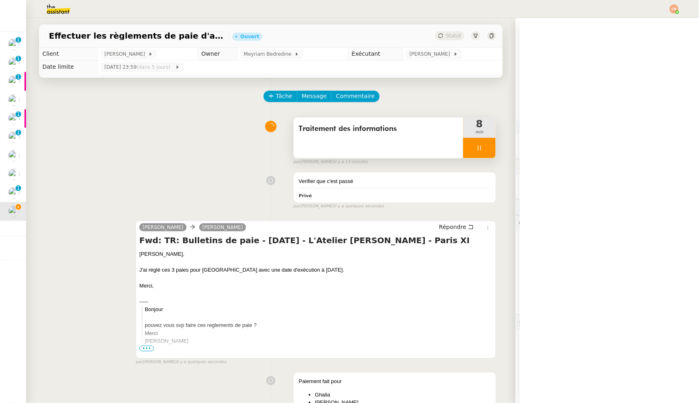
click at [476, 146] on icon at bounding box center [479, 148] width 7 height 7
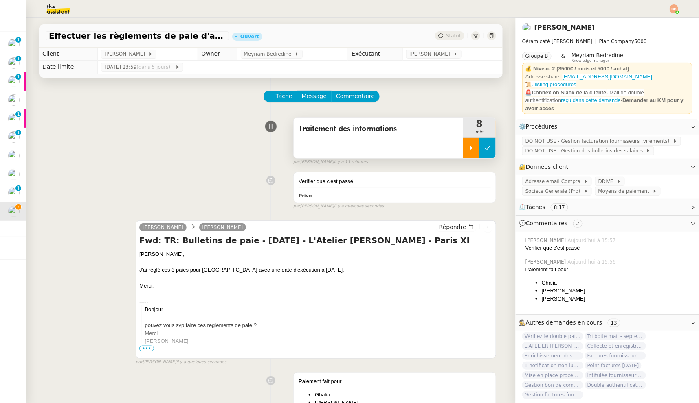
click at [484, 145] on icon at bounding box center [487, 148] width 7 height 7
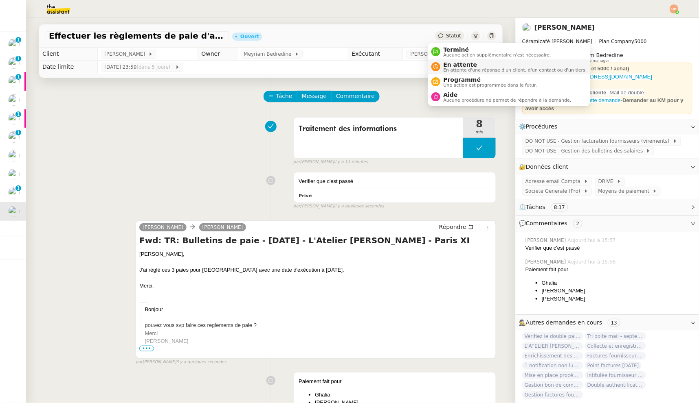
click at [448, 71] on span "En attente d'une réponse d'un client, d'un contact ou d'un tiers." at bounding box center [514, 70] width 143 height 4
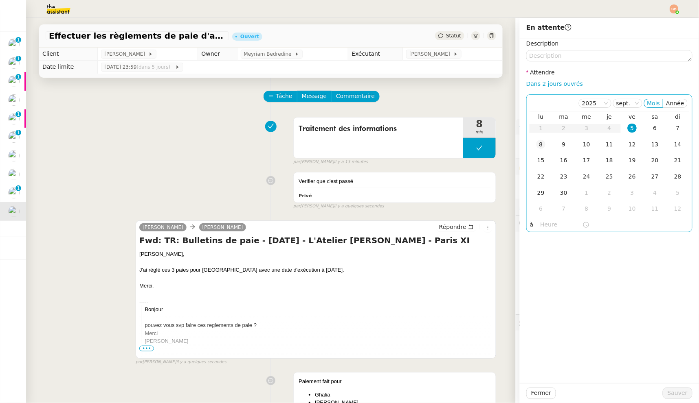
click at [536, 145] on div "8" at bounding box center [540, 144] width 9 height 9
click at [540, 223] on input "text" at bounding box center [561, 224] width 42 height 9
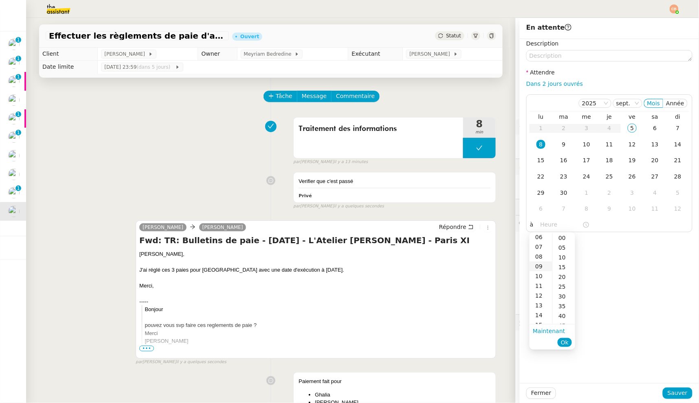
click at [534, 265] on div "09" at bounding box center [540, 267] width 23 height 10
click at [564, 237] on div "00" at bounding box center [563, 238] width 22 height 10
type input "09:00"
drag, startPoint x: 611, startPoint y: 245, endPoint x: 628, endPoint y: 299, distance: 56.9
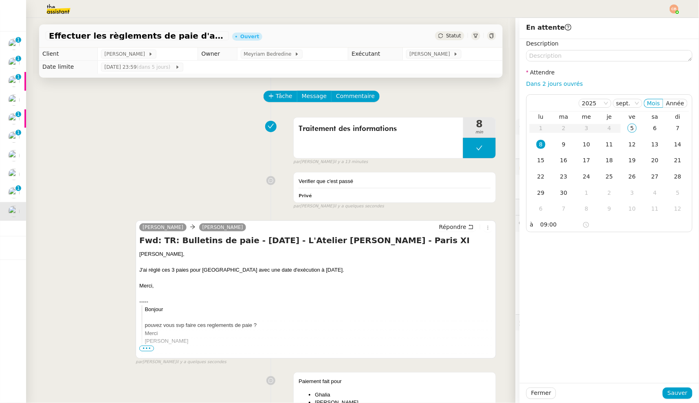
click at [611, 245] on div "Description Attendre Dans 2 jours ouvrés [DATE] Mois Année lu ma me je ve sa di…" at bounding box center [608, 211] width 179 height 344
click at [668, 390] on span "Sauver" at bounding box center [677, 393] width 20 height 9
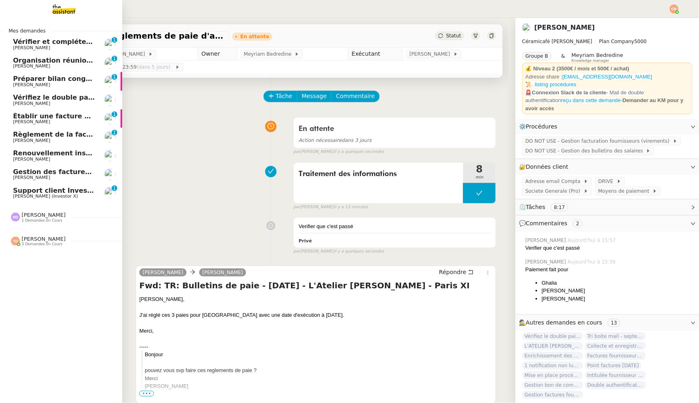
click at [36, 196] on span "[PERSON_NAME] (Investor X)" at bounding box center [45, 196] width 65 height 5
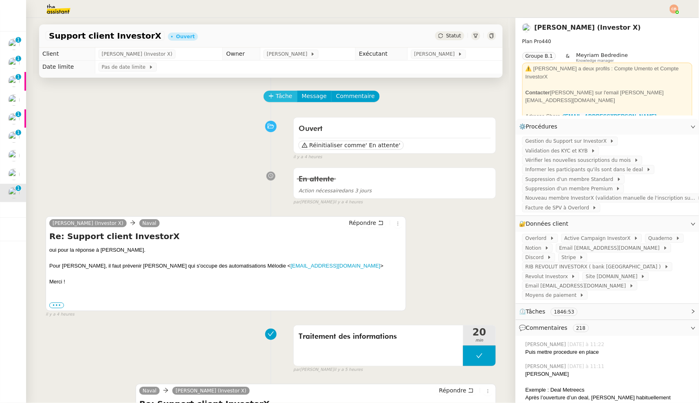
click at [263, 94] on button "Tâche" at bounding box center [280, 96] width 34 height 11
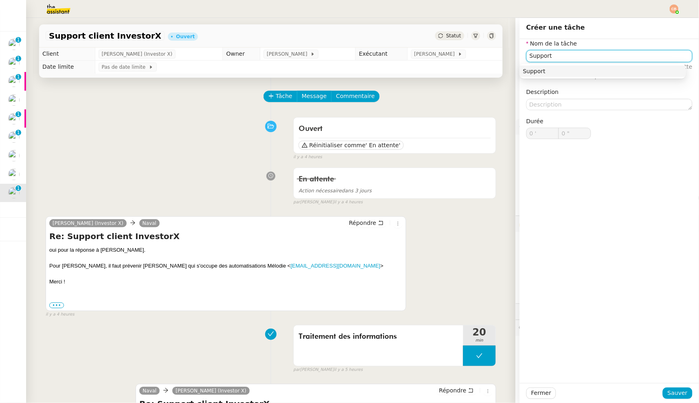
click at [573, 73] on div "Support" at bounding box center [603, 71] width 160 height 7
type input "Support"
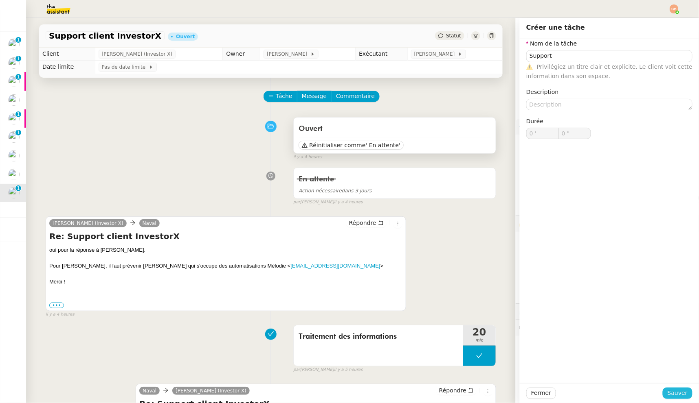
click at [683, 394] on button "Sauver" at bounding box center [677, 393] width 30 height 11
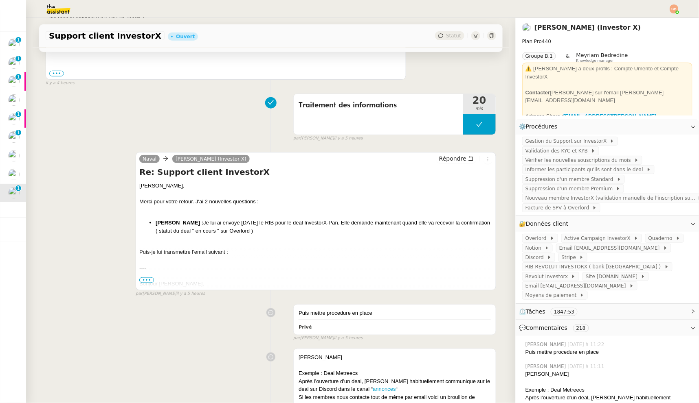
scroll to position [238, 0]
click at [141, 276] on span "•••" at bounding box center [146, 279] width 15 height 6
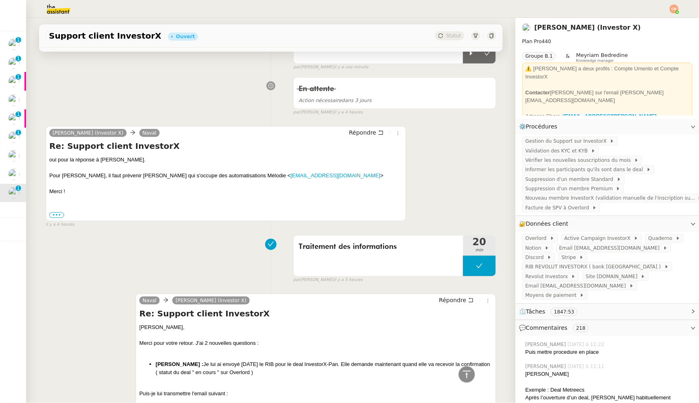
scroll to position [0, 0]
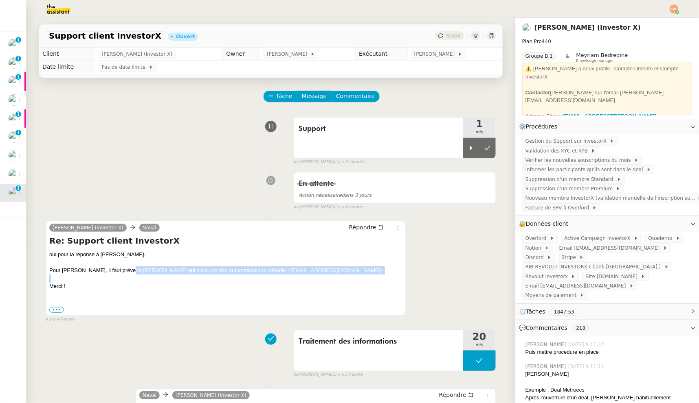
drag, startPoint x: 120, startPoint y: 272, endPoint x: 324, endPoint y: 276, distance: 203.6
click at [324, 276] on div "oui pour la réponse à Lanoy. Pour Rossignol, il faut prévenir Mélodie qui s'occ…" at bounding box center [225, 271] width 353 height 40
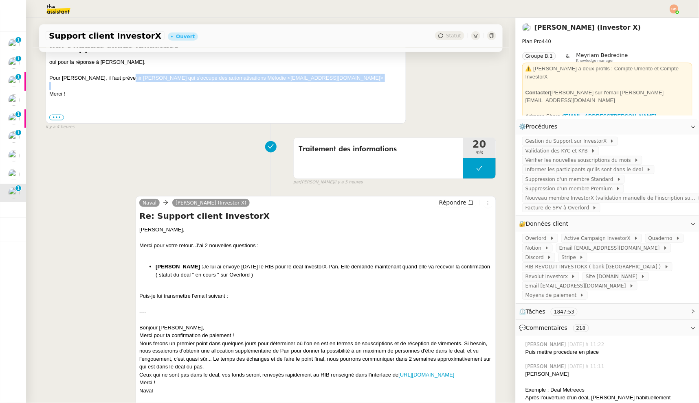
scroll to position [238, 0]
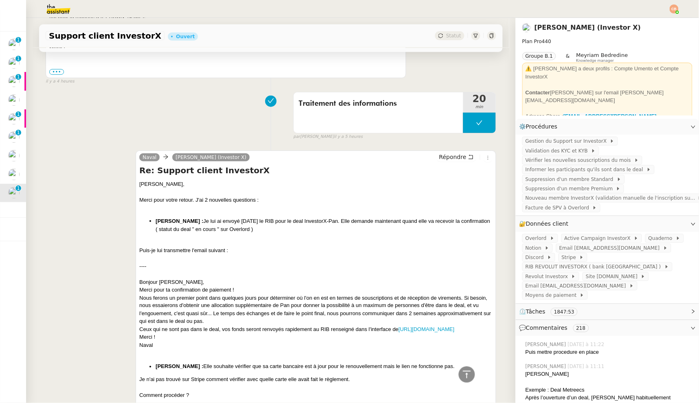
copy div "Mélodie qui s'occupe des automatisations Mélodie < melodie@businessarchitecte.c…"
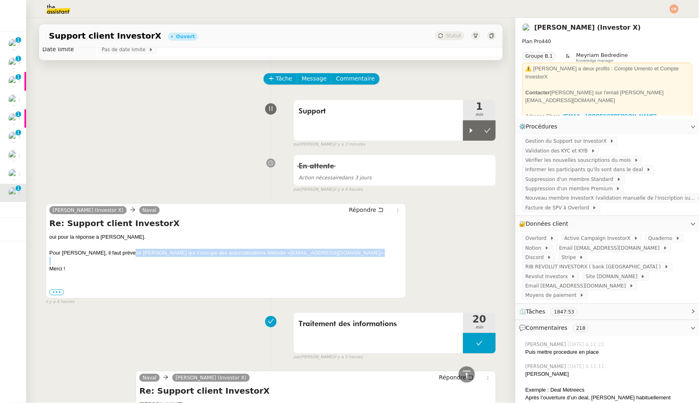
scroll to position [0, 0]
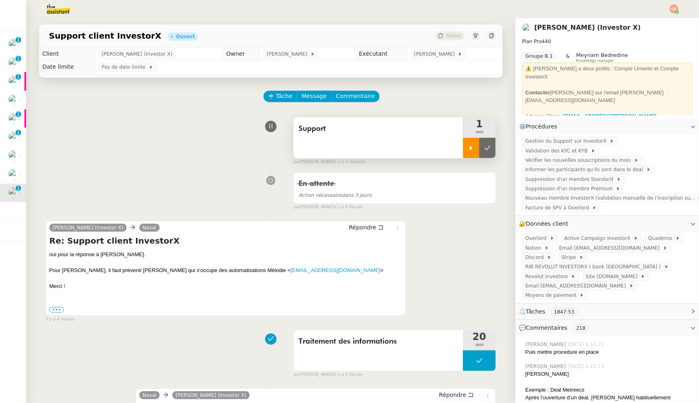
click at [463, 156] on div at bounding box center [471, 148] width 16 height 20
click at [347, 95] on span "Commentaire" at bounding box center [355, 96] width 39 height 9
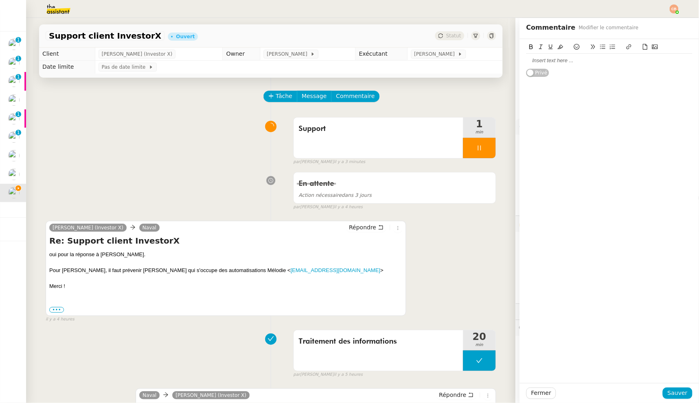
click at [526, 60] on div at bounding box center [609, 60] width 166 height 7
drag, startPoint x: 555, startPoint y: 92, endPoint x: 504, endPoint y: 55, distance: 63.2
click at [504, 55] on app-ticket "Support client InvestorX Ouvert Statut Client Cédric Tempestini (Investor X) Ow…" at bounding box center [362, 210] width 672 height 385
copy div "Bonjour Mélodie, Sarah Rossignol souhaite vérifier que sa carte bancaire est à …"
click at [682, 390] on button "Sauver" at bounding box center [677, 393] width 30 height 11
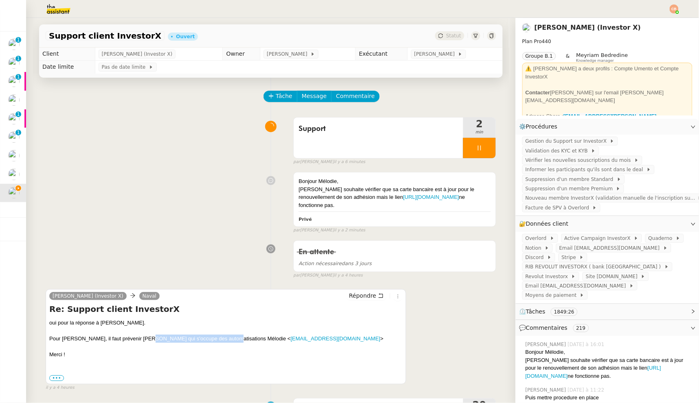
drag, startPoint x: 140, startPoint y: 347, endPoint x: 216, endPoint y: 347, distance: 76.1
click at [216, 343] on div "Pour Rossignol, il faut prévenir Mélodie qui s'occupe des automatisations Mélod…" at bounding box center [225, 339] width 353 height 8
copy div "qui s'occupe des automatisations"
click at [196, 102] on div "Tâche Message Commentaire" at bounding box center [271, 101] width 450 height 20
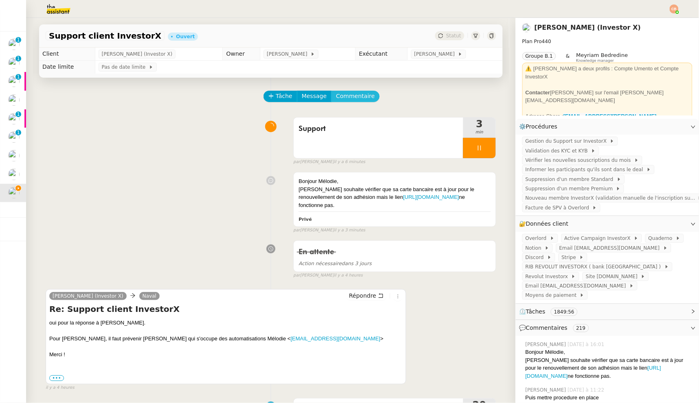
click at [349, 98] on span "Commentaire" at bounding box center [355, 96] width 39 height 9
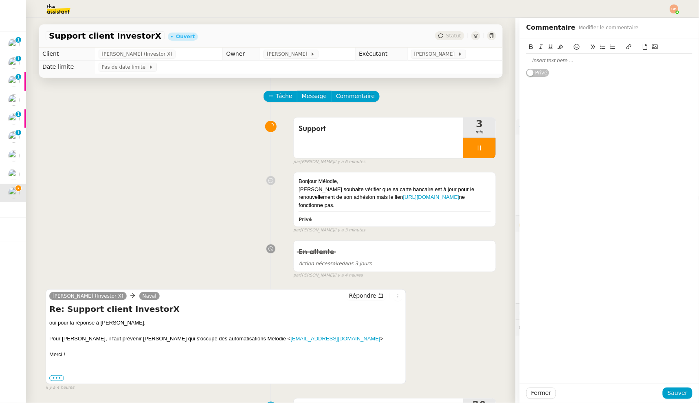
click at [549, 60] on div at bounding box center [609, 60] width 166 height 7
click at [667, 396] on span "Sauver" at bounding box center [677, 393] width 20 height 9
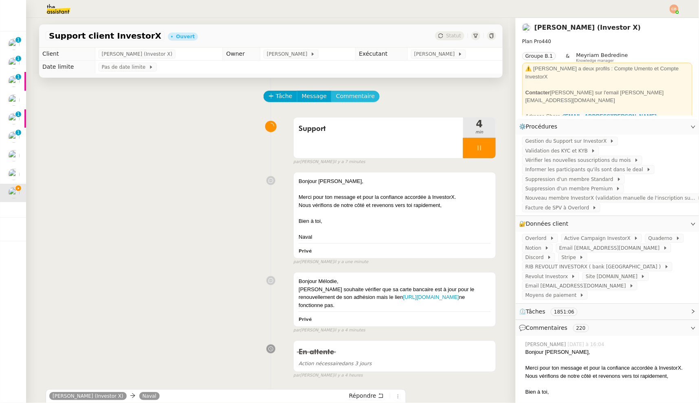
click at [357, 96] on span "Commentaire" at bounding box center [355, 96] width 39 height 9
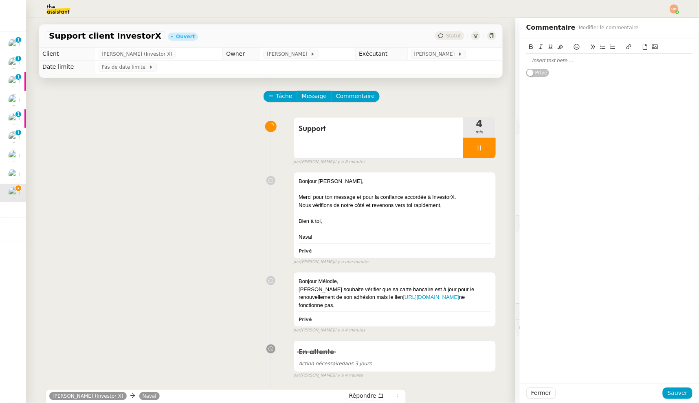
click at [532, 66] on div at bounding box center [609, 61] width 166 height 14
click at [667, 394] on span "Sauver" at bounding box center [677, 393] width 20 height 9
click at [471, 152] on div at bounding box center [479, 148] width 33 height 20
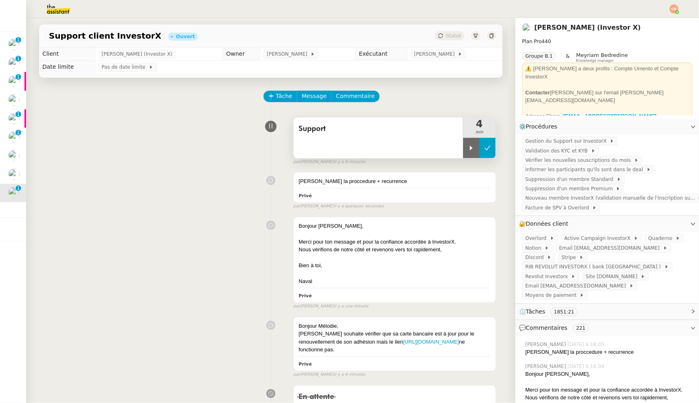
click at [484, 147] on icon at bounding box center [487, 148] width 7 height 7
click at [405, 94] on div "Tâche Message Commentaire" at bounding box center [380, 101] width 232 height 20
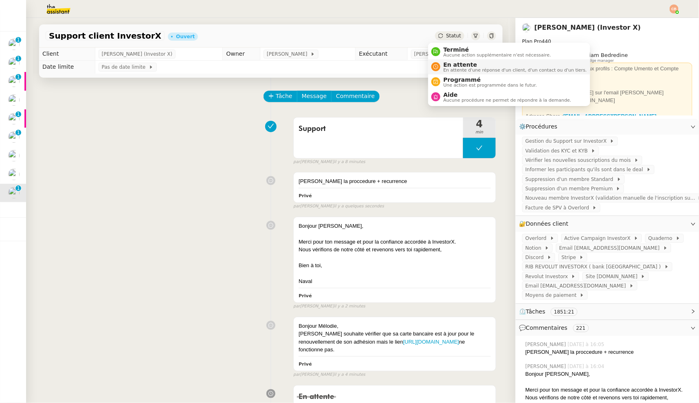
click at [447, 63] on span "En attente" at bounding box center [514, 64] width 143 height 7
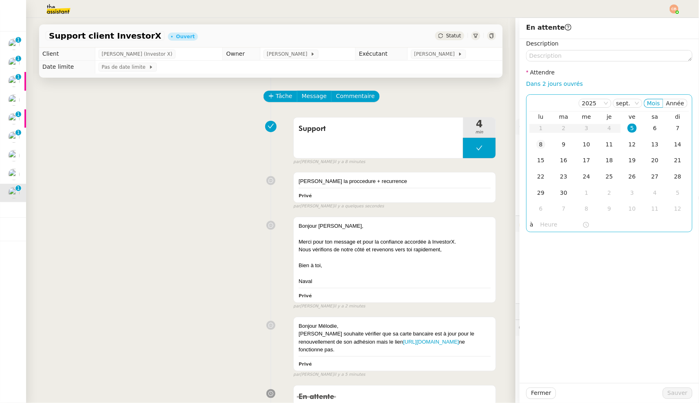
click at [537, 142] on div "8" at bounding box center [540, 144] width 9 height 9
click at [540, 226] on input "text" at bounding box center [561, 224] width 42 height 9
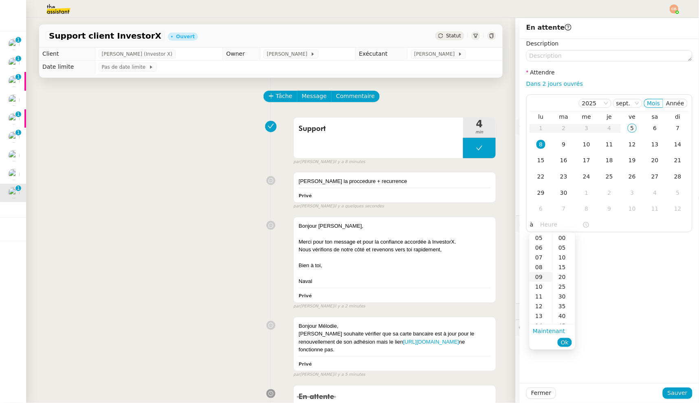
click at [534, 277] on div "09" at bounding box center [540, 277] width 23 height 10
click at [559, 238] on div "00" at bounding box center [563, 238] width 22 height 10
type input "09:00"
click at [617, 241] on div "Description Attendre Dans 2 jours ouvrés [DATE] Mois Année lu ma me je ve sa di…" at bounding box center [608, 211] width 179 height 344
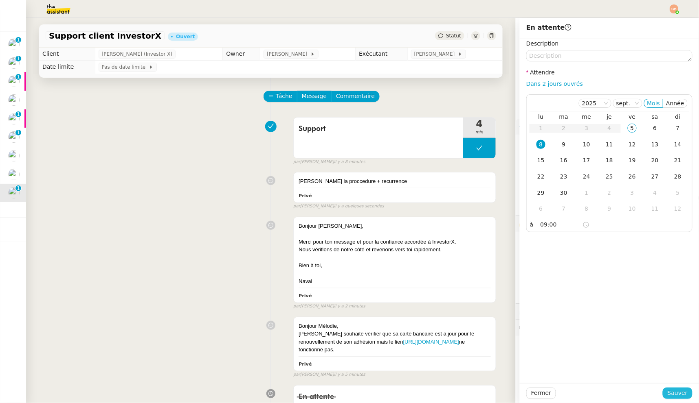
click at [672, 392] on span "Sauver" at bounding box center [677, 393] width 20 height 9
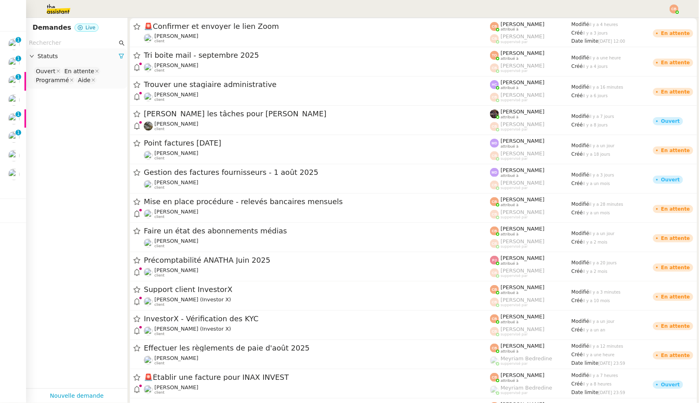
click at [60, 116] on app-tickets-filter "Statuts Ouvert En attente Programmé Aide" at bounding box center [76, 212] width 101 height 351
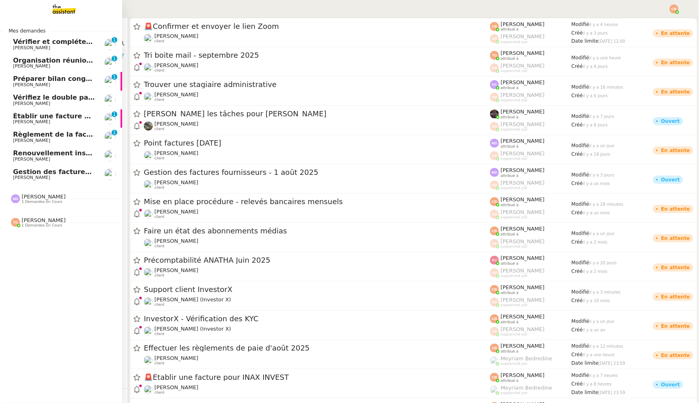
click at [23, 42] on span "Vérifier et compléter les feuilles de temps" at bounding box center [90, 42] width 155 height 8
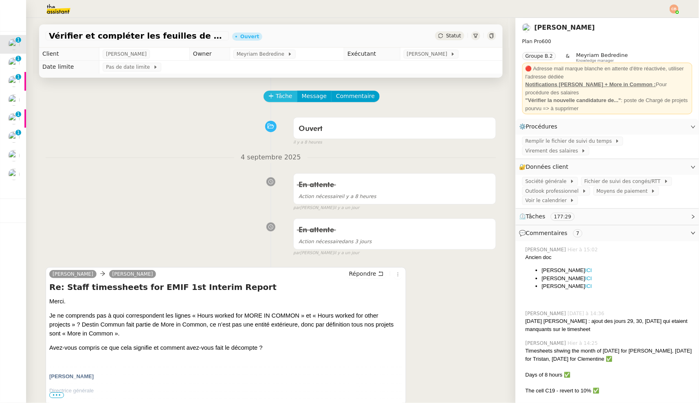
click at [276, 99] on span "Tâche" at bounding box center [284, 96] width 17 height 9
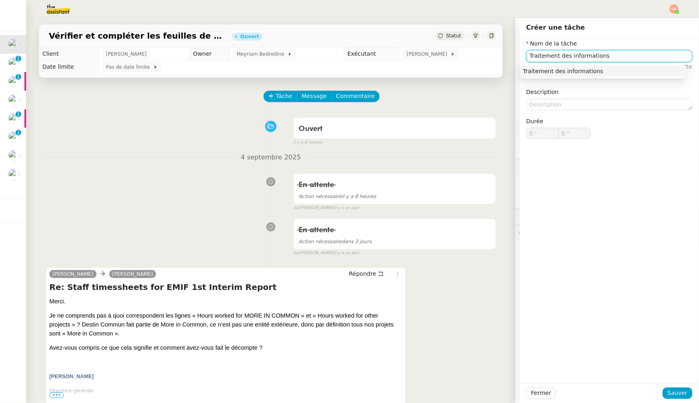
click at [569, 66] on nz-auto-option "Traitement des informations" at bounding box center [602, 71] width 166 height 11
type input "Traitement des informations"
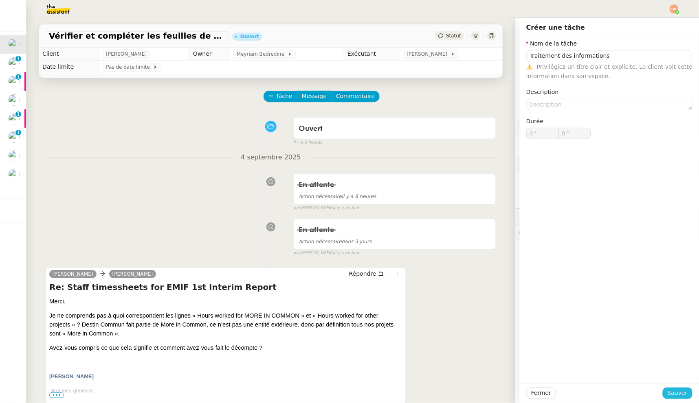
click at [673, 390] on span "Sauver" at bounding box center [677, 393] width 20 height 9
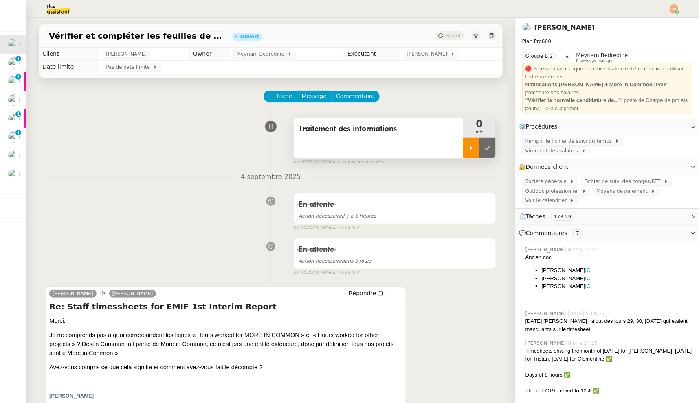
click at [467, 154] on div at bounding box center [471, 148] width 16 height 20
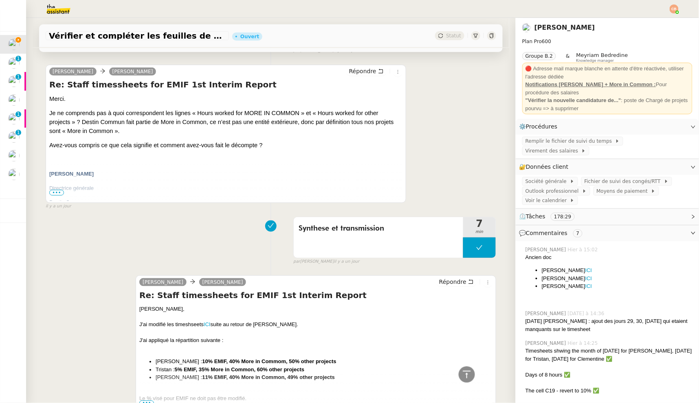
scroll to position [327, 0]
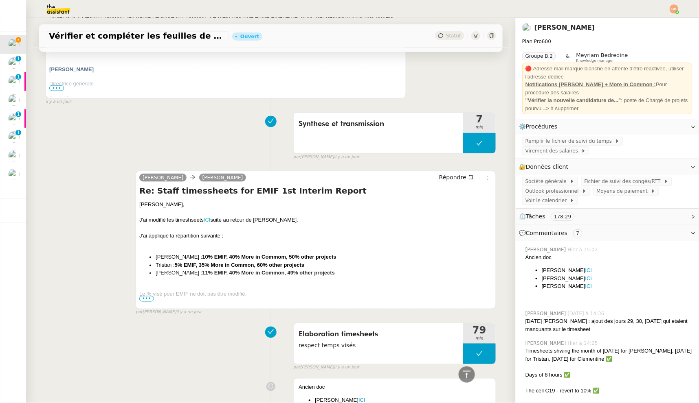
click at [204, 221] on link "ICI" at bounding box center [207, 220] width 7 height 6
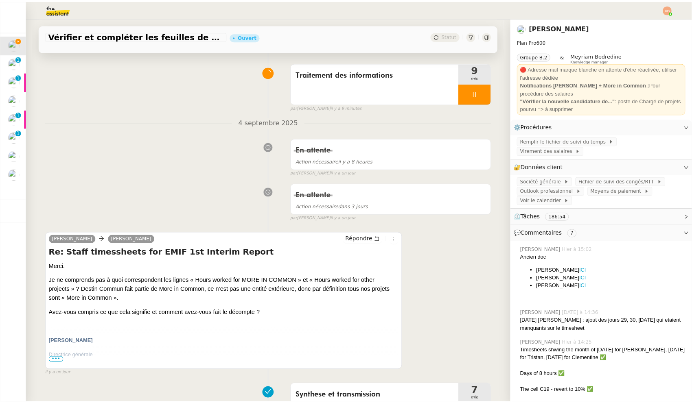
scroll to position [57, 0]
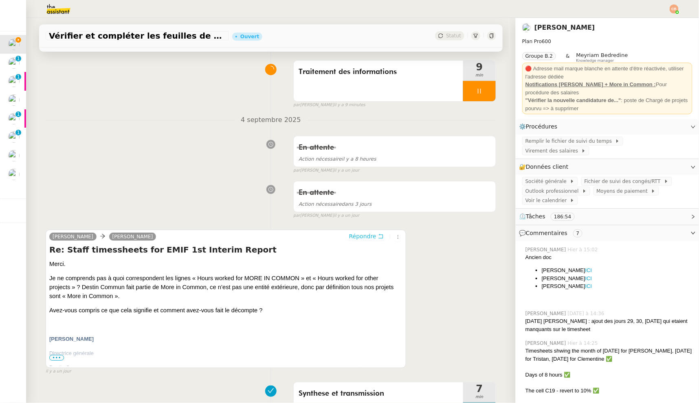
click at [351, 235] on span "Répondre" at bounding box center [362, 236] width 27 height 8
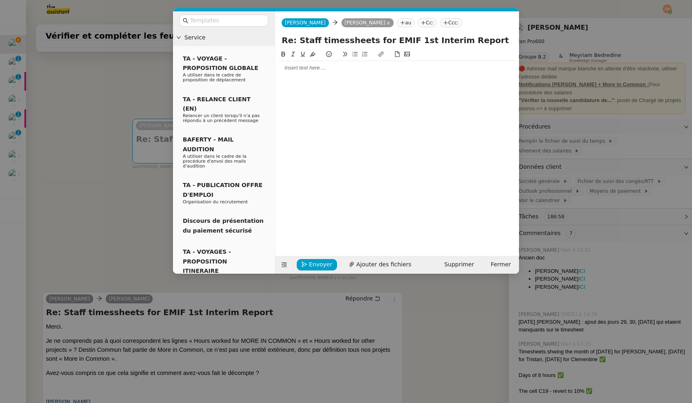
click at [313, 70] on div at bounding box center [396, 67] width 237 height 7
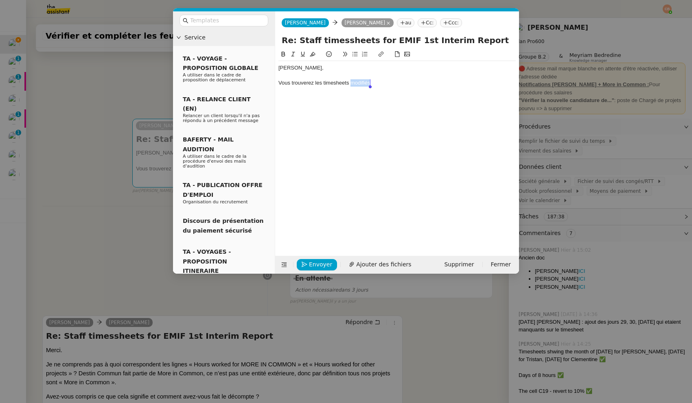
drag, startPoint x: 350, startPoint y: 84, endPoint x: 388, endPoint y: 84, distance: 37.9
click at [388, 84] on div "Vous trouverez les timesheets modifiés" at bounding box center [396, 82] width 237 height 7
drag, startPoint x: 384, startPoint y: 82, endPoint x: 324, endPoint y: 85, distance: 60.3
click at [324, 85] on div "Vous trouverez les timesheets version finale" at bounding box center [396, 82] width 237 height 7
click at [381, 53] on icon at bounding box center [381, 54] width 5 height 5
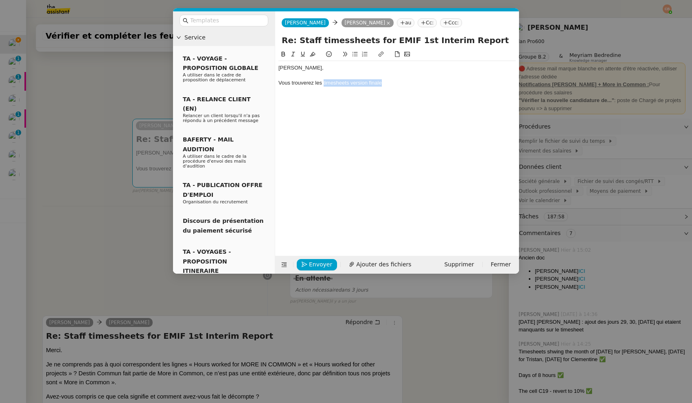
type input "timesheets version finale"
paste input "https://docs.google.com/spreadsheets/d/1teXARuWfGZxulGY2I1XdlG-ZKU_XDWqk/edit?u…"
type input "https://docs.google.com/spreadsheets/d/1teXARuWfGZxulGY2I1XdlG-ZKU_XDWqk/edit?u…"
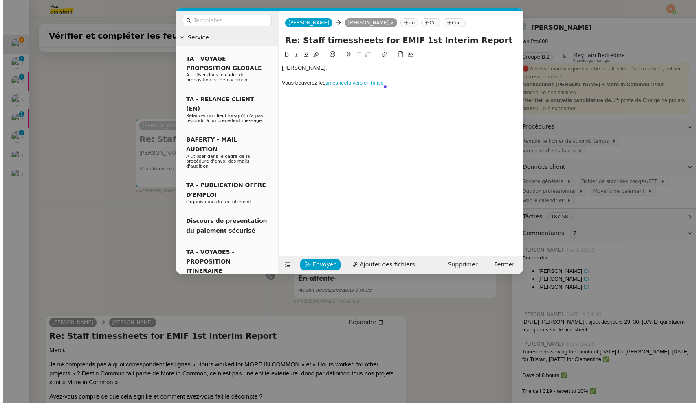
scroll to position [0, 0]
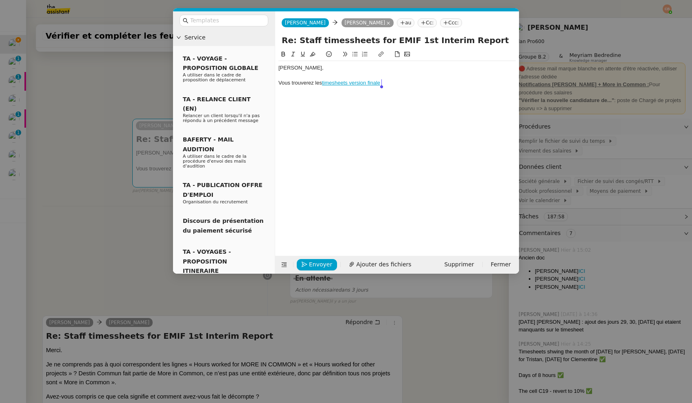
click at [395, 82] on div "Vous trouverez les timesheets version finale" at bounding box center [396, 82] width 237 height 7
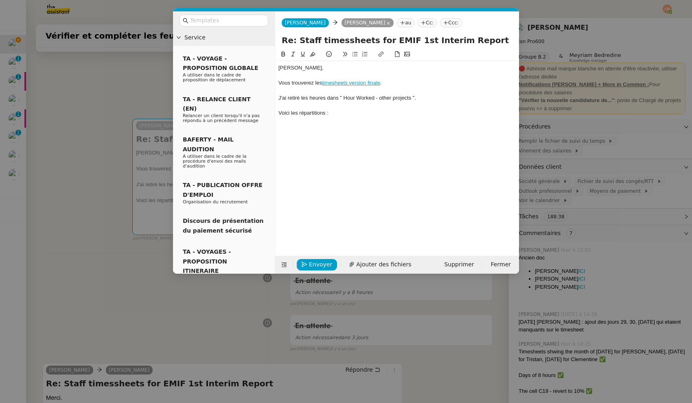
click at [102, 106] on nz-modal-container "Service TA - VOYAGE - PROPOSITION GLOBALE A utiliser dans le cadre de propositi…" at bounding box center [346, 201] width 692 height 403
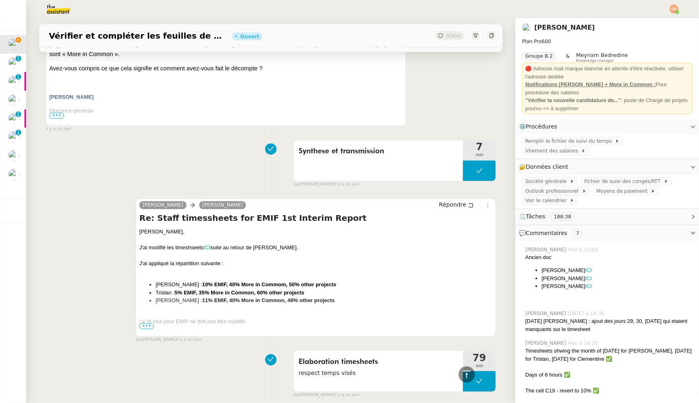
scroll to position [436, 0]
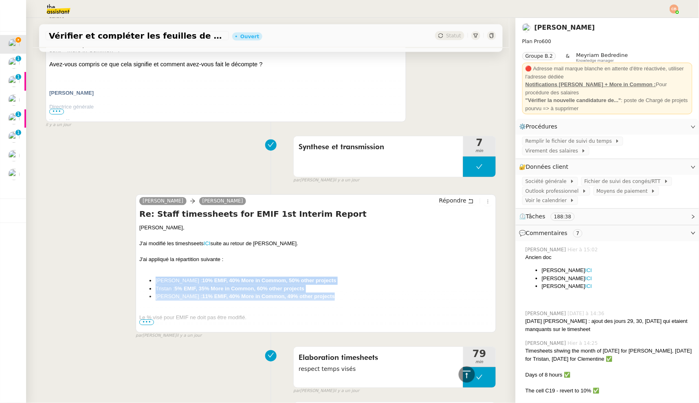
drag, startPoint x: 151, startPoint y: 281, endPoint x: 355, endPoint y: 294, distance: 204.0
click at [355, 294] on ul "Laurence : 10% EMIF, 40% More in Commom, 50% other projects Tristan : 5% EMIF, …" at bounding box center [315, 289] width 353 height 24
copy ul "Laurence : 10% EMIF, 40% More in Commom, 50% other projects Tristan : 5% EMIF, …"
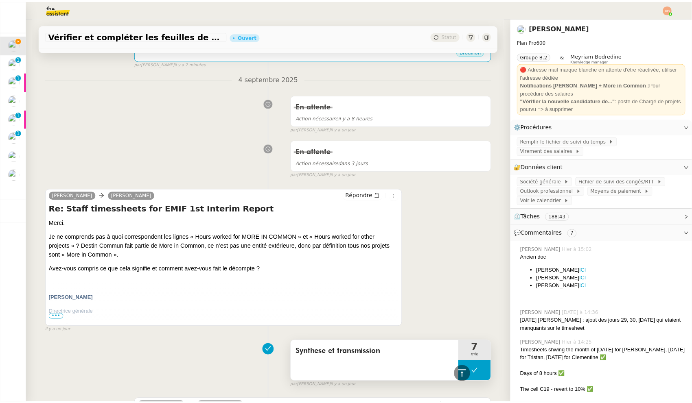
scroll to position [0, 0]
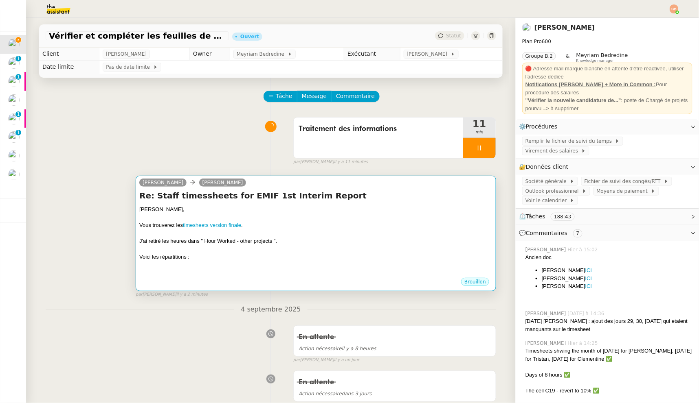
click at [294, 256] on div "Voici les répartitions :" at bounding box center [315, 257] width 353 height 8
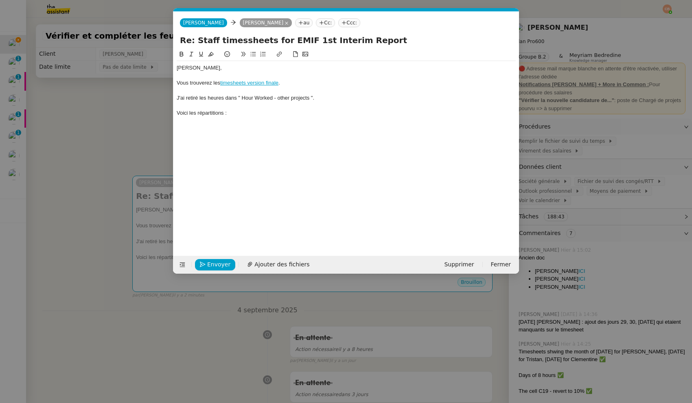
scroll to position [0, 18]
click at [205, 125] on div "Laurence, Vous trouverez les timesheets version finale . J'ai retiré les heures…" at bounding box center [346, 94] width 339 height 67
paste div
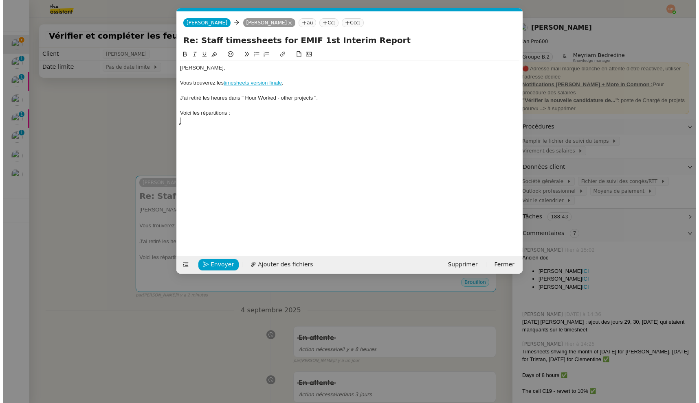
scroll to position [0, 0]
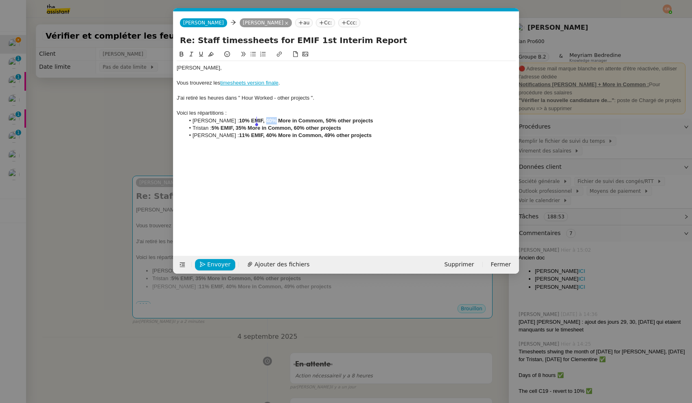
drag, startPoint x: 248, startPoint y: 120, endPoint x: 256, endPoint y: 118, distance: 8.8
click at [256, 118] on strong "10% EMIF, 40% More in Commom, 50% other projects" at bounding box center [306, 121] width 134 height 6
click at [302, 118] on strong "10% EMIF, 90 % More in Commom, 50% other projects" at bounding box center [307, 121] width 136 height 6
drag, startPoint x: 304, startPoint y: 120, endPoint x: 383, endPoint y: 118, distance: 79.4
click at [383, 118] on li "Laurence : 10% EMIF, 90 % More in Common, 50% other projects" at bounding box center [350, 120] width 331 height 7
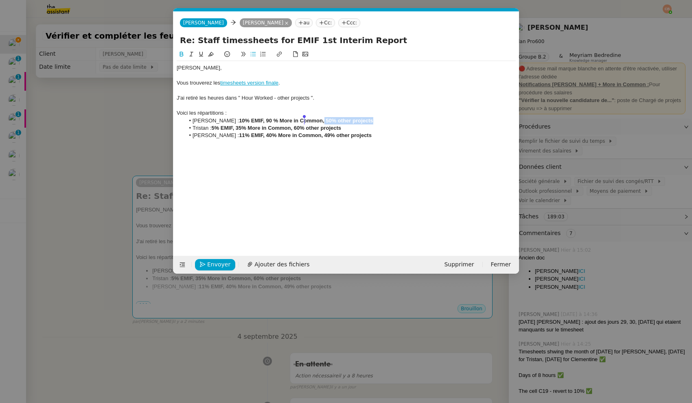
drag, startPoint x: 349, startPoint y: 121, endPoint x: 304, endPoint y: 123, distance: 45.7
click at [304, 123] on li "Laurence : 10% EMIF, 90 % More in Common, 50% other projects" at bounding box center [350, 120] width 331 height 7
click at [240, 128] on strong "5% EMIF, 35% More in Common, 60% other projects" at bounding box center [276, 128] width 130 height 6
drag, startPoint x: 293, startPoint y: 129, endPoint x: 367, endPoint y: 125, distance: 74.2
click at [367, 125] on li "Tristan : 5% EMIF, 95% More in Common, 60% other projects" at bounding box center [350, 128] width 331 height 7
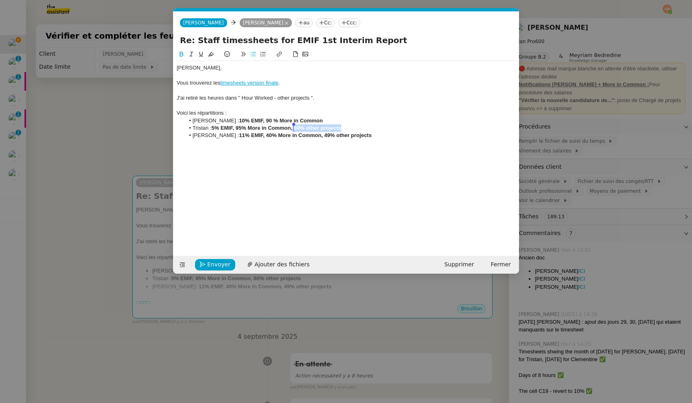
drag, startPoint x: 364, startPoint y: 125, endPoint x: 293, endPoint y: 127, distance: 70.5
click at [293, 127] on li "Tristan : 5% EMIF, 95% More in Common, 60% other projects" at bounding box center [350, 128] width 331 height 7
click at [255, 136] on strong "11% EMIF, 40% More in Common, 49% other projects" at bounding box center [305, 135] width 133 height 6
drag, startPoint x: 306, startPoint y: 136, endPoint x: 372, endPoint y: 137, distance: 66.8
click at [372, 137] on li "Clémentine : 11% EMIF, 89% More in Common, 49% other projects" at bounding box center [350, 135] width 331 height 7
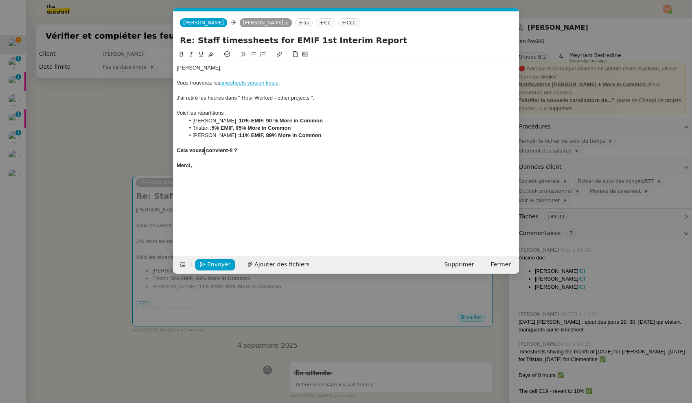
click at [205, 152] on strong "Cela vousa convient-il ?" at bounding box center [207, 150] width 61 height 6
drag, startPoint x: 178, startPoint y: 151, endPoint x: 252, endPoint y: 186, distance: 81.2
click at [252, 186] on div "Laurence, Vous trouverez les timesheets version finale . J'ai retiré les heures…" at bounding box center [346, 147] width 339 height 194
click at [182, 54] on icon at bounding box center [182, 54] width 4 height 5
click at [333, 84] on div "Vous trouverez les timesheets version finale ." at bounding box center [346, 82] width 339 height 7
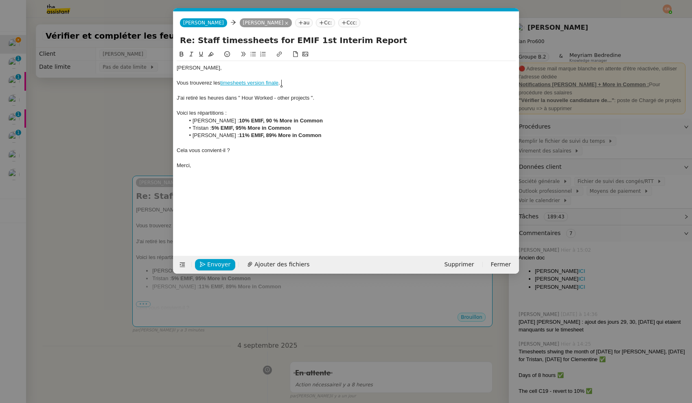
click at [243, 85] on link "timesheets version finale" at bounding box center [249, 83] width 58 height 6
click at [241, 98] on link "https://docs.google.com/spreadsheets/d/1teXARuWfGZxulGY2I1XdlG-ZKU_XDWqk/edit?u…" at bounding box center [230, 98] width 56 height 11
click at [365, 85] on div "Vous trouverez les timesheets version finale ." at bounding box center [346, 82] width 339 height 7
click at [178, 152] on div "Cela vous convient-il ?" at bounding box center [346, 150] width 339 height 7
click at [250, 57] on button at bounding box center [253, 54] width 10 height 9
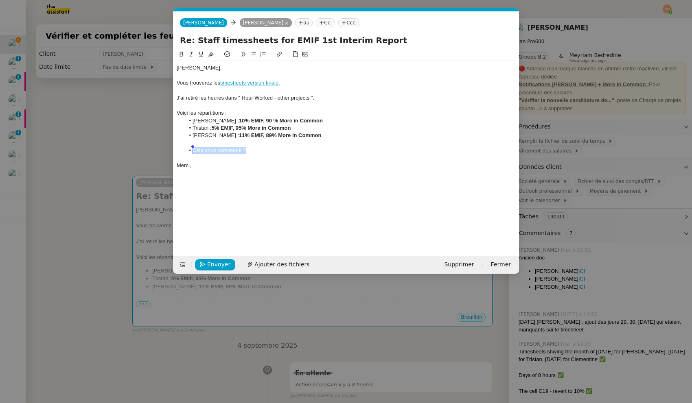
drag, startPoint x: 255, startPoint y: 151, endPoint x: 172, endPoint y: 151, distance: 83.0
click at [172, 151] on nz-modal-container "Service TA - VOYAGE - PROPOSITION GLOBALE A utiliser dans le cadre de propositi…" at bounding box center [346, 201] width 692 height 403
click at [182, 55] on icon at bounding box center [182, 54] width 6 height 6
click at [385, 123] on li "Laurence : 10% EMIF, 90 % More in Common" at bounding box center [350, 120] width 331 height 7
click at [211, 266] on span "Envoyer" at bounding box center [218, 264] width 23 height 9
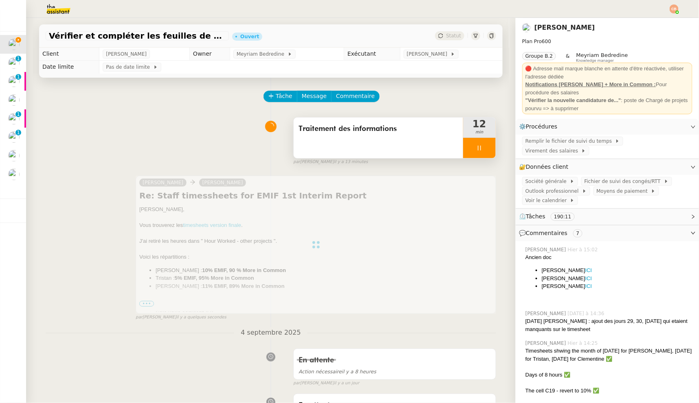
click at [476, 145] on icon at bounding box center [479, 148] width 7 height 7
click at [484, 145] on icon at bounding box center [487, 148] width 7 height 7
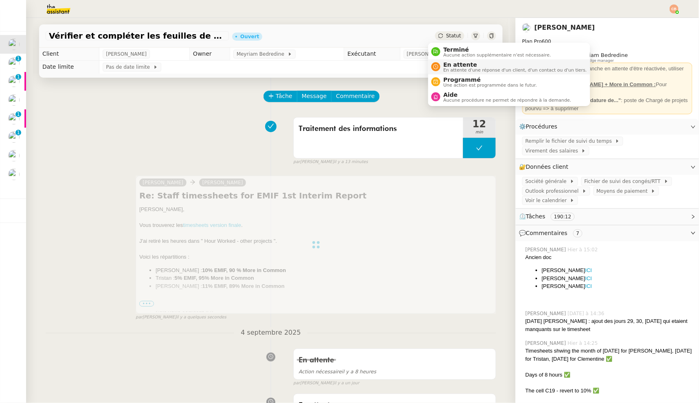
click at [447, 65] on span "En attente" at bounding box center [514, 64] width 143 height 7
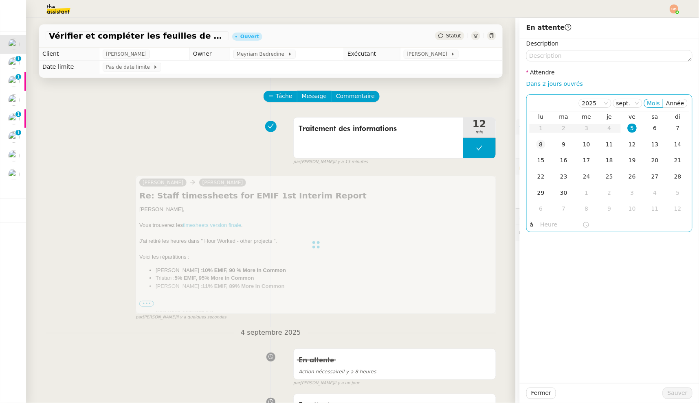
click at [536, 144] on div "8" at bounding box center [540, 144] width 9 height 9
click at [541, 226] on input "text" at bounding box center [561, 224] width 42 height 9
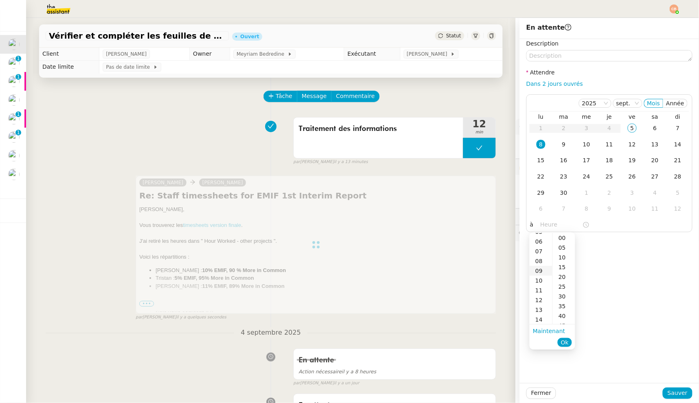
click at [538, 272] on div "09" at bounding box center [540, 271] width 23 height 10
click at [563, 238] on div "00" at bounding box center [563, 238] width 22 height 10
type input "09:00"
click at [604, 295] on div "Description Attendre Dans 2 jours ouvrés [DATE] Mois Année lu ma me je ve sa di…" at bounding box center [608, 211] width 179 height 344
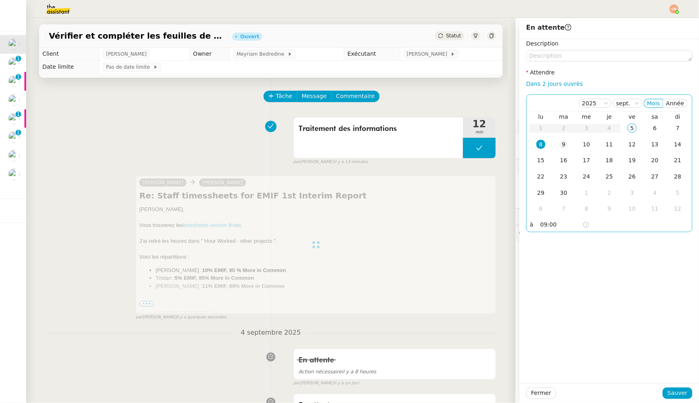
click at [559, 144] on div "9" at bounding box center [563, 144] width 9 height 9
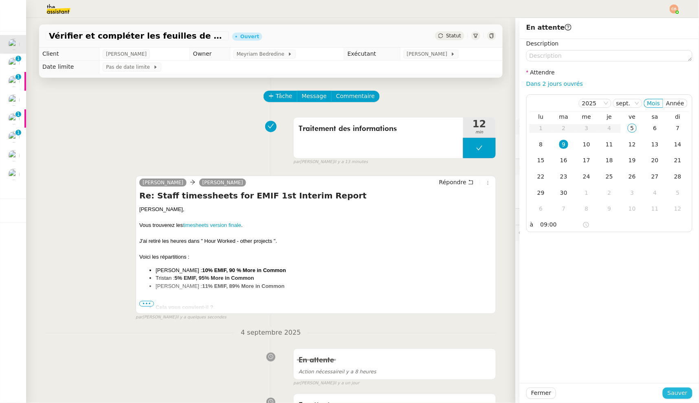
click at [669, 392] on span "Sauver" at bounding box center [677, 393] width 20 height 9
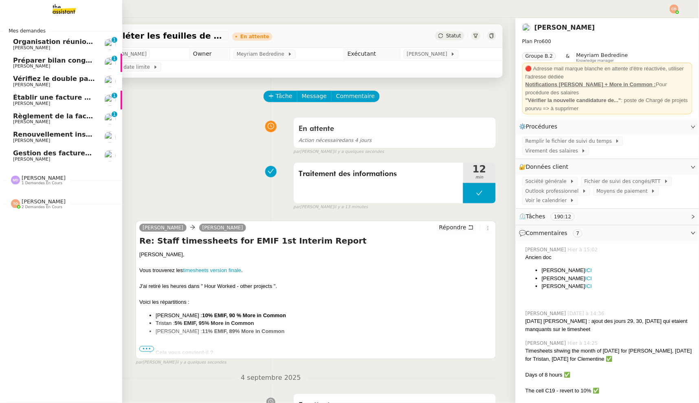
click at [39, 63] on span "Préparer bilan congés équipe" at bounding box center [67, 61] width 108 height 8
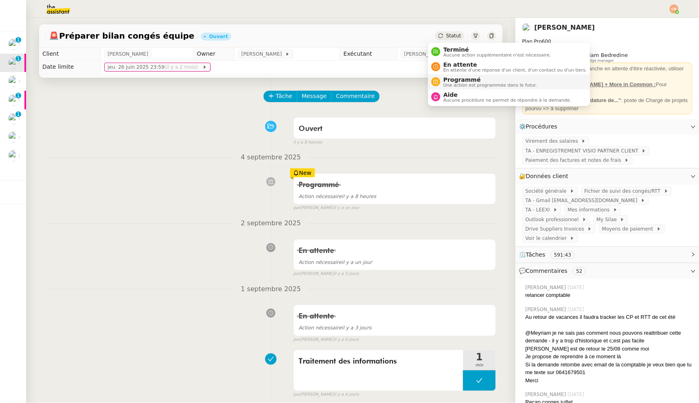
click at [443, 77] on span "Programmé" at bounding box center [490, 80] width 94 height 7
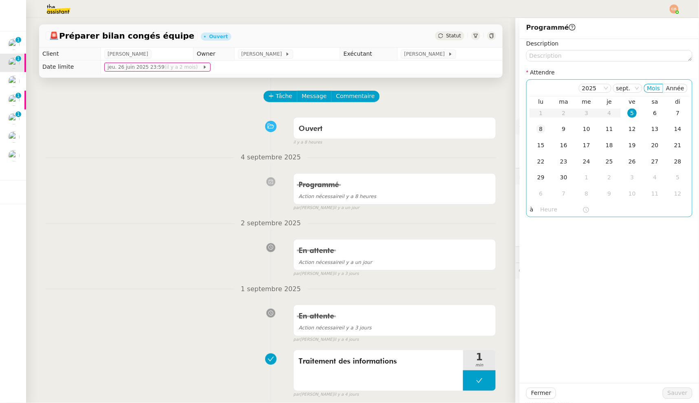
click at [536, 128] on div "8" at bounding box center [540, 129] width 9 height 9
click at [541, 206] on input "text" at bounding box center [561, 209] width 42 height 9
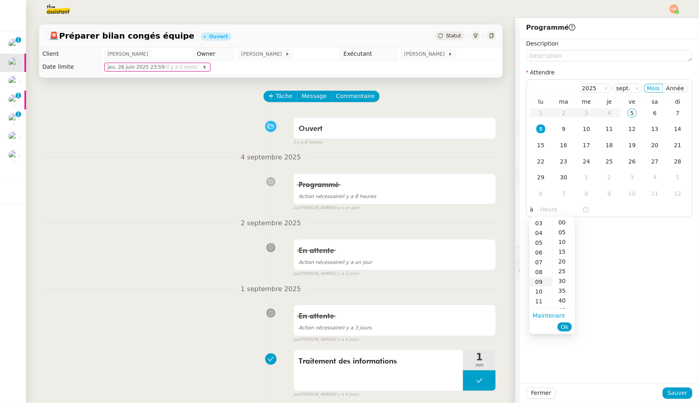
click at [538, 284] on div "09" at bounding box center [540, 282] width 23 height 10
click at [561, 224] on div "00" at bounding box center [563, 223] width 22 height 10
type input "09:00"
click at [614, 222] on div "Description Attendre 2025 sept. Mois Année lu ma me je ve sa di 1 2 3 4 5 6 7 8…" at bounding box center [608, 211] width 179 height 344
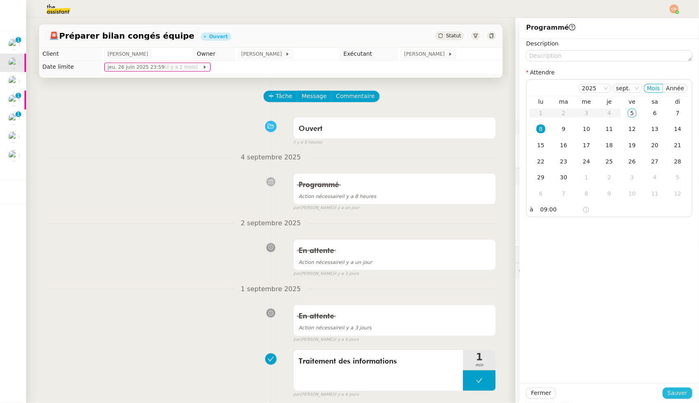
click at [670, 393] on span "Sauver" at bounding box center [677, 393] width 20 height 9
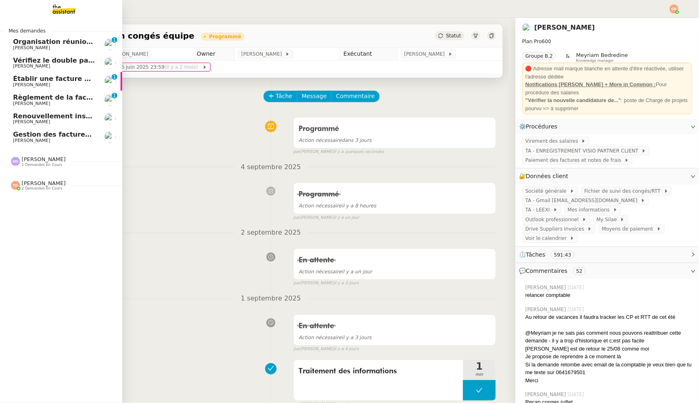
click at [31, 67] on span "[PERSON_NAME]" at bounding box center [31, 66] width 37 height 5
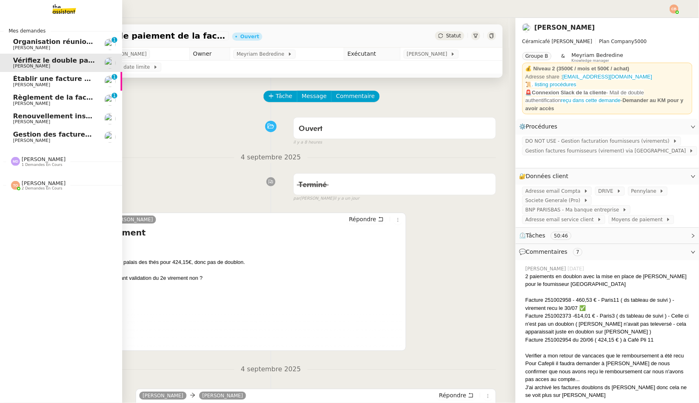
click at [31, 78] on span "Établir une facture pour INAX INVEST" at bounding box center [81, 79] width 137 height 8
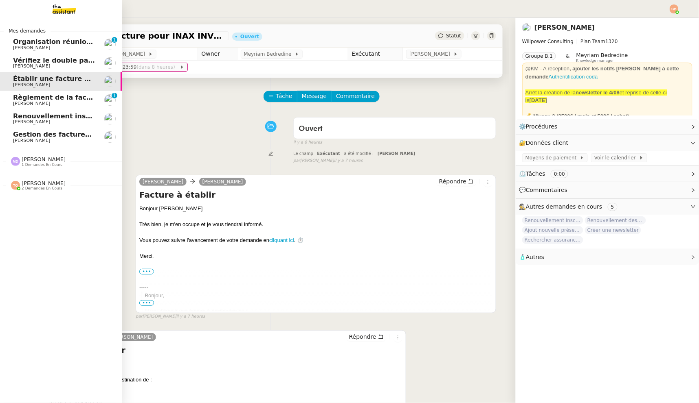
click at [29, 100] on span "Règlement de la facture Paris Est Audit - août 2025" at bounding box center [107, 98] width 189 height 8
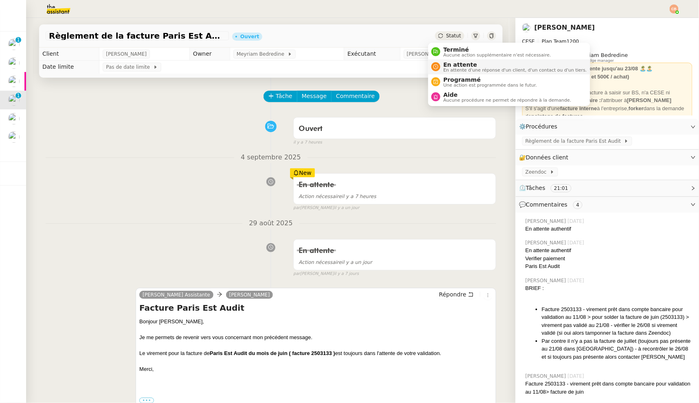
click at [448, 61] on span "En attente" at bounding box center [514, 64] width 143 height 7
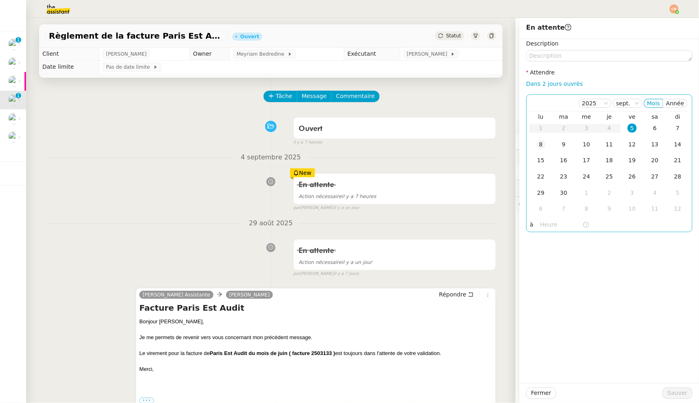
click at [536, 147] on div "8" at bounding box center [540, 144] width 9 height 9
click at [540, 226] on input "text" at bounding box center [561, 224] width 42 height 9
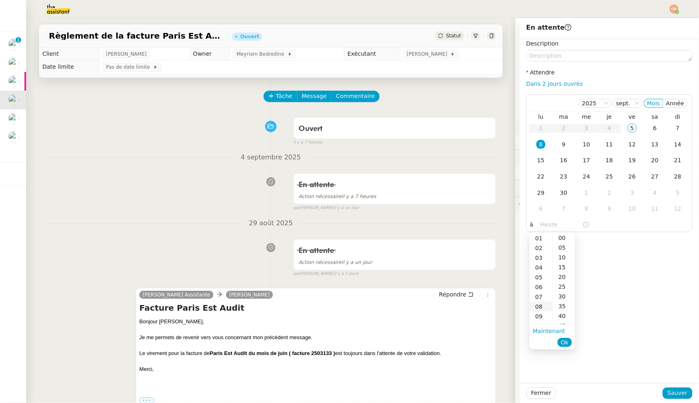
click at [541, 305] on div "08" at bounding box center [540, 307] width 23 height 10
click at [564, 236] on div "00" at bounding box center [563, 238] width 22 height 10
type input "08:00"
click at [602, 265] on div "Description Attendre Dans 2 jours ouvrés [DATE] Mois Année lu ma me je ve sa di…" at bounding box center [608, 211] width 179 height 344
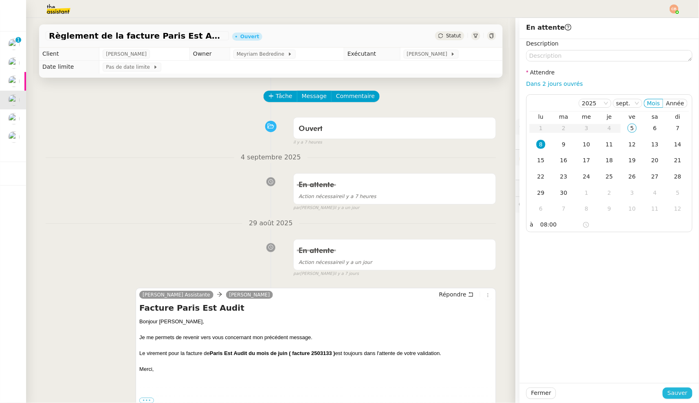
click at [667, 396] on span "Sauver" at bounding box center [677, 393] width 20 height 9
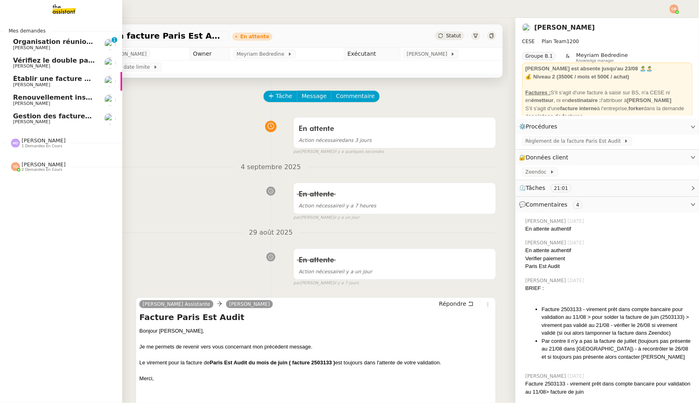
click at [25, 117] on span "Gestion des factures fournisseurs - 1 septembre 2025" at bounding box center [112, 116] width 198 height 8
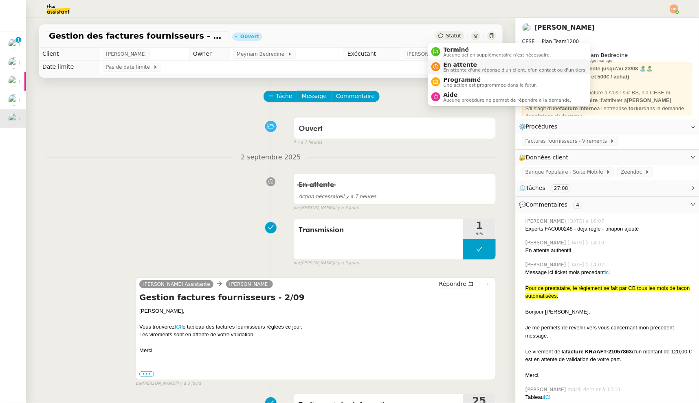
click at [451, 64] on span "En attente" at bounding box center [514, 64] width 143 height 7
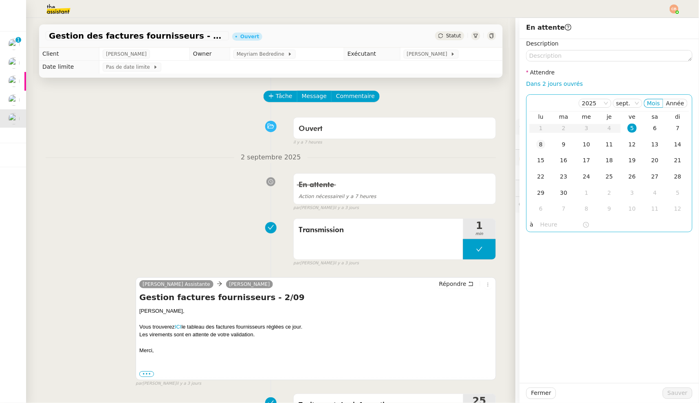
click at [536, 145] on div "8" at bounding box center [540, 144] width 9 height 9
click at [540, 225] on input "text" at bounding box center [561, 224] width 42 height 9
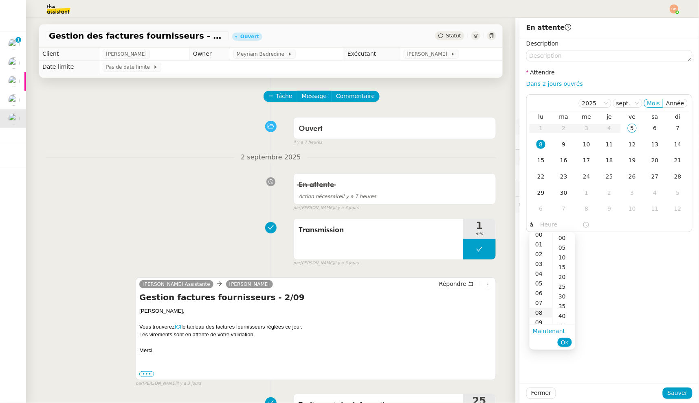
click at [540, 312] on div "08" at bounding box center [540, 313] width 23 height 10
click at [565, 237] on div "00" at bounding box center [563, 238] width 22 height 10
type input "08:00"
drag, startPoint x: 619, startPoint y: 250, endPoint x: 631, endPoint y: 270, distance: 23.3
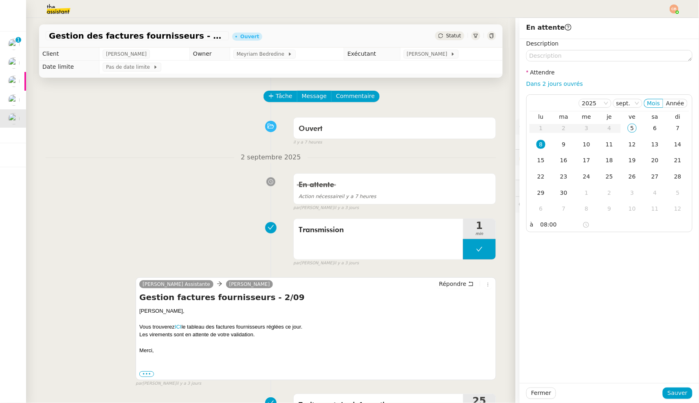
click at [621, 250] on div "Description Attendre Dans 2 jours ouvrés [DATE] Mois Année lu ma me je ve sa di…" at bounding box center [608, 211] width 179 height 344
click at [668, 398] on span "Sauver" at bounding box center [677, 393] width 20 height 9
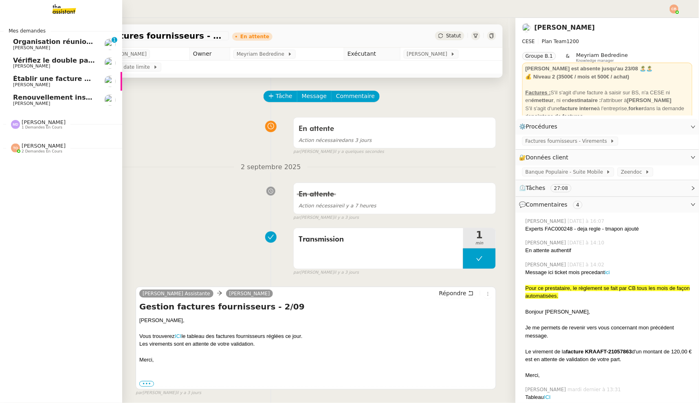
click at [28, 96] on span "Renouvellement inscriptions - septembre 2025" at bounding box center [99, 98] width 172 height 8
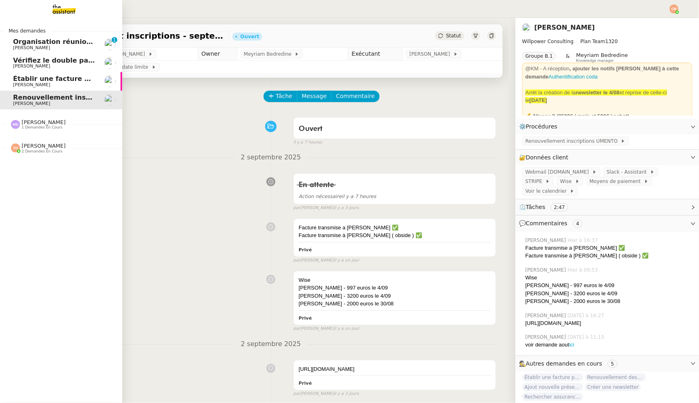
click at [31, 43] on span "Organisation réunion comptable" at bounding box center [72, 42] width 119 height 8
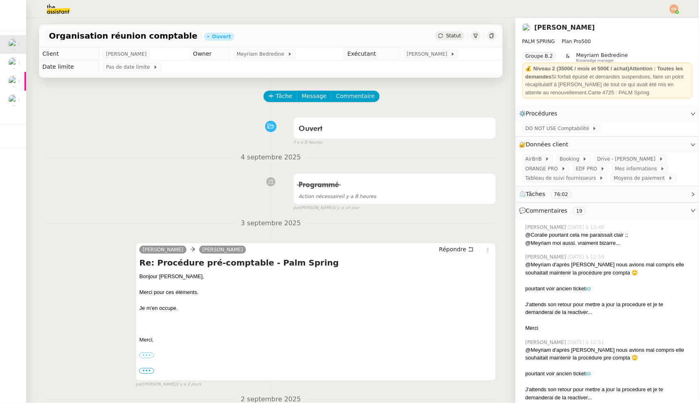
drag, startPoint x: 145, startPoint y: 143, endPoint x: 65, endPoint y: 98, distance: 91.5
click at [140, 139] on div "Ouvert false il y a 8 heures" at bounding box center [271, 130] width 450 height 33
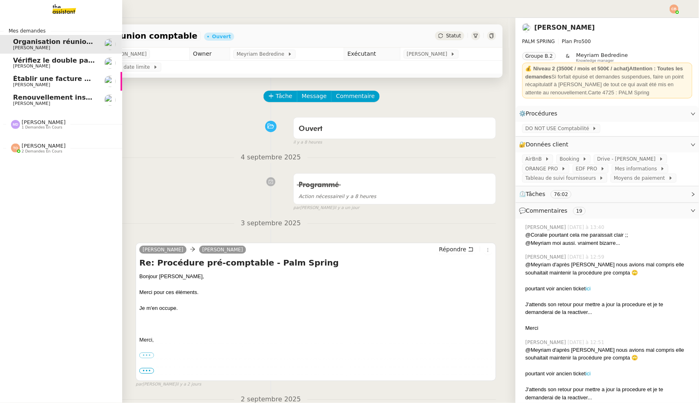
click at [20, 85] on span "[PERSON_NAME]" at bounding box center [31, 84] width 37 height 5
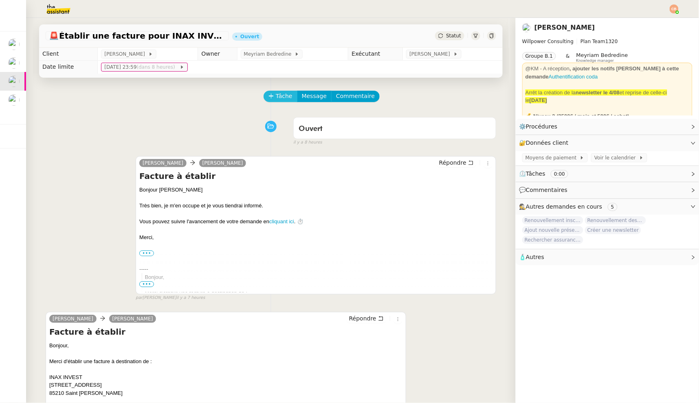
click at [269, 92] on button "Tâche" at bounding box center [280, 96] width 34 height 11
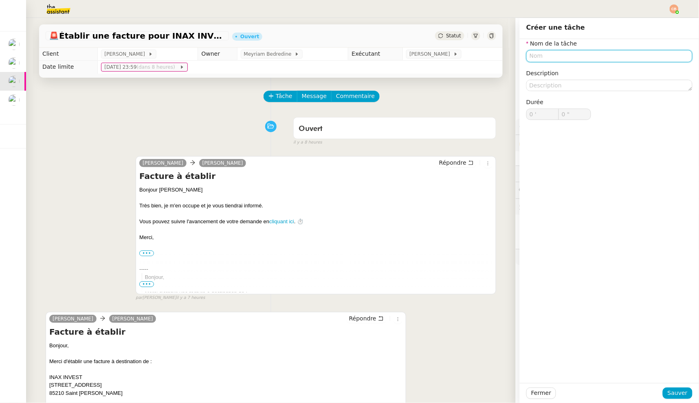
click at [526, 54] on input "text" at bounding box center [609, 56] width 166 height 12
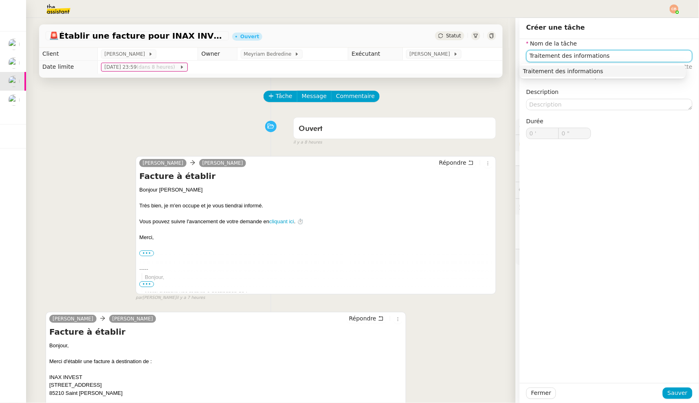
click at [540, 73] on div "Traitement des informations" at bounding box center [603, 71] width 160 height 7
type input "Traitement des informations"
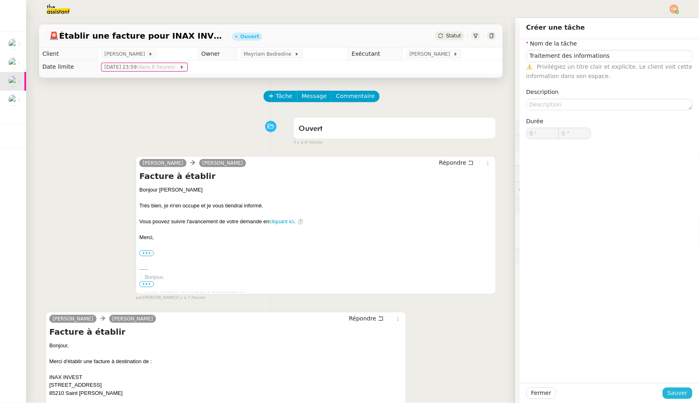
click at [675, 390] on span "Sauver" at bounding box center [677, 393] width 20 height 9
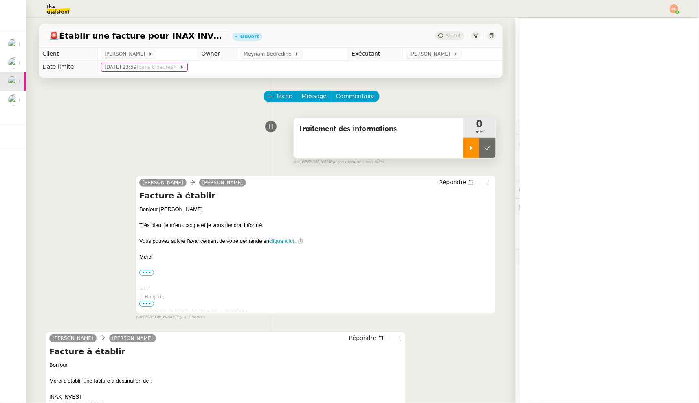
click at [468, 149] on icon at bounding box center [471, 148] width 7 height 7
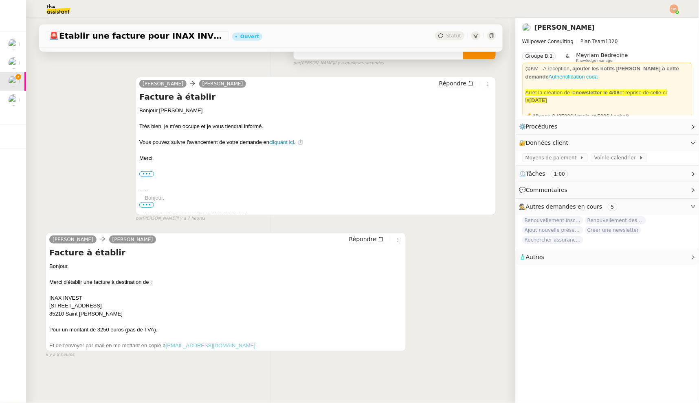
scroll to position [108, 0]
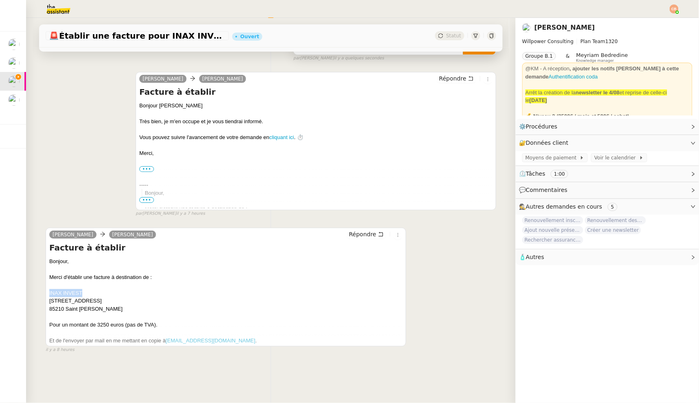
drag, startPoint x: 46, startPoint y: 289, endPoint x: 103, endPoint y: 291, distance: 57.0
click at [103, 291] on div "Merci d'établir une facture à destination de : INAX INVEST 2 route de Nantes 85…" at bounding box center [225, 294] width 353 height 40
copy div "INAX INVEST"
click at [670, 129] on link "Modifier" at bounding box center [670, 126] width 23 height 9
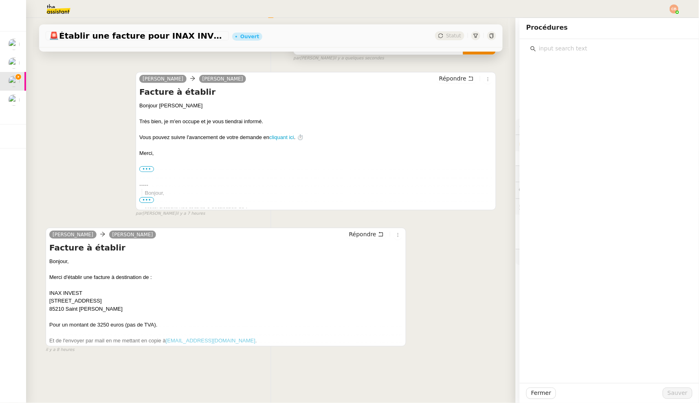
click at [573, 50] on input "text" at bounding box center [612, 48] width 152 height 11
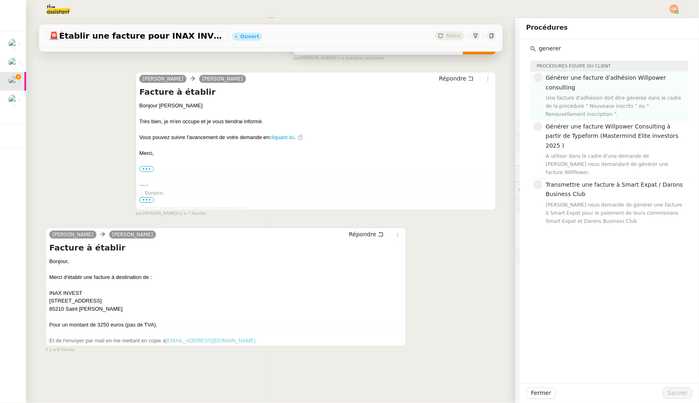
type input "generer"
click at [573, 77] on span "Générer une facture d'adhésion Willpower consulting" at bounding box center [605, 82] width 120 height 16
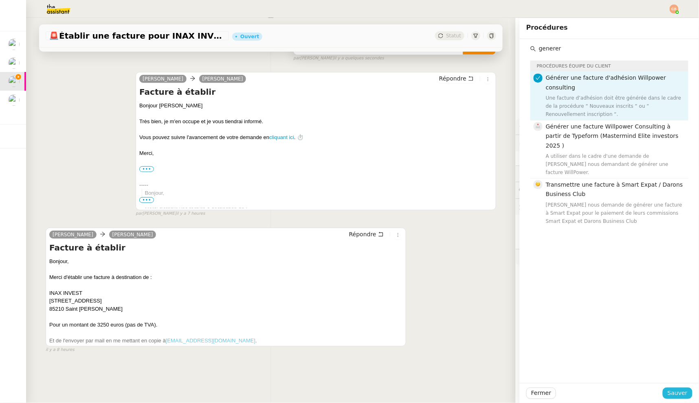
click at [673, 395] on span "Sauver" at bounding box center [677, 393] width 20 height 9
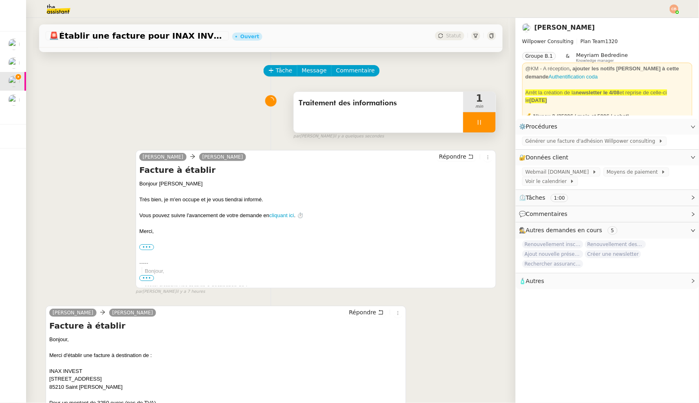
scroll to position [38, 0]
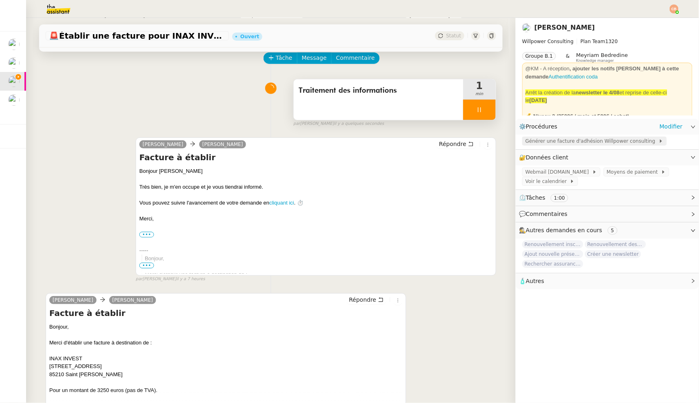
click at [535, 141] on span "Générer une facture d'adhésion Willpower consulting" at bounding box center [591, 141] width 133 height 8
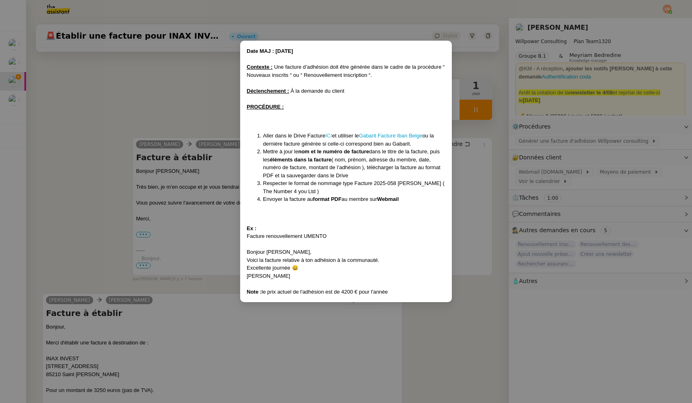
click at [330, 135] on link "ICI" at bounding box center [328, 136] width 7 height 6
click at [77, 188] on nz-modal-container "Date MAJ : 24/ 04/2025 Contexte : Une facture d’adhésion doit être générée dans…" at bounding box center [346, 201] width 692 height 403
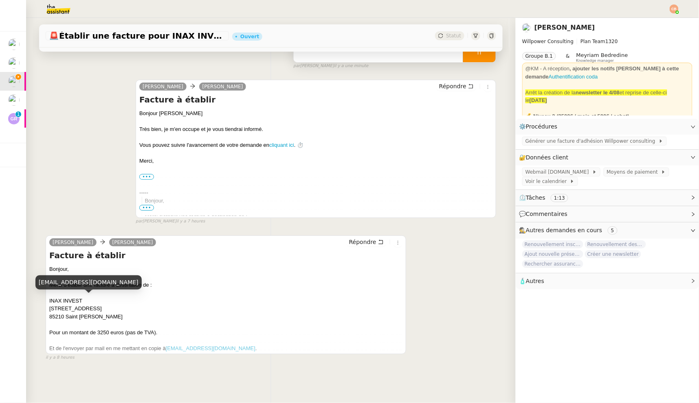
scroll to position [108, 0]
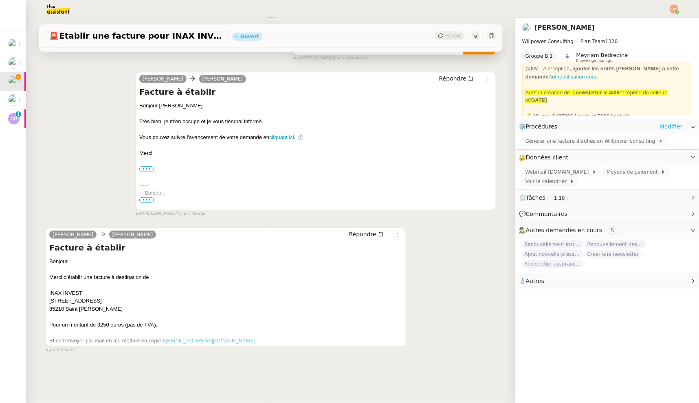
click at [659, 123] on link "Modifier" at bounding box center [670, 126] width 23 height 9
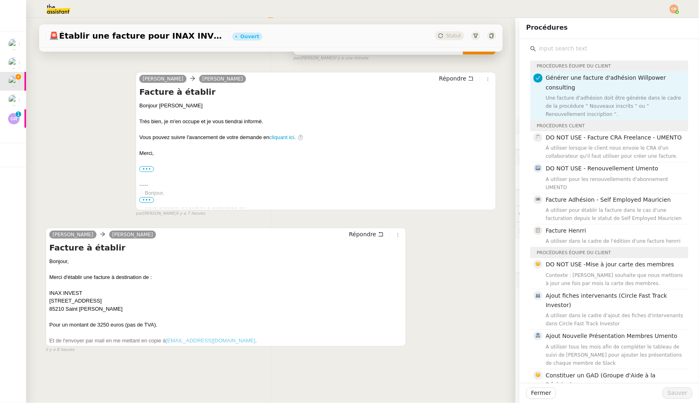
click at [567, 45] on input "text" at bounding box center [612, 48] width 152 height 11
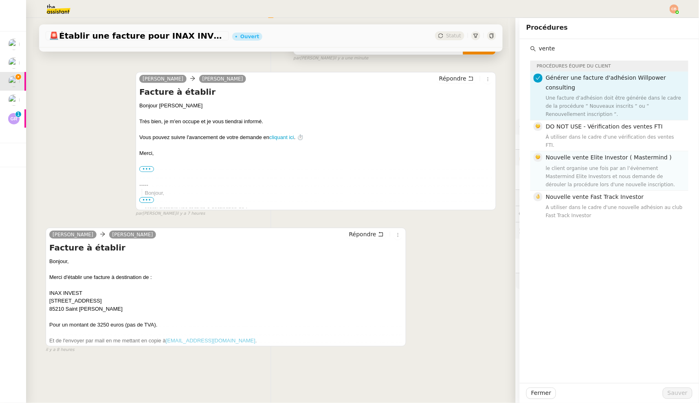
type input "vente"
click at [587, 154] on span "Nouvelle vente Elite Investor ( Mastermind )" at bounding box center [608, 157] width 126 height 7
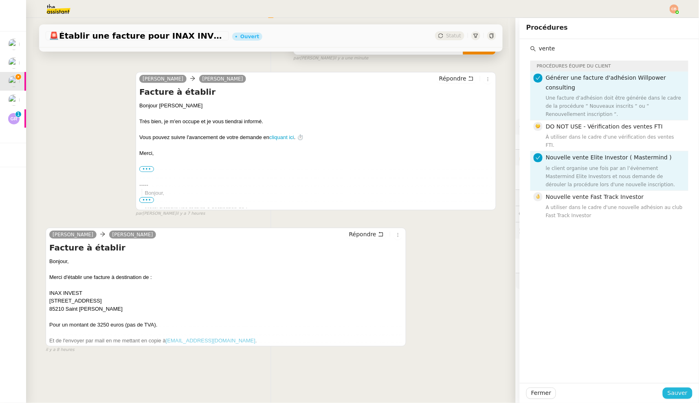
click at [677, 394] on span "Sauver" at bounding box center [677, 393] width 20 height 9
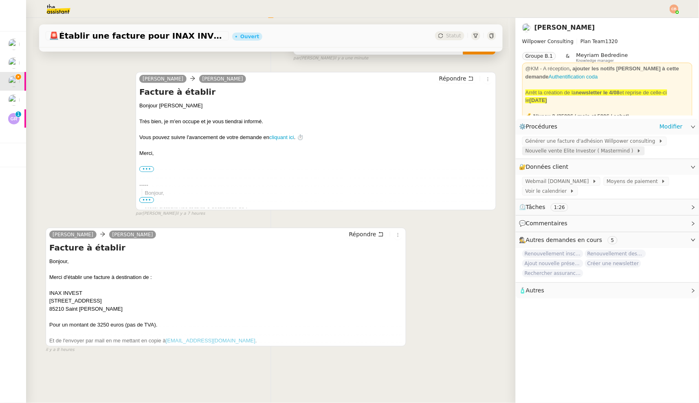
click at [549, 152] on span "Nouvelle vente Elite Investor ( Mastermind )" at bounding box center [580, 151] width 111 height 8
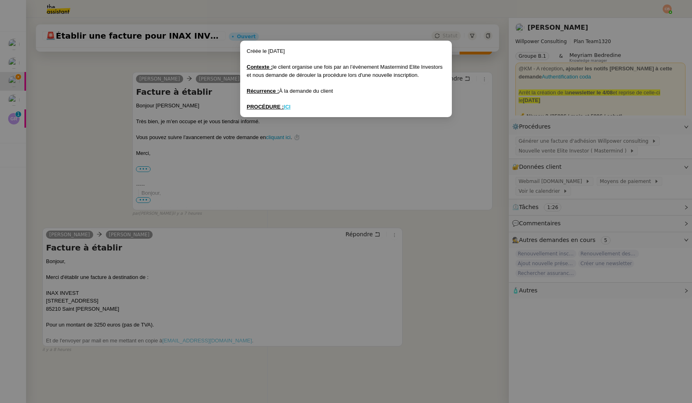
click at [287, 106] on u "ICI" at bounding box center [287, 107] width 7 height 6
click at [94, 160] on nz-modal-container "Créée le 1/07/25 Contexte : le client organise une fois par an l’évènement Mast…" at bounding box center [346, 201] width 692 height 403
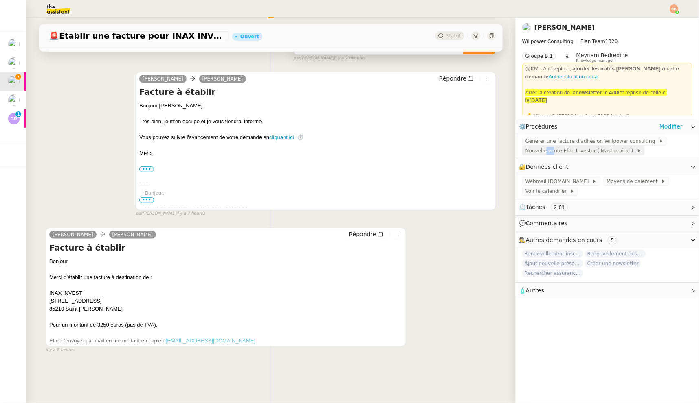
drag, startPoint x: 547, startPoint y: 153, endPoint x: 538, endPoint y: 154, distance: 9.0
click at [538, 154] on span "Nouvelle vente Elite Investor ( Mastermind )" at bounding box center [580, 151] width 111 height 8
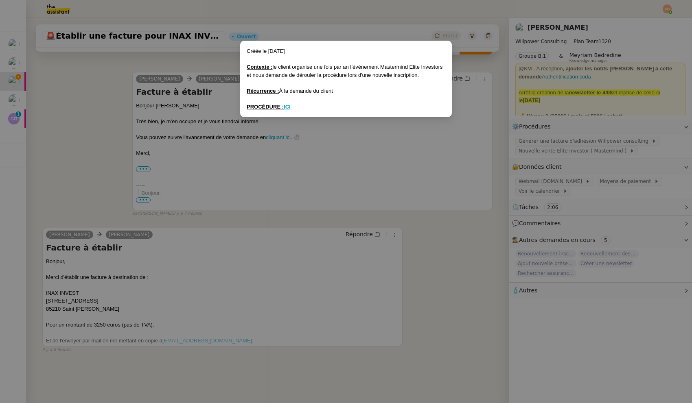
drag, startPoint x: 344, startPoint y: 179, endPoint x: 493, endPoint y: 141, distance: 154.0
click at [345, 178] on nz-modal-container "Créée le 1/07/25 Contexte : le client organise une fois par an l’évènement Mast…" at bounding box center [346, 201] width 692 height 403
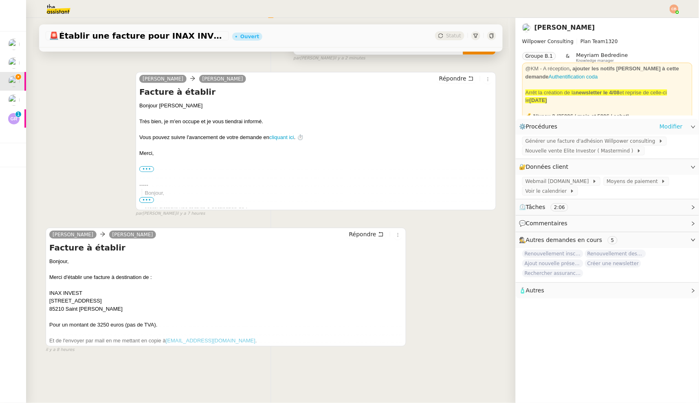
click at [659, 125] on link "Modifier" at bounding box center [670, 126] width 23 height 9
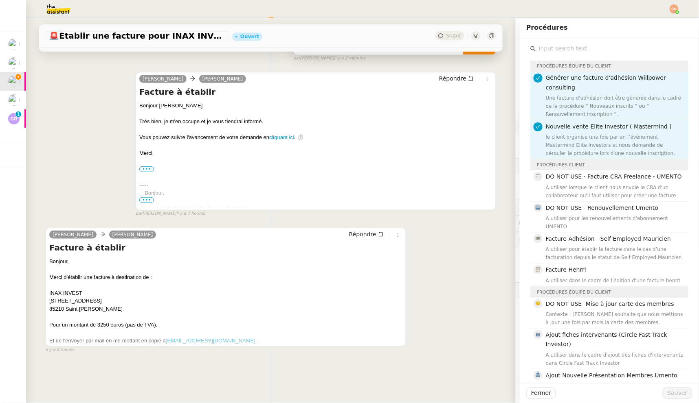
click at [562, 47] on input "text" at bounding box center [612, 48] width 152 height 11
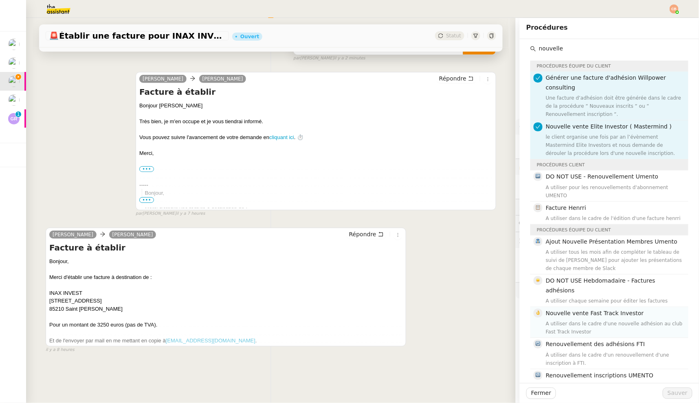
type input "nouvelle"
click at [616, 320] on div "A utiliser dans le cadre d'une nouvelle adhésion au club Fast Track Investor" at bounding box center [614, 328] width 138 height 16
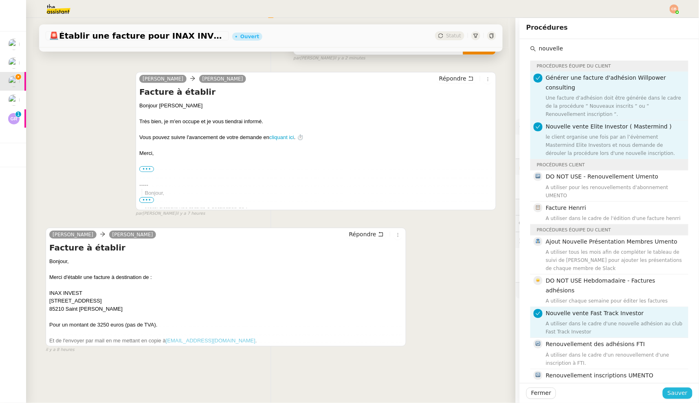
click at [673, 395] on span "Sauver" at bounding box center [677, 393] width 20 height 9
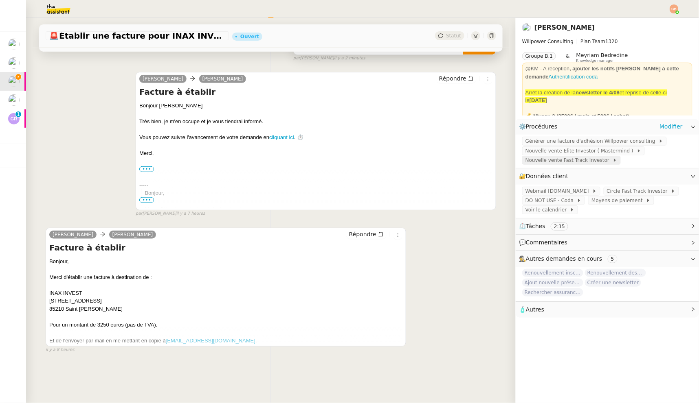
click at [548, 161] on span "Nouvelle vente Fast Track Investor" at bounding box center [568, 160] width 87 height 8
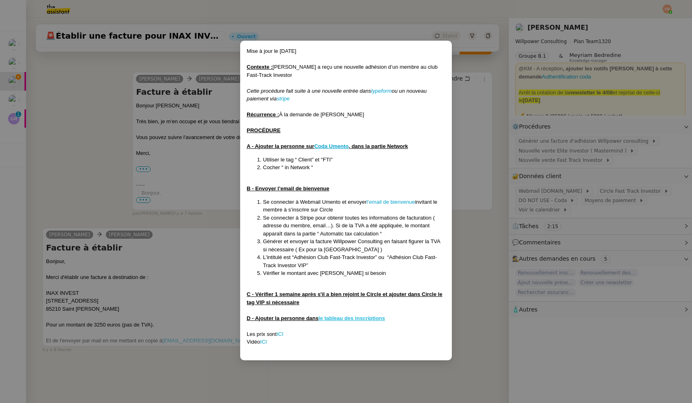
click at [348, 317] on u "le tableau des inscriptions" at bounding box center [352, 318] width 66 height 6
click at [77, 103] on nz-modal-container "Mise à jour le 23/05/2025 Contexte : Cédric a reçu une nouvelle adhésion d’un m…" at bounding box center [346, 201] width 692 height 403
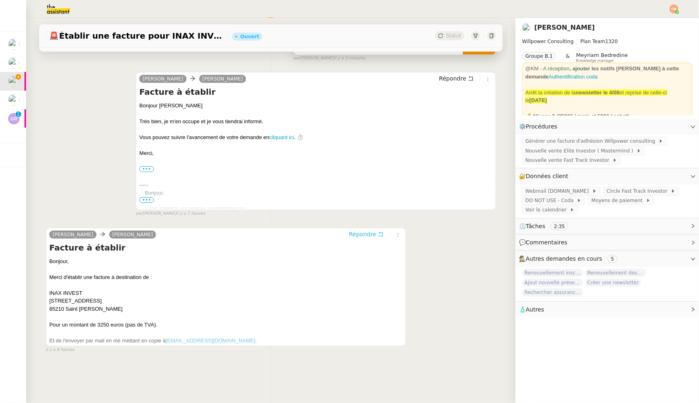
click at [353, 230] on span "Répondre" at bounding box center [362, 234] width 27 height 8
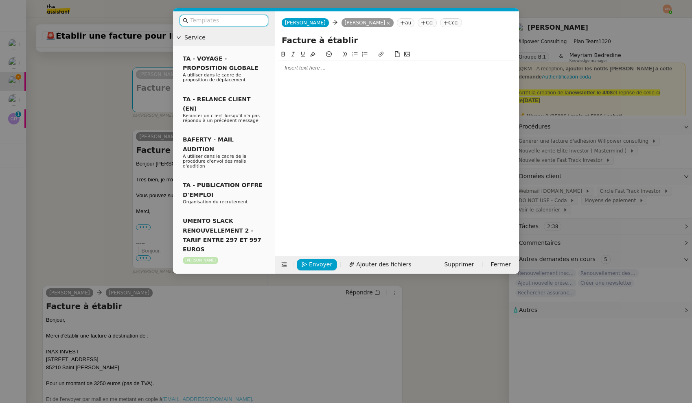
click at [319, 79] on div at bounding box center [396, 147] width 237 height 194
click at [314, 70] on div at bounding box center [396, 67] width 237 height 7
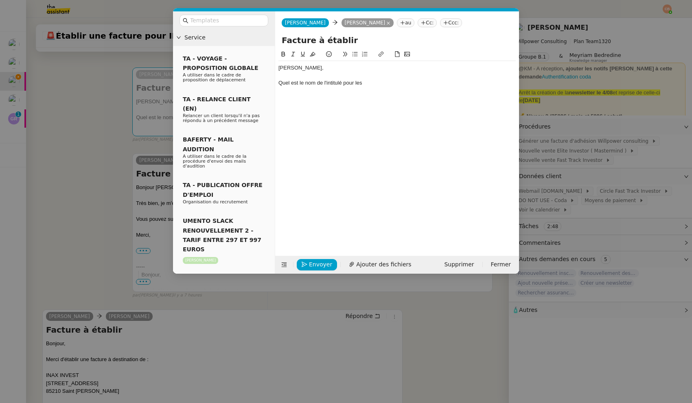
click at [64, 127] on nz-modal-container "Service TA - VOYAGE - PROPOSITION GLOBALE A utiliser dans le cadre de propositi…" at bounding box center [346, 201] width 692 height 403
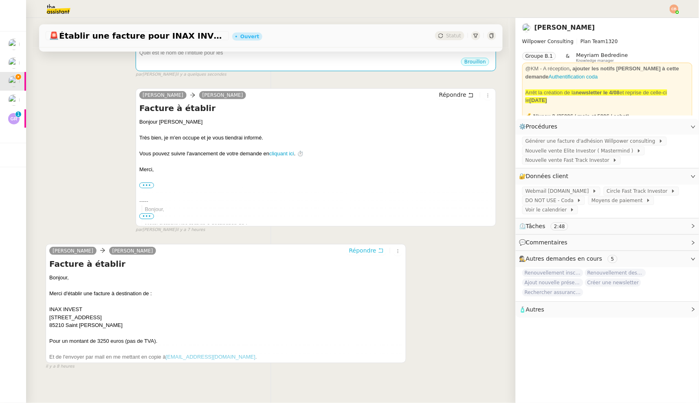
scroll to position [182, 0]
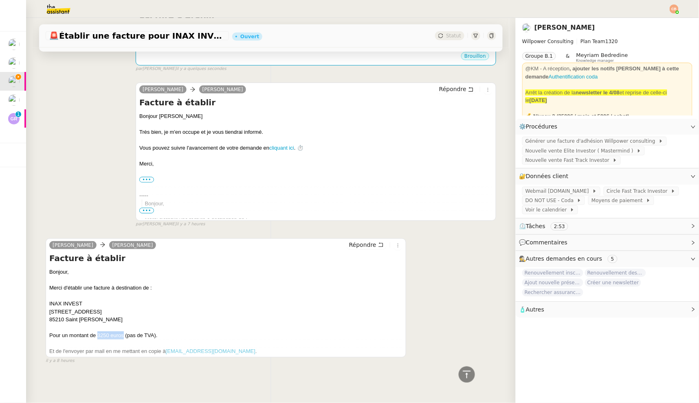
drag, startPoint x: 94, startPoint y: 332, endPoint x: 120, endPoint y: 331, distance: 26.1
click at [120, 332] on div "Pour un montant de 3250 euros (pas de TVA)." at bounding box center [225, 336] width 353 height 8
copy div "3250 euros"
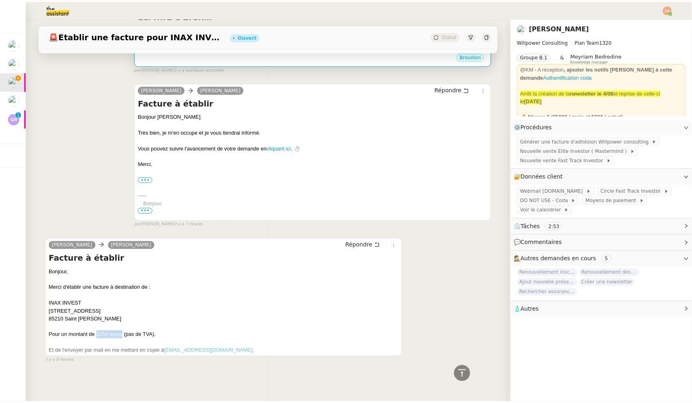
scroll to position [0, 0]
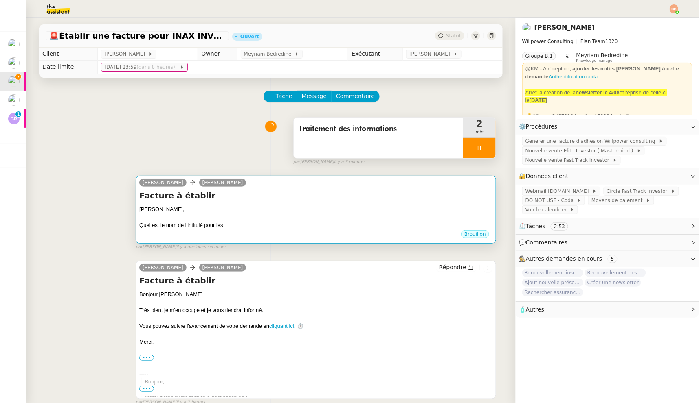
click at [243, 217] on div at bounding box center [315, 218] width 353 height 8
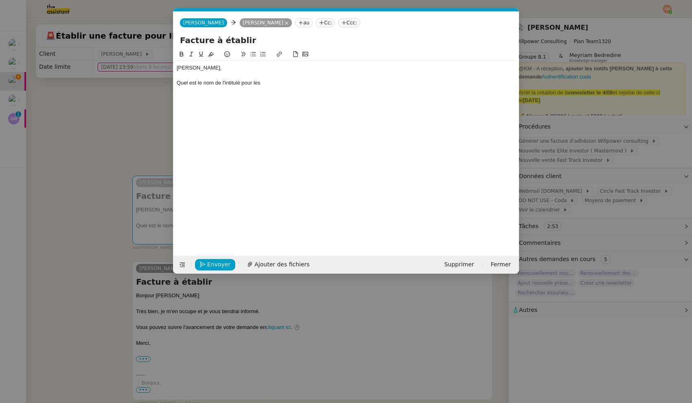
scroll to position [0, 18]
click at [269, 84] on div "Quel est le nom de l'intitulé pour les" at bounding box center [346, 82] width 339 height 7
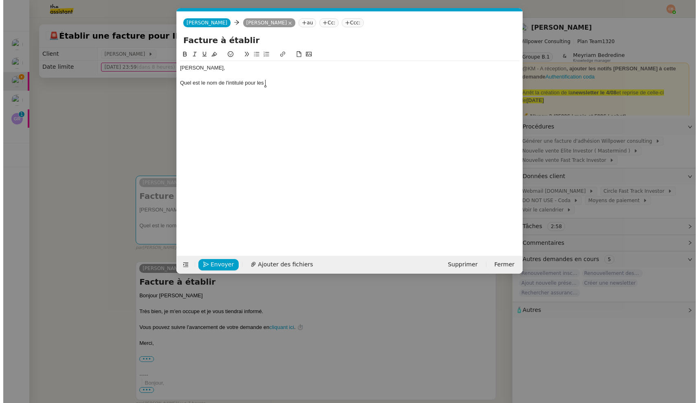
scroll to position [0, 0]
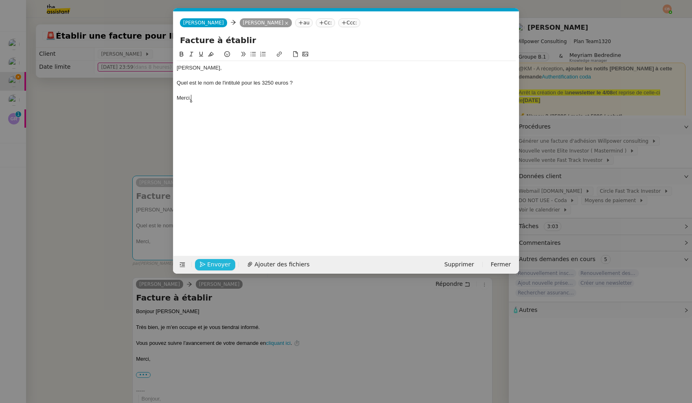
click at [213, 265] on span "Envoyer" at bounding box center [218, 264] width 23 height 9
click at [213, 265] on span "Confirmer l'envoi" at bounding box center [231, 264] width 49 height 9
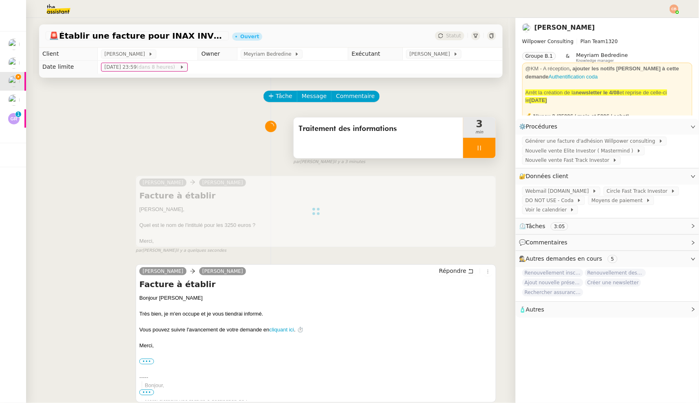
click at [476, 146] on icon at bounding box center [479, 148] width 7 height 7
click at [484, 147] on icon at bounding box center [487, 148] width 7 height 7
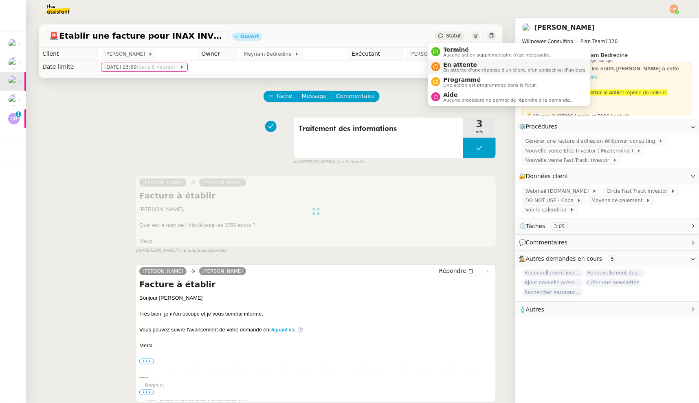
click at [448, 62] on span "En attente" at bounding box center [514, 64] width 143 height 7
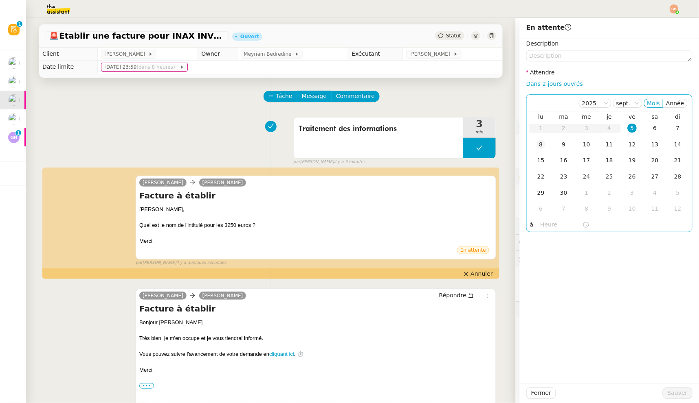
click at [536, 143] on div "8" at bounding box center [540, 144] width 9 height 9
click at [540, 228] on input "text" at bounding box center [561, 224] width 42 height 9
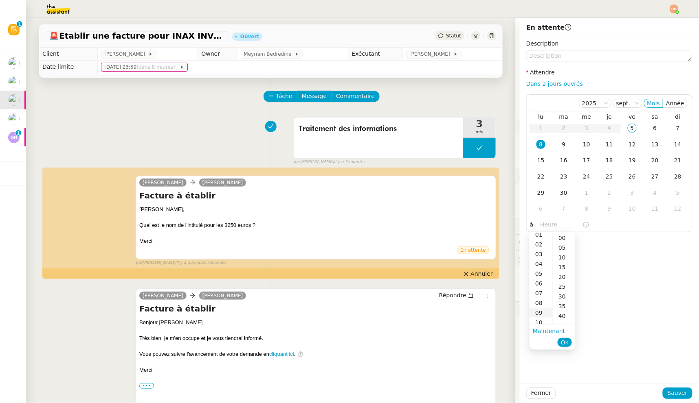
click at [540, 311] on div "09" at bounding box center [540, 313] width 23 height 10
click at [561, 239] on div "00" at bounding box center [563, 238] width 22 height 10
type input "09:00"
drag, startPoint x: 598, startPoint y: 235, endPoint x: 609, endPoint y: 243, distance: 13.6
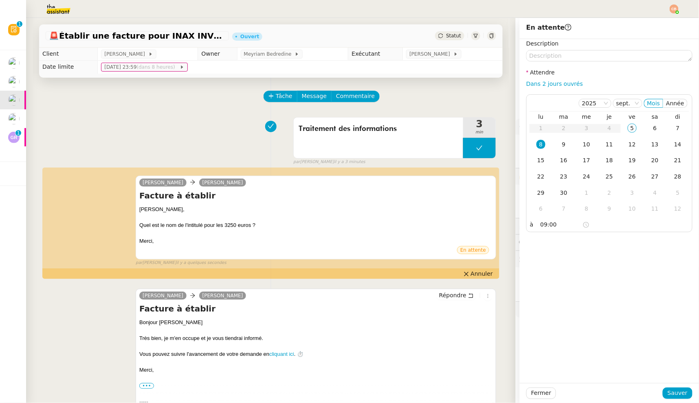
click at [604, 236] on div "Description Attendre Dans 2 jours ouvrés 2025 sept. Mois Année lu ma me je ve s…" at bounding box center [608, 211] width 179 height 344
click at [669, 390] on span "Sauver" at bounding box center [677, 393] width 20 height 9
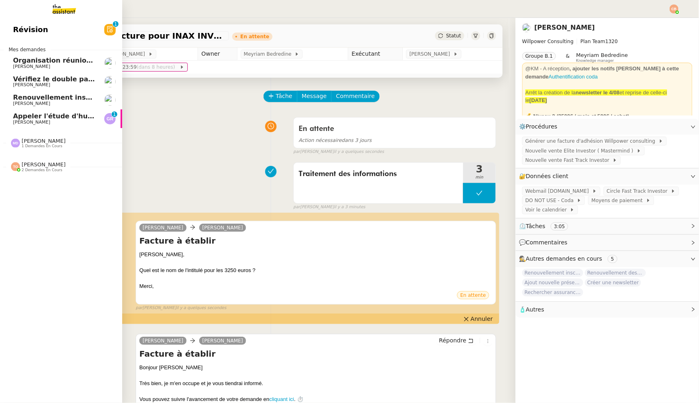
click at [25, 115] on span "Appeler l'étude d'huissier" at bounding box center [60, 116] width 94 height 8
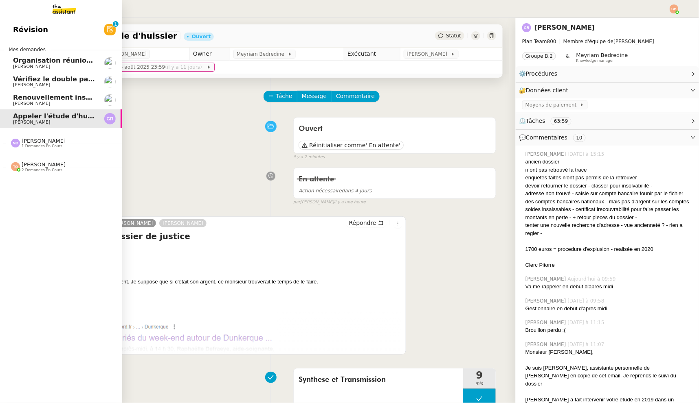
click at [24, 102] on span "[PERSON_NAME]" at bounding box center [31, 103] width 37 height 5
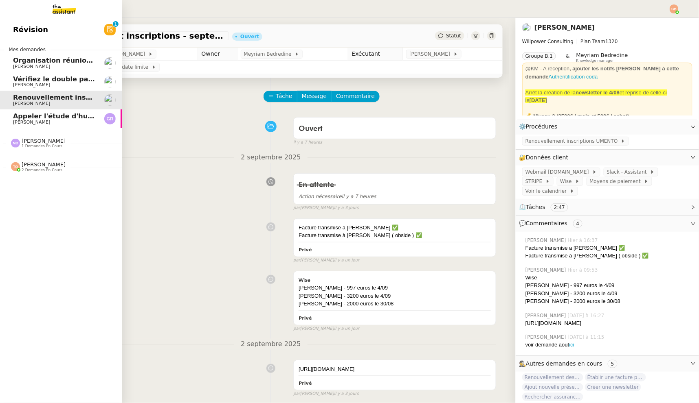
click at [26, 85] on span "[PERSON_NAME]" at bounding box center [31, 84] width 37 height 5
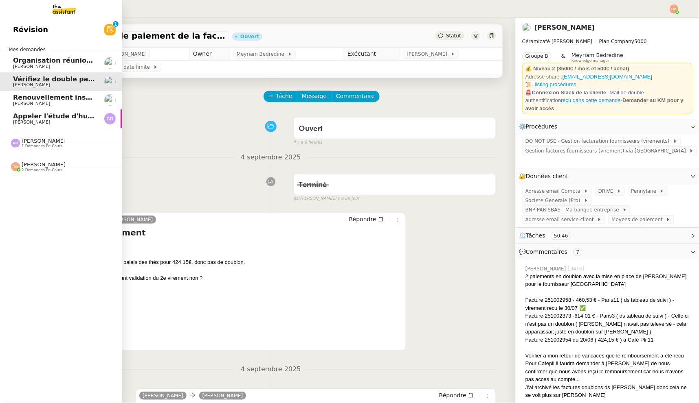
click at [39, 29] on span "Révision" at bounding box center [30, 30] width 35 height 12
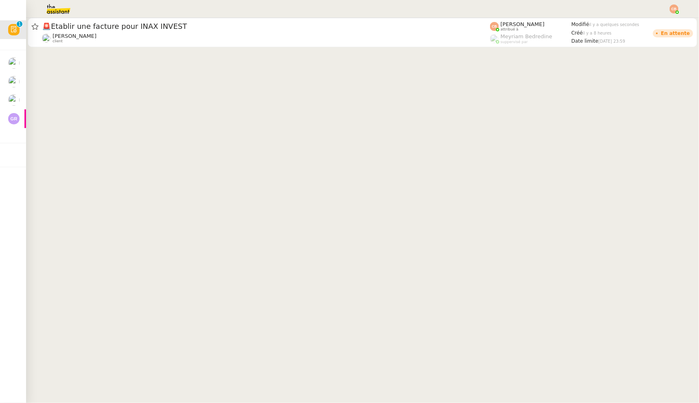
click at [58, 9] on img at bounding box center [51, 9] width 63 height 18
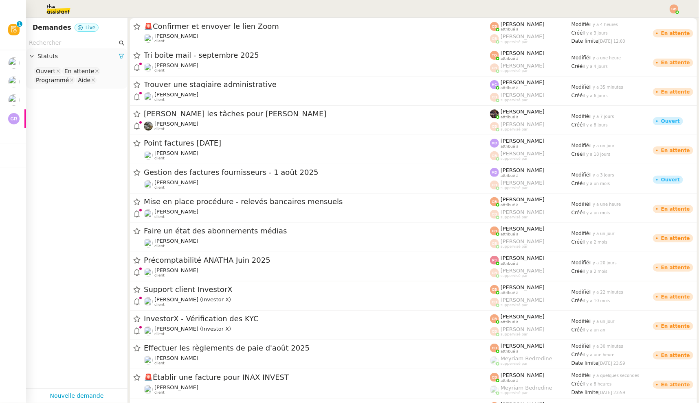
click at [64, 44] on input "text" at bounding box center [73, 42] width 88 height 9
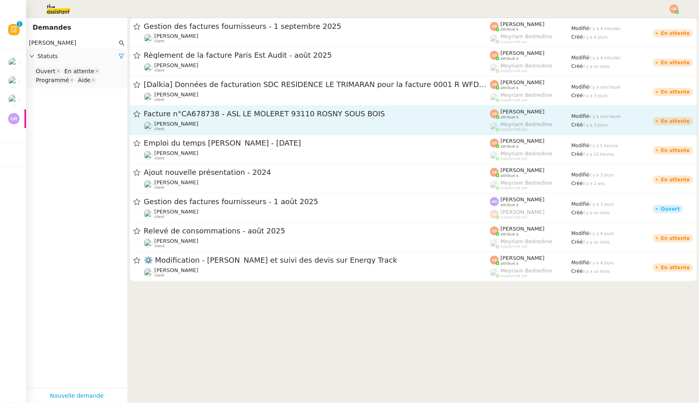
type input "Charles"
click at [214, 116] on span "Facture n°CA678738 - ASL LE MOLERET 93110 ROSNY SOUS BOIS" at bounding box center [317, 113] width 346 height 7
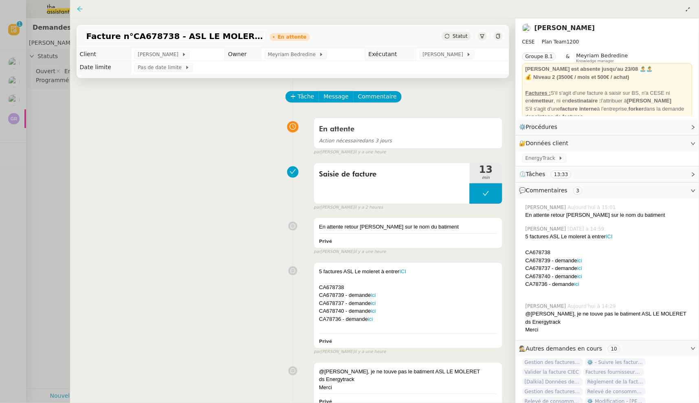
click at [81, 6] on icon at bounding box center [80, 9] width 7 height 7
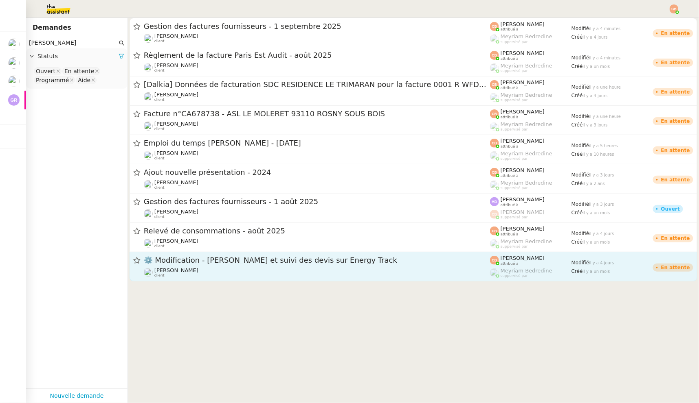
click at [225, 252] on link "⚙️ Modification - Saisie et suivi des devis sur Energy Track Charles Da Conceic…" at bounding box center [412, 266] width 567 height 29
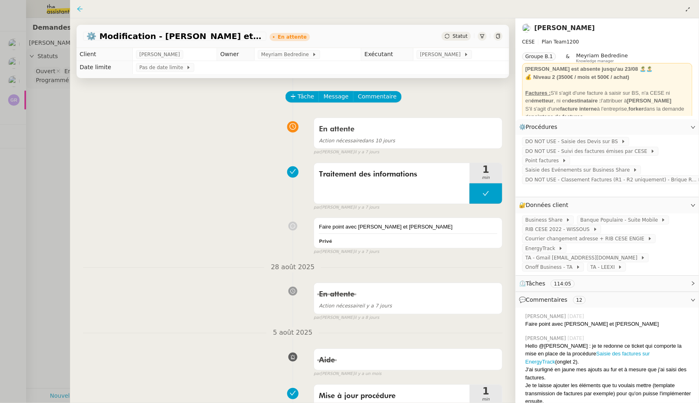
click at [79, 6] on icon at bounding box center [80, 9] width 7 height 7
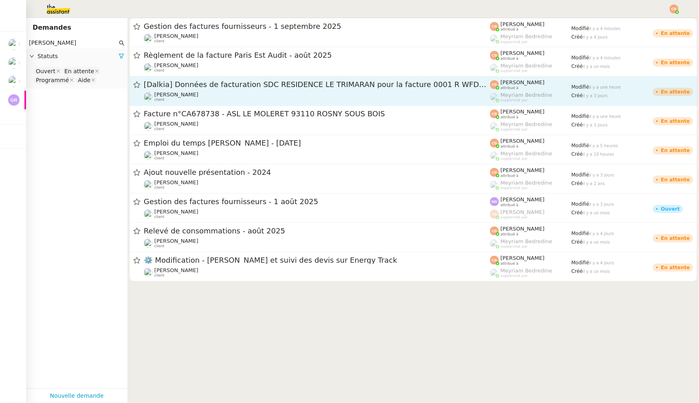
click at [184, 86] on span "[Dalkia] Données de facturation SDC RESIDENCE LE TRIMARAN pour la facture 0001 …" at bounding box center [317, 84] width 346 height 7
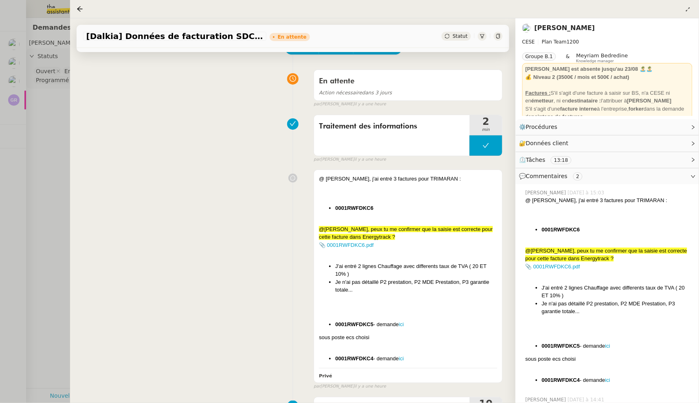
scroll to position [57, 0]
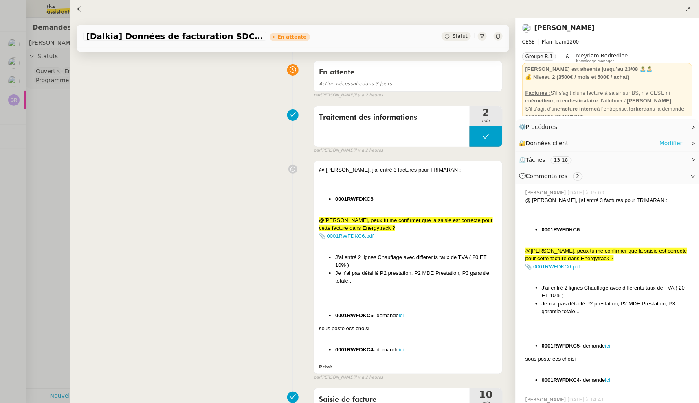
click at [668, 141] on link "Modifier" at bounding box center [670, 143] width 23 height 9
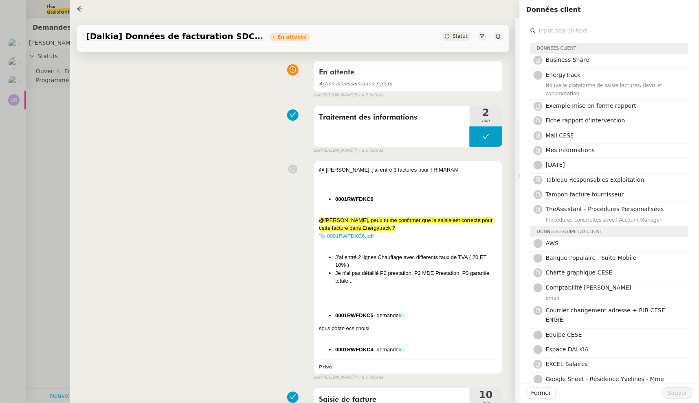
click at [543, 31] on input "text" at bounding box center [612, 30] width 152 height 11
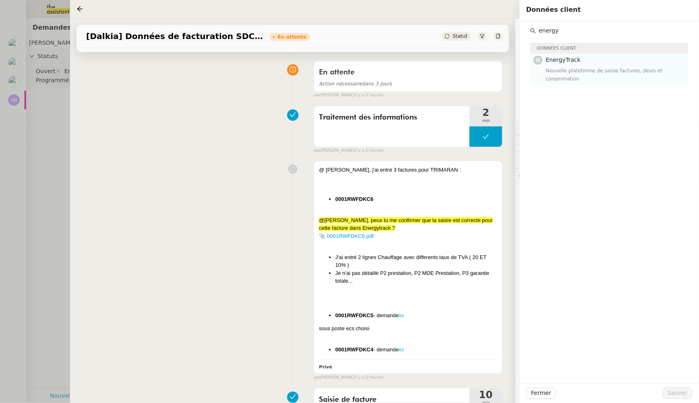
type input "energy"
click at [548, 60] on span "EnergyTrack" at bounding box center [562, 60] width 35 height 7
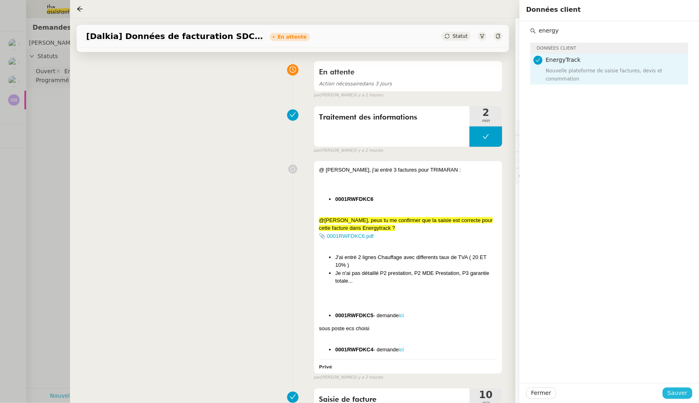
click at [688, 392] on button "Sauver" at bounding box center [677, 393] width 30 height 11
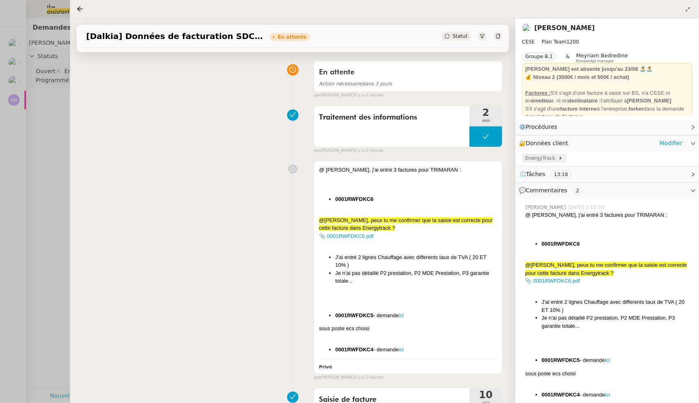
click at [535, 154] on span "EnergyTrack" at bounding box center [541, 158] width 33 height 8
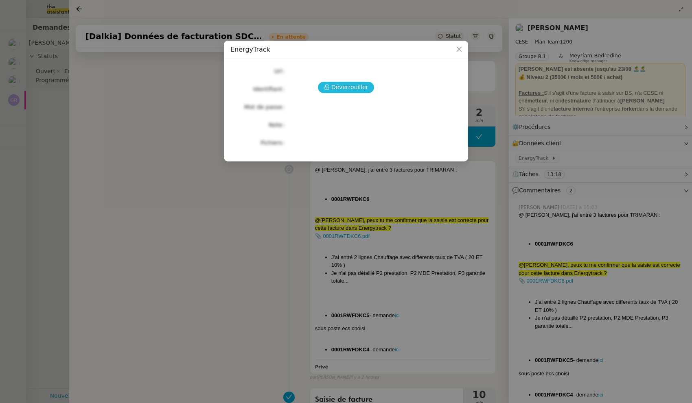
click at [351, 88] on span "Déverrouiller" at bounding box center [349, 87] width 37 height 9
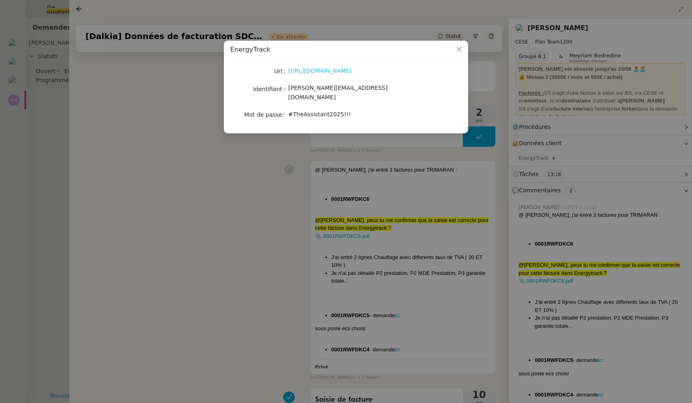
click at [321, 73] on link "https://energytrack.fr/" at bounding box center [320, 71] width 64 height 7
drag, startPoint x: 289, startPoint y: 88, endPoint x: 367, endPoint y: 88, distance: 77.8
click at [367, 88] on div "camille.assistante@cese.fr" at bounding box center [355, 92] width 135 height 19
copy span "camille.assistante@cese.fr"
drag, startPoint x: 289, startPoint y: 107, endPoint x: 350, endPoint y: 103, distance: 62.0
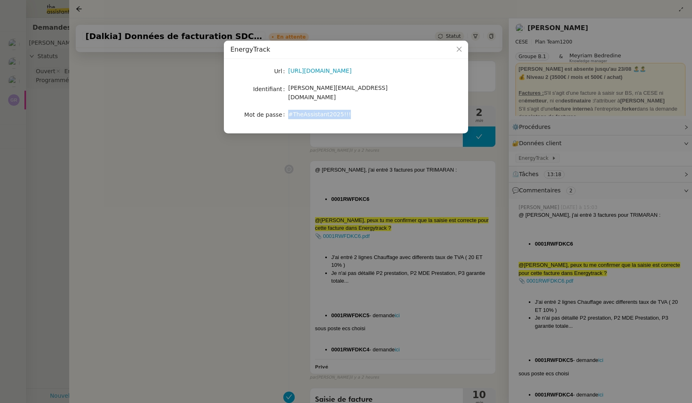
click at [350, 110] on div "#TheAssistant2025!!!" at bounding box center [355, 114] width 135 height 9
copy span "#TheAssistant2025!!!"
click at [460, 49] on icon "Close" at bounding box center [459, 49] width 5 height 5
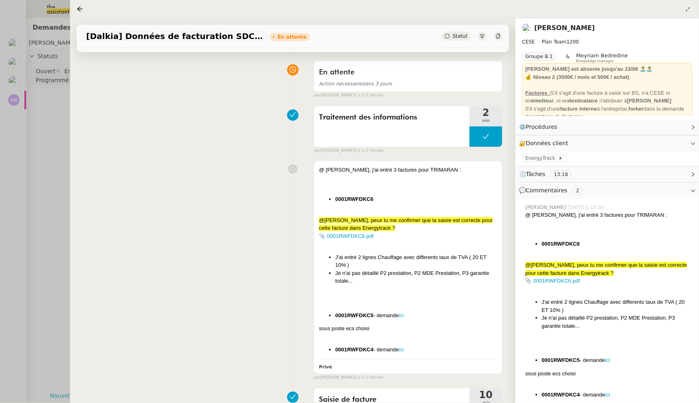
drag, startPoint x: 79, startPoint y: 8, endPoint x: 237, endPoint y: 177, distance: 231.0
click at [228, 174] on div "[Dalkia] Données de facturation SDC RESIDENCE LE TRIMARAN pour la facture 0001 …" at bounding box center [384, 201] width 629 height 403
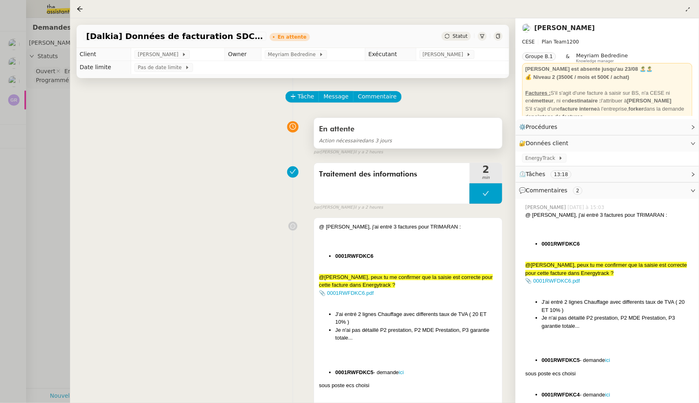
click at [389, 130] on div "En attente" at bounding box center [408, 129] width 178 height 13
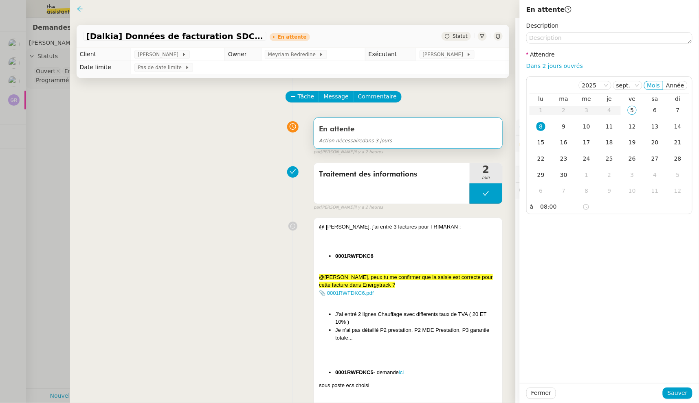
click at [79, 7] on icon at bounding box center [79, 8] width 5 height 5
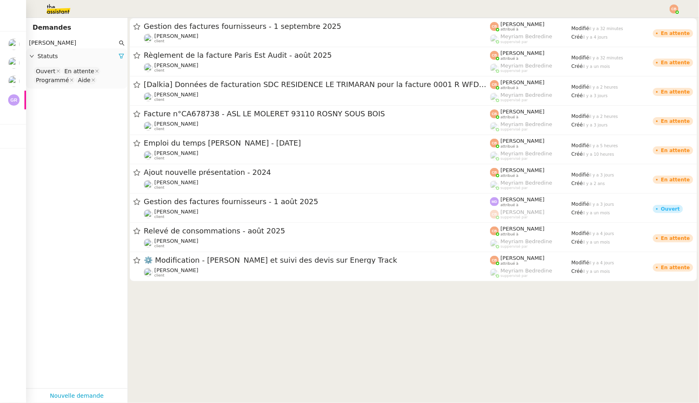
click at [59, 44] on input "Charles" at bounding box center [73, 42] width 88 height 9
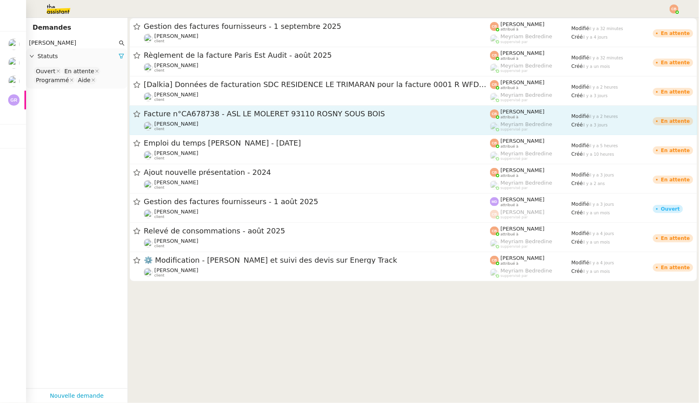
click at [259, 120] on div "Facture n°CA678738 - ASL LE MOLERET 93110 ROSNY SOUS BOIS Charles Da Conceicao …" at bounding box center [317, 120] width 346 height 22
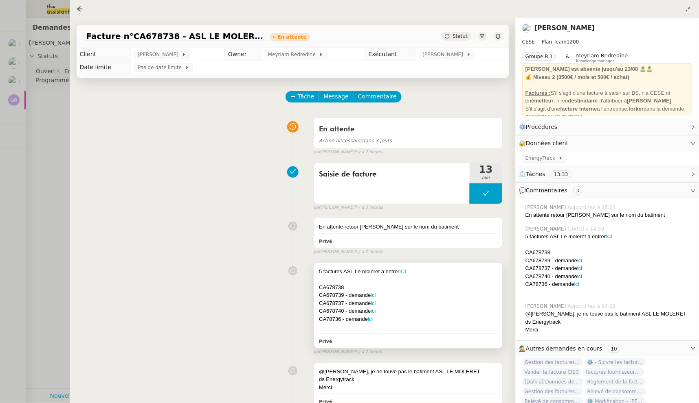
click at [400, 273] on link "ICI" at bounding box center [402, 272] width 7 height 6
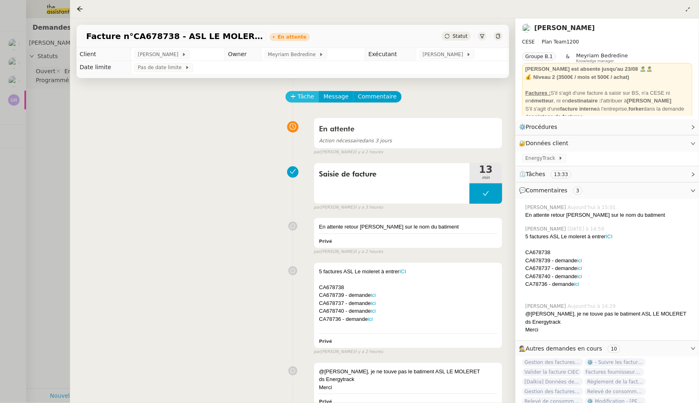
click at [301, 100] on span "Tâche" at bounding box center [306, 96] width 17 height 9
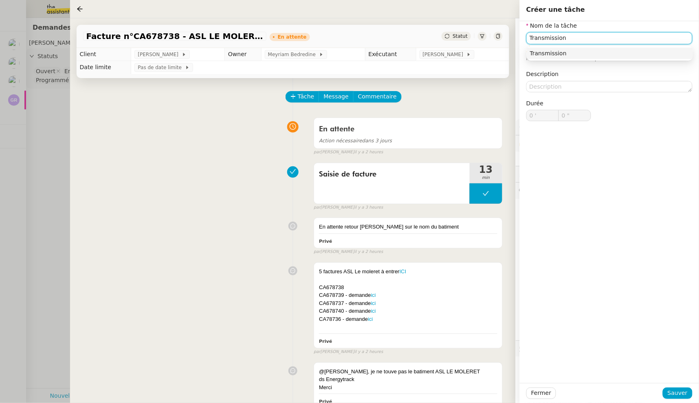
click at [584, 53] on div "Transmission" at bounding box center [610, 53] width 160 height 7
type input "Transmission"
click at [675, 397] on span "Sauver" at bounding box center [677, 393] width 20 height 9
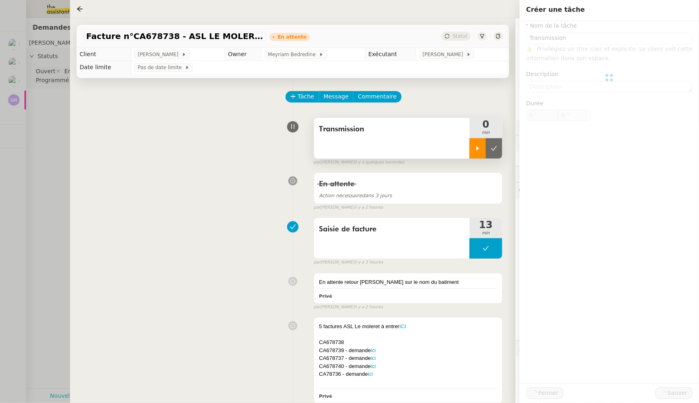
click at [476, 148] on icon at bounding box center [477, 148] width 3 height 4
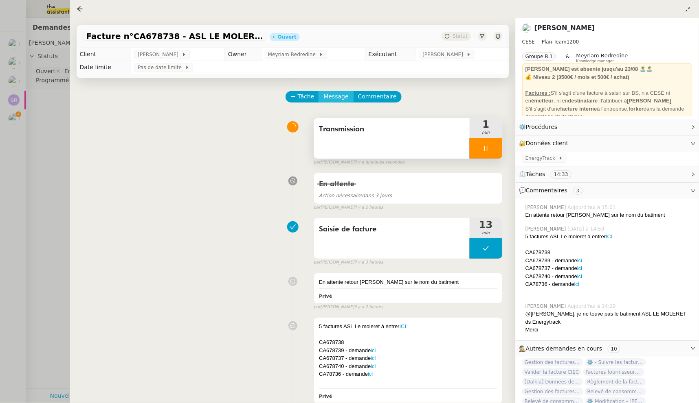
click at [337, 96] on span "Message" at bounding box center [335, 96] width 25 height 9
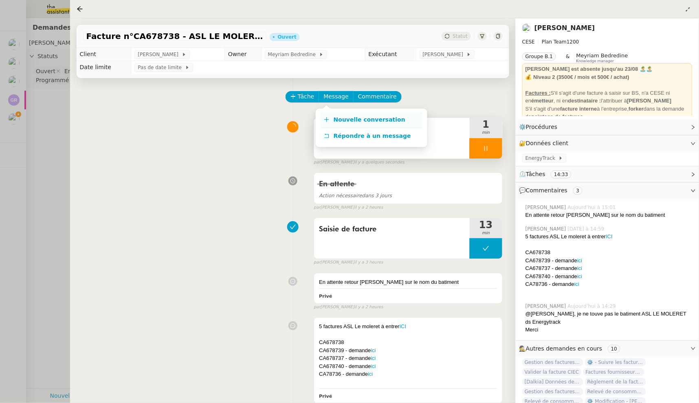
click at [335, 116] on span "Nouvelle conversation" at bounding box center [369, 119] width 72 height 7
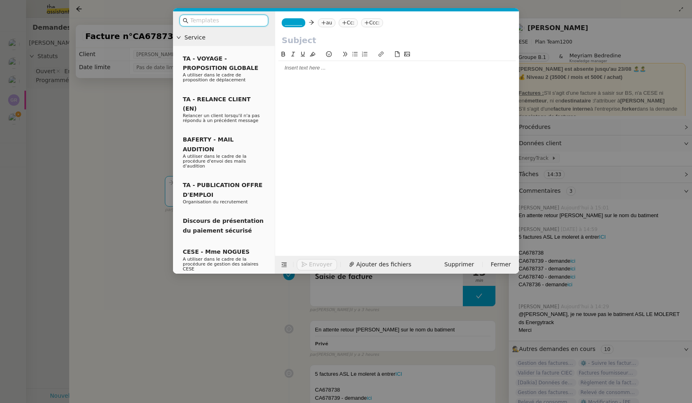
click at [299, 24] on span "_______" at bounding box center [293, 23] width 17 height 6
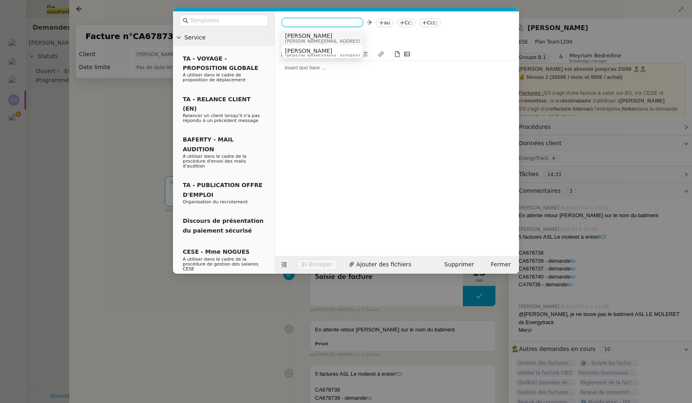
click at [297, 35] on span "[PERSON_NAME]" at bounding box center [343, 36] width 116 height 7
click at [342, 21] on nz-tag "au" at bounding box center [351, 22] width 18 height 9
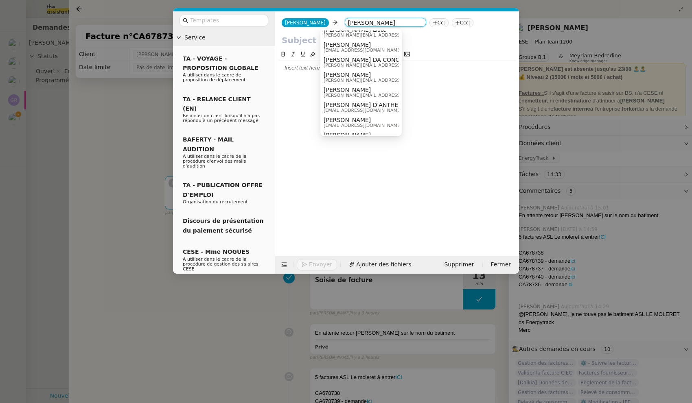
scroll to position [90, 0]
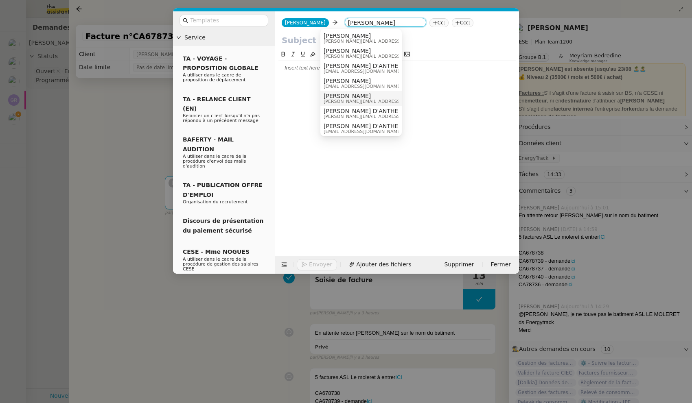
type input "[PERSON_NAME]"
click at [352, 100] on span "charles.daconceicao@cese.fr" at bounding box center [382, 101] width 116 height 4
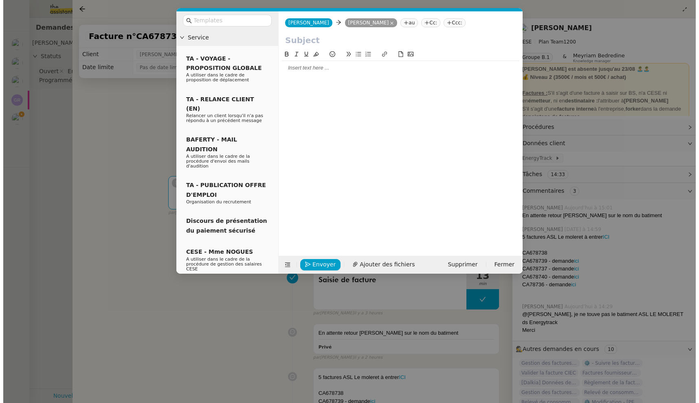
scroll to position [0, 0]
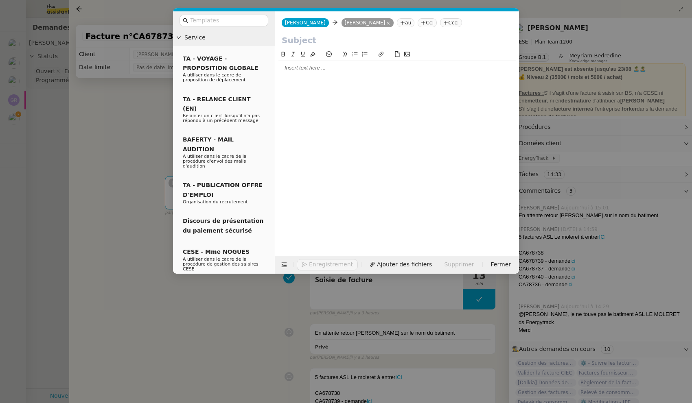
click at [304, 41] on input "text" at bounding box center [397, 40] width 231 height 12
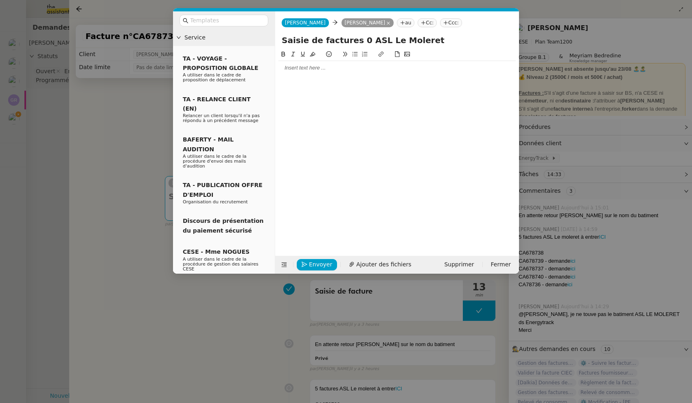
click at [310, 67] on div at bounding box center [396, 67] width 237 height 7
click at [354, 39] on input "Saisie de factures 0 ASL Le Moleret" at bounding box center [397, 40] width 231 height 12
click at [356, 39] on input "Saisie de factures 0 ASL Le Moleret" at bounding box center [397, 40] width 231 height 12
type input "Saisie de factures - ASL Le Moleret"
click at [318, 68] on div at bounding box center [396, 67] width 237 height 7
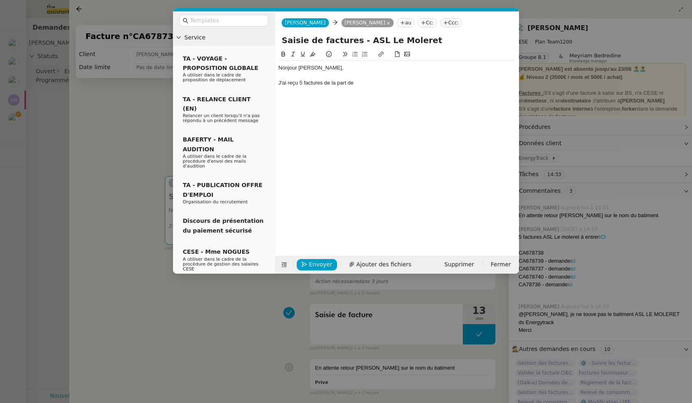
click at [113, 134] on nz-modal-container "Service TA - VOYAGE - PROPOSITION GLOBALE A utiliser dans le cadre de propositi…" at bounding box center [346, 201] width 692 height 403
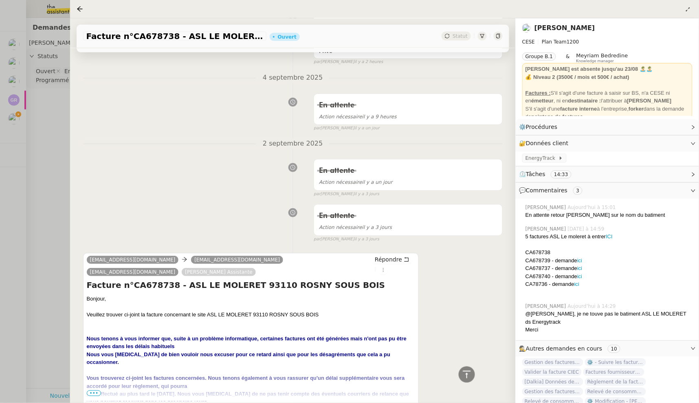
scroll to position [574, 0]
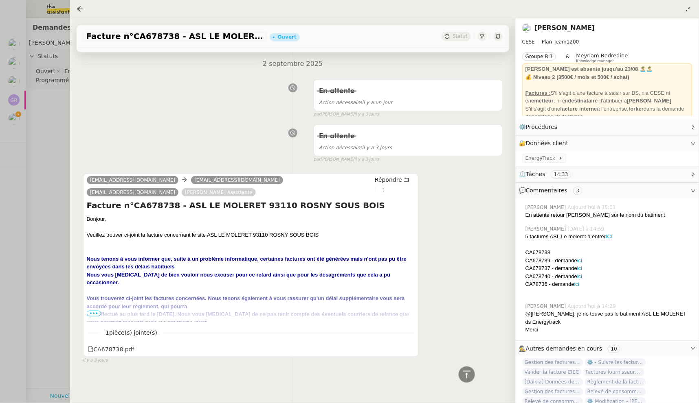
click at [96, 311] on span "•••" at bounding box center [94, 314] width 15 height 6
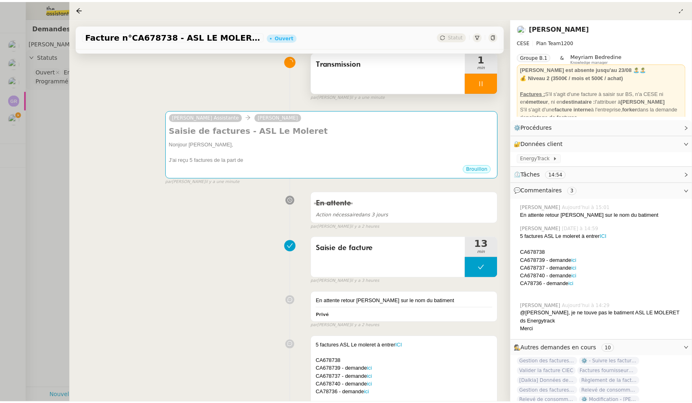
scroll to position [0, 0]
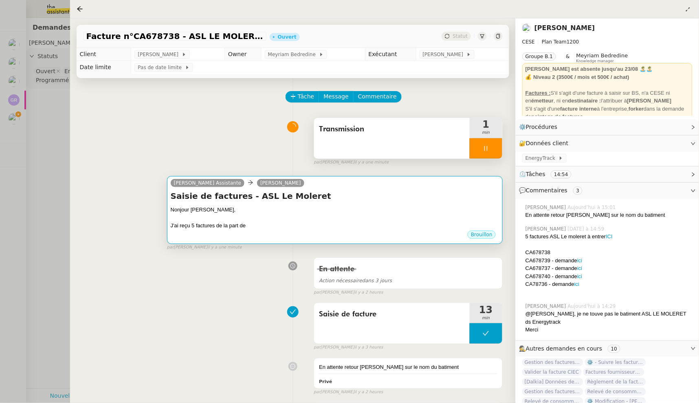
click at [307, 200] on h4 "Saisie de factures - ASL Le Moleret" at bounding box center [335, 196] width 328 height 11
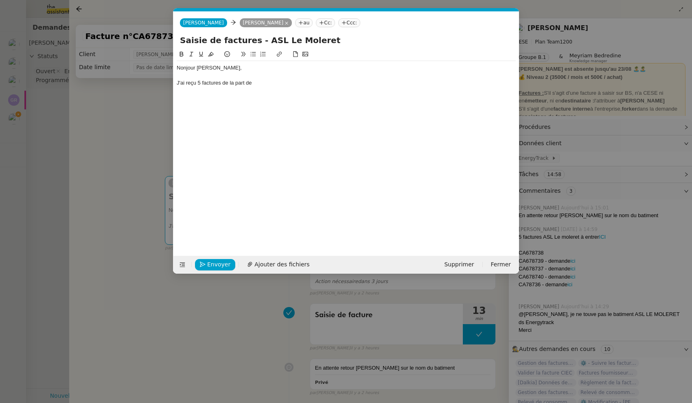
scroll to position [0, 18]
drag, startPoint x: 222, startPoint y: 83, endPoint x: 280, endPoint y: 88, distance: 58.4
click at [280, 88] on div "Nonjour Charles, J'ai reçu 5 factures de la part de" at bounding box center [346, 75] width 339 height 29
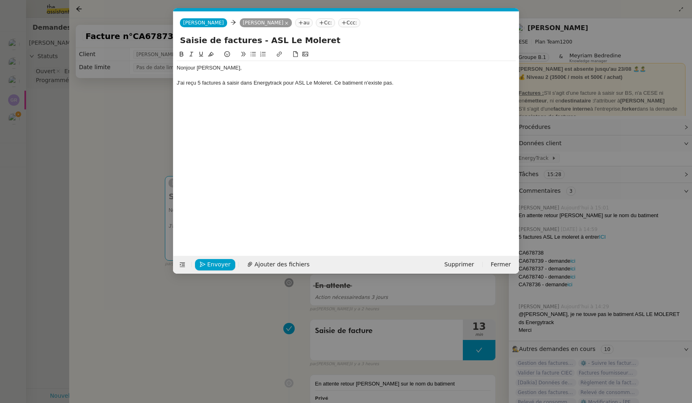
click at [253, 55] on icon at bounding box center [253, 54] width 6 height 6
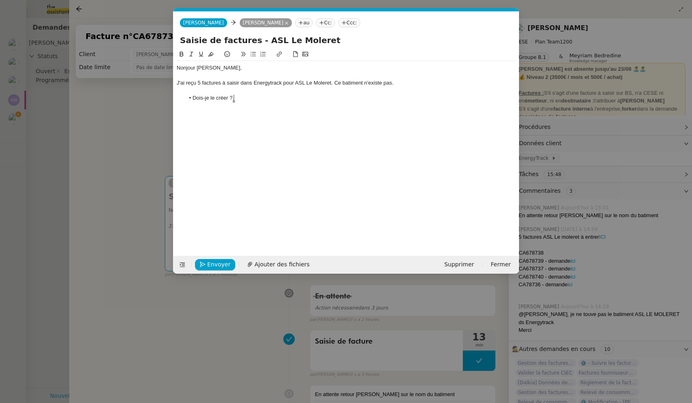
click at [250, 100] on li "Dois-je le créer ?" at bounding box center [350, 97] width 331 height 7
drag, startPoint x: 221, startPoint y: 85, endPoint x: 196, endPoint y: 84, distance: 24.4
click at [196, 84] on div "J'ai reçu 5 factures à saisir dans Energytrack pour ASL Le Moleret. Ce batiment…" at bounding box center [346, 82] width 339 height 7
click at [279, 51] on icon at bounding box center [279, 54] width 6 height 6
type input "5 factures"
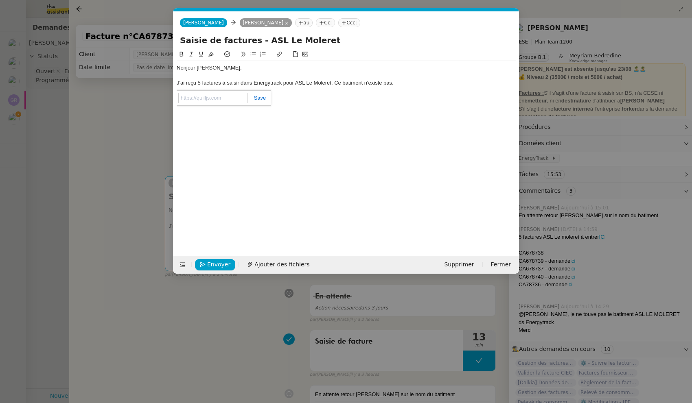
paste input "https://drive.google.com/drive/folders/1i8-WhuhYkT1j_fNvMh-C-hazynE1rc8i?usp=sh…"
type input "https://drive.google.com/drive/folders/1i8-WhuhYkT1j_fNvMh-C-hazynE1rc8i?usp=sh…"
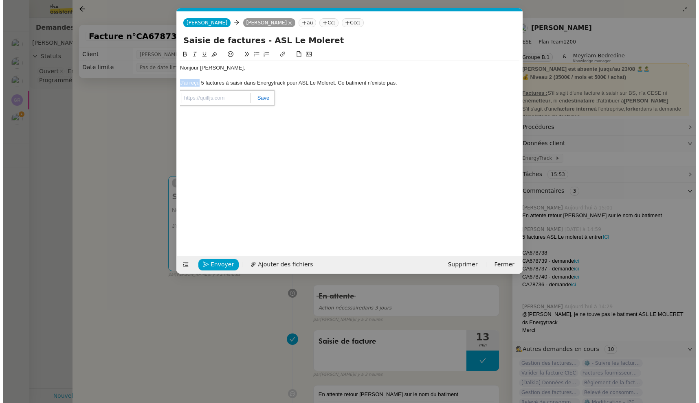
scroll to position [0, 0]
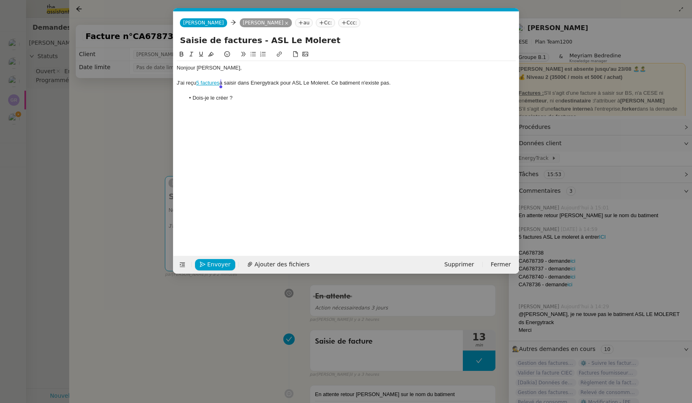
click at [307, 75] on div at bounding box center [346, 75] width 339 height 7
drag, startPoint x: 296, startPoint y: 84, endPoint x: 331, endPoint y: 80, distance: 35.2
click at [331, 80] on div "J'ai reçu 5 factures à saisir dans Energytrack pour ASL Le Moleret. Ce batiment…" at bounding box center [346, 82] width 339 height 7
click at [178, 55] on button at bounding box center [182, 54] width 10 height 9
click at [355, 83] on div "J'ai reçu 5 factures à saisir dans Energytrack pour ASL Le Moleret . Ce batimen…" at bounding box center [346, 82] width 339 height 7
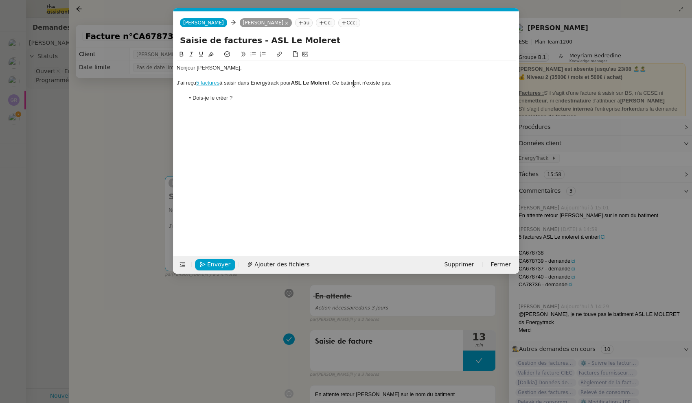
click at [0, 0] on lt-span "bâtiment" at bounding box center [0, 0] width 0 height 0
click at [416, 83] on div "J'ai reçu 5 factures à saisir dans Energytrack pour ASL Le Moleret . Ce bâtimen…" at bounding box center [346, 82] width 339 height 7
click at [246, 100] on li "Dois-je le créer ?" at bounding box center [350, 97] width 331 height 7
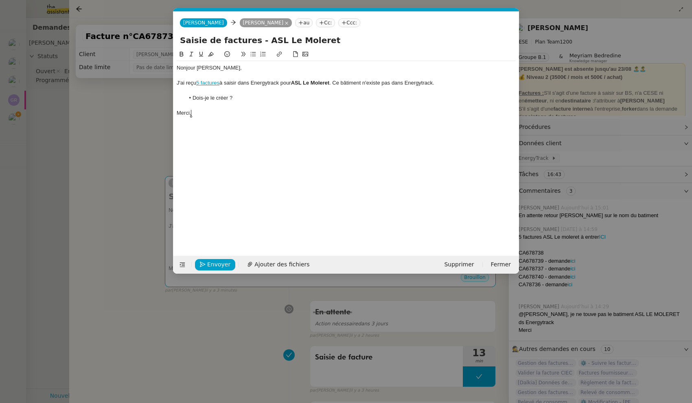
click at [114, 114] on nz-modal-container "Service TA - VOYAGE - PROPOSITION GLOBALE A utiliser dans le cadre de propositi…" at bounding box center [346, 201] width 692 height 403
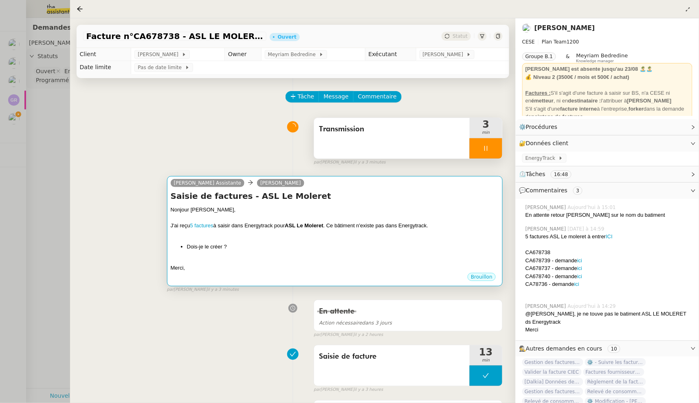
click at [285, 245] on li "Dois-je le créer ?" at bounding box center [343, 247] width 312 height 8
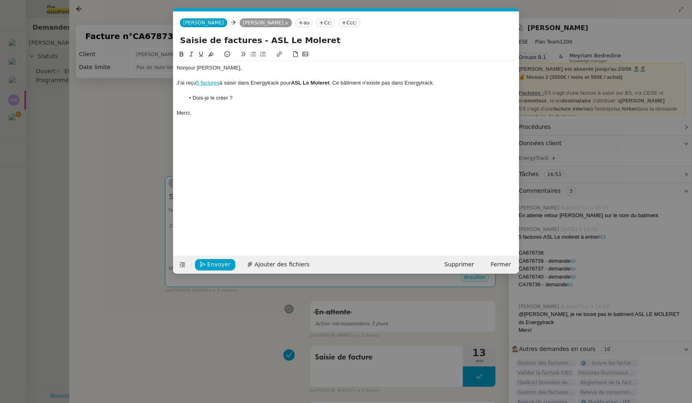
scroll to position [0, 18]
click at [130, 147] on nz-modal-container "Service TA - VOYAGE - PROPOSITION GLOBALE A utiliser dans le cadre de propositi…" at bounding box center [346, 201] width 692 height 403
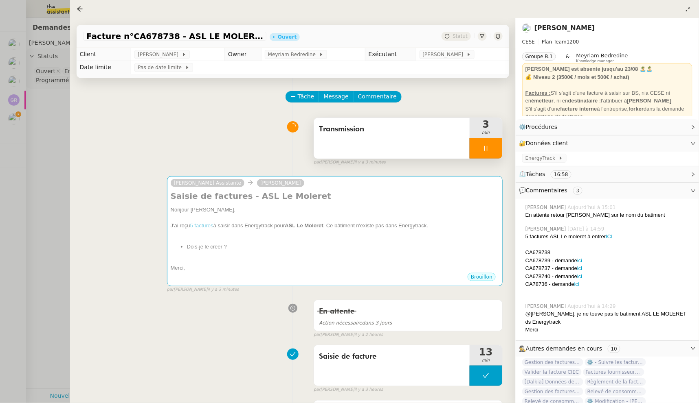
click at [473, 143] on div at bounding box center [485, 148] width 33 height 20
drag, startPoint x: 486, startPoint y: 147, endPoint x: 486, endPoint y: 175, distance: 27.3
click at [491, 147] on icon at bounding box center [494, 148] width 7 height 7
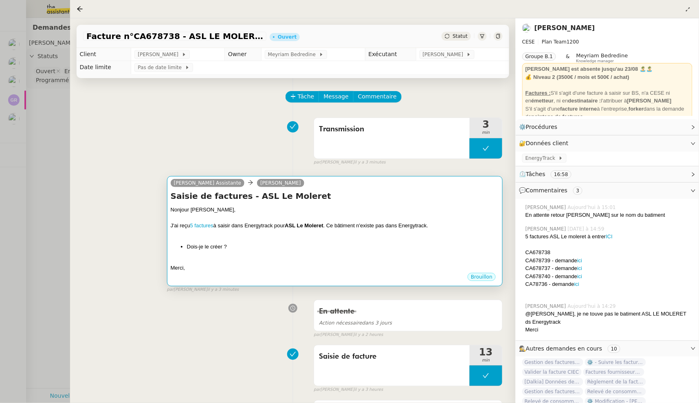
click at [473, 207] on div "Nonjour Charles," at bounding box center [335, 210] width 328 height 8
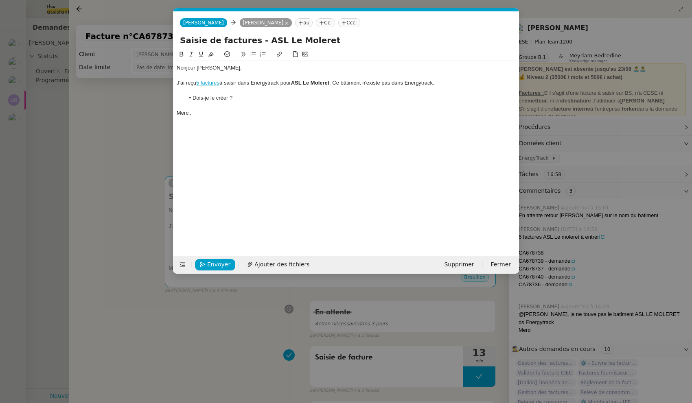
click at [228, 98] on li "Dois-je le créer ?" at bounding box center [350, 97] width 331 height 7
click at [193, 99] on li "Dois-je le créer comme suit ?" at bounding box center [350, 97] width 331 height 7
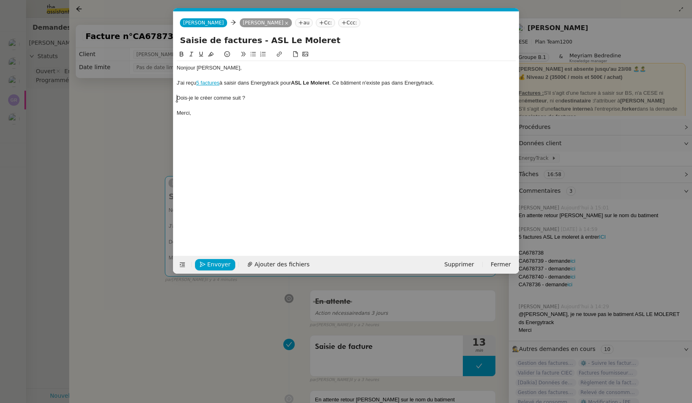
click at [267, 97] on div "Dois-je le créer comme suit ?" at bounding box center [346, 97] width 339 height 7
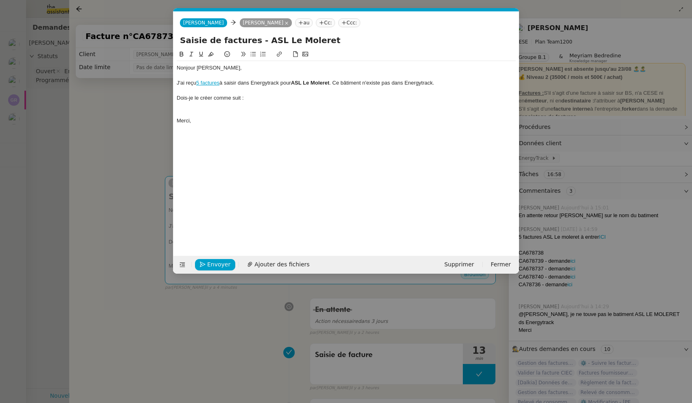
click at [252, 50] on button at bounding box center [253, 54] width 10 height 9
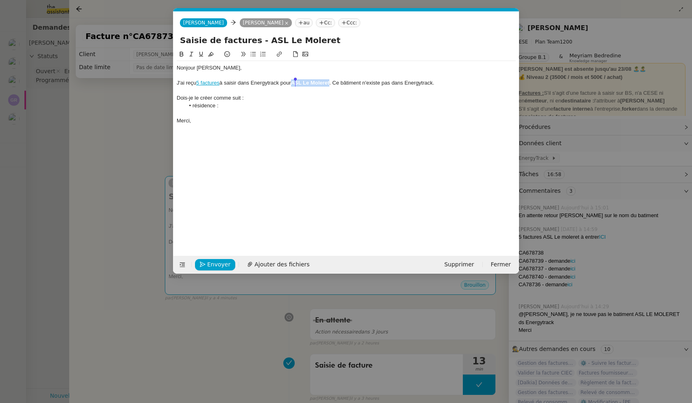
drag, startPoint x: 334, startPoint y: 83, endPoint x: 297, endPoint y: 84, distance: 37.1
click at [297, 84] on div "J'ai reçu 5 factures à saisir dans Energytrack pour ASL Le Moleret . Ce bâtimen…" at bounding box center [346, 82] width 339 height 7
copy strong "ASL Le Moleret"
click at [228, 105] on li "résidence :" at bounding box center [350, 105] width 331 height 7
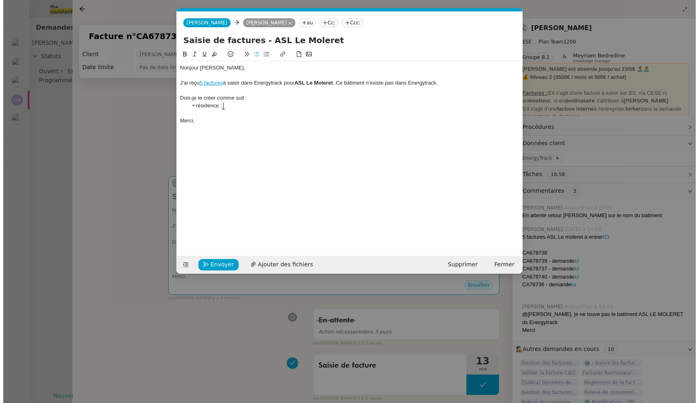
scroll to position [0, 0]
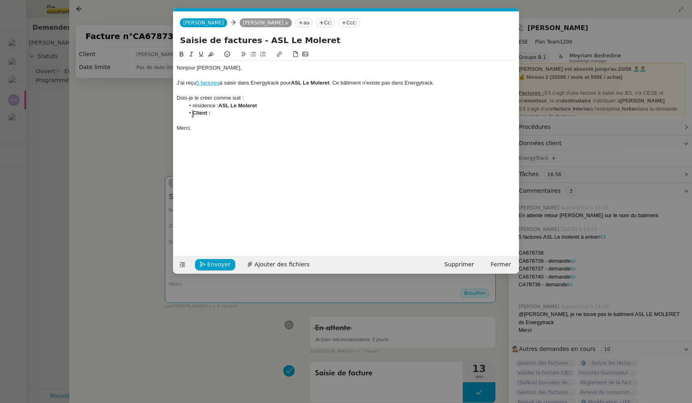
drag, startPoint x: 217, startPoint y: 110, endPoint x: 187, endPoint y: 113, distance: 30.3
click at [187, 113] on li "Client :" at bounding box center [350, 113] width 331 height 7
drag, startPoint x: 210, startPoint y: 114, endPoint x: 186, endPoint y: 112, distance: 24.5
click at [186, 112] on li "Client :" at bounding box center [350, 113] width 331 height 7
drag, startPoint x: 180, startPoint y: 53, endPoint x: 162, endPoint y: 48, distance: 18.6
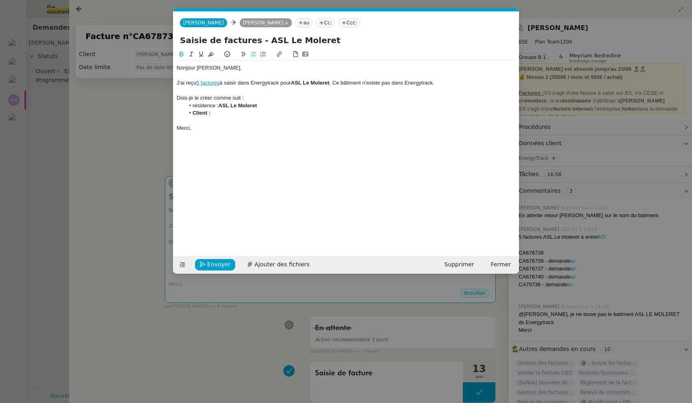
click at [180, 53] on icon at bounding box center [182, 54] width 6 height 6
click at [134, 172] on nz-modal-container "Service TA - VOYAGE - PROPOSITION GLOBALE A utiliser dans le cadre de propositi…" at bounding box center [346, 201] width 692 height 403
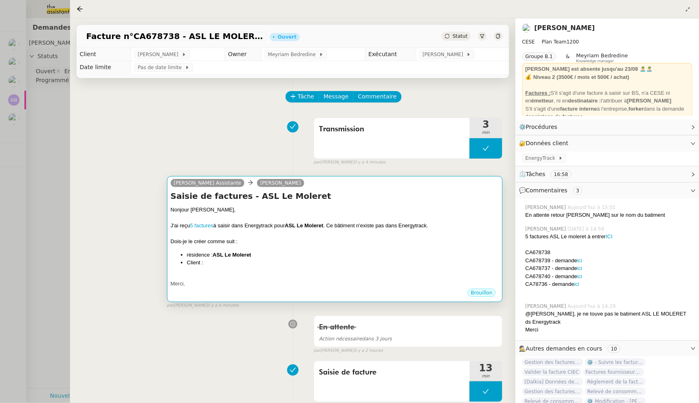
click at [258, 224] on div "J'ai reçu 5 factures à saisir dans Energytrack pour ASL Le Moleret . Ce bâtimen…" at bounding box center [335, 226] width 328 height 8
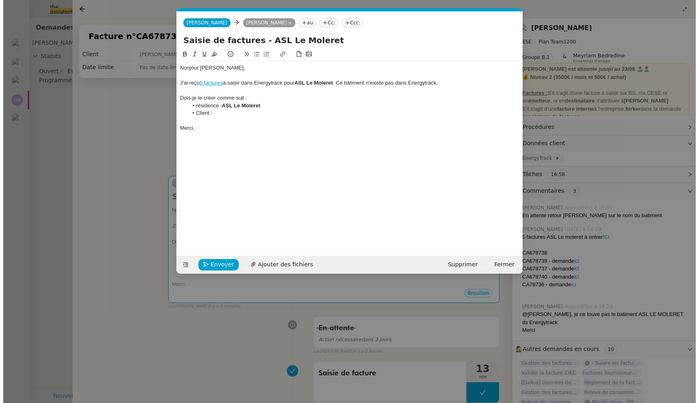
scroll to position [0, 18]
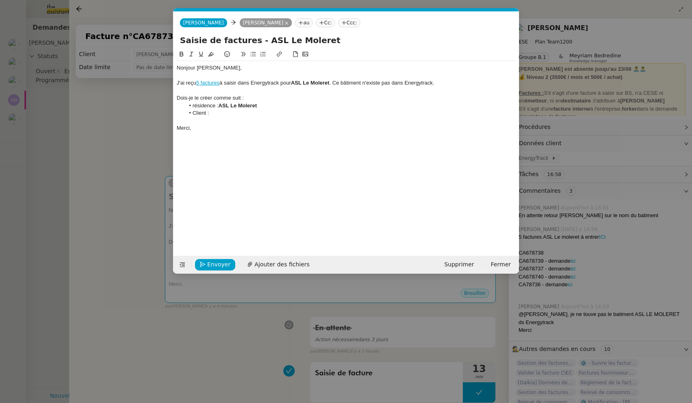
click at [212, 114] on li "Client :" at bounding box center [350, 113] width 331 height 7
drag, startPoint x: 210, startPoint y: 113, endPoint x: 245, endPoint y: 112, distance: 35.0
click at [245, 112] on li "Client : Foncia" at bounding box center [350, 113] width 331 height 7
click at [183, 54] on icon at bounding box center [182, 54] width 4 height 5
click at [238, 114] on li "Client : Foncia" at bounding box center [350, 113] width 331 height 7
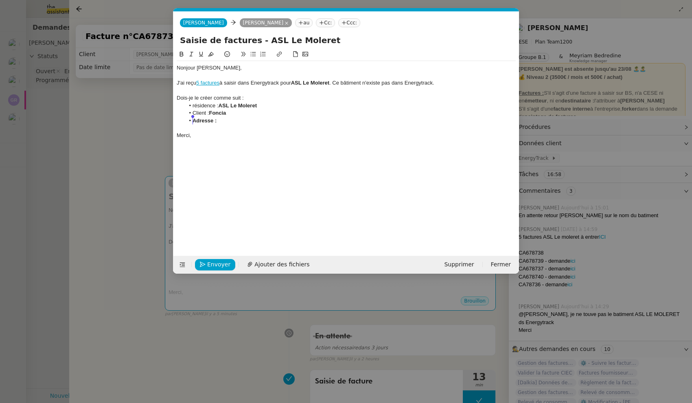
drag, startPoint x: 234, startPoint y: 120, endPoint x: 186, endPoint y: 121, distance: 48.0
click at [186, 121] on li "Adresse :" at bounding box center [350, 120] width 331 height 7
click at [180, 53] on icon at bounding box center [182, 54] width 4 height 5
click at [117, 105] on nz-modal-container "Service TA - VOYAGE - PROPOSITION GLOBALE A utiliser dans le cadre de propositi…" at bounding box center [346, 201] width 692 height 403
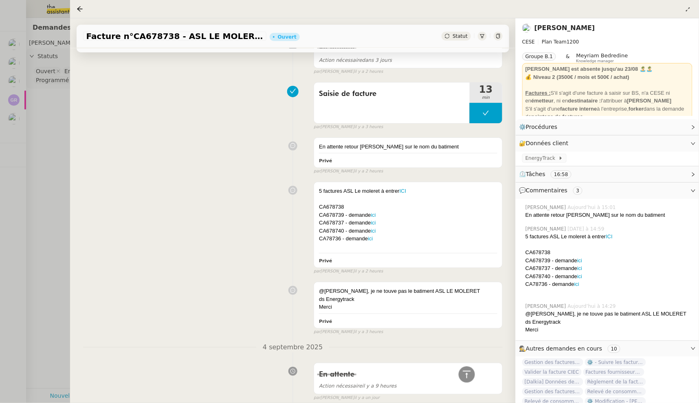
scroll to position [582, 0]
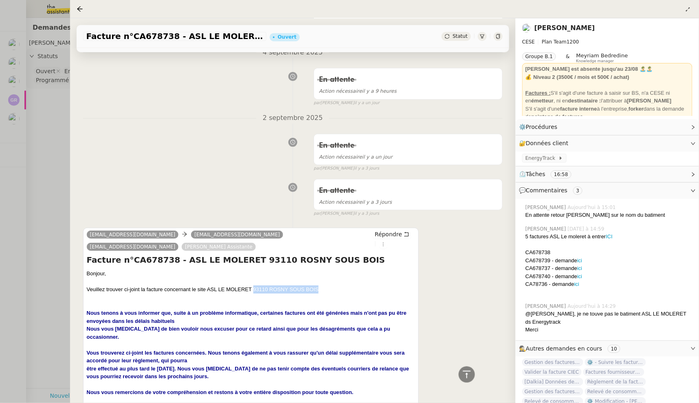
drag, startPoint x: 253, startPoint y: 289, endPoint x: 331, endPoint y: 290, distance: 78.2
copy div "93110 ROSNY SOUS BOIS"
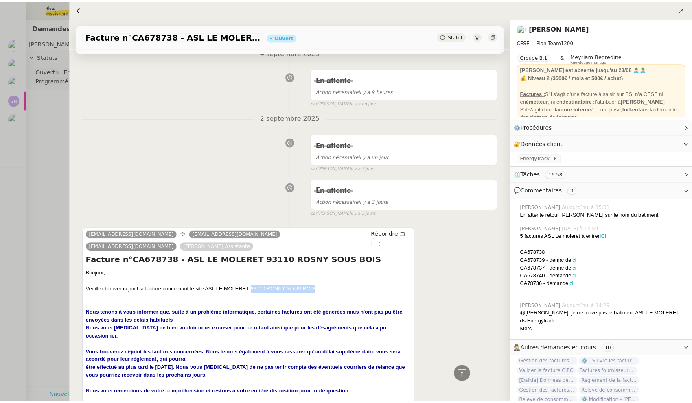
scroll to position [0, 0]
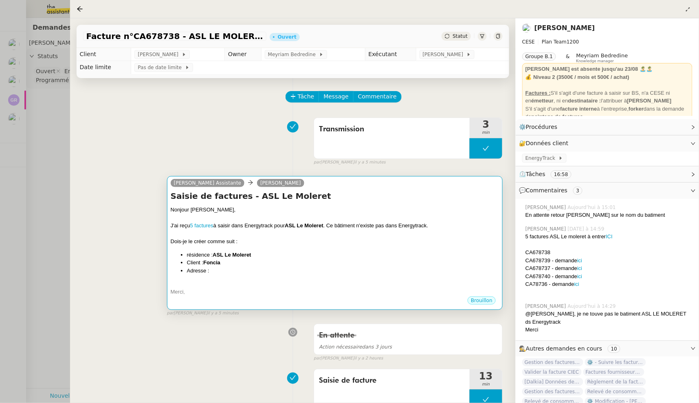
click at [285, 265] on li "Client : Foncia" at bounding box center [343, 263] width 312 height 8
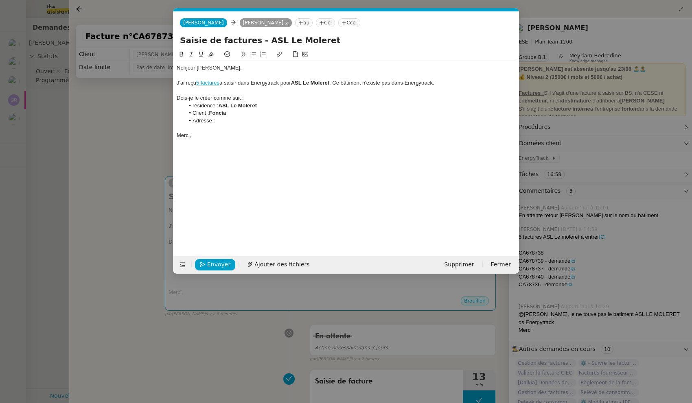
scroll to position [0, 18]
click at [227, 122] on li "Adresse :" at bounding box center [350, 120] width 331 height 7
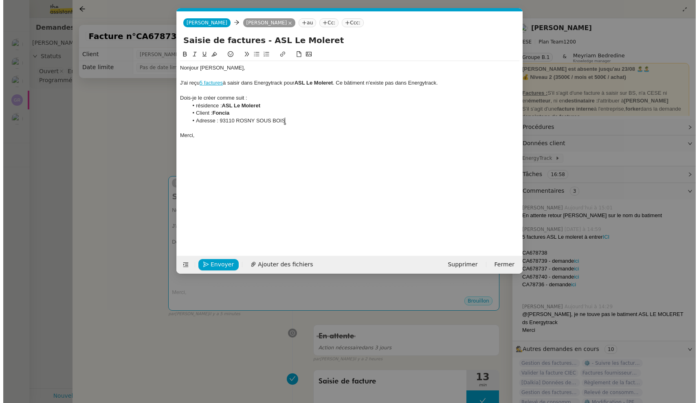
scroll to position [0, 0]
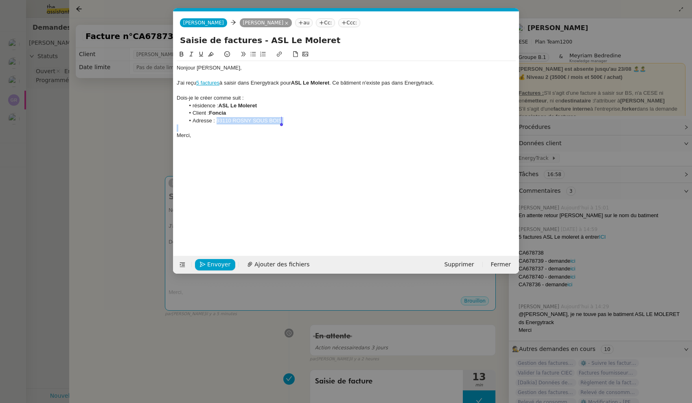
drag, startPoint x: 217, startPoint y: 122, endPoint x: 302, endPoint y: 124, distance: 85.1
click at [302, 124] on div "Nonjour Charles, J'ai reçu 5 factures à saisir dans Energytrack pour ASL Le Mol…" at bounding box center [346, 102] width 339 height 82
click at [182, 53] on icon at bounding box center [182, 54] width 4 height 5
click at [285, 114] on li "Client : Foncia" at bounding box center [350, 113] width 331 height 7
click at [137, 164] on nz-modal-container "Service TA - VOYAGE - PROPOSITION GLOBALE A utiliser dans le cadre de propositi…" at bounding box center [346, 201] width 692 height 403
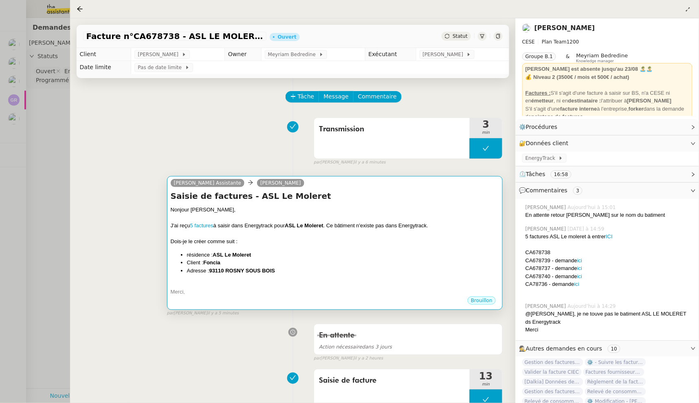
click at [301, 214] on div at bounding box center [335, 218] width 328 height 8
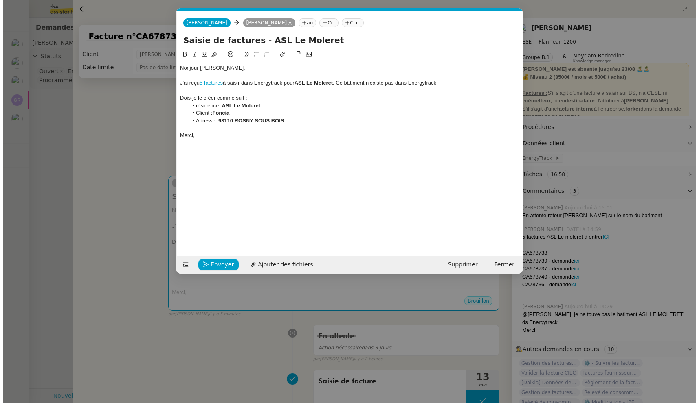
scroll to position [0, 18]
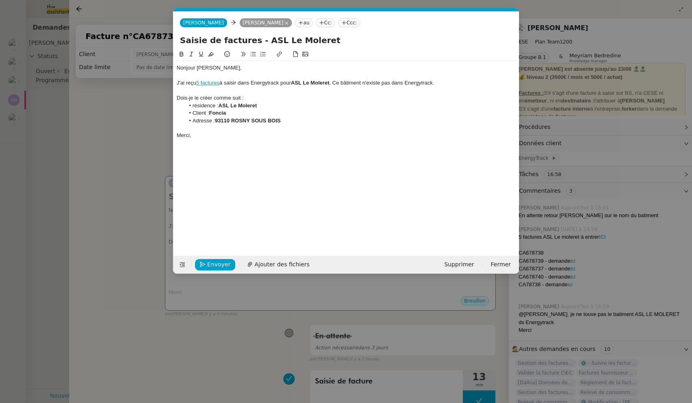
click at [247, 96] on div "Dois-je le créer comme suit :" at bounding box center [346, 97] width 339 height 7
click at [177, 99] on div "Dois-je le créer comme suit ?" at bounding box center [346, 97] width 339 height 7
click at [255, 51] on icon at bounding box center [253, 54] width 6 height 6
click at [264, 97] on li "Dois-je le créer comme suit ?" at bounding box center [350, 97] width 331 height 7
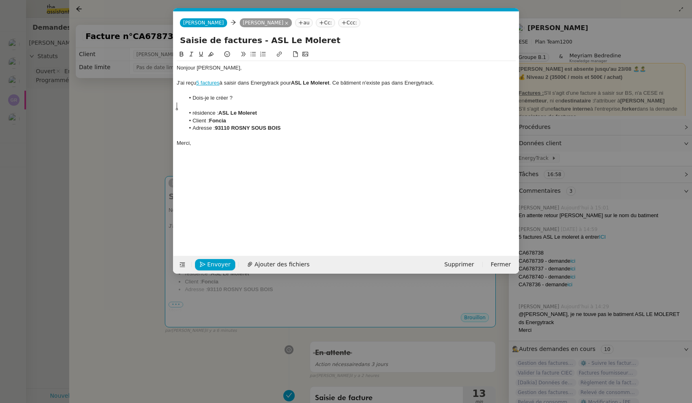
click at [194, 112] on li "résidence : ASL Le Moleret" at bounding box center [350, 113] width 331 height 7
click at [193, 122] on li "Client : Foncia" at bounding box center [350, 120] width 331 height 7
click at [192, 127] on li "Adresse : 93110 ROSNY SOUS BOIS" at bounding box center [350, 128] width 331 height 7
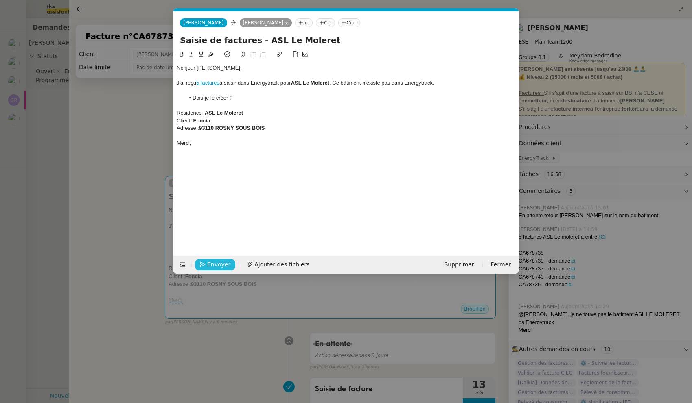
click at [212, 264] on span "Envoyer" at bounding box center [218, 264] width 23 height 9
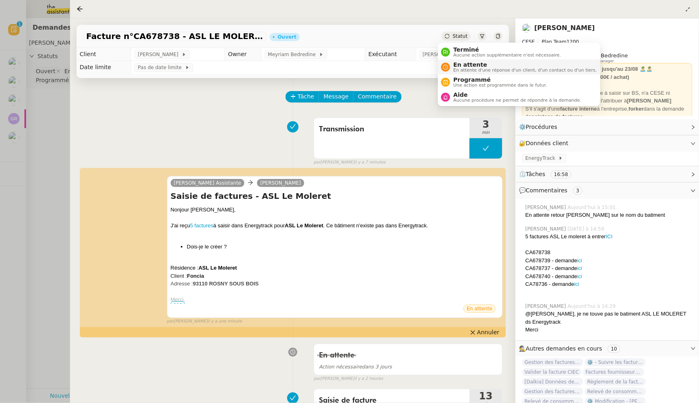
click at [457, 64] on span "En attente" at bounding box center [524, 64] width 143 height 7
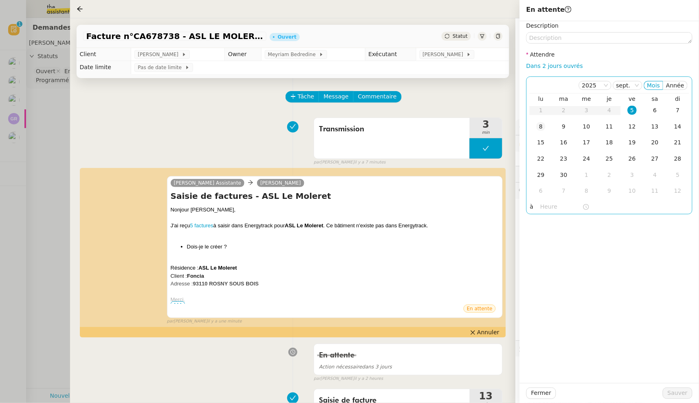
click at [541, 126] on div "8" at bounding box center [540, 126] width 9 height 9
click at [547, 206] on input "text" at bounding box center [561, 206] width 42 height 9
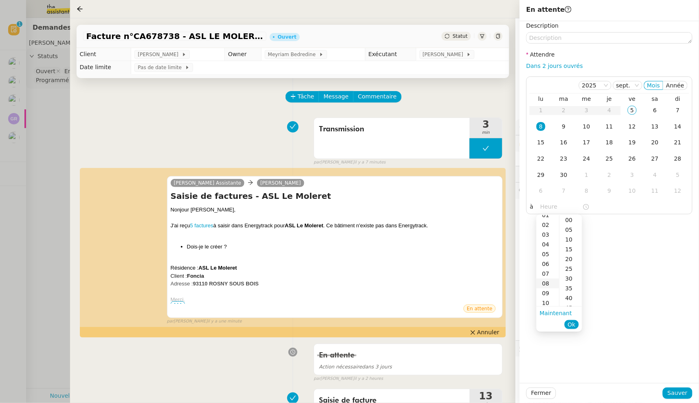
click at [546, 285] on div "08" at bounding box center [547, 284] width 23 height 10
click at [567, 220] on div "00" at bounding box center [570, 220] width 22 height 10
type input "08:00"
click at [620, 212] on div "à 08:00" at bounding box center [609, 207] width 159 height 11
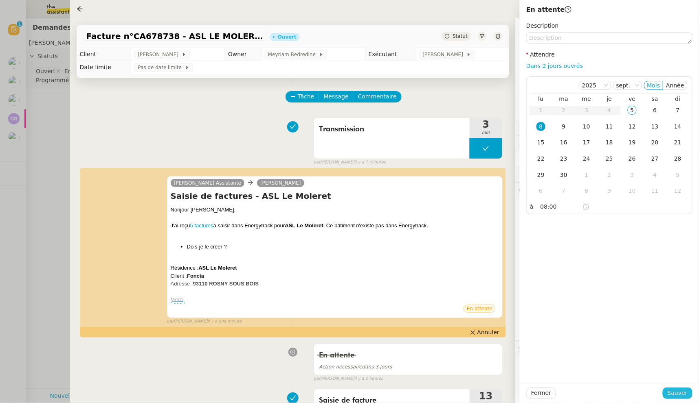
click at [672, 392] on span "Sauver" at bounding box center [677, 393] width 20 height 9
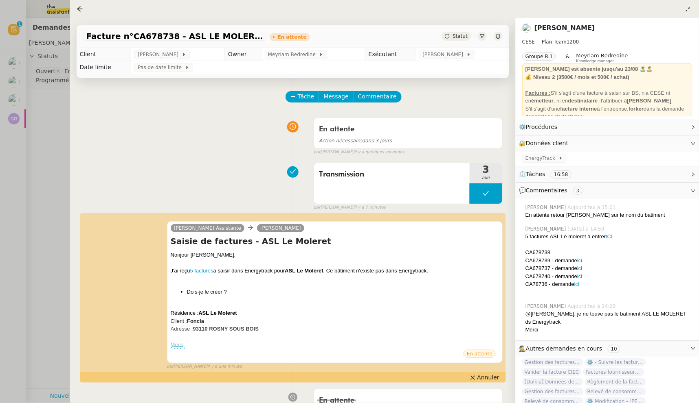
click at [77, 4] on div at bounding box center [82, 9] width 10 height 10
click at [79, 9] on icon at bounding box center [79, 8] width 5 height 5
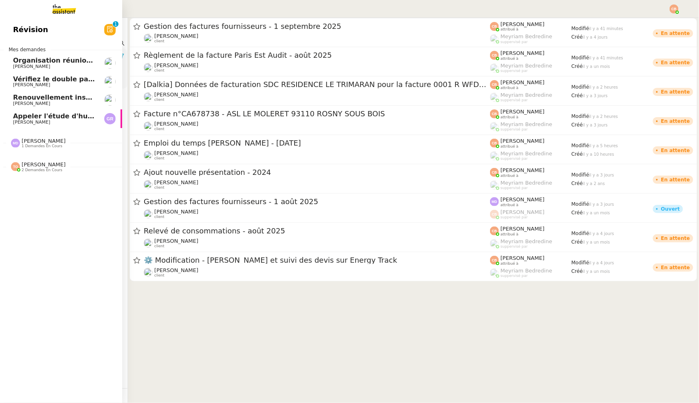
click at [26, 61] on span "Organisation réunion comptable" at bounding box center [72, 61] width 119 height 8
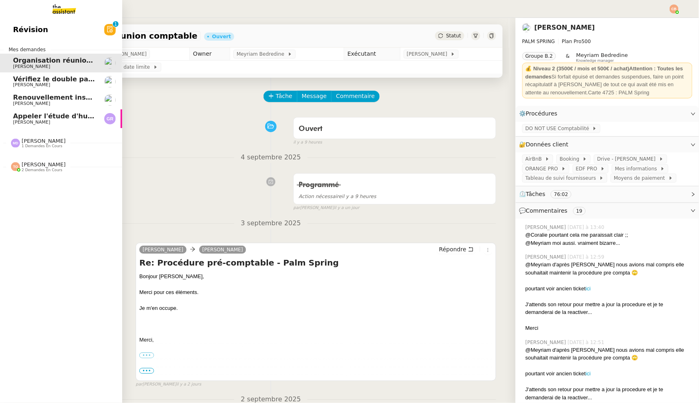
click at [31, 90] on link "Vérifiez le double paiement de la facture [PERSON_NAME]" at bounding box center [61, 81] width 122 height 19
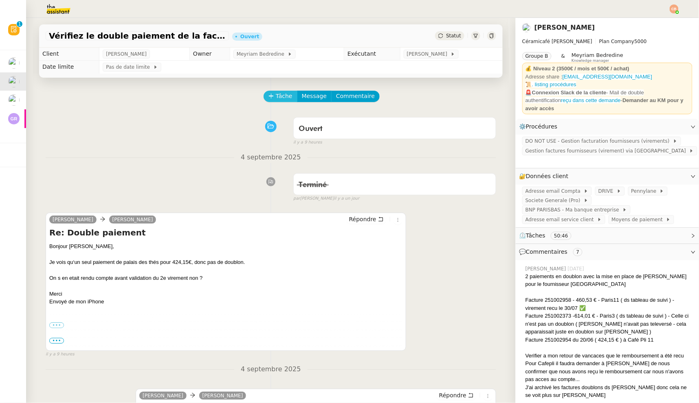
click at [277, 100] on span "Tâche" at bounding box center [284, 96] width 17 height 9
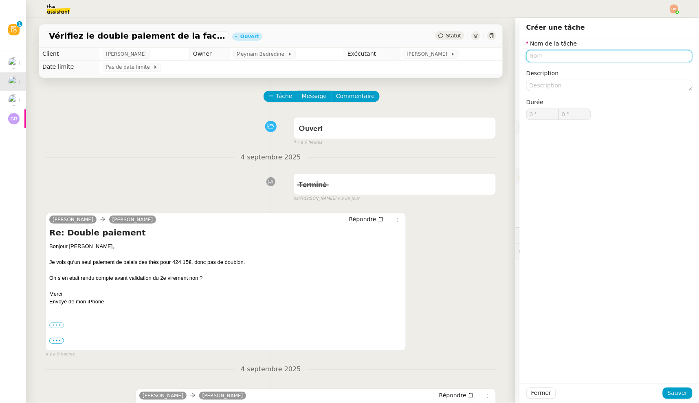
click at [538, 57] on input "text" at bounding box center [609, 56] width 166 height 12
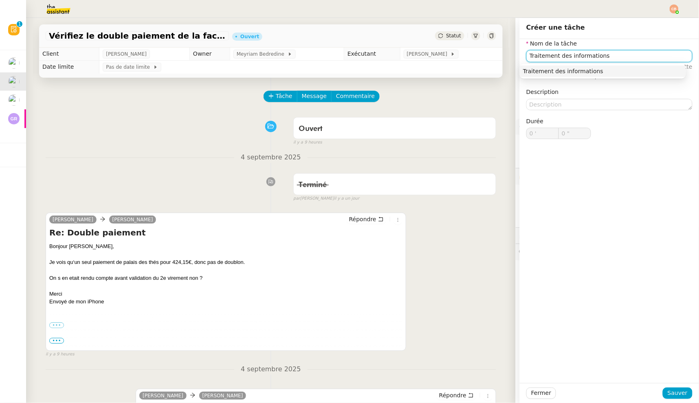
click at [598, 74] on div "Traitement des informations" at bounding box center [603, 71] width 160 height 7
type input "Traitement des informations"
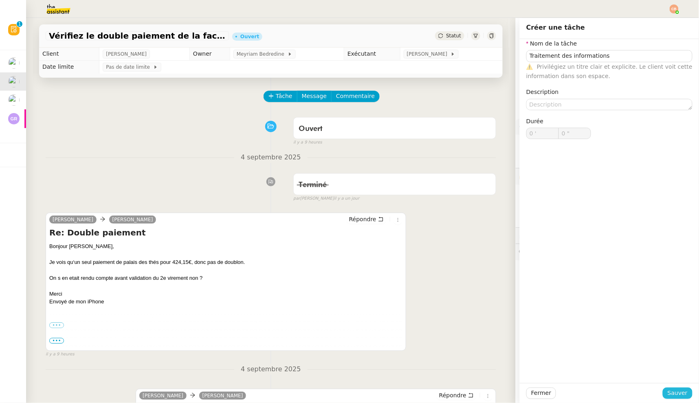
click at [677, 394] on span "Sauver" at bounding box center [677, 393] width 20 height 9
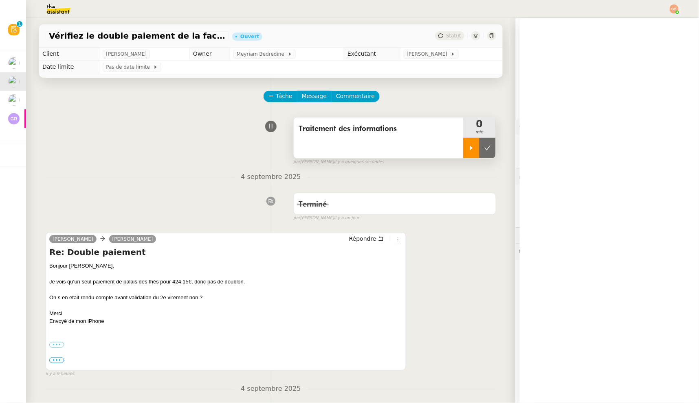
click at [470, 149] on icon at bounding box center [471, 148] width 3 height 4
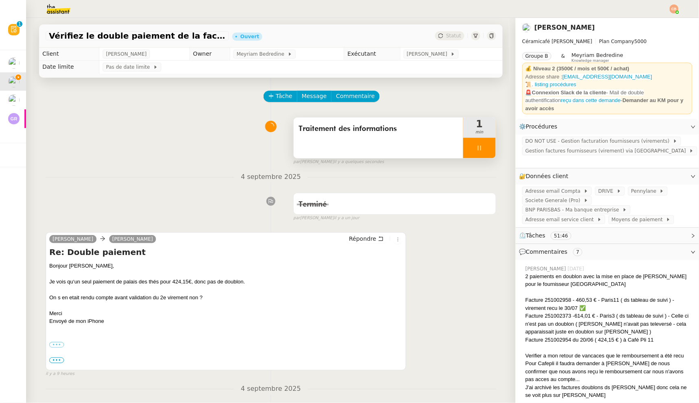
click at [671, 10] on img at bounding box center [673, 8] width 9 height 9
click at [652, 21] on span "Suivi" at bounding box center [645, 23] width 14 height 7
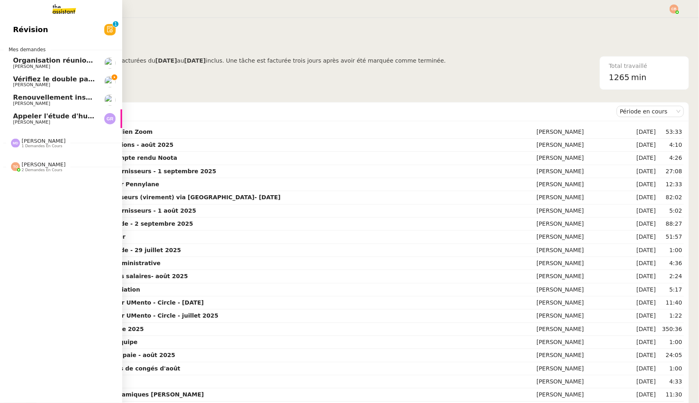
click at [16, 82] on span "Vérifiez le double paiement de la facture" at bounding box center [88, 79] width 150 height 8
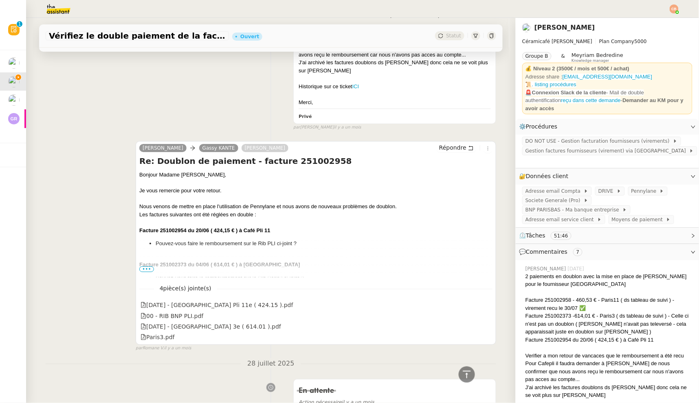
scroll to position [2085, 0]
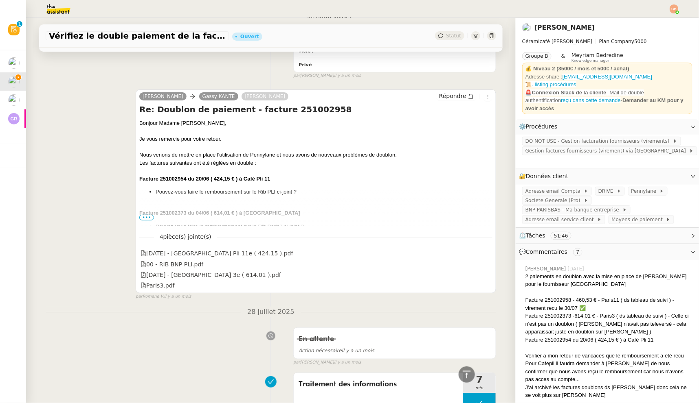
click at [139, 217] on span "•••" at bounding box center [146, 218] width 15 height 6
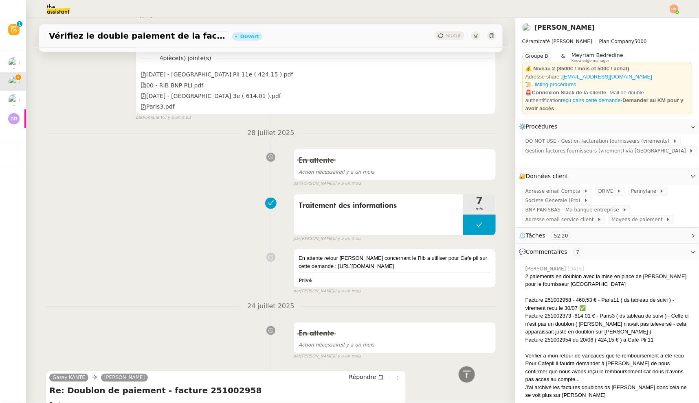
scroll to position [2413, 0]
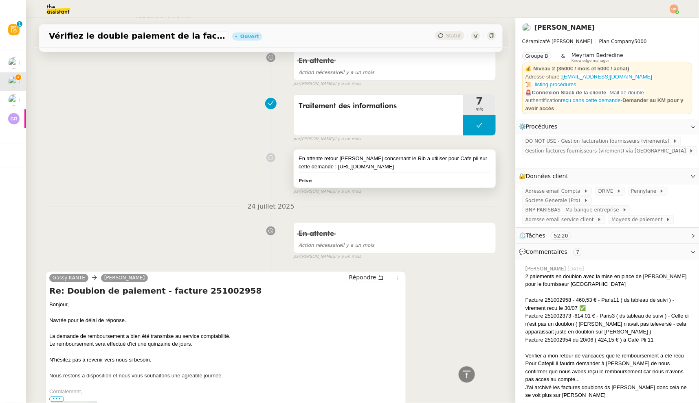
click at [387, 168] on div "En attente retour [PERSON_NAME] concernant le Rib a utiliser pour Cafe pli sur …" at bounding box center [394, 163] width 192 height 16
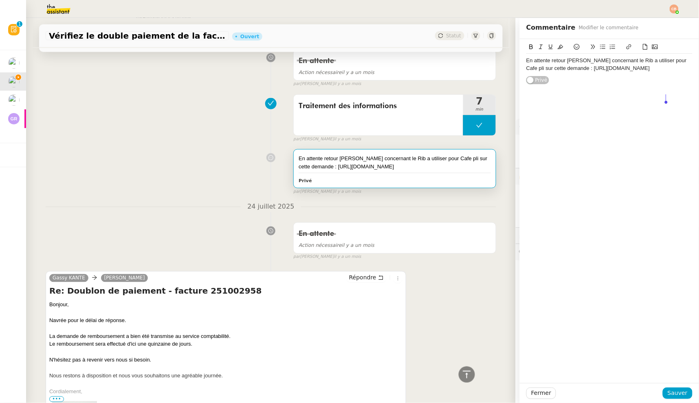
drag, startPoint x: 519, startPoint y: 76, endPoint x: 662, endPoint y: 107, distance: 145.8
click at [662, 85] on div "En attente retour Genevieve concernant le Rib a utiliser pour Cafe pli sur cett…" at bounding box center [609, 62] width 166 height 46
copy div "https://dashboard.theassistant.com/tickets/agentId%3DnePipkeGymfXLCiNlpyvMFZkW7…"
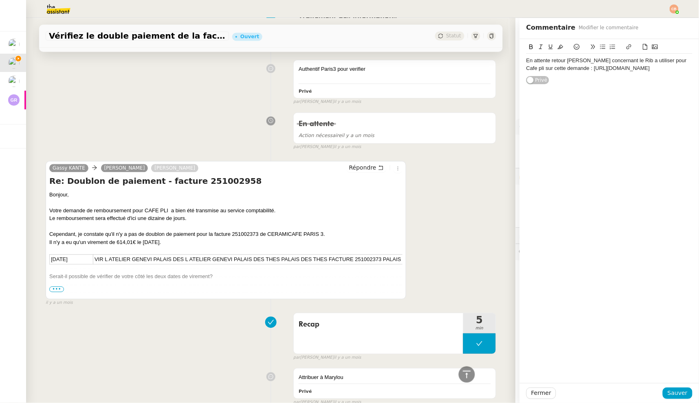
scroll to position [1636, 0]
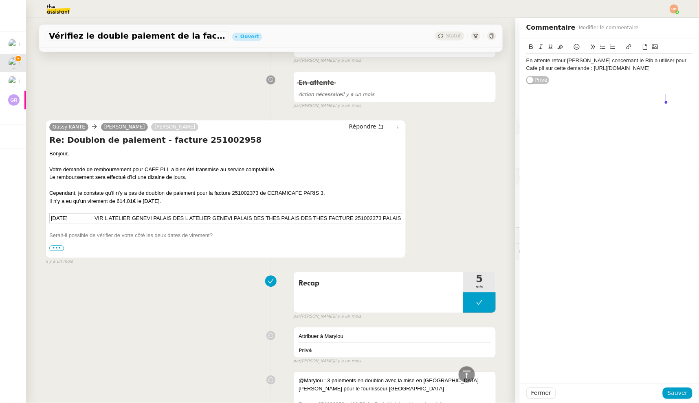
click at [54, 248] on span "•••" at bounding box center [56, 248] width 15 height 6
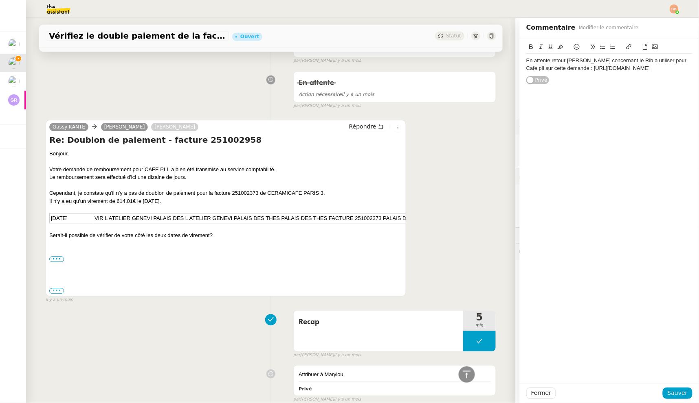
click at [55, 291] on label "•••" at bounding box center [56, 291] width 15 height 6
click at [0, 0] on input "•••" at bounding box center [0, 0] width 0 height 0
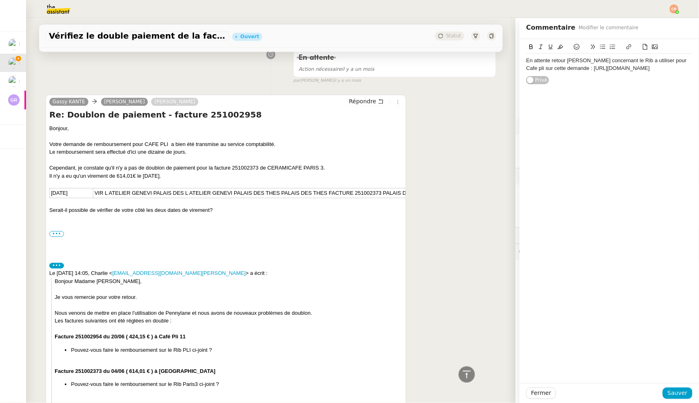
scroll to position [1735, 0]
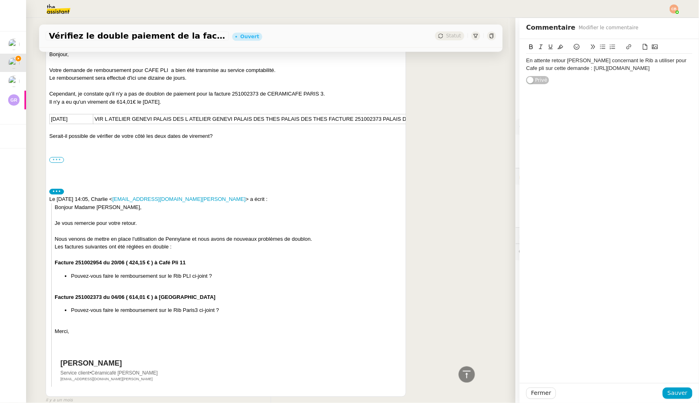
click at [53, 160] on label "•••" at bounding box center [56, 160] width 15 height 6
click at [0, 0] on input "•••" at bounding box center [0, 0] width 0 height 0
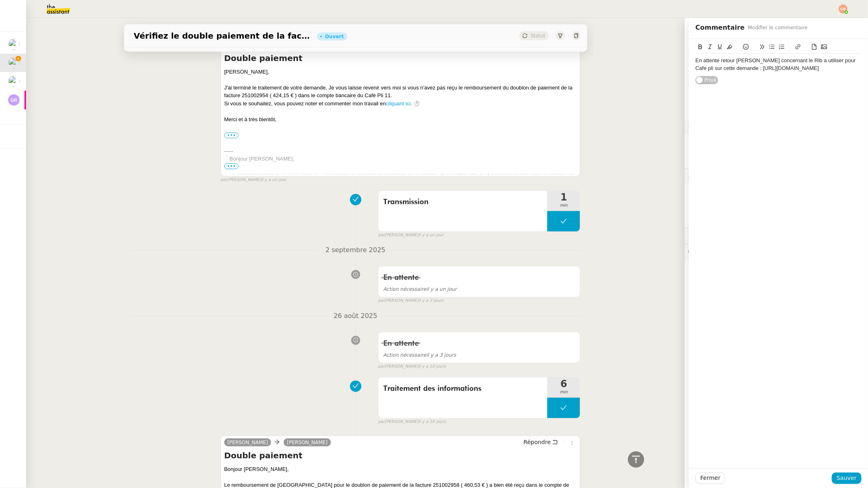
scroll to position [0, 0]
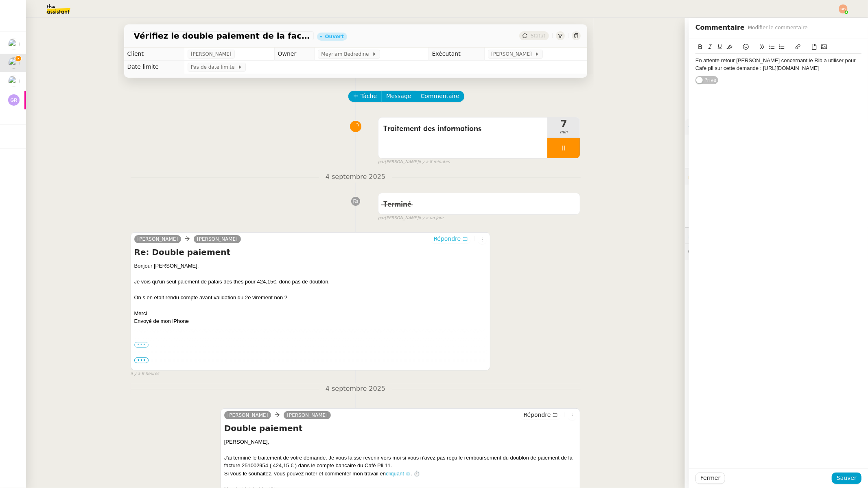
click at [436, 240] on span "Répondre" at bounding box center [447, 239] width 27 height 8
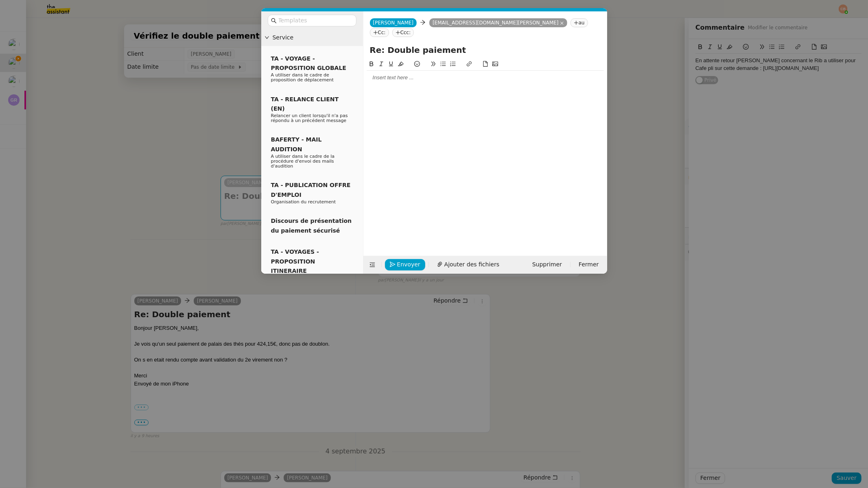
click at [400, 74] on div at bounding box center [485, 77] width 237 height 7
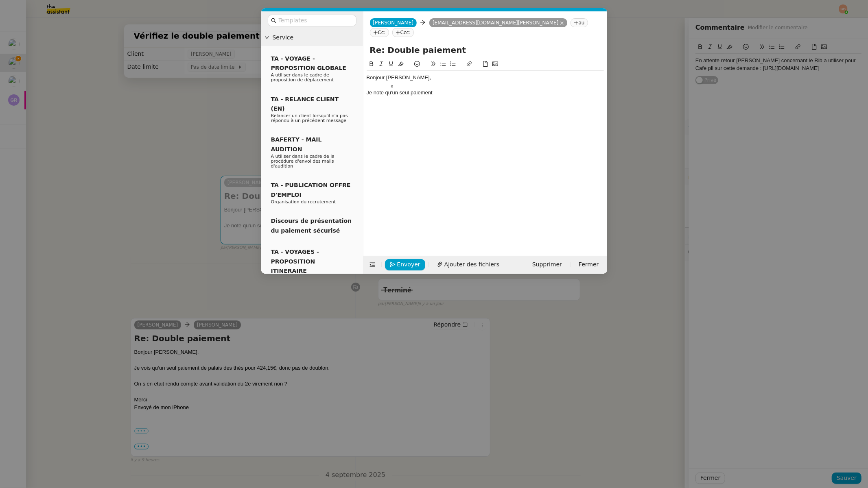
click at [393, 89] on div "Je note qu'un seul paiement" at bounding box center [485, 92] width 237 height 7
click at [458, 89] on div "Je note qu'il y eu un seul paiement" at bounding box center [485, 92] width 237 height 7
click at [472, 262] on span "Ajouter des fichiers" at bounding box center [472, 264] width 55 height 9
click at [450, 266] on span "Ajouter des fichiers" at bounding box center [472, 264] width 55 height 9
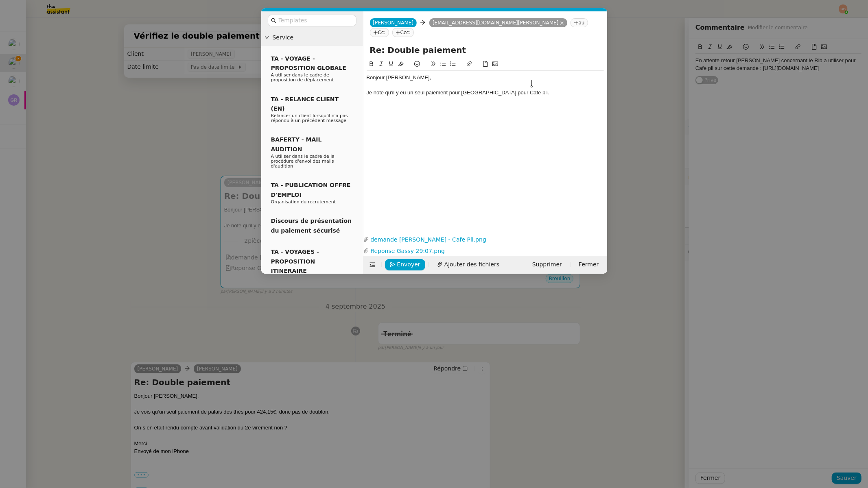
click at [538, 89] on div "Je note qu'il y eu un seul paiement pour Palais des Thés pour Cafe pli." at bounding box center [485, 92] width 237 height 7
drag, startPoint x: 512, startPoint y: 83, endPoint x: 501, endPoint y: 85, distance: 11.5
click at [501, 89] on div "Je note qu'il y eu un seul paiement pour Palais des Thés pour Cafe pli." at bounding box center [485, 92] width 237 height 7
click at [169, 196] on nz-modal-container "Service TA - VOYAGE - PROPOSITION GLOBALE A utiliser dans le cadre de propositi…" at bounding box center [434, 244] width 868 height 488
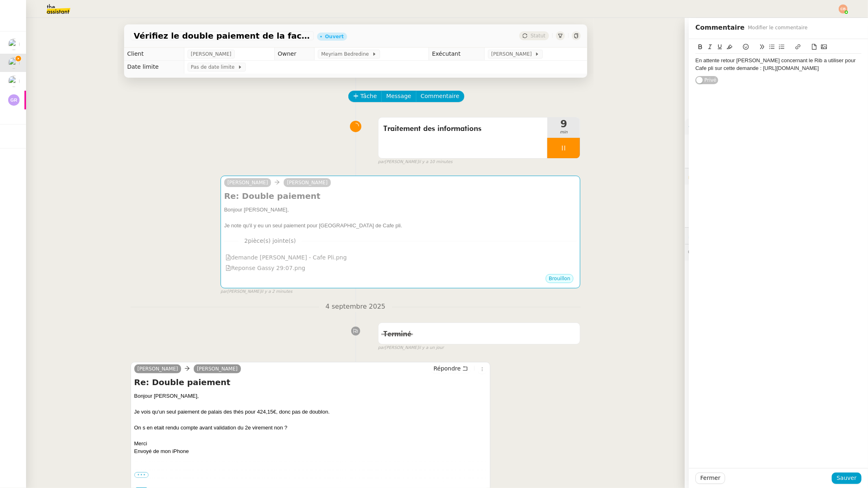
click at [169, 196] on nz-modal-container "Service TA - VOYAGE - PROPOSITION GLOBALE A utiliser dans le cadre de propositi…" at bounding box center [434, 244] width 868 height 488
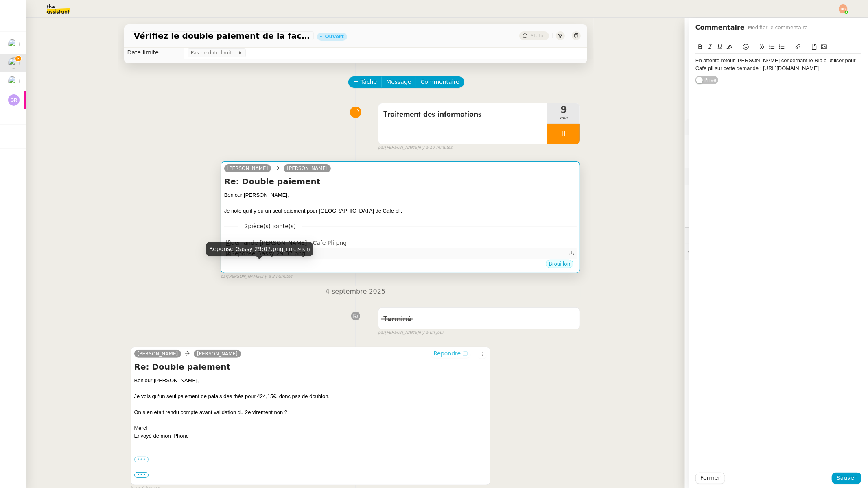
scroll to position [222, 0]
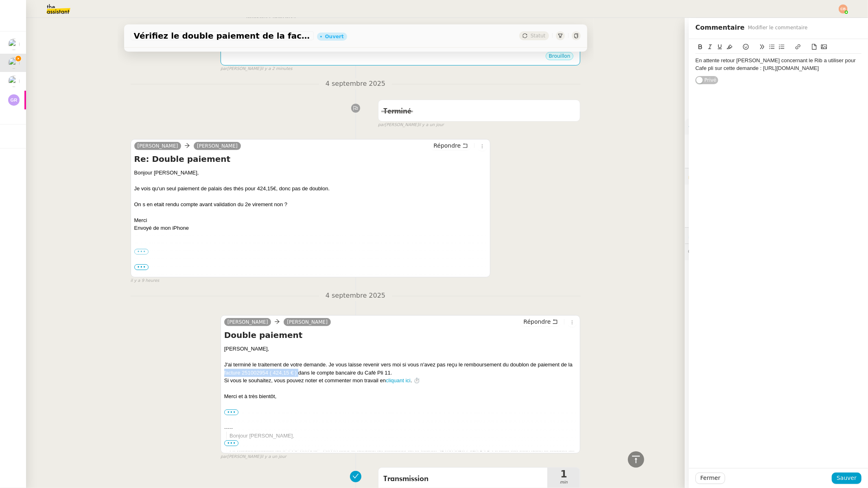
drag, startPoint x: 219, startPoint y: 372, endPoint x: 293, endPoint y: 371, distance: 74.1
click at [293, 371] on div "J'ai terminé le traitement de votre demande. Je vous laisse revenir vers moi si…" at bounding box center [400, 369] width 353 height 16
copy div "facture 251002954 ( 424,15 € )"
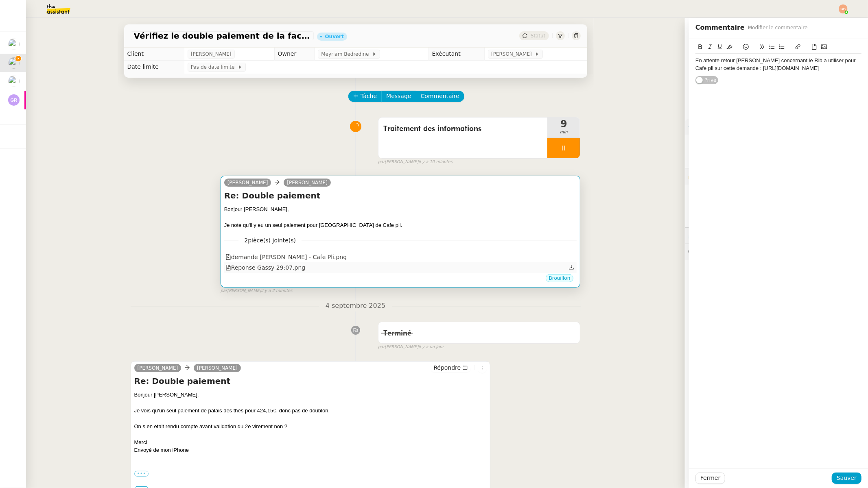
click at [342, 270] on div "Reponse Gassy 29:07.png" at bounding box center [400, 268] width 353 height 11
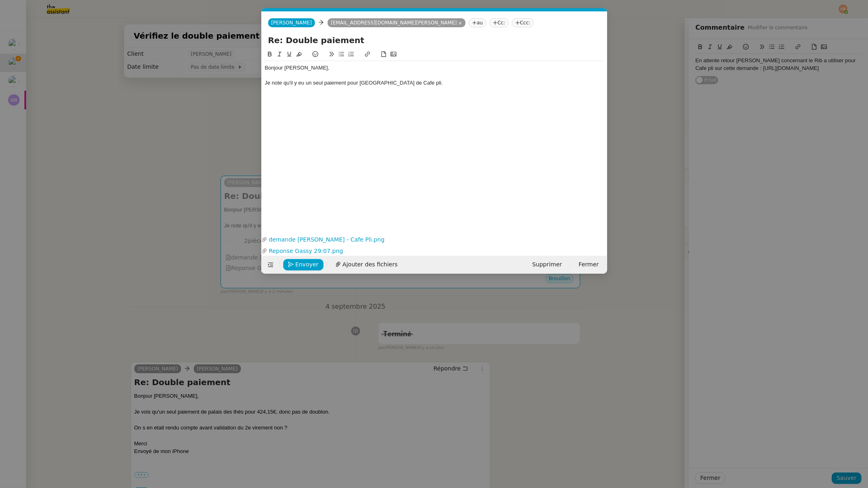
scroll to position [0, 18]
click at [435, 82] on div "Je note qu'il y eu un seul paiement pour Palais des Thés de Cafe pli." at bounding box center [434, 82] width 339 height 7
click at [478, 83] on div "Je note qu'il y eu un seul paiement pour Palais des Thés de Cafe pli pour la fa…" at bounding box center [434, 82] width 339 height 7
click at [537, 84] on div "Je note qu'il y eu un seul paiement pour Palais des Thés de Cafe pli pour la fa…" at bounding box center [434, 82] width 339 height 7
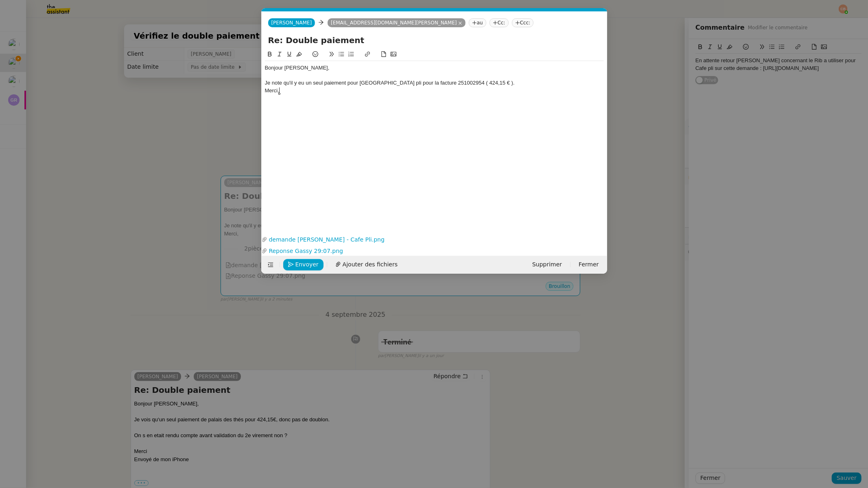
click at [532, 83] on div "Je note qu'il y eu un seul paiement pour [GEOGRAPHIC_DATA] pli pour la facture …" at bounding box center [434, 82] width 339 height 7
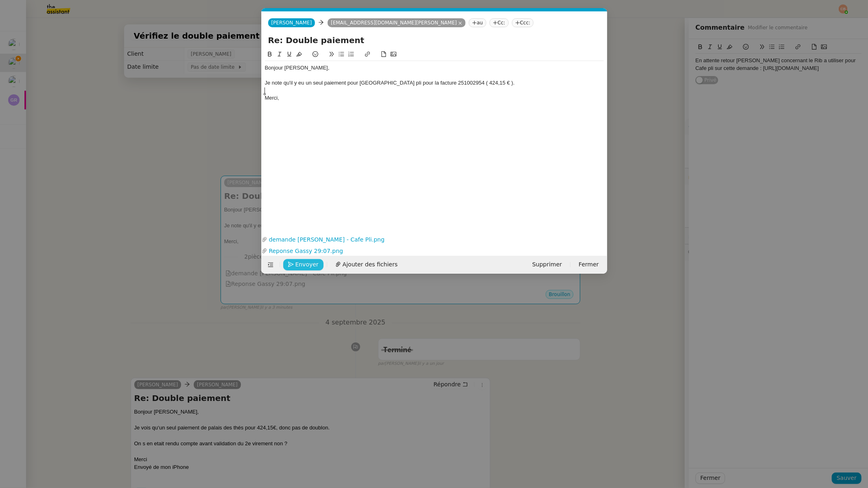
click at [307, 263] on span "Envoyer" at bounding box center [307, 264] width 23 height 9
click at [307, 263] on span "Confirmer l'envoi" at bounding box center [320, 264] width 49 height 9
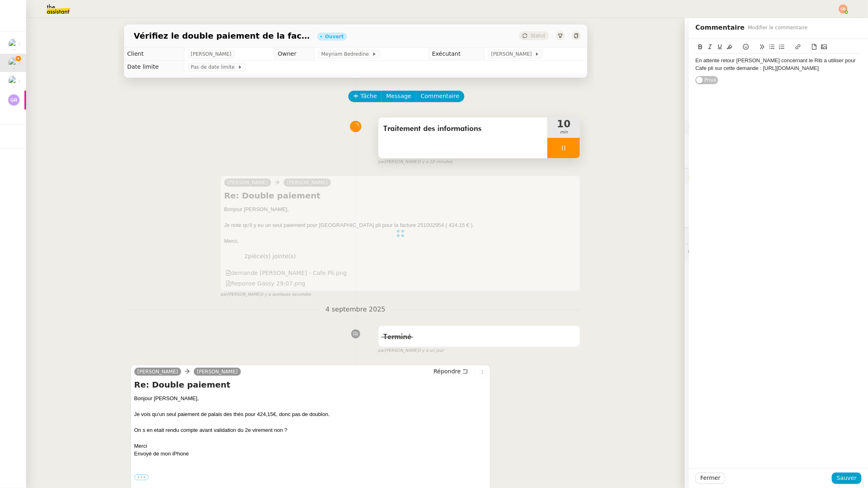
click at [563, 139] on div at bounding box center [564, 148] width 33 height 20
click at [564, 139] on button at bounding box center [572, 148] width 16 height 20
click at [440, 95] on span "Commentaire" at bounding box center [440, 96] width 39 height 9
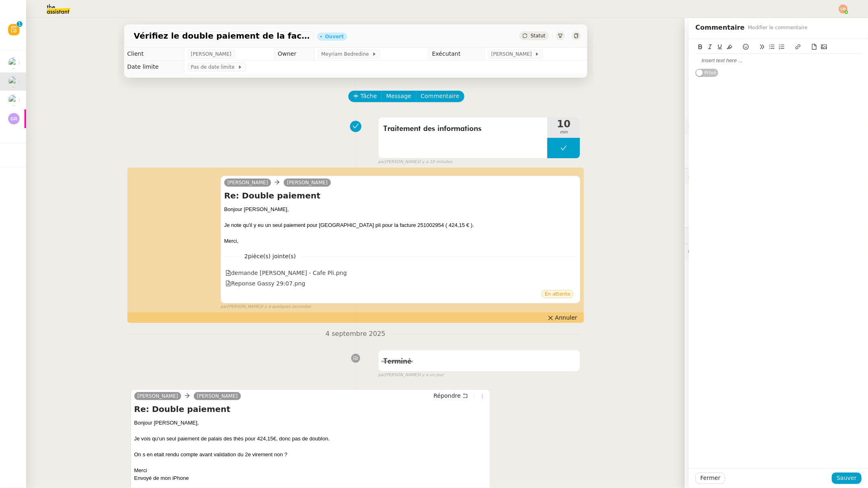
click at [696, 62] on div at bounding box center [779, 60] width 166 height 7
click at [698, 403] on span "Sauver" at bounding box center [847, 478] width 20 height 9
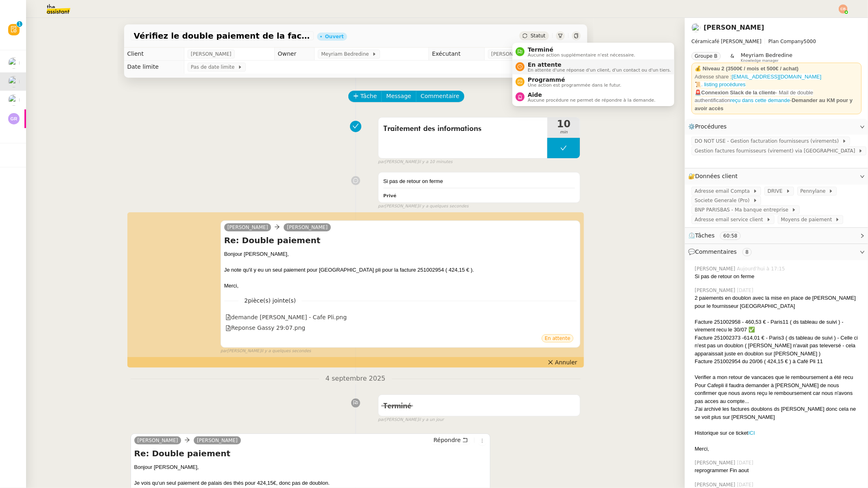
click at [532, 68] on span "En attente d'une réponse d'un client, d'un contact ou d'un tiers." at bounding box center [599, 70] width 143 height 4
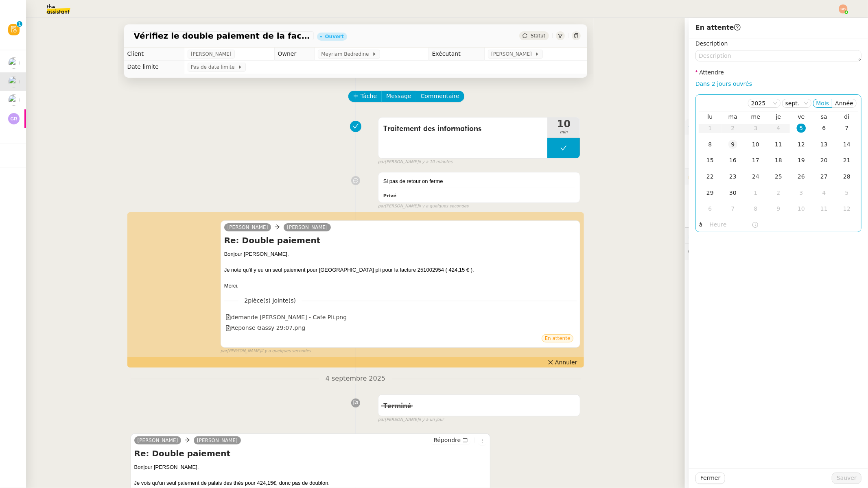
click at [698, 144] on div "9" at bounding box center [733, 144] width 9 height 9
click at [698, 224] on input "text" at bounding box center [731, 224] width 42 height 9
click at [698, 279] on div "09" at bounding box center [710, 281] width 23 height 10
click at [698, 236] on div "00" at bounding box center [733, 238] width 22 height 10
type input "09:00"
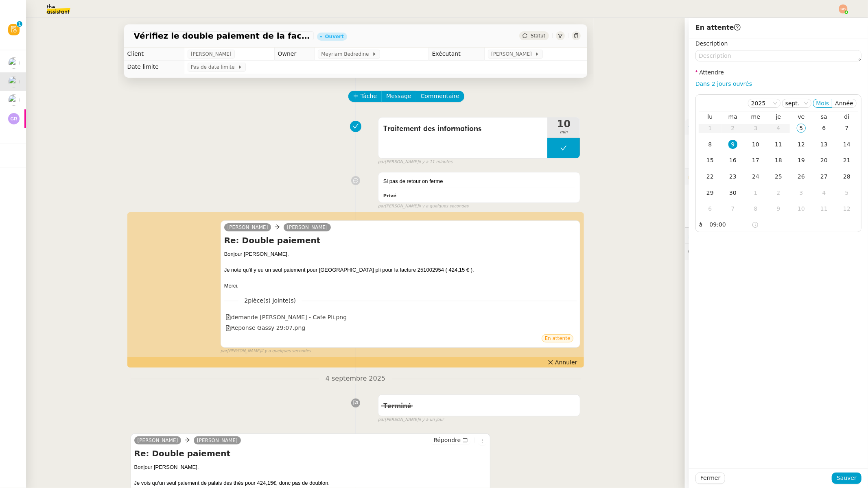
click at [698, 237] on div "Description Attendre Dans 2 jours ouvrés [DATE] Mois Année lu ma me je ve sa di…" at bounding box center [778, 253] width 179 height 429
click at [698, 403] on span "Sauver" at bounding box center [847, 478] width 20 height 9
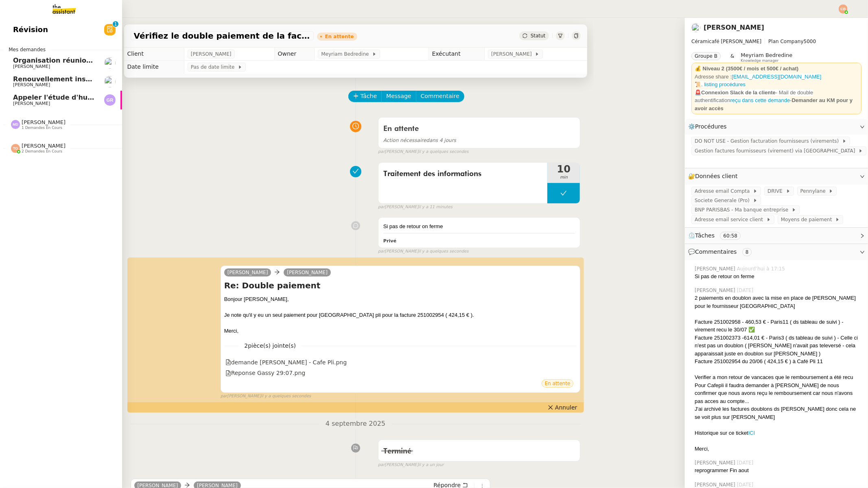
click at [24, 77] on span "Renouvellement inscriptions - septembre 2025" at bounding box center [99, 79] width 172 height 8
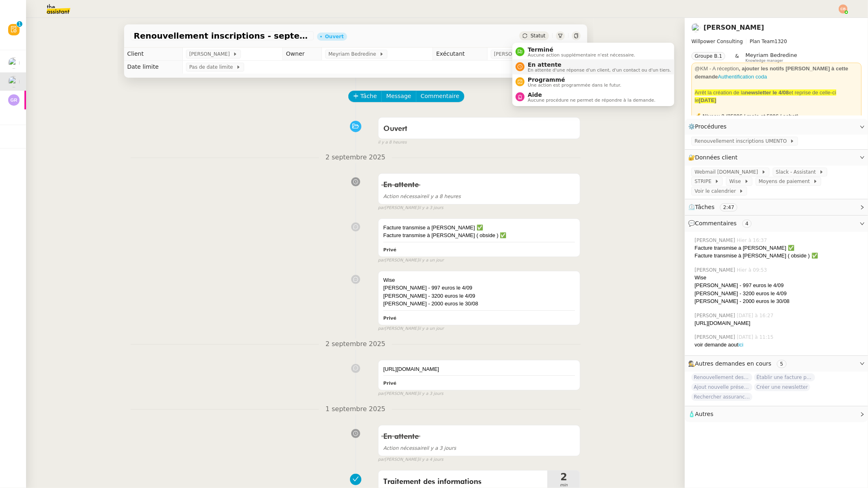
click at [528, 63] on span "En attente" at bounding box center [599, 64] width 143 height 7
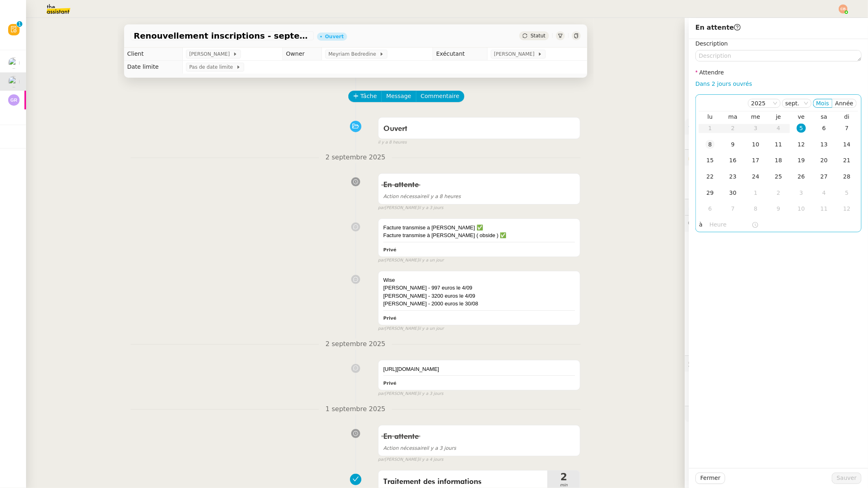
click at [698, 142] on div "8" at bounding box center [710, 144] width 9 height 9
click at [698, 221] on input "text" at bounding box center [731, 224] width 42 height 9
click at [698, 311] on div "09" at bounding box center [710, 313] width 23 height 10
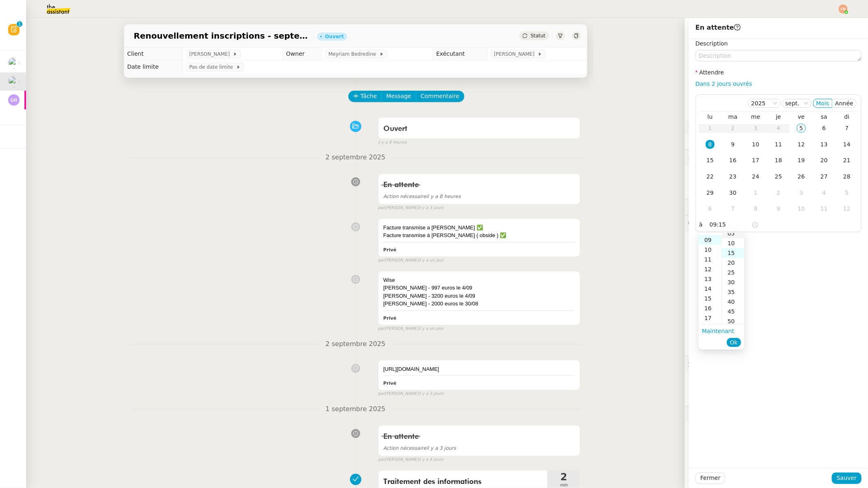
scroll to position [0, 0]
click at [698, 239] on div "00" at bounding box center [733, 238] width 22 height 10
type input "09:00"
click at [698, 251] on div "Description Attendre Dans 2 jours ouvrés [DATE] Mois Année lu ma me je ve sa di…" at bounding box center [778, 253] width 179 height 429
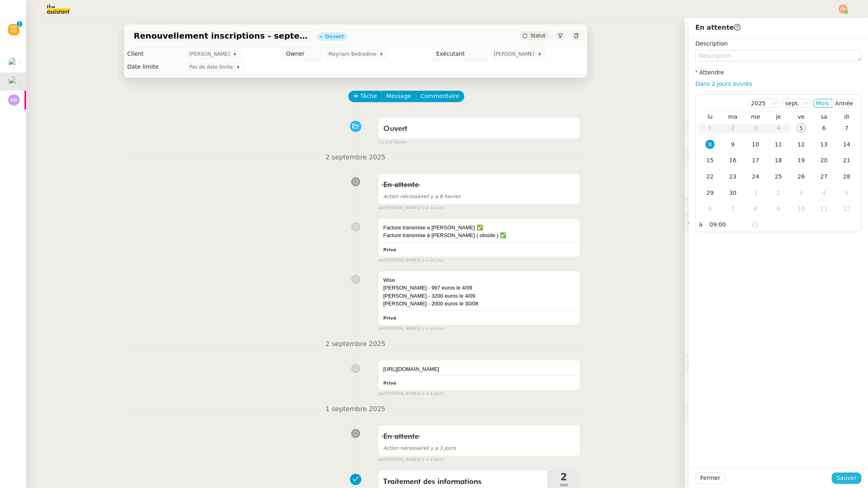
click at [698, 403] on span "Sauver" at bounding box center [847, 478] width 20 height 9
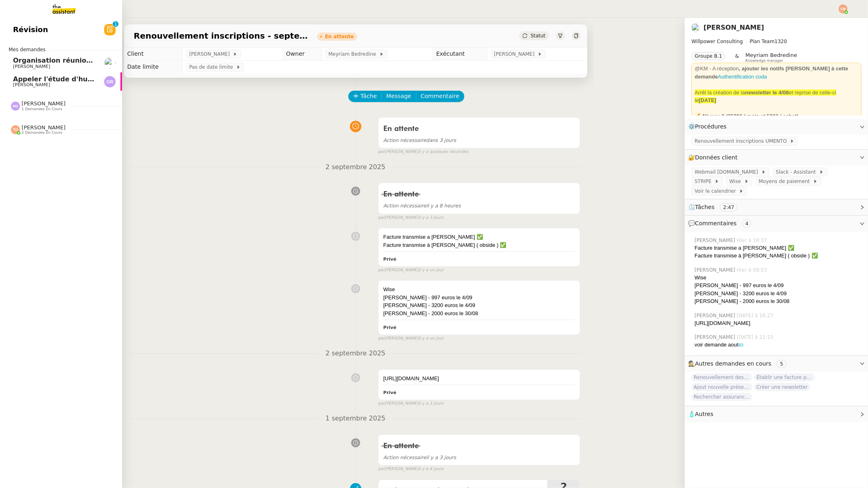
click at [23, 79] on span "Appeler l'étude d'huissier" at bounding box center [60, 79] width 94 height 8
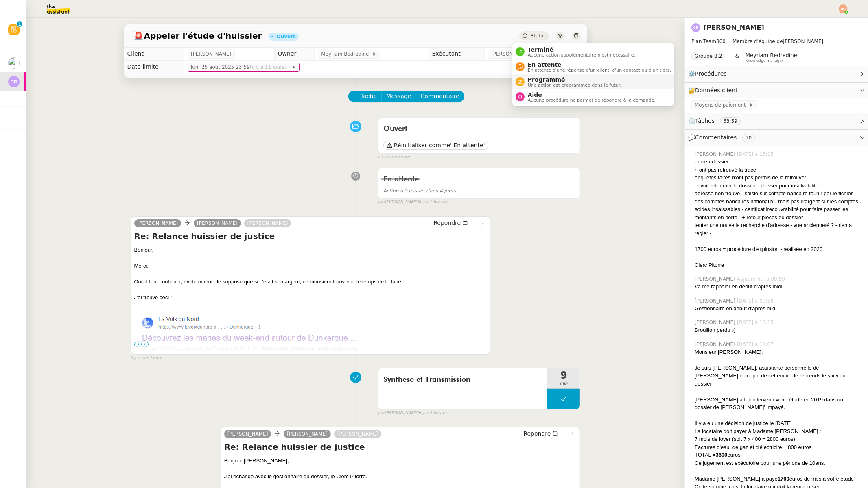
click at [532, 84] on span "Une action est programmée dans le futur." at bounding box center [575, 85] width 94 height 4
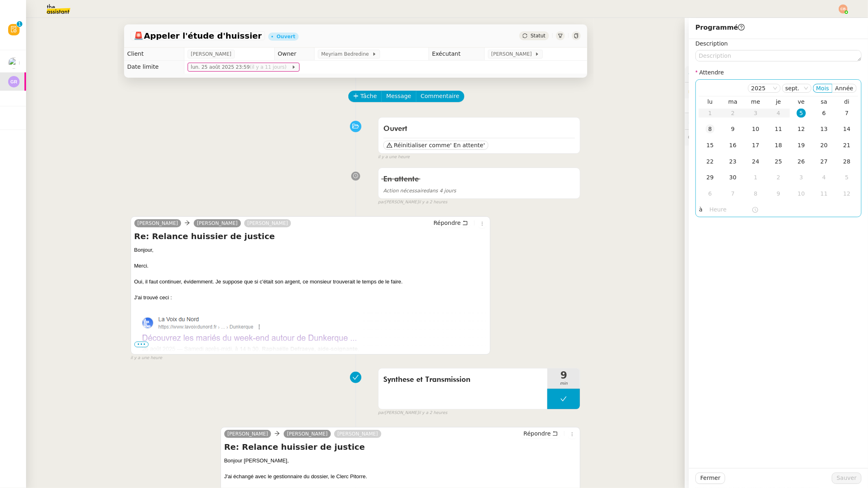
click at [698, 127] on div "8" at bounding box center [710, 129] width 9 height 9
click at [698, 212] on input "text" at bounding box center [731, 209] width 42 height 9
click at [698, 285] on div "08" at bounding box center [710, 288] width 23 height 10
click at [698, 222] on div "00" at bounding box center [733, 223] width 22 height 10
type input "08:00"
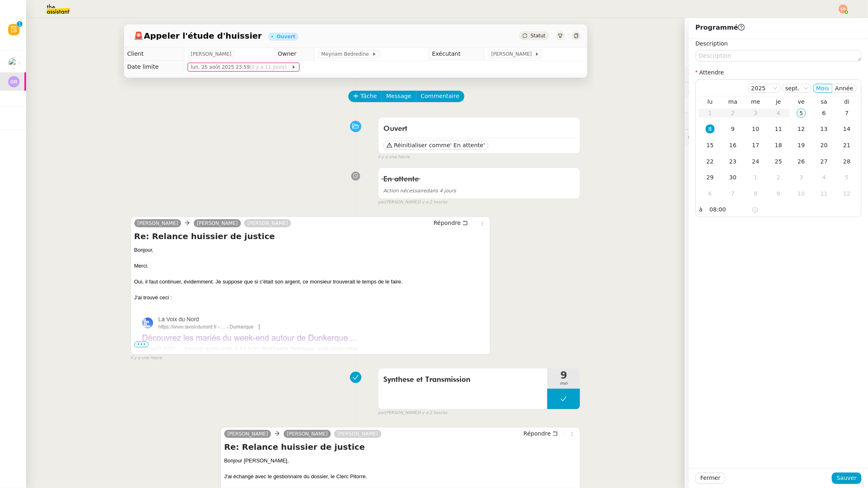
click at [698, 227] on div "Description Attendre 2025 sept. Mois Année lu ma me je ve sa di 1 2 3 4 5 6 7 8…" at bounding box center [778, 253] width 179 height 429
click at [698, 403] on span "Sauver" at bounding box center [847, 478] width 20 height 9
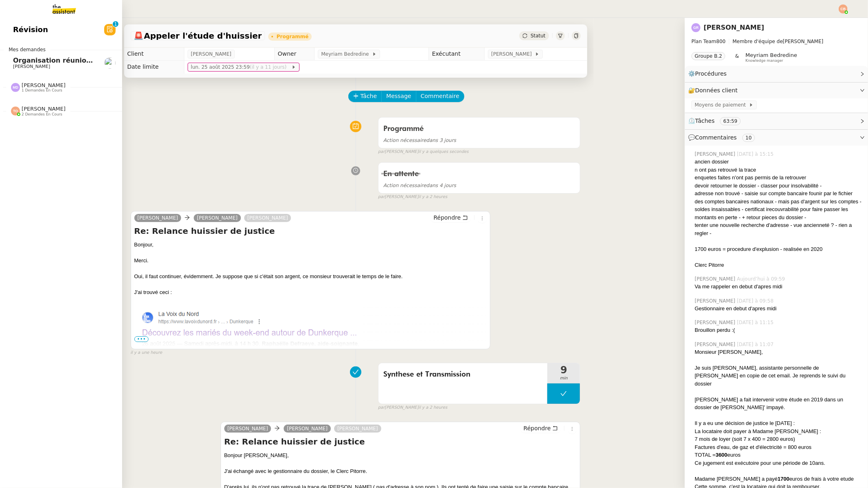
click at [27, 63] on span "Organisation réunion comptable" at bounding box center [72, 61] width 119 height 8
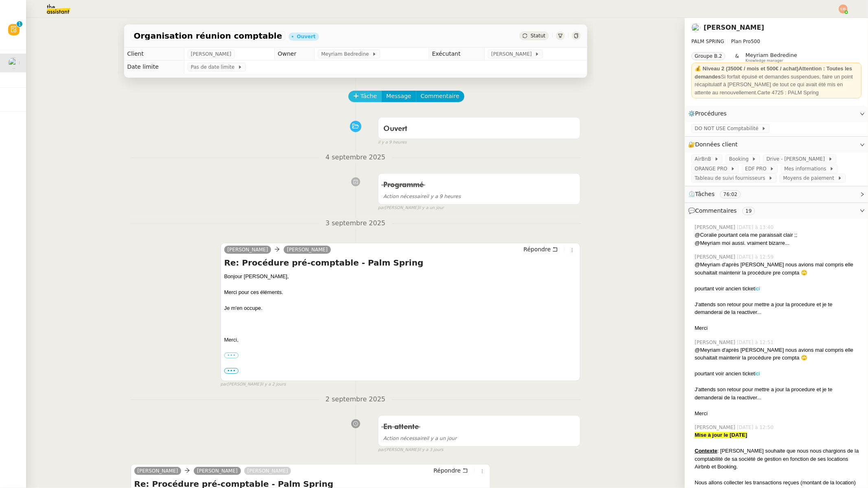
click at [361, 98] on span "Tâche" at bounding box center [369, 96] width 17 height 9
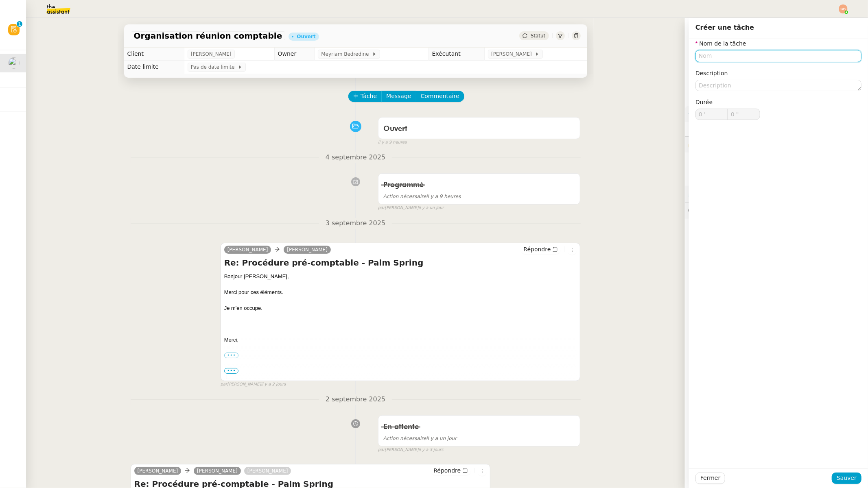
click at [698, 55] on input "text" at bounding box center [779, 56] width 166 height 12
click at [698, 70] on div "Pre compta" at bounding box center [772, 71] width 160 height 7
type input "Pre compta"
click at [698, 403] on span "Sauver" at bounding box center [847, 478] width 20 height 9
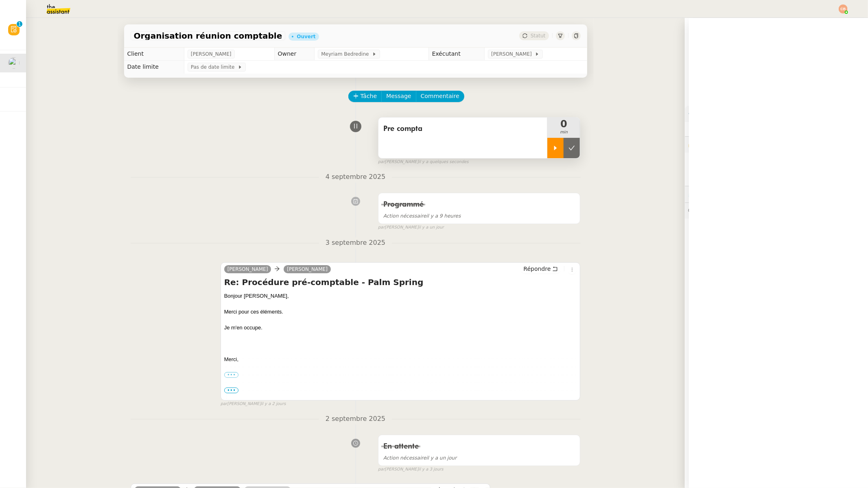
click at [548, 154] on div at bounding box center [556, 148] width 16 height 20
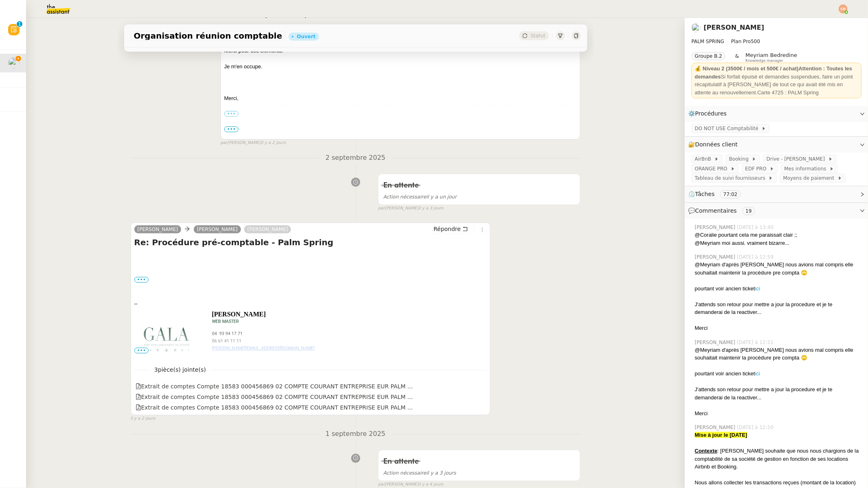
scroll to position [270, 0]
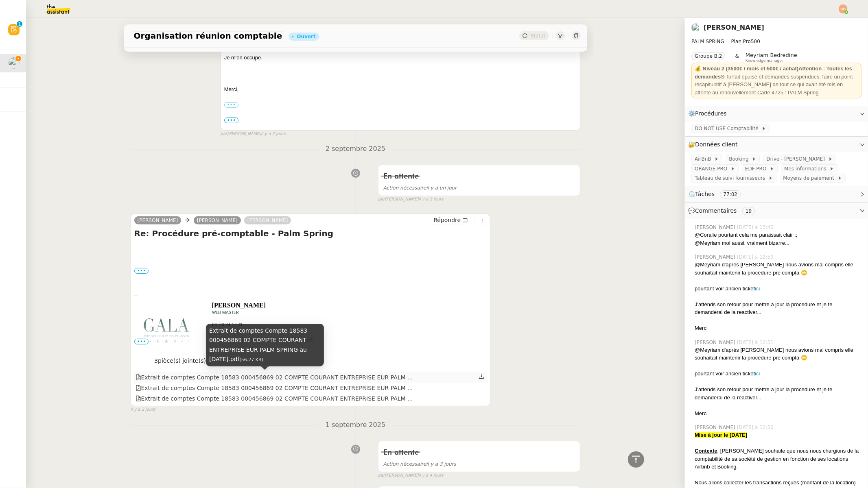
click at [252, 378] on div "Extrait de comptes Compte 18583 000456869 02 COMPTE COURANT ENTREPRISE EUR PALM…" at bounding box center [275, 377] width 278 height 9
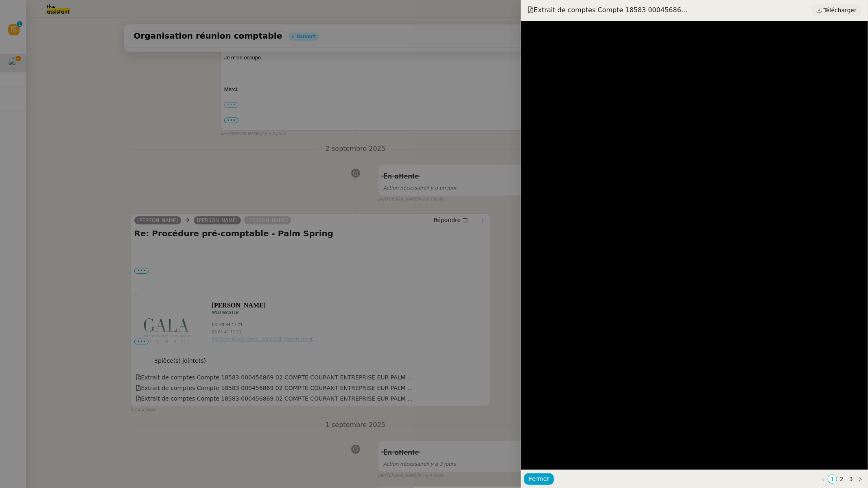
click at [698, 13] on span "Télécharger" at bounding box center [840, 10] width 33 height 11
click at [197, 227] on div at bounding box center [434, 244] width 868 height 488
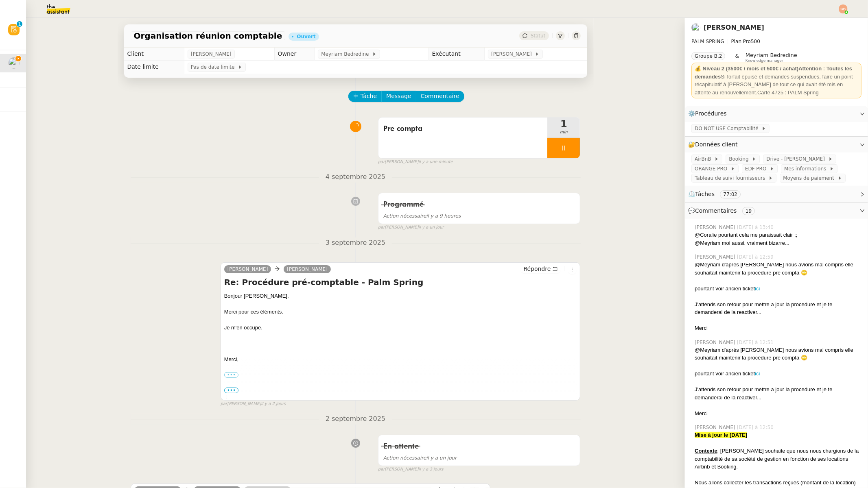
scroll to position [427, 0]
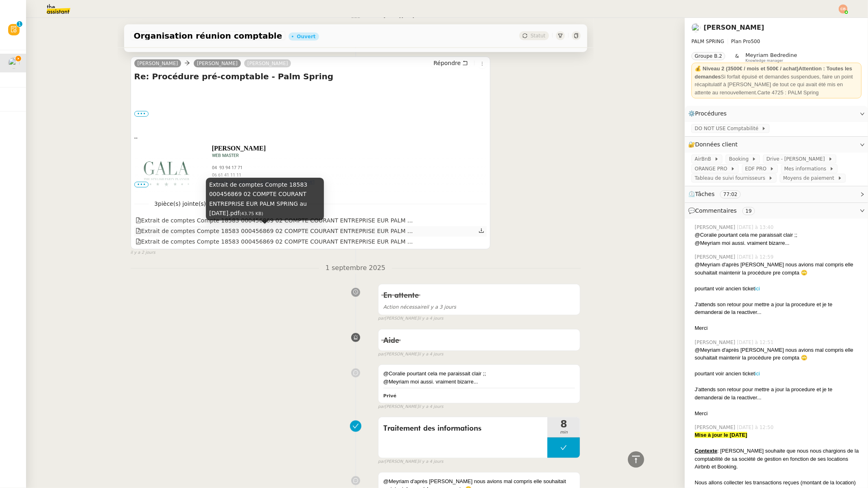
click at [254, 232] on div "Extrait de comptes Compte 18583 000456869 02 COMPTE COURANT ENTREPRISE EUR PALM…" at bounding box center [275, 231] width 278 height 9
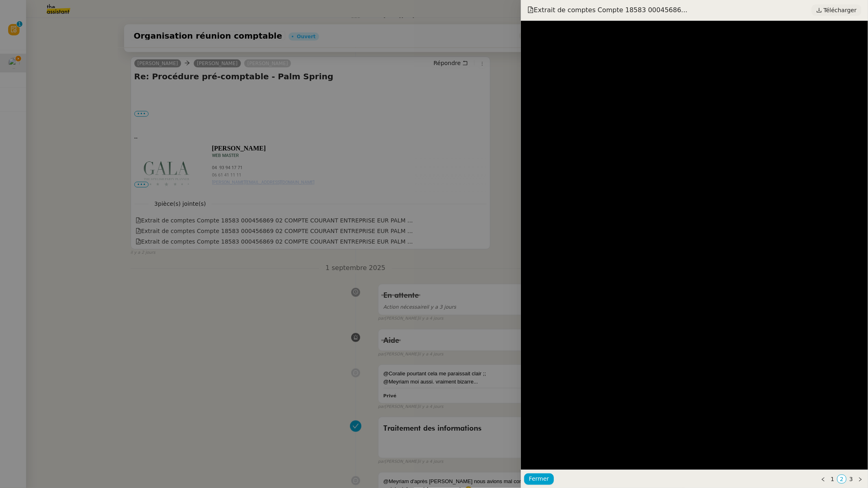
click at [698, 9] on span "Télécharger" at bounding box center [840, 10] width 33 height 11
click at [202, 273] on div at bounding box center [434, 244] width 868 height 488
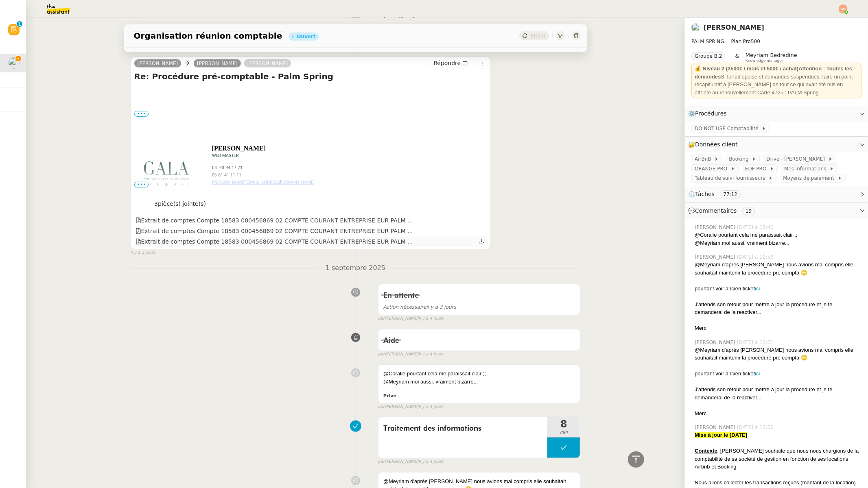
click at [217, 242] on div "Extrait de comptes Compte 18583 000456869 02 COMPTE COURANT ENTREPRISE EUR PALM…" at bounding box center [275, 241] width 278 height 9
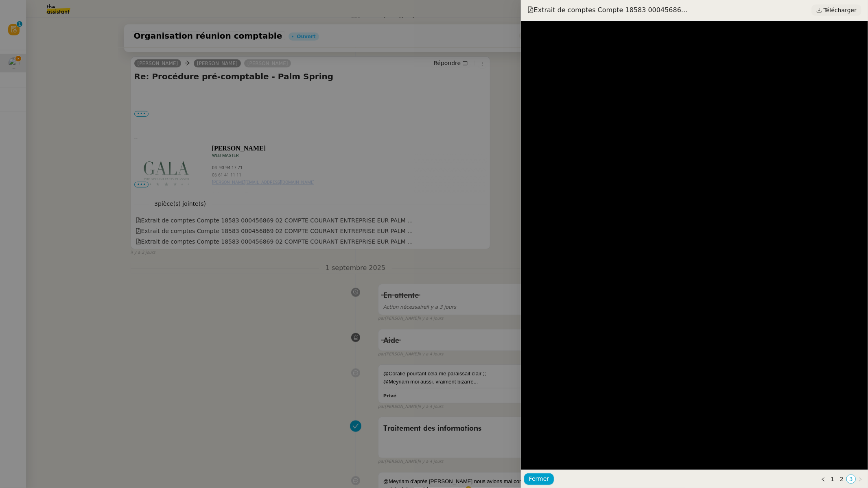
click at [698, 12] on icon at bounding box center [820, 10] width 6 height 6
click at [53, 204] on div at bounding box center [434, 244] width 868 height 488
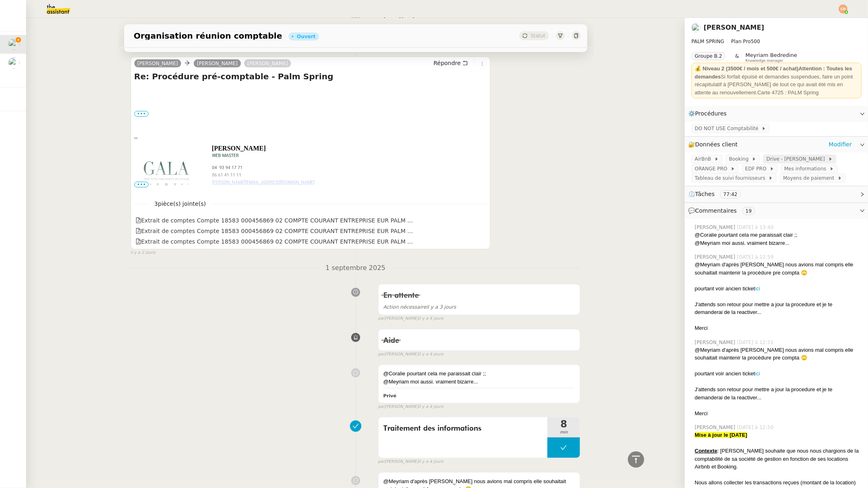
click at [698, 161] on span "Drive - [PERSON_NAME]" at bounding box center [797, 159] width 61 height 8
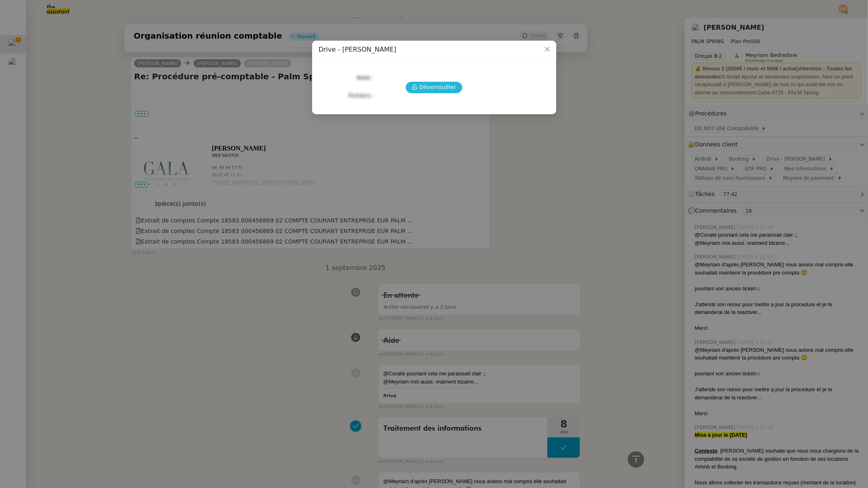
click at [435, 89] on span "Déverrouiller" at bounding box center [437, 87] width 37 height 9
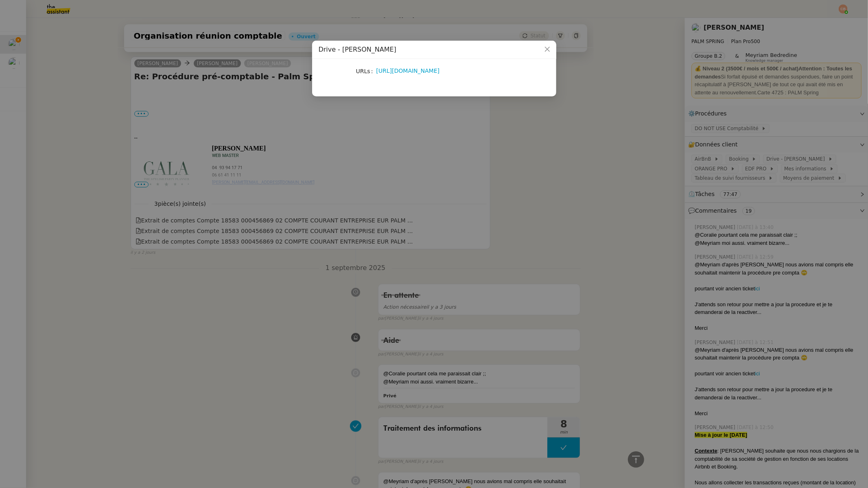
click at [427, 74] on div "https://drive.google.com/drive/folders/1cIVj1FS9P3uUHUks0FpBIepH2gfrEixO?usp=sh…" at bounding box center [444, 70] width 135 height 9
click at [426, 72] on link "https://drive.google.com/drive/folders/1cIVj1FS9P3uUHUks0FpBIepH2gfrEixO?usp=sh…" at bounding box center [409, 71] width 64 height 7
click at [90, 172] on nz-modal-container "Drive - Cindy Mouly URLs https://drive.google.com/drive/folders/1cIVj1FS9P3uUHU…" at bounding box center [434, 244] width 868 height 488
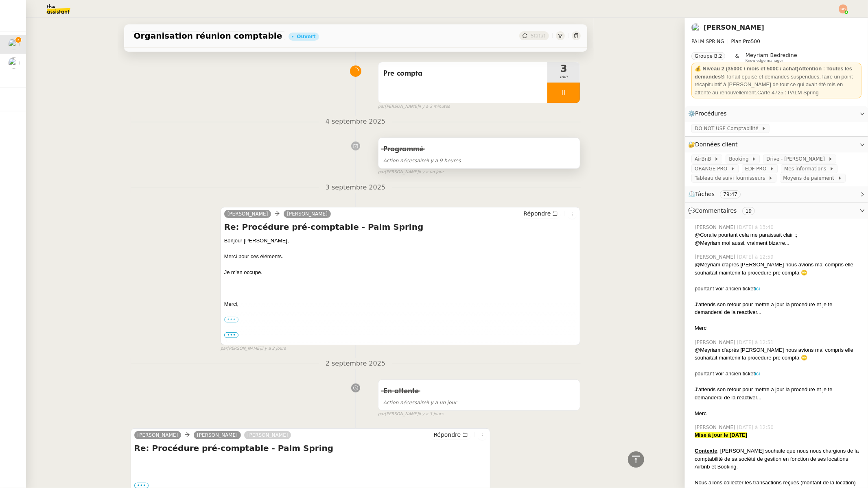
scroll to position [0, 0]
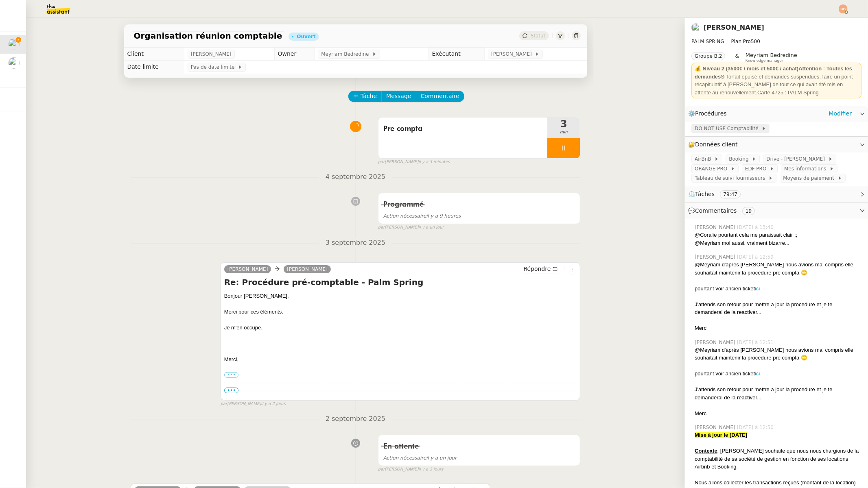
click at [698, 129] on span "DO NOT USE Comptabilité" at bounding box center [728, 129] width 67 height 8
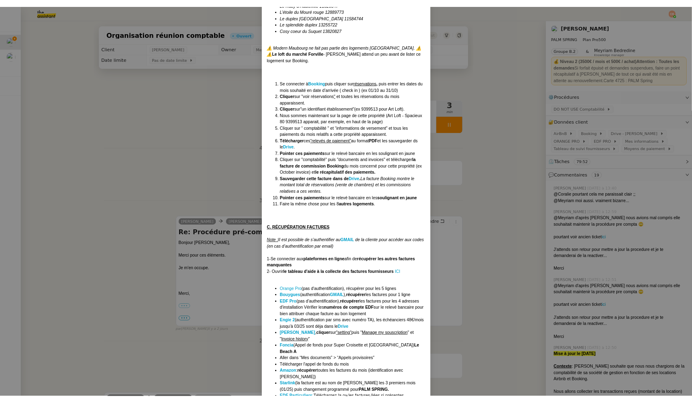
scroll to position [721, 0]
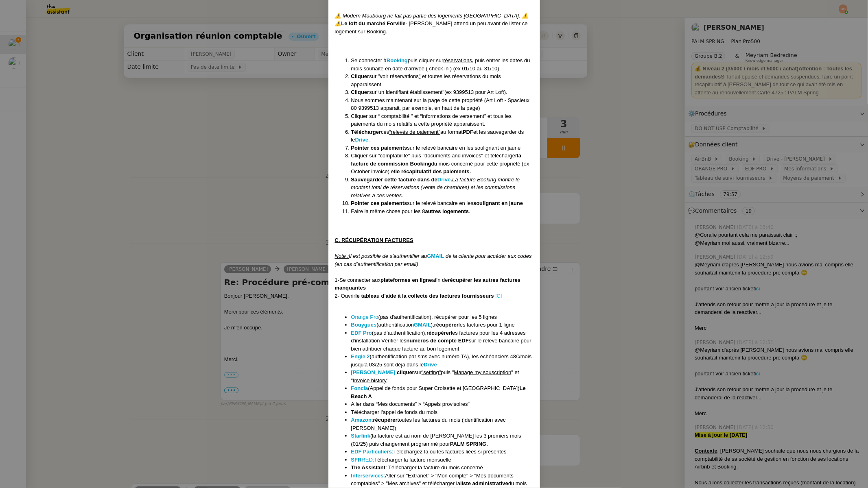
click at [499, 293] on link "ICI" at bounding box center [498, 296] width 7 height 6
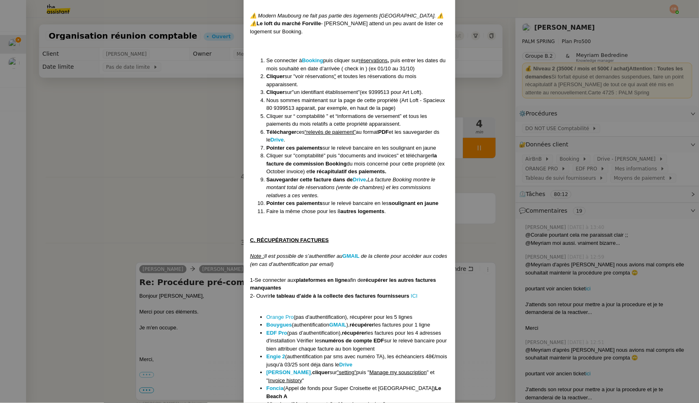
drag, startPoint x: 136, startPoint y: 137, endPoint x: 273, endPoint y: 128, distance: 137.5
click at [136, 137] on nz-modal-container "Mise à jour le 19/06/25 Mise en DO NOT USE LE 11/07/25 ici Contexte : Cindy sou…" at bounding box center [349, 201] width 699 height 403
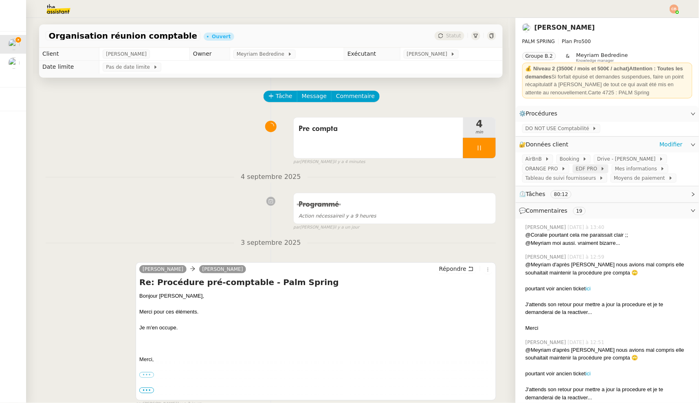
click at [579, 170] on span "EDF PRO" at bounding box center [588, 169] width 24 height 8
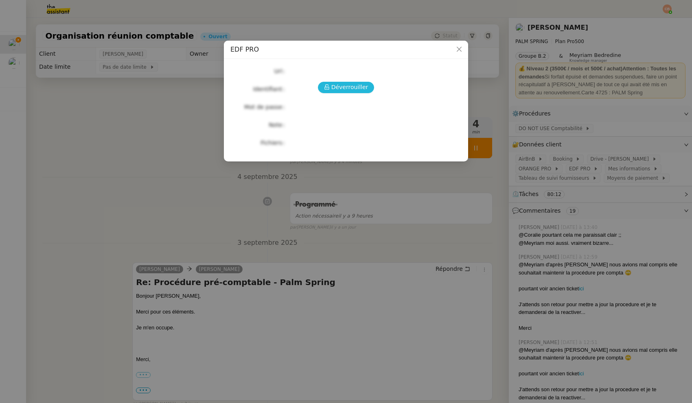
click at [354, 83] on span "Déverrouiller" at bounding box center [349, 87] width 37 height 9
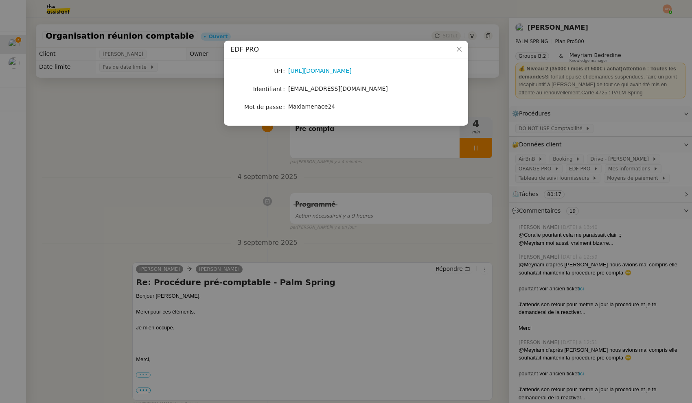
click at [66, 93] on nz-modal-container "EDF PRO Url https://entreprises-collectivites.edf.fr Identifiant moulycindy@gma…" at bounding box center [346, 201] width 692 height 403
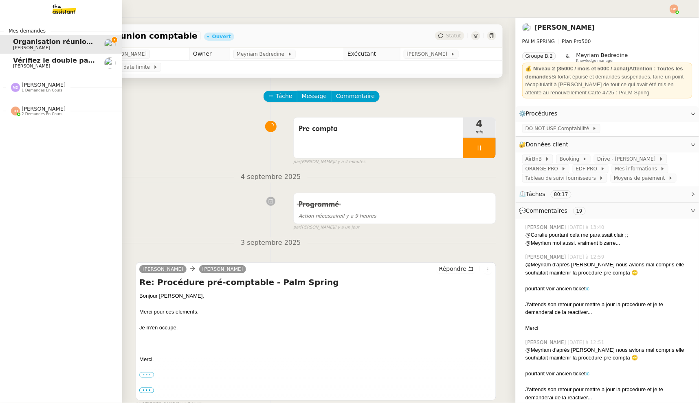
click at [16, 65] on span "[PERSON_NAME]" at bounding box center [31, 66] width 37 height 5
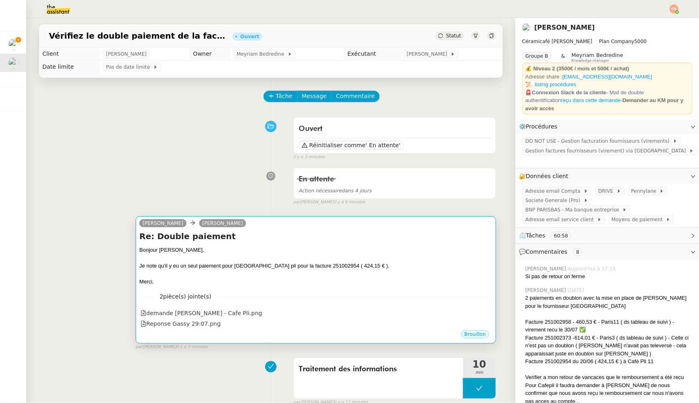
click at [215, 256] on div at bounding box center [315, 258] width 353 height 8
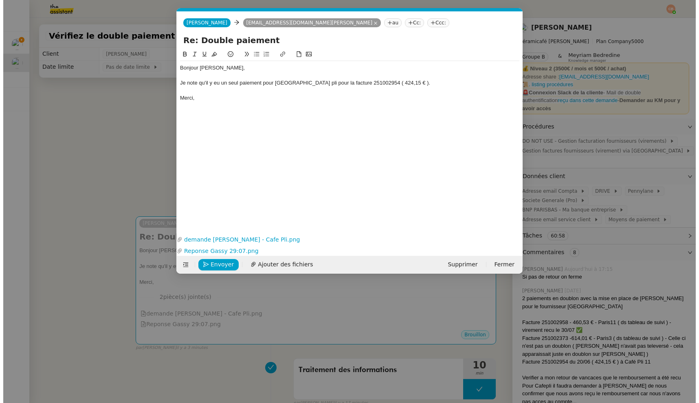
scroll to position [0, 18]
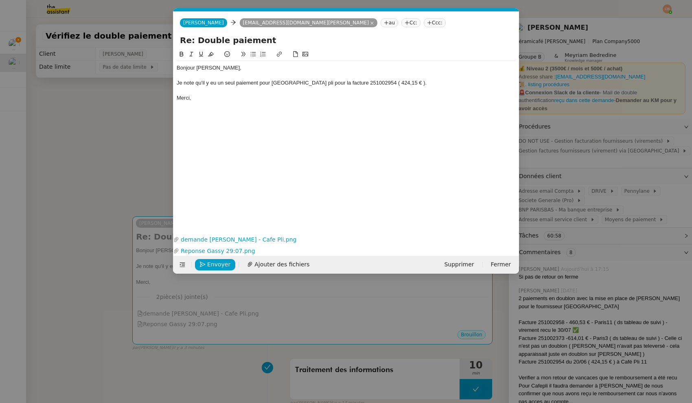
click at [211, 83] on div "Je note qu'il y eu un seul paiement pour [GEOGRAPHIC_DATA] pli pour la facture …" at bounding box center [346, 82] width 339 height 7
click at [338, 83] on div "Je note qu'il y a eu un seul paiement pour Palais des Thés de Cafe pli pour la …" at bounding box center [346, 82] width 339 height 7
click at [447, 83] on div "Je note qu'il y a eu un seul paiement pour Palais des Thés de Cafe Pli pour la …" at bounding box center [346, 82] width 339 height 7
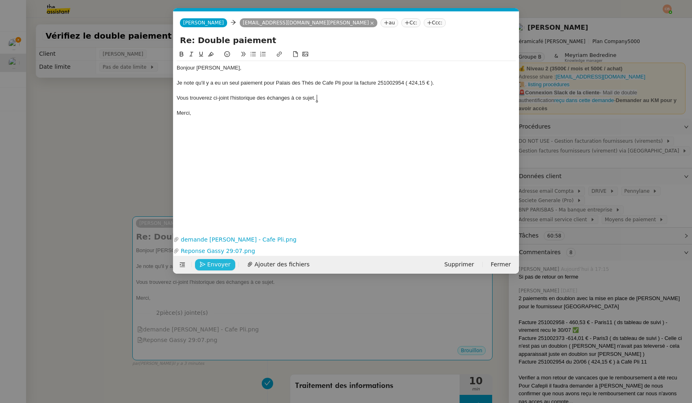
click at [217, 267] on span "Envoyer" at bounding box center [218, 264] width 23 height 9
click at [217, 267] on span "Confirmer l'envoi" at bounding box center [231, 264] width 49 height 9
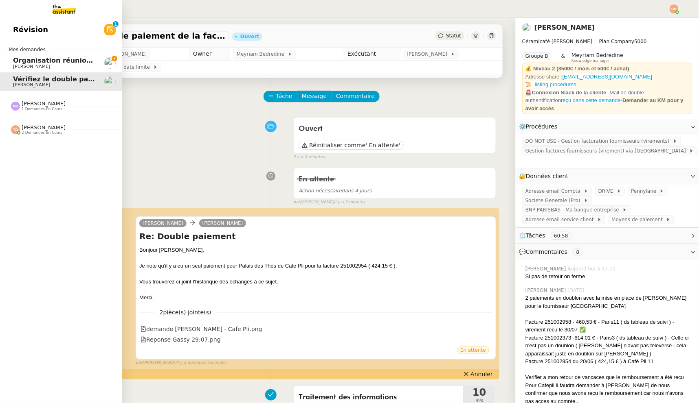
click at [26, 59] on span "Organisation réunion comptable" at bounding box center [72, 61] width 119 height 8
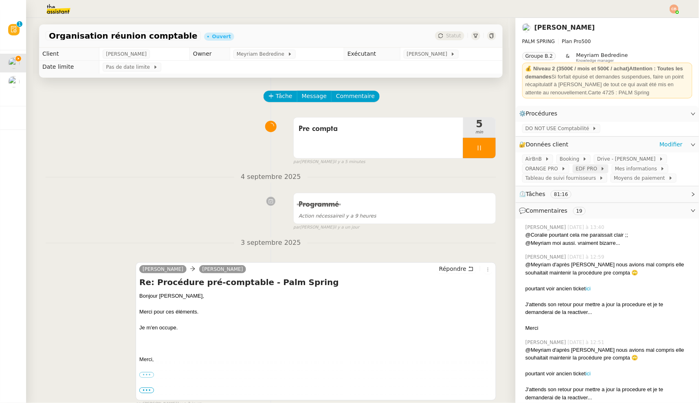
click at [589, 165] on span "EDF PRO" at bounding box center [588, 169] width 24 height 8
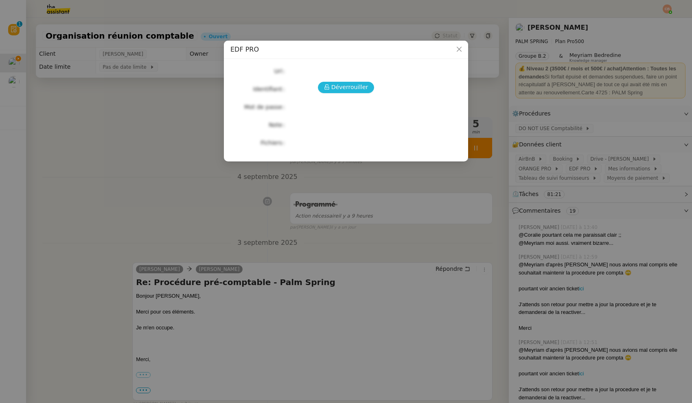
click at [339, 85] on span "Déverrouiller" at bounding box center [349, 87] width 37 height 9
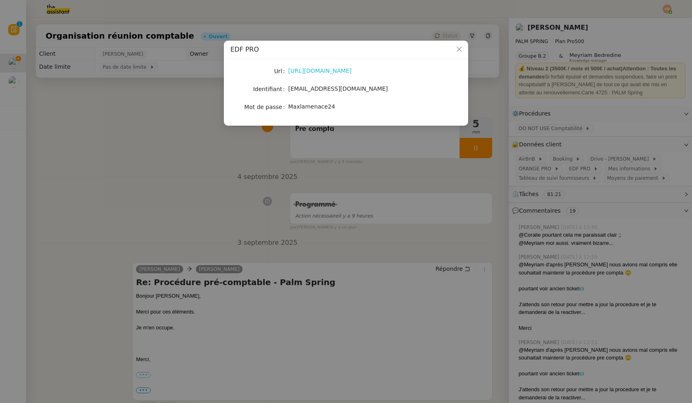
click at [336, 71] on link "https://entreprises-collectivites.edf.fr" at bounding box center [320, 71] width 64 height 7
drag, startPoint x: 289, startPoint y: 90, endPoint x: 368, endPoint y: 91, distance: 79.4
click at [368, 91] on div "[EMAIL_ADDRESS][DOMAIN_NAME]" at bounding box center [355, 88] width 135 height 9
copy span "[EMAIL_ADDRESS][DOMAIN_NAME]"
drag, startPoint x: 288, startPoint y: 108, endPoint x: 334, endPoint y: 108, distance: 46.0
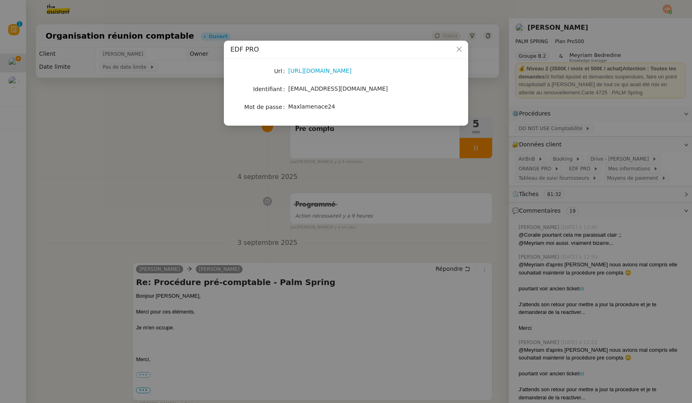
click at [334, 108] on div "Maxlamenace24" at bounding box center [355, 106] width 135 height 9
drag, startPoint x: 332, startPoint y: 106, endPoint x: 286, endPoint y: 108, distance: 46.5
click at [286, 108] on nz-form-item "Mot de passe Maxlamenace24" at bounding box center [345, 106] width 231 height 11
click at [290, 88] on span "[EMAIL_ADDRESS][DOMAIN_NAME]" at bounding box center [338, 88] width 100 height 7
drag, startPoint x: 289, startPoint y: 106, endPoint x: 343, endPoint y: 107, distance: 54.2
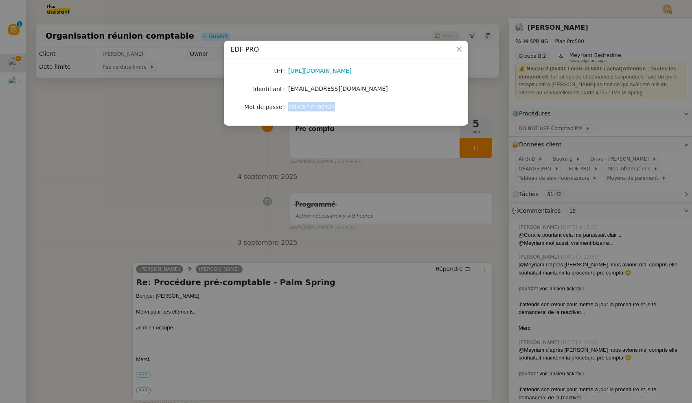
click at [343, 107] on div "Maxlamenace24" at bounding box center [355, 106] width 135 height 9
click at [123, 119] on nz-modal-container "EDF PRO Url https://entreprises-collectivites.edf.fr Identifiant moulycindy@gma…" at bounding box center [346, 201] width 692 height 403
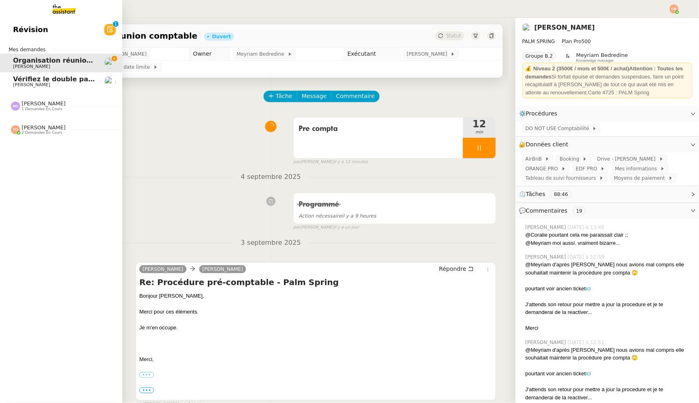
click at [18, 82] on span "[PERSON_NAME]" at bounding box center [31, 84] width 37 height 5
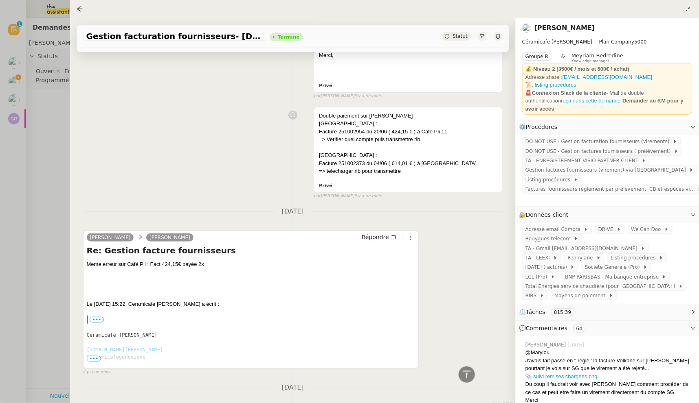
scroll to position [2043, 0]
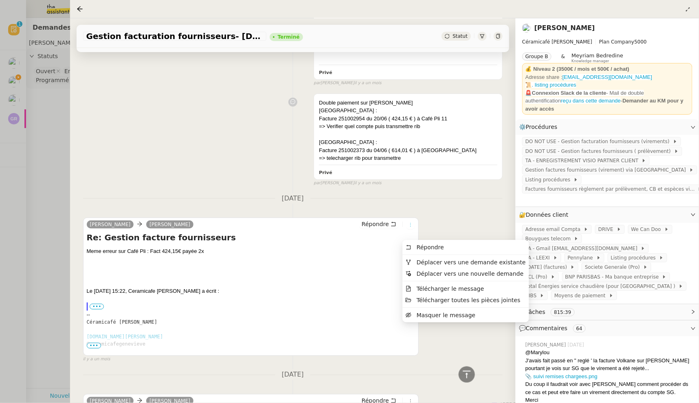
click at [409, 228] on icon at bounding box center [410, 225] width 9 height 5
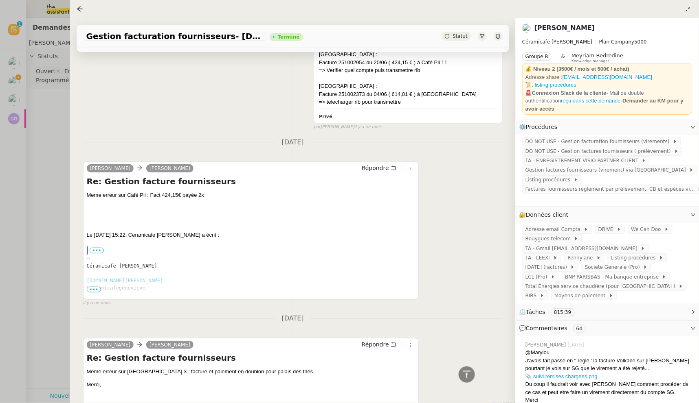
scroll to position [2060, 0]
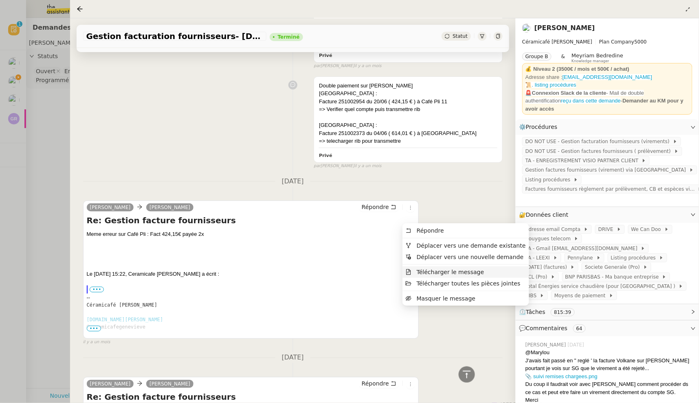
click at [429, 273] on span "Télécharger le message" at bounding box center [450, 272] width 68 height 7
click at [408, 210] on icon at bounding box center [410, 208] width 5 height 5
click at [422, 272] on span "Télécharger le message" at bounding box center [450, 272] width 68 height 7
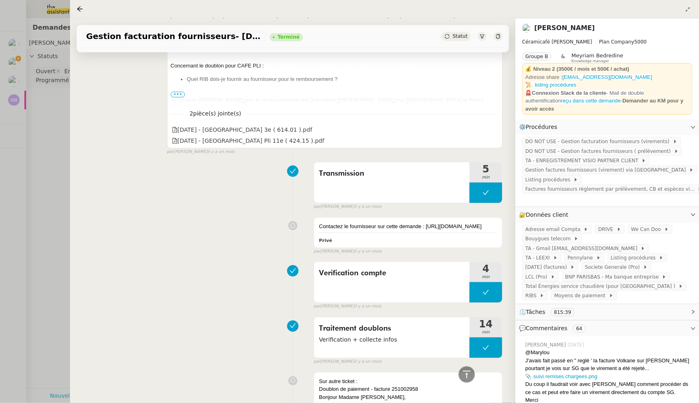
scroll to position [1441, 0]
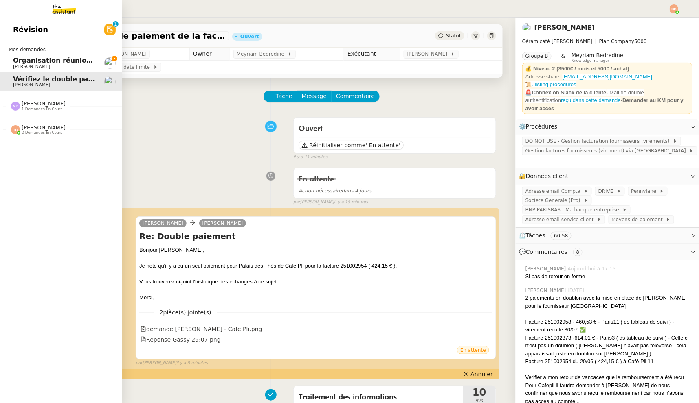
click at [30, 65] on span "[PERSON_NAME]" at bounding box center [31, 66] width 37 height 5
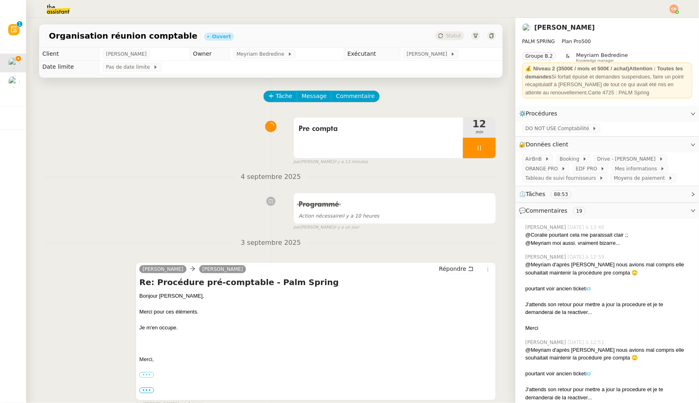
click at [672, 9] on img at bounding box center [673, 8] width 9 height 9
click at [652, 22] on span "Suivi" at bounding box center [645, 23] width 14 height 7
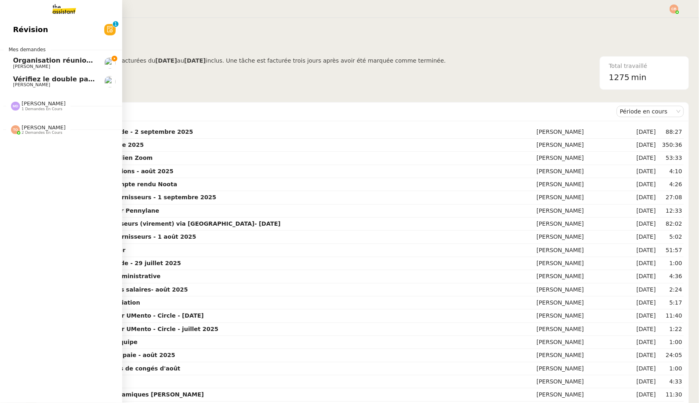
click at [17, 64] on span "[PERSON_NAME]" at bounding box center [31, 66] width 37 height 5
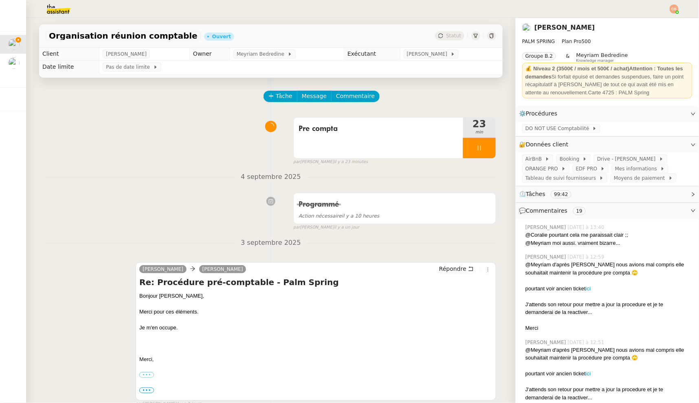
click at [157, 185] on div "[DATE] Programmé Action nécessaire il y a 10 heures false par [PERSON_NAME]. [D…" at bounding box center [271, 201] width 450 height 59
click at [348, 96] on span "Commentaire" at bounding box center [355, 96] width 39 height 9
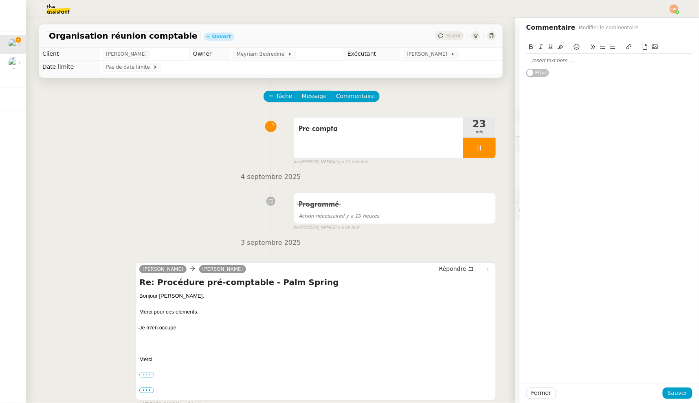
click at [576, 64] on div at bounding box center [609, 60] width 166 height 7
click at [574, 48] on icon at bounding box center [577, 47] width 6 height 6
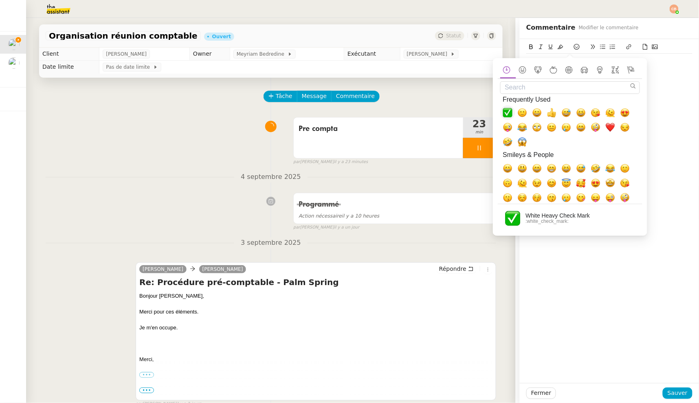
click at [511, 113] on span "✅, white_check_mark" at bounding box center [507, 113] width 10 height 10
click at [665, 83] on div "EDF PRO ✅ Privé" at bounding box center [608, 211] width 179 height 344
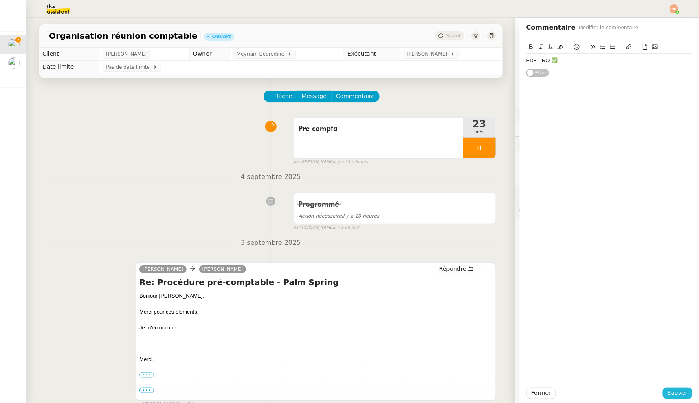
click at [679, 395] on span "Sauver" at bounding box center [677, 393] width 20 height 9
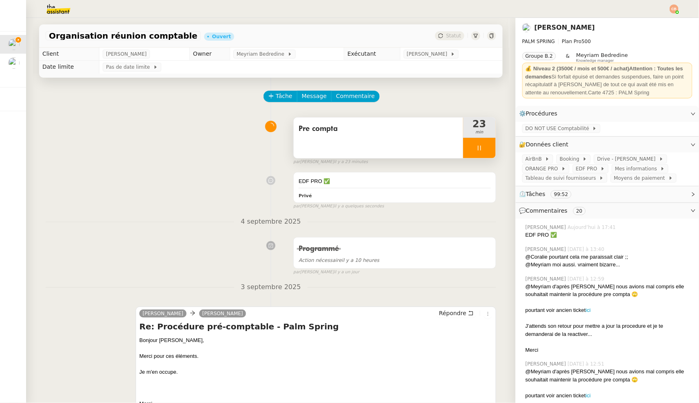
click at [476, 148] on icon at bounding box center [479, 148] width 7 height 7
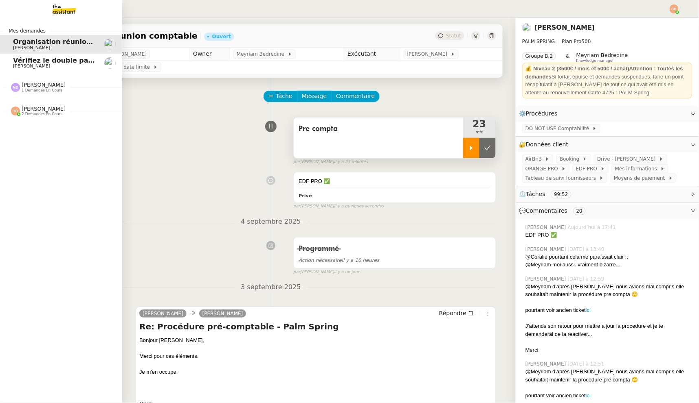
click at [26, 65] on span "[PERSON_NAME]" at bounding box center [31, 66] width 37 height 5
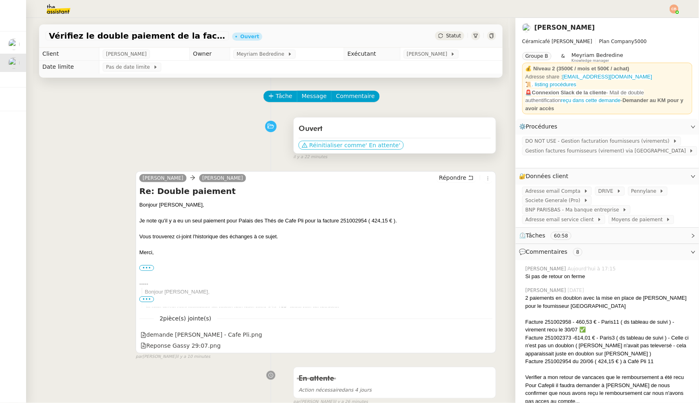
click at [318, 144] on span "Réinitialiser comme" at bounding box center [337, 145] width 56 height 8
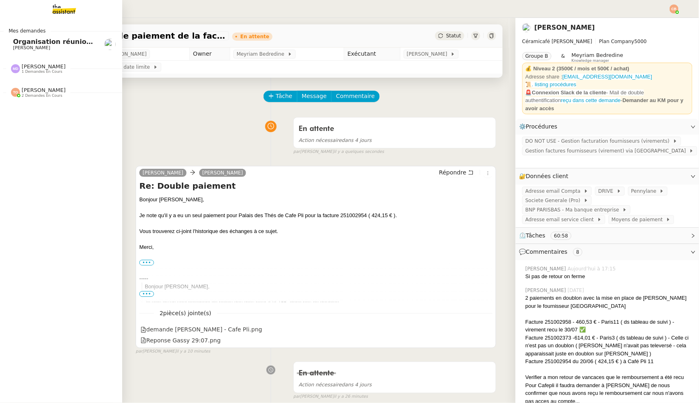
click at [21, 48] on span "[PERSON_NAME]" at bounding box center [31, 47] width 37 height 5
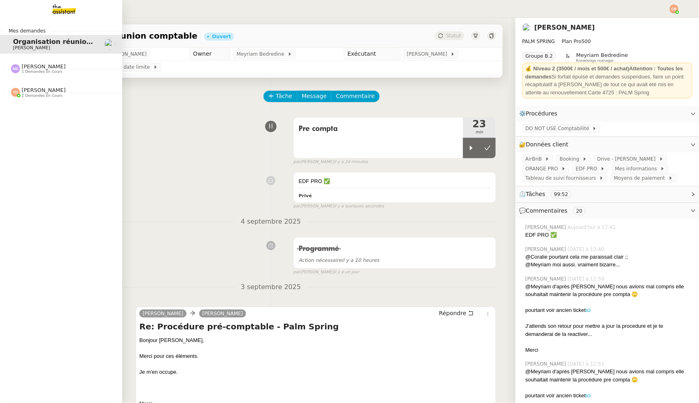
click at [30, 90] on span "[PERSON_NAME]" at bounding box center [44, 90] width 44 height 6
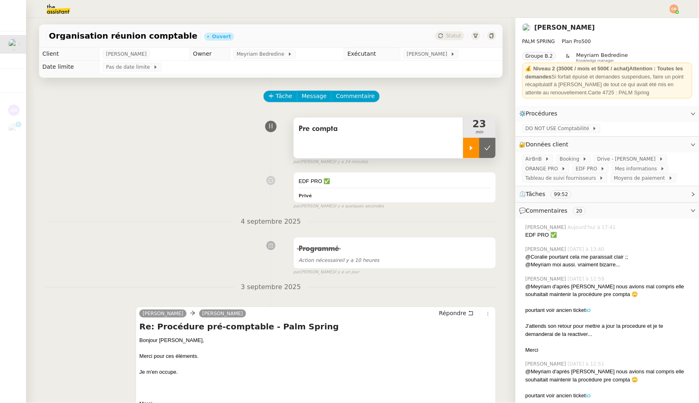
click at [471, 144] on div at bounding box center [471, 148] width 16 height 20
click at [537, 167] on span "ORANGE PRO" at bounding box center [543, 169] width 36 height 8
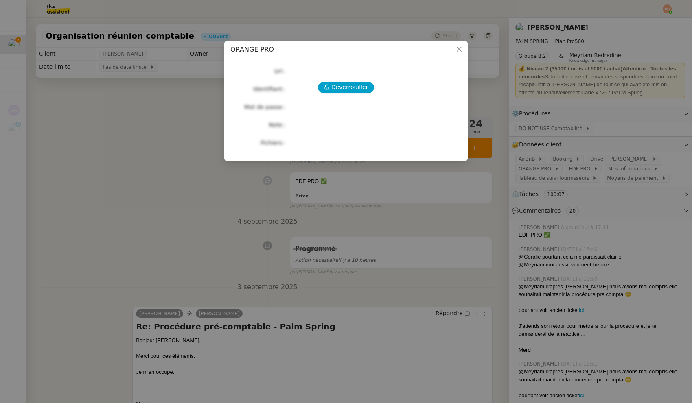
click at [287, 190] on nz-modal-container "ORANGE PRO Déverrouiller Url Identifiant Mot de passe Note Fichiers Upload" at bounding box center [346, 201] width 692 height 403
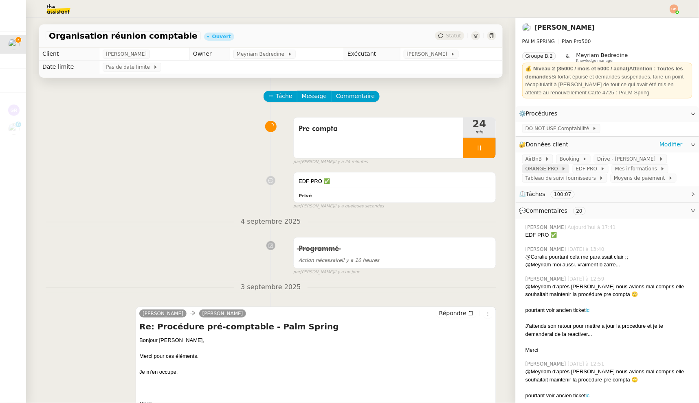
click at [529, 168] on span "ORANGE PRO" at bounding box center [543, 169] width 36 height 8
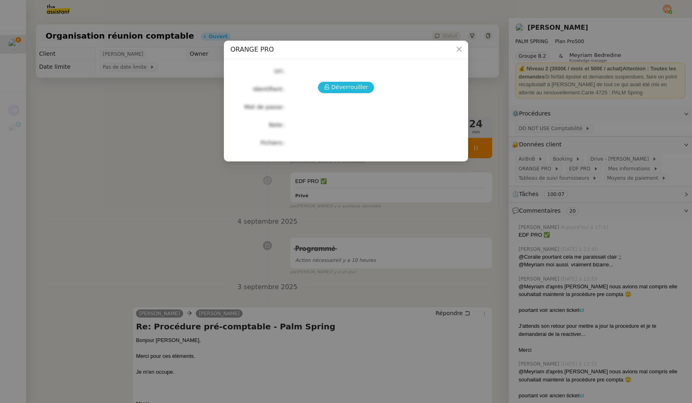
click at [357, 85] on span "Déverrouiller" at bounding box center [349, 87] width 37 height 9
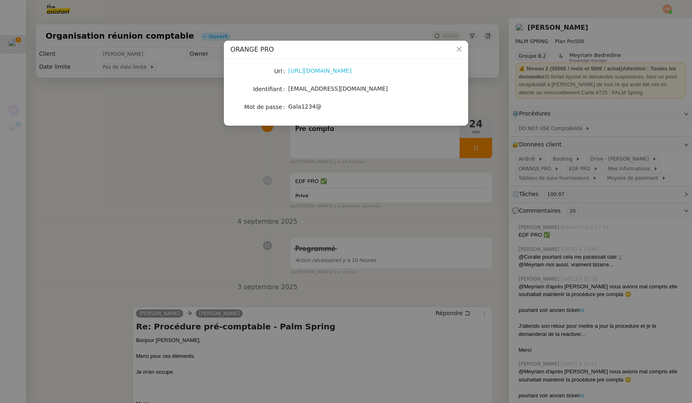
click at [338, 70] on link "[URL][DOMAIN_NAME]" at bounding box center [320, 71] width 64 height 7
click at [125, 114] on nz-modal-container "ORANGE PRO Url [URL][DOMAIN_NAME] Identifiant [EMAIL_ADDRESS][DOMAIN_NAME] Mot …" at bounding box center [346, 201] width 692 height 403
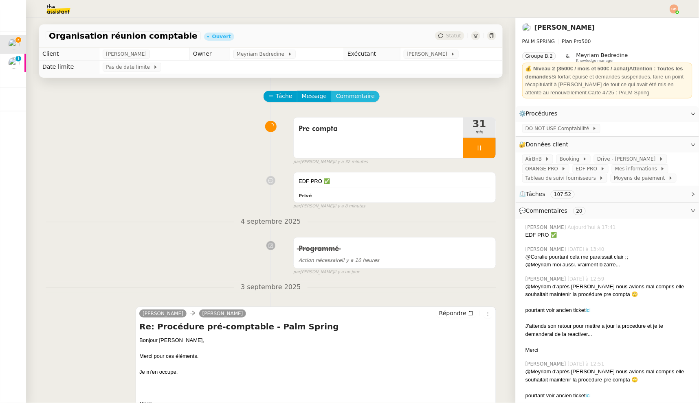
click at [345, 95] on span "Commentaire" at bounding box center [355, 96] width 39 height 9
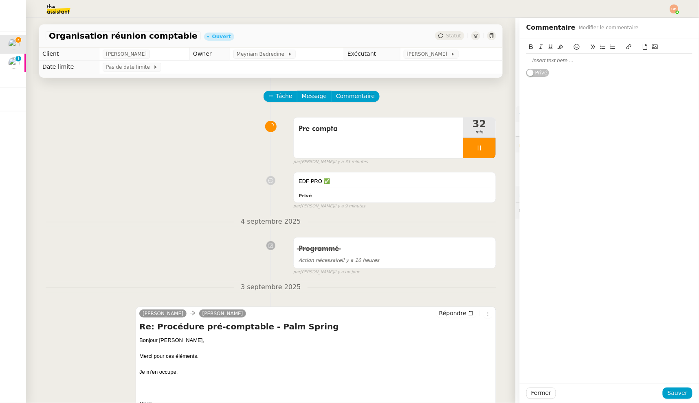
click at [57, 10] on img at bounding box center [51, 9] width 63 height 18
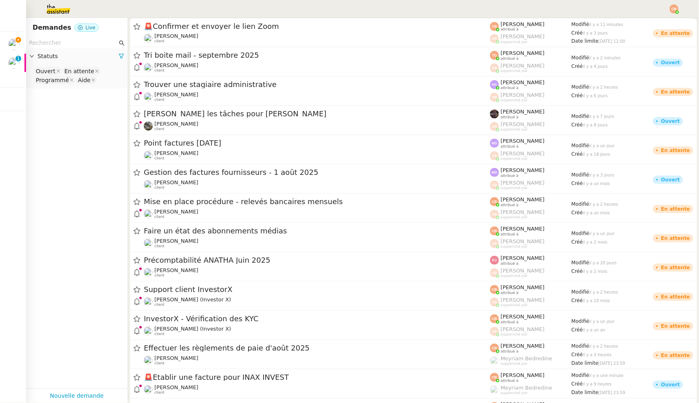
click at [56, 42] on input "text" at bounding box center [73, 42] width 88 height 9
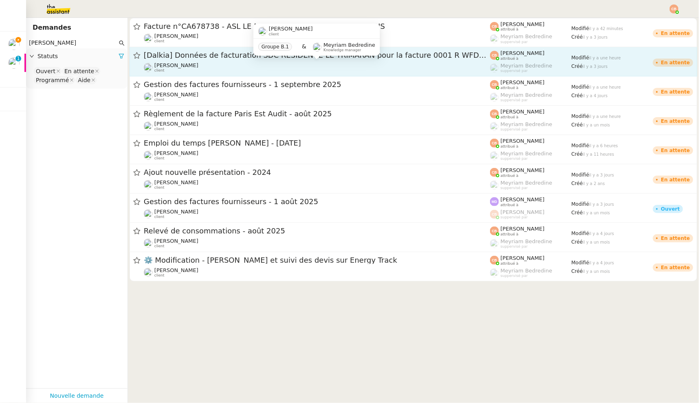
type input "[PERSON_NAME]"
click at [257, 64] on div "[PERSON_NAME] Conceicao client" at bounding box center [317, 67] width 346 height 11
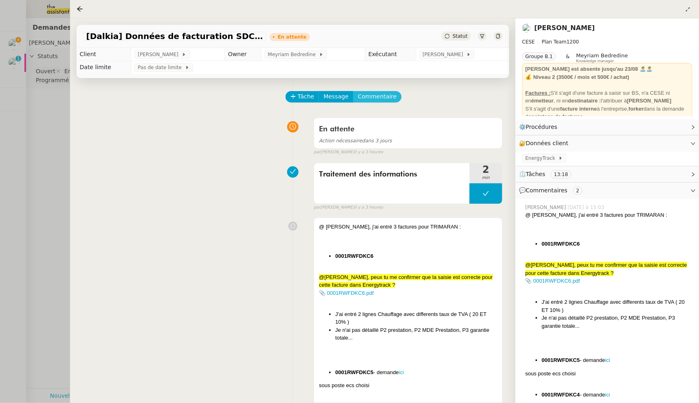
click at [362, 93] on span "Commentaire" at bounding box center [377, 96] width 39 height 9
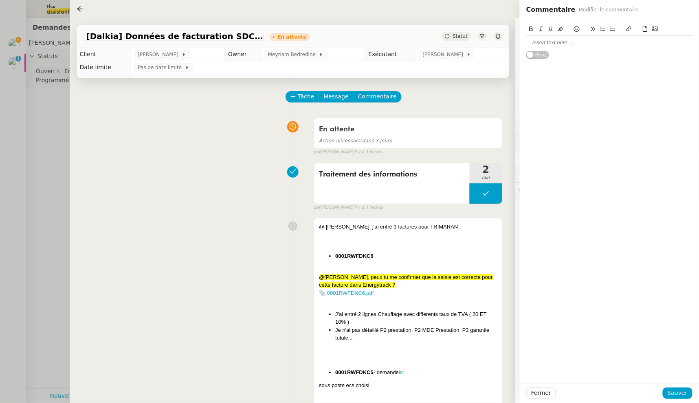
click at [538, 45] on div at bounding box center [609, 42] width 166 height 7
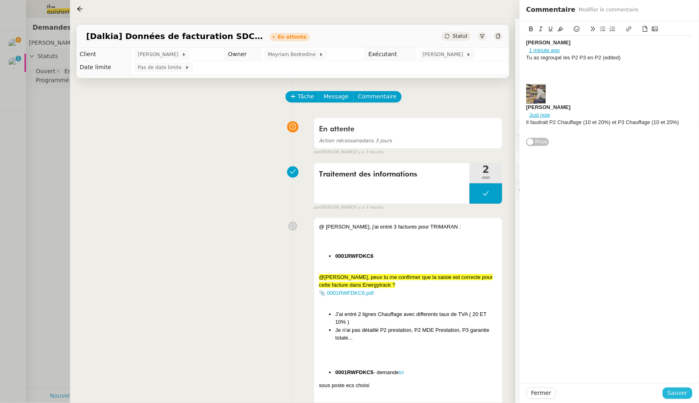
click at [672, 392] on span "Sauver" at bounding box center [677, 393] width 20 height 9
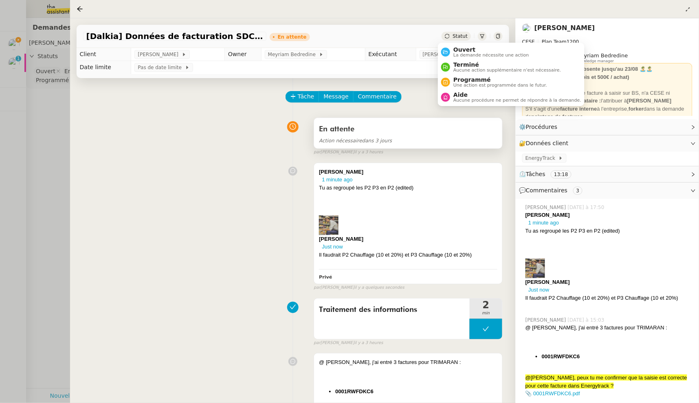
click at [387, 133] on div "En attente" at bounding box center [408, 129] width 178 height 13
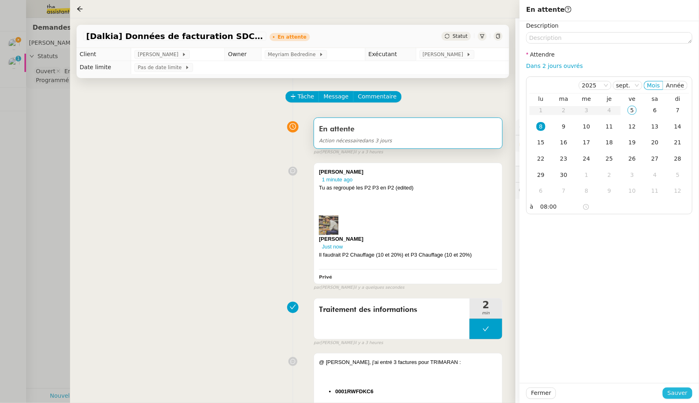
click at [673, 394] on span "Sauver" at bounding box center [677, 393] width 20 height 9
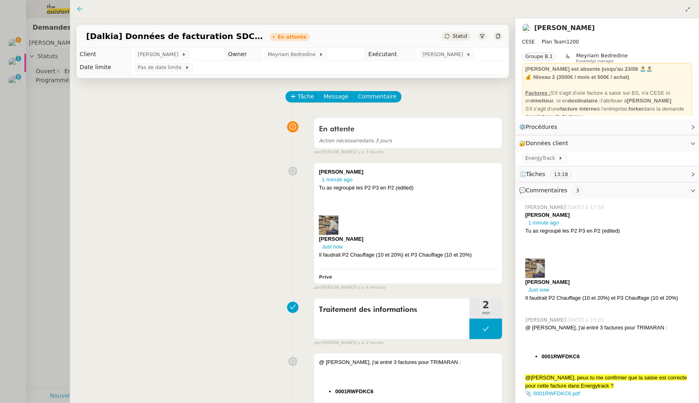
click at [78, 10] on icon at bounding box center [80, 9] width 7 height 7
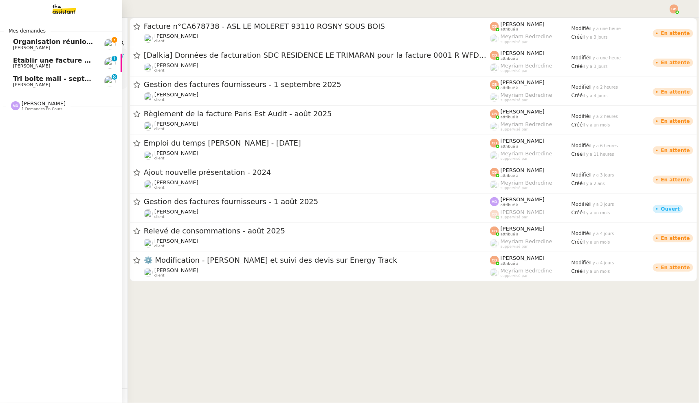
click at [20, 40] on span "Organisation réunion comptable" at bounding box center [72, 42] width 119 height 8
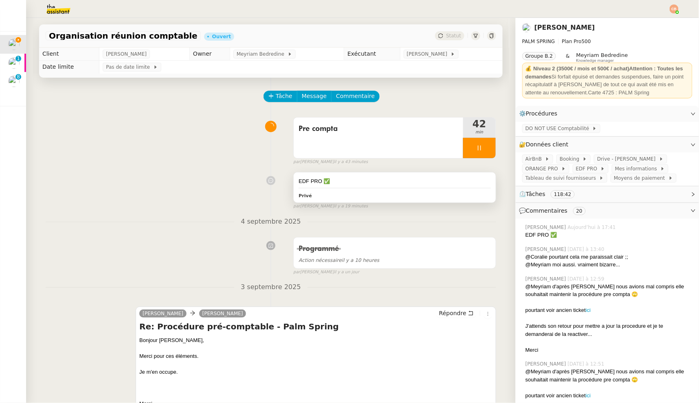
click at [357, 181] on div "EDF PRO ✅" at bounding box center [394, 181] width 192 height 8
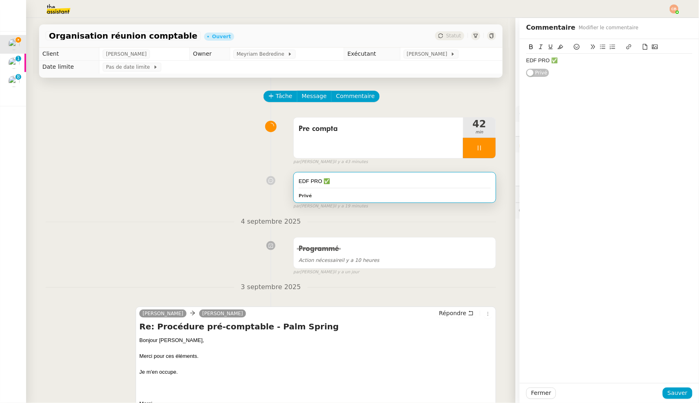
click at [576, 59] on div "EDF PRO ✅" at bounding box center [609, 60] width 166 height 7
click at [574, 46] on icon at bounding box center [577, 47] width 6 height 6
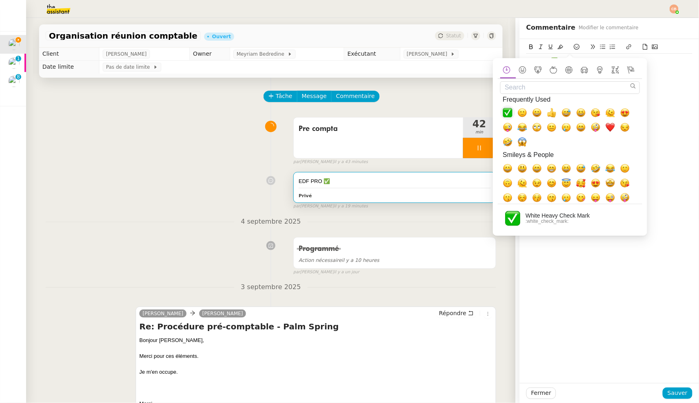
click at [511, 110] on span "✅, white_check_mark" at bounding box center [507, 113] width 10 height 10
click at [667, 78] on div "EDF PRO ✅ Orange Pro ✅ Privé" at bounding box center [609, 62] width 166 height 46
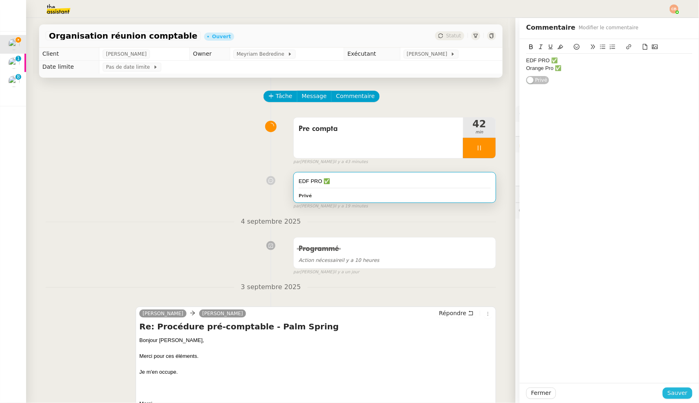
click at [667, 391] on span "Sauver" at bounding box center [677, 393] width 20 height 9
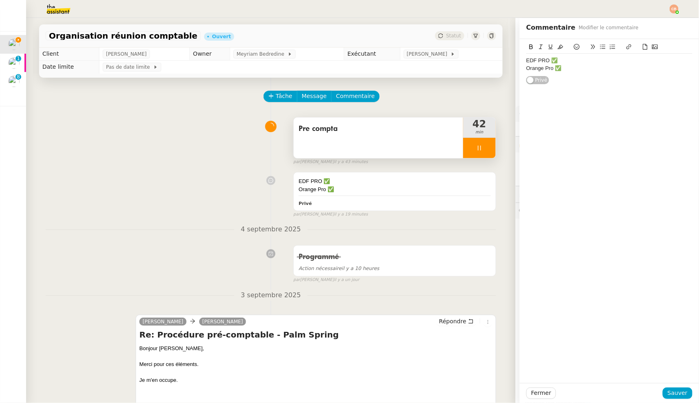
click at [469, 149] on div at bounding box center [479, 148] width 33 height 20
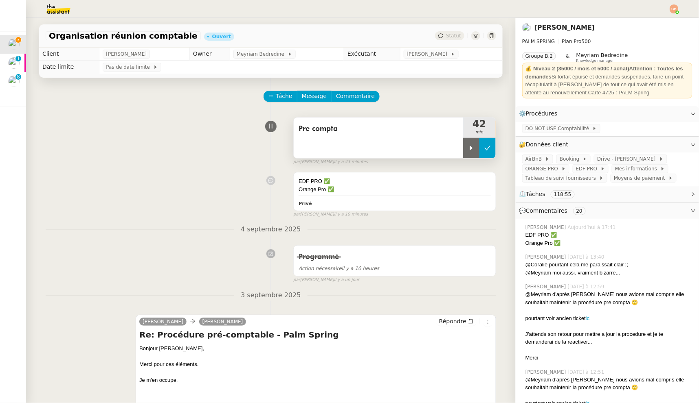
click at [484, 145] on icon at bounding box center [487, 148] width 7 height 7
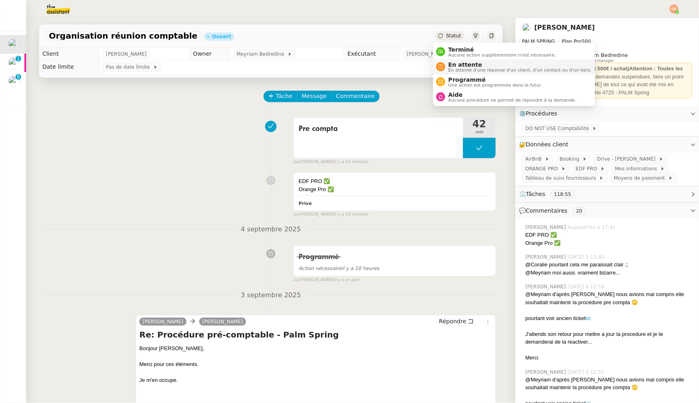
click at [452, 68] on span "En attente d'une réponse d'un client, d'un contact ou d'un tiers." at bounding box center [519, 70] width 143 height 4
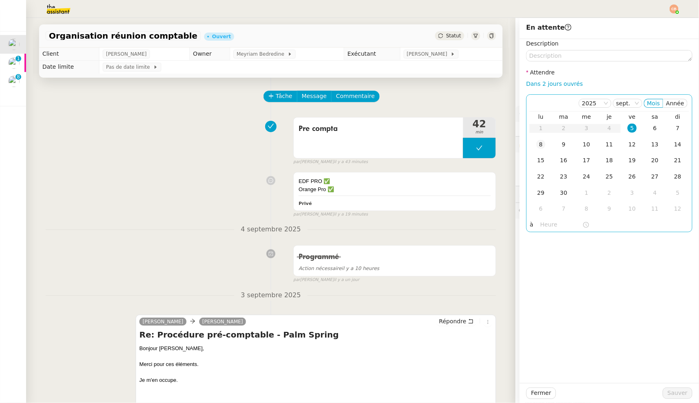
click at [536, 145] on div "8" at bounding box center [540, 144] width 9 height 9
click at [543, 223] on input "text" at bounding box center [561, 224] width 42 height 9
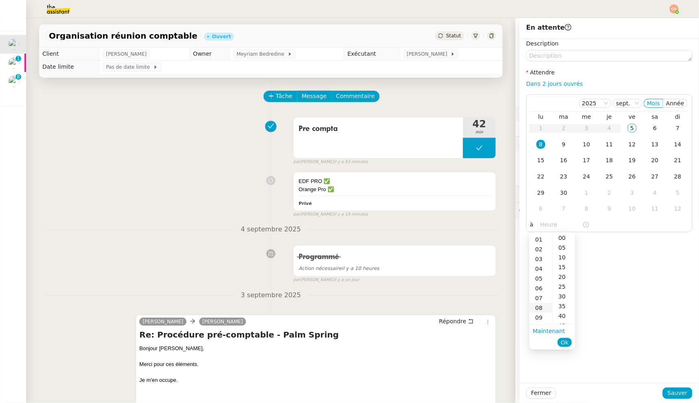
click at [540, 307] on div "08" at bounding box center [540, 308] width 23 height 10
type input "08:00"
click at [562, 237] on div "00" at bounding box center [563, 238] width 22 height 10
click at [625, 253] on div "Description Attendre Dans 2 jours ouvrés [DATE] Mois Année lu ma me je ve sa di…" at bounding box center [608, 211] width 179 height 344
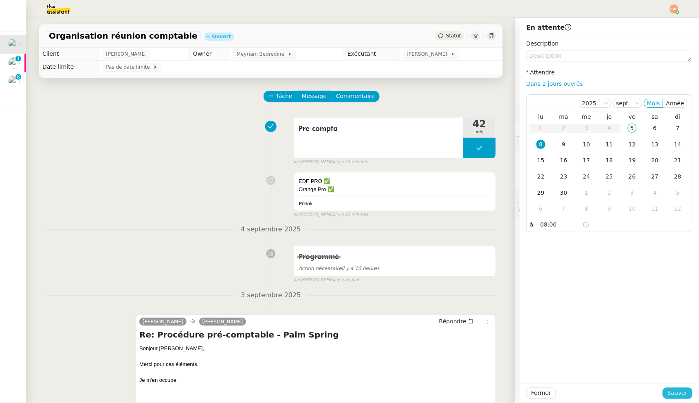
click at [675, 389] on span "Sauver" at bounding box center [677, 393] width 20 height 9
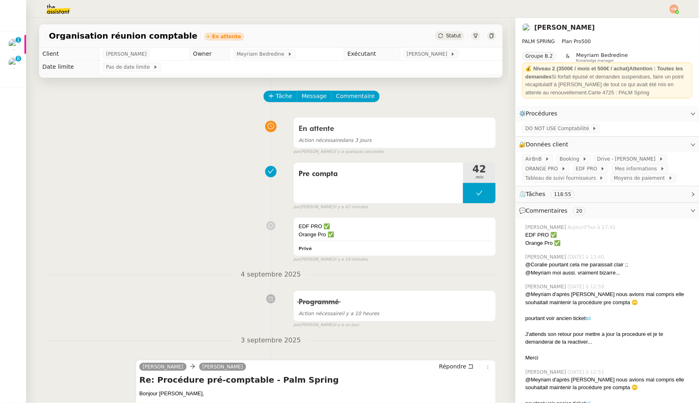
drag, startPoint x: 51, startPoint y: 108, endPoint x: 20, endPoint y: 64, distance: 53.4
click at [51, 106] on div "Tâche Message Commentaire" at bounding box center [271, 101] width 450 height 20
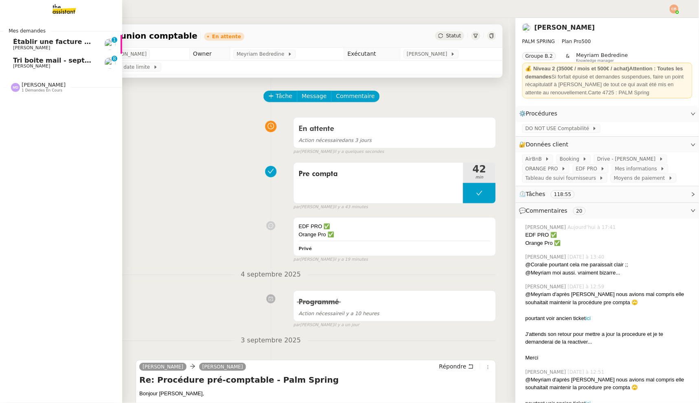
click at [22, 42] on span "Établir une facture pour INAX INVEST" at bounding box center [81, 42] width 137 height 8
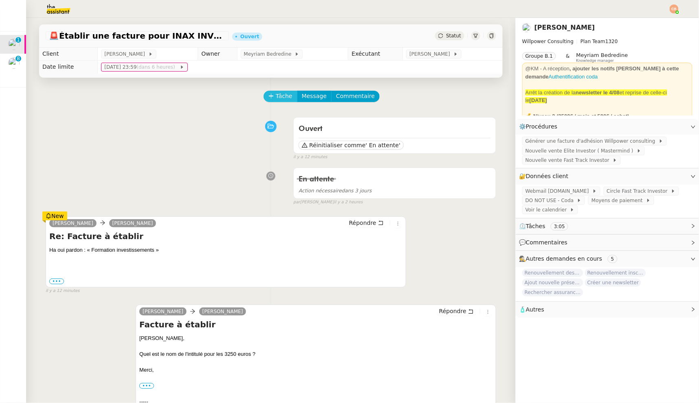
click at [276, 99] on span "Tâche" at bounding box center [284, 96] width 17 height 9
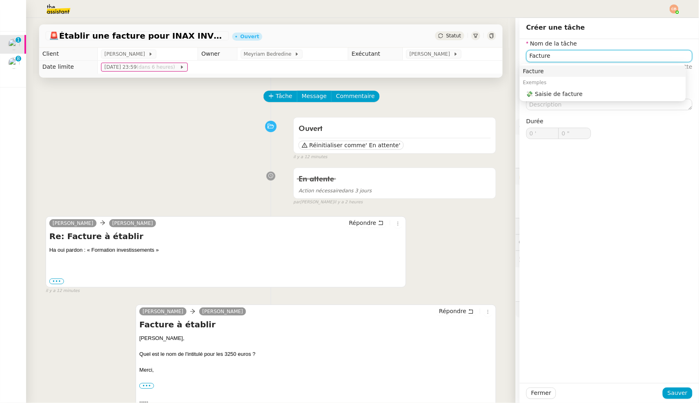
click at [554, 68] on div "Facture" at bounding box center [603, 71] width 160 height 7
type input "Facture"
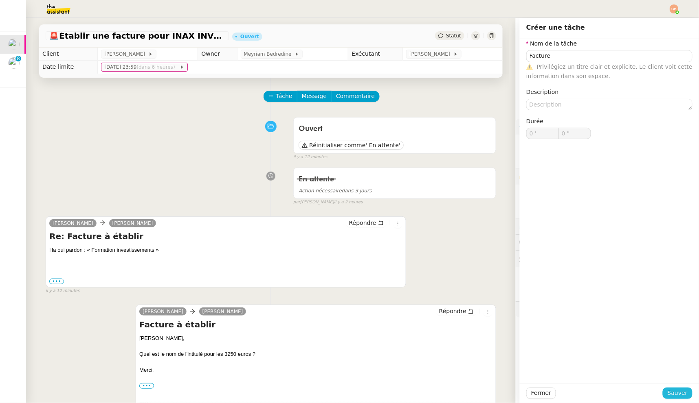
click at [679, 390] on span "Sauver" at bounding box center [677, 393] width 20 height 9
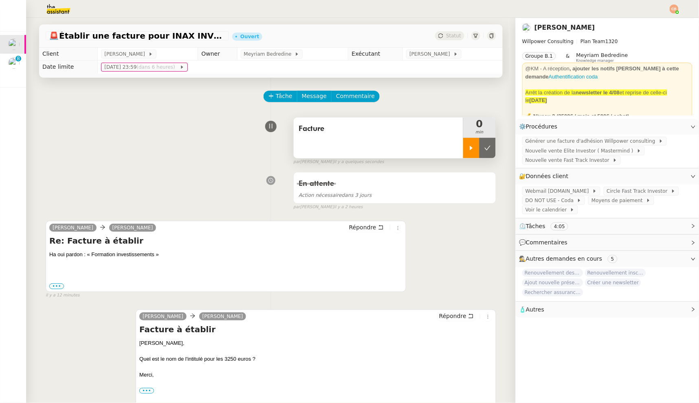
click at [468, 146] on icon at bounding box center [471, 148] width 7 height 7
click at [544, 140] on span "Générer une facture d'adhésion Willpower consulting" at bounding box center [591, 141] width 133 height 8
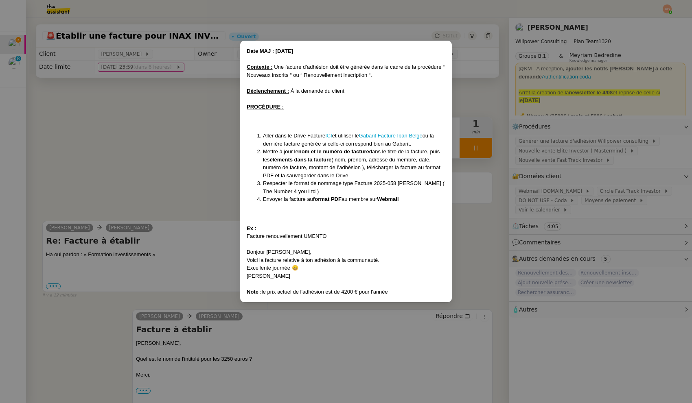
click at [331, 136] on link "ICI" at bounding box center [328, 136] width 7 height 6
click at [206, 170] on nz-modal-container "Date MAJ : [DATE] Contexte : Une facture d’adhésion doit être générée dans le c…" at bounding box center [346, 201] width 692 height 403
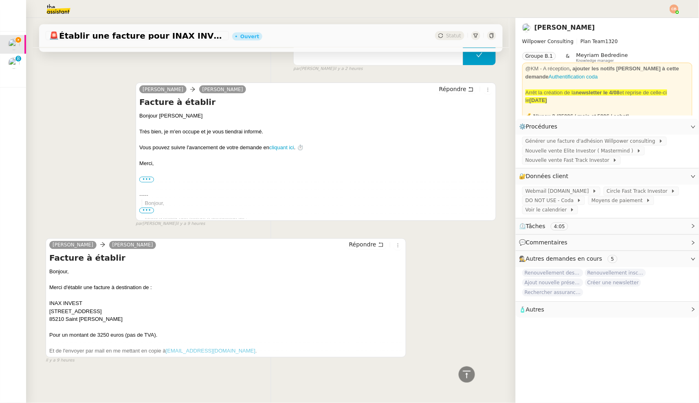
scroll to position [442, 0]
drag, startPoint x: 90, startPoint y: 300, endPoint x: 39, endPoint y: 301, distance: 50.9
click at [39, 301] on div "Tâche Message Commentaire Veuillez patienter une erreur s'est produite 👌👌👌 mess…" at bounding box center [271, 9] width 476 height 738
copy div "INAX INVEST"
click at [93, 306] on div "Merci d'établir une facture à destination de : INAX INVEST [STREET_ADDRESS][PER…" at bounding box center [225, 304] width 353 height 40
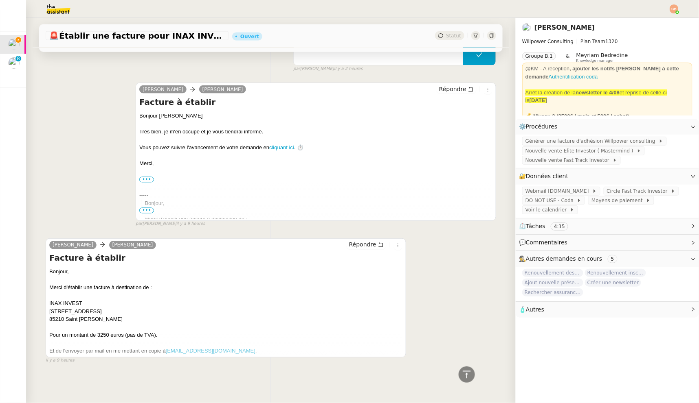
drag, startPoint x: 92, startPoint y: 307, endPoint x: 46, endPoint y: 308, distance: 46.8
click at [49, 308] on div "Merci d'établir une facture à destination de : INAX INVEST [STREET_ADDRESS][PER…" at bounding box center [225, 304] width 353 height 40
copy div "[STREET_ADDRESS]"
drag, startPoint x: 107, startPoint y: 318, endPoint x: 43, endPoint y: 317, distance: 64.3
click at [46, 317] on div "[PERSON_NAME] [PERSON_NAME] Facture à établir Bonjour, Merci d'établir une fact…" at bounding box center [226, 298] width 360 height 119
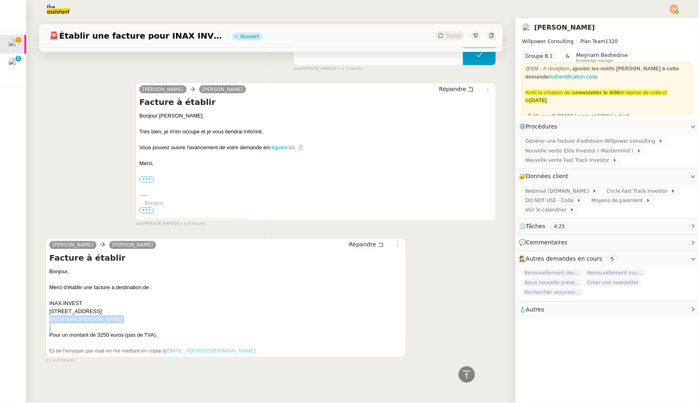
copy div "85210 Saint [PERSON_NAME]"
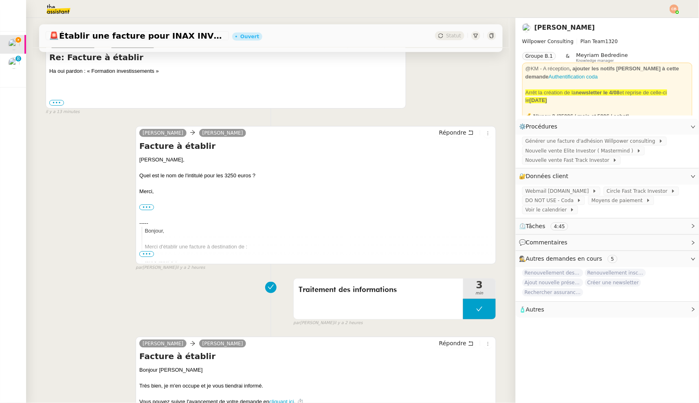
scroll to position [230, 0]
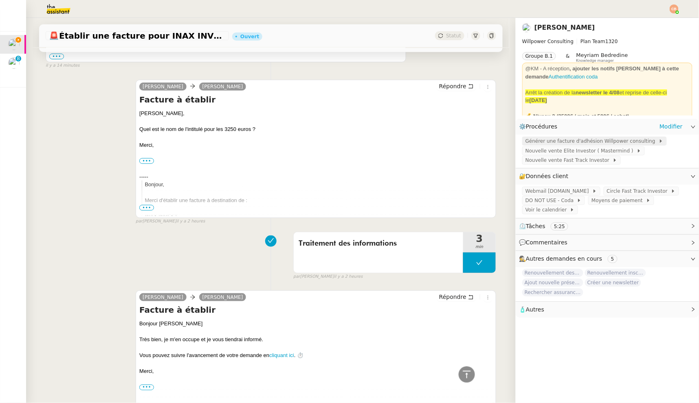
click at [533, 141] on span "Générer une facture d'adhésion Willpower consulting" at bounding box center [591, 141] width 133 height 8
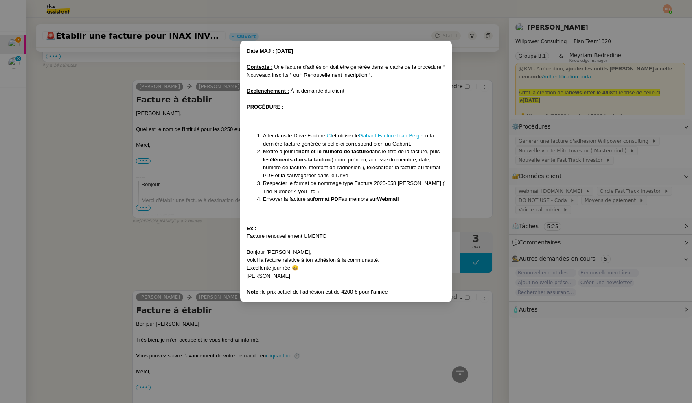
click at [332, 137] on link "ICI" at bounding box center [328, 136] width 7 height 6
click at [186, 285] on nz-modal-container "Date MAJ : [DATE] Contexte : Une facture d’adhésion doit être générée dans le c…" at bounding box center [346, 201] width 692 height 403
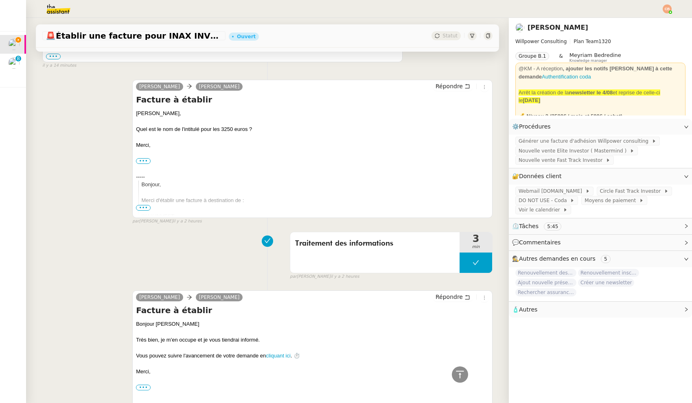
click at [186, 285] on nz-modal-container "Date MAJ : [DATE] Contexte : Une facture d’adhésion doit être générée dans le c…" at bounding box center [346, 201] width 692 height 403
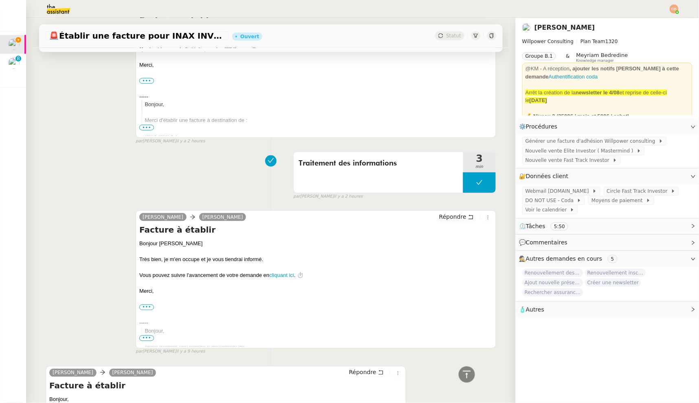
scroll to position [442, 0]
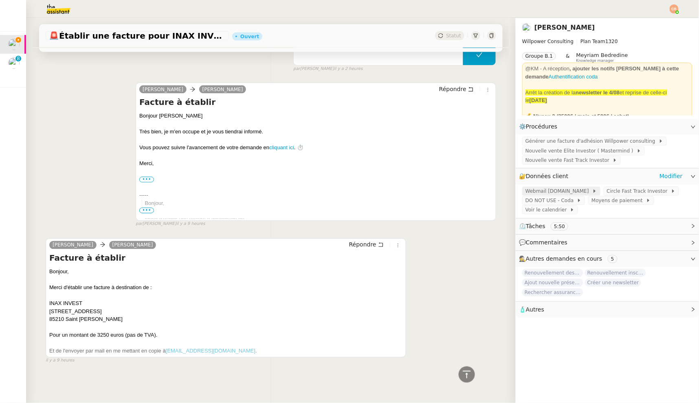
click at [537, 188] on span "Webmail [DOMAIN_NAME]" at bounding box center [558, 191] width 67 height 8
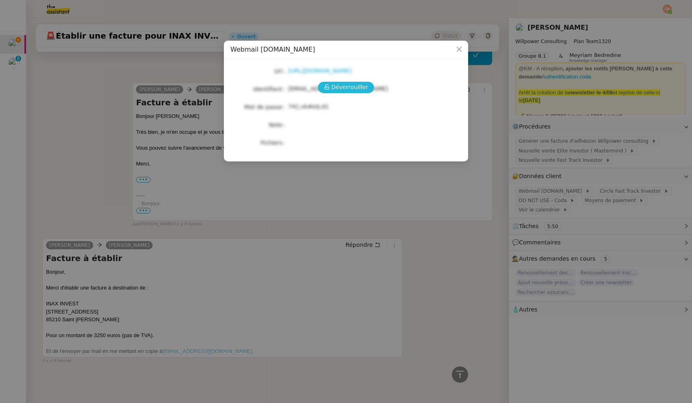
click at [364, 93] on button "Déverrouiller" at bounding box center [346, 87] width 57 height 11
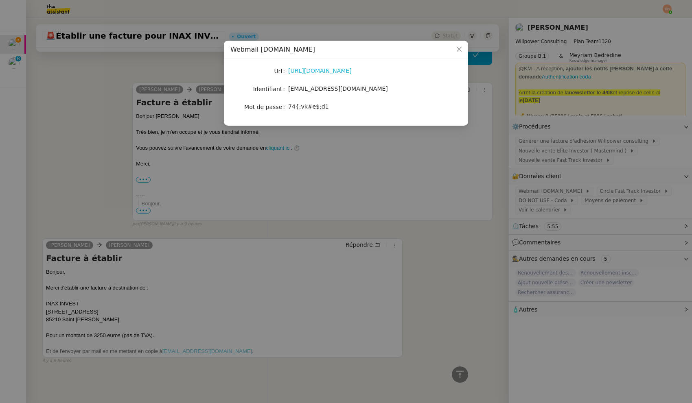
click at [345, 71] on link "[URL][DOMAIN_NAME]" at bounding box center [320, 71] width 64 height 7
drag, startPoint x: 289, startPoint y: 90, endPoint x: 366, endPoint y: 91, distance: 76.5
click at [366, 91] on div "[EMAIL_ADDRESS][DOMAIN_NAME]" at bounding box center [355, 88] width 135 height 9
copy span "[EMAIL_ADDRESS][DOMAIN_NAME]"
drag, startPoint x: 289, startPoint y: 107, endPoint x: 335, endPoint y: 107, distance: 46.4
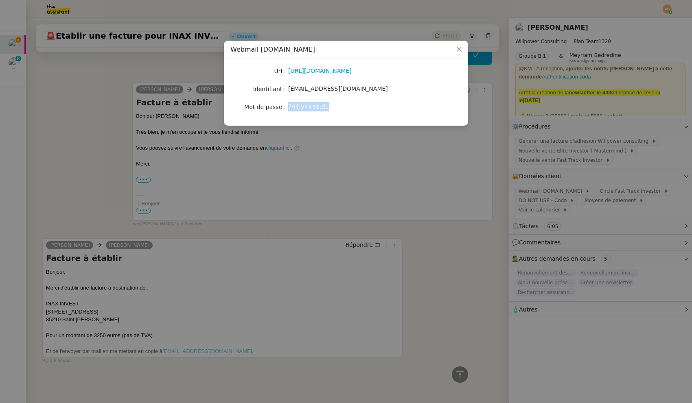
click at [335, 107] on div "74{;vk#e$;d1" at bounding box center [355, 106] width 135 height 9
copy span "74{;vk#e$;d1"
click at [137, 164] on nz-modal-container "Webmail [DOMAIN_NAME] Url [URL][DOMAIN_NAME] Identifiant [EMAIL_ADDRESS][DOMAIN…" at bounding box center [346, 201] width 692 height 403
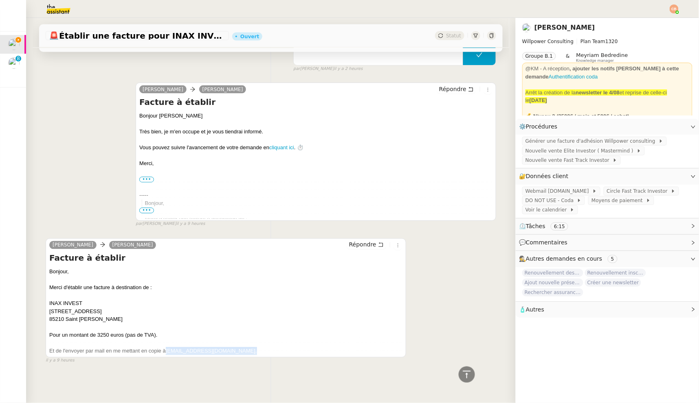
drag, startPoint x: 222, startPoint y: 349, endPoint x: 164, endPoint y: 348, distance: 58.2
click at [164, 348] on div "Et de l'envoyer par mail en me mettant en copie à [EMAIL_ADDRESS][DOMAIN_NAME] ." at bounding box center [225, 352] width 353 height 8
copy div "[EMAIL_ADDRESS][DOMAIN_NAME] ."
click at [664, 125] on link "Modifier" at bounding box center [670, 126] width 23 height 9
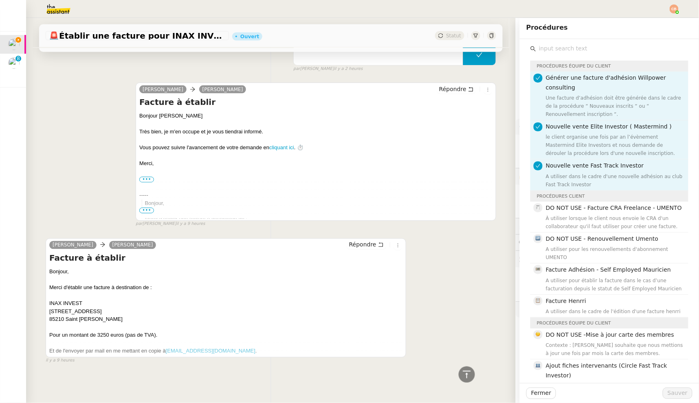
click at [559, 46] on input "text" at bounding box center [612, 48] width 152 height 11
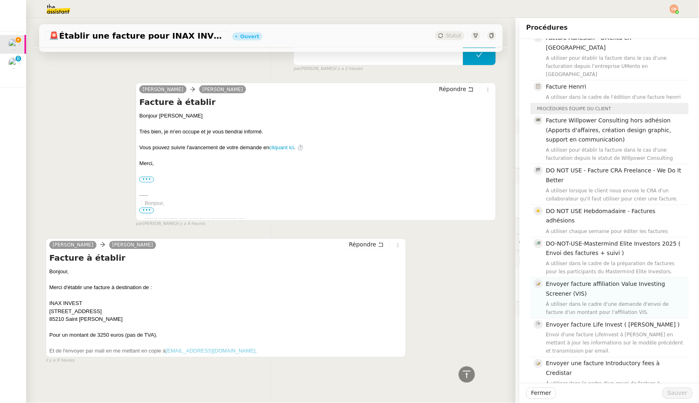
scroll to position [234, 0]
type input "facture"
click at [586, 278] on h4 "Envoyer facture affiliation Value Investing Screener (VIS)" at bounding box center [614, 287] width 138 height 19
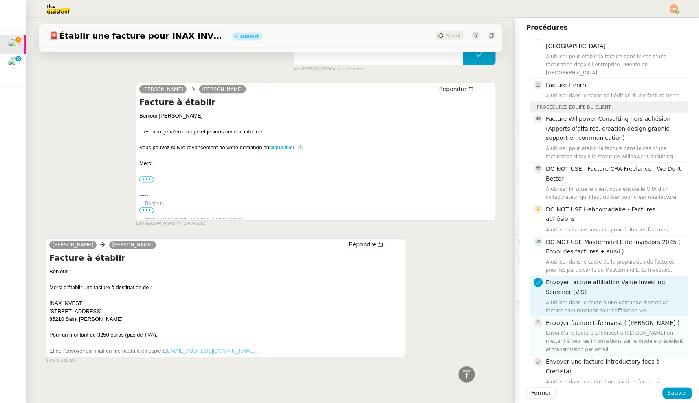
click at [587, 330] on div "Envoi d'une facture LifeInvest à [PERSON_NAME] en mettant à jour les informatio…" at bounding box center [614, 342] width 138 height 24
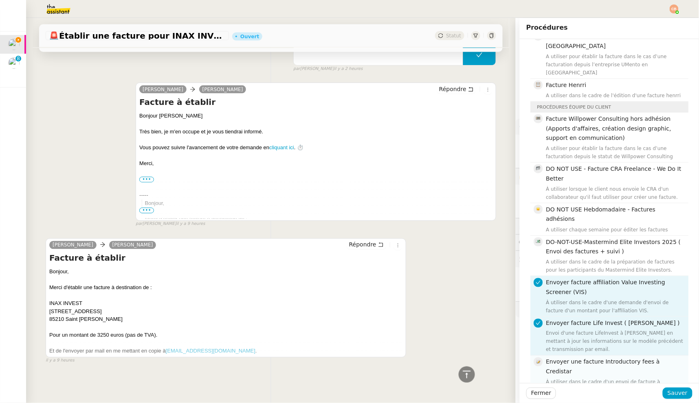
click at [649, 379] on div "À utiliser dans le cadre d'un envoi de facture à Crédistar." at bounding box center [614, 387] width 138 height 16
click at [680, 395] on span "Sauver" at bounding box center [677, 393] width 20 height 9
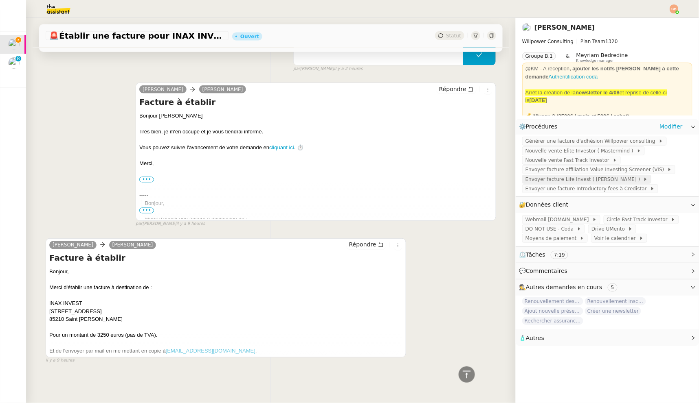
click at [559, 176] on span "Envoyer facture Life Invest ( [PERSON_NAME] )" at bounding box center [584, 179] width 118 height 8
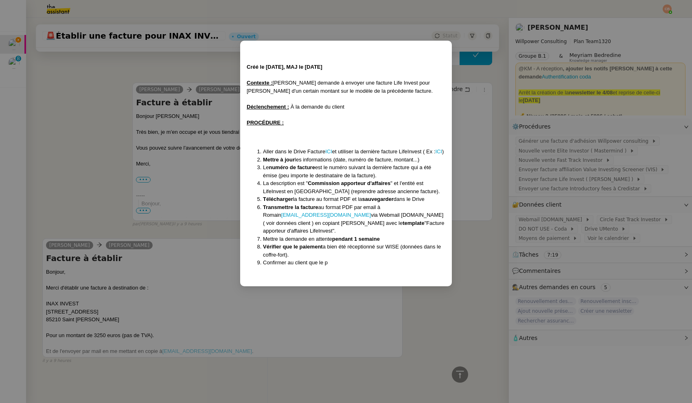
click at [462, 238] on nz-modal-container "Créé le [DATE], MAJ le [DATE] Contexte : [PERSON_NAME] demande à envoyer une fa…" at bounding box center [346, 201] width 692 height 403
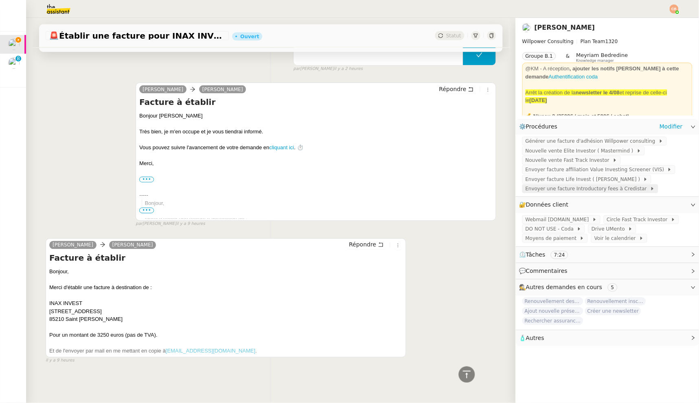
click at [543, 191] on span "Envoyer une facture Introductory fees à Credistar" at bounding box center [587, 189] width 125 height 8
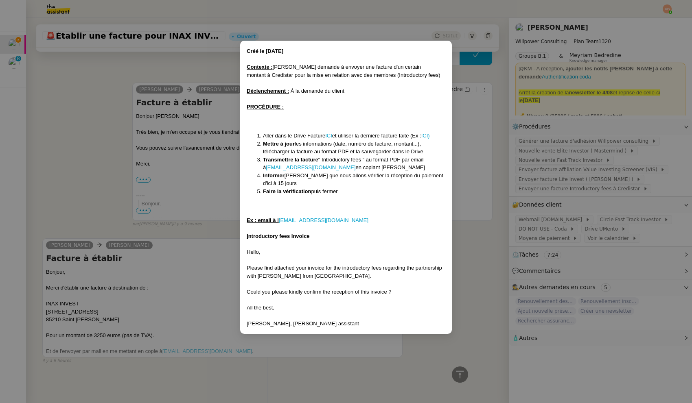
click at [465, 213] on nz-modal-container "Créé le [DATE] Contexte : [PERSON_NAME] demande à envoyer une facture d'un cert…" at bounding box center [346, 201] width 692 height 403
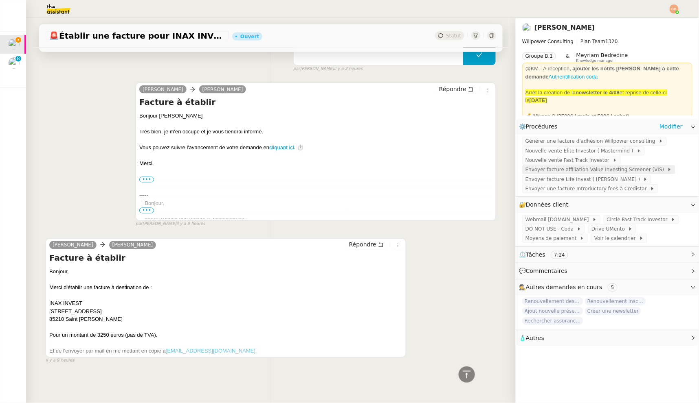
click at [548, 168] on span "Envoyer facture affiliation Value Investing Screener (VIS)" at bounding box center [596, 170] width 142 height 8
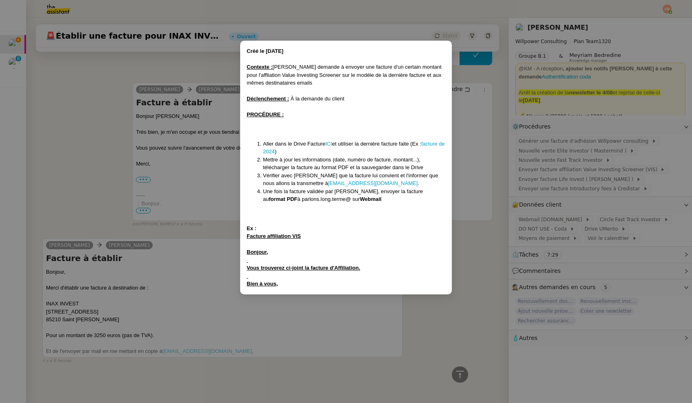
drag, startPoint x: 246, startPoint y: 250, endPoint x: 292, endPoint y: 261, distance: 47.3
click at [279, 289] on div "Créé le [DATE] Contexte : [PERSON_NAME] demande à envoyer une facture d'un cert…" at bounding box center [346, 168] width 212 height 254
click at [293, 257] on div at bounding box center [346, 260] width 199 height 8
drag, startPoint x: 247, startPoint y: 254, endPoint x: 293, endPoint y: 287, distance: 56.6
click at [293, 287] on div "Créé le [DATE] Contexte : [PERSON_NAME] demande à envoyer une facture d'un cert…" at bounding box center [346, 167] width 199 height 241
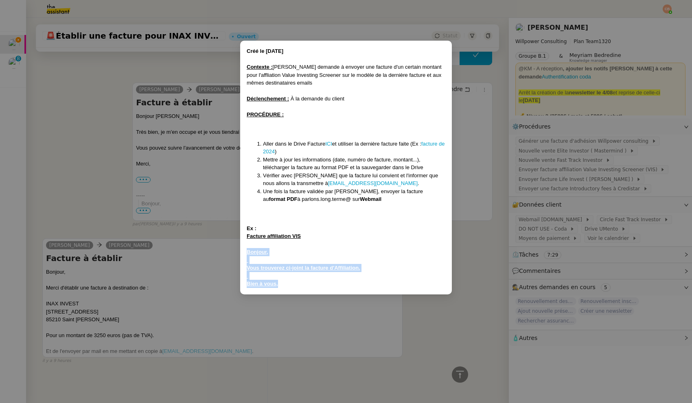
copy div "Bonjour, Vous trouverez ci-joint la facture d'Affiliation. Bien à vous,"
click at [101, 204] on nz-modal-container "Créé le [DATE] Contexte : [PERSON_NAME] demande à envoyer une facture d'un cert…" at bounding box center [346, 201] width 692 height 403
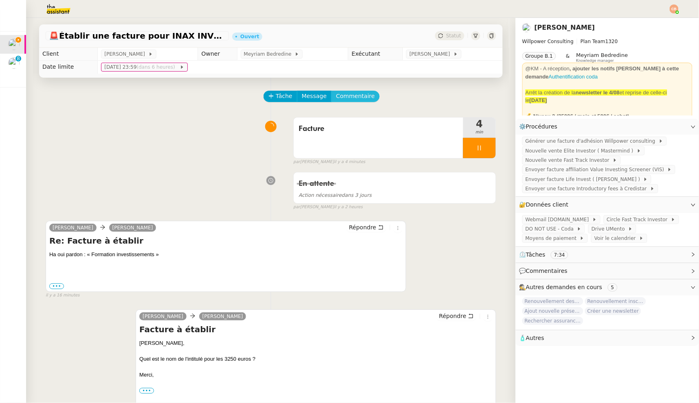
click at [355, 101] on span "Commentaire" at bounding box center [355, 96] width 39 height 9
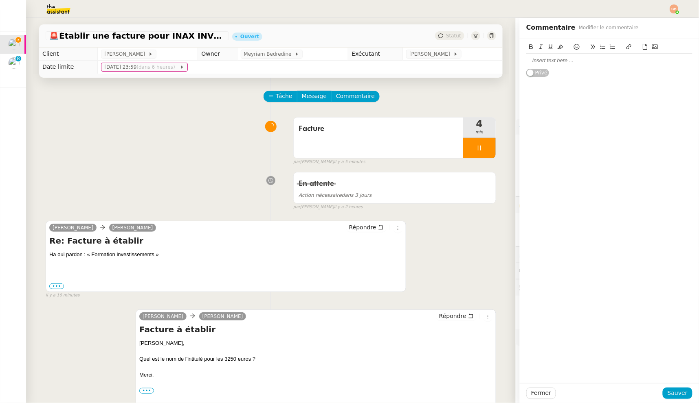
click at [535, 57] on div at bounding box center [609, 60] width 166 height 7
paste div
drag, startPoint x: 520, startPoint y: 61, endPoint x: 563, endPoint y: 94, distance: 54.6
click at [563, 94] on div "Bonjour, Vous trouverez ci-joint la facture d'Affiliation. Bien à vous," at bounding box center [609, 76] width 166 height 44
click at [528, 46] on icon at bounding box center [531, 47] width 6 height 6
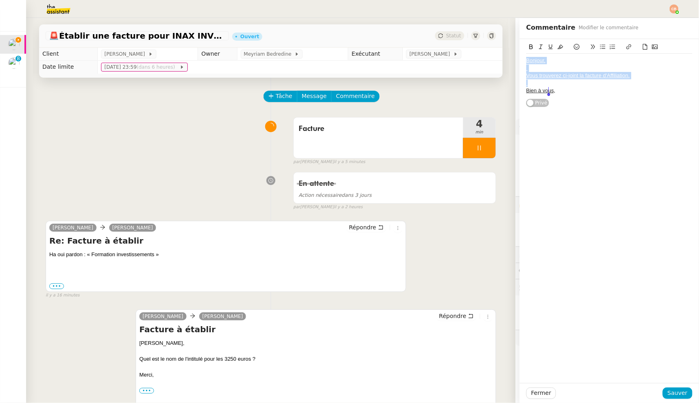
click at [548, 45] on icon at bounding box center [551, 47] width 6 height 6
click at [548, 44] on icon at bounding box center [550, 46] width 4 height 5
click at [541, 64] on div "Bonjour," at bounding box center [609, 60] width 166 height 7
drag, startPoint x: 520, startPoint y: 62, endPoint x: 569, endPoint y: 100, distance: 61.6
click at [569, 100] on div "Bonjour, Vous trouverez ci-joint la facture d'Affiliation. Bien à vous, Privé" at bounding box center [609, 73] width 166 height 68
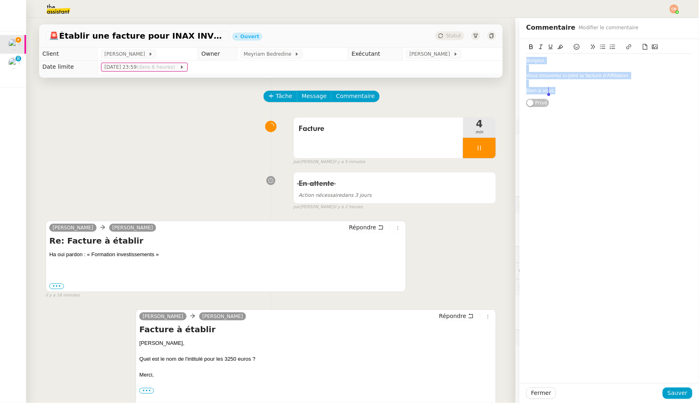
copy div "Bonjour, Vous trouverez ci-joint la facture d'Affiliation. Bien à vous,"
click at [390, 104] on div "Tâche Message Commentaire" at bounding box center [380, 101] width 232 height 20
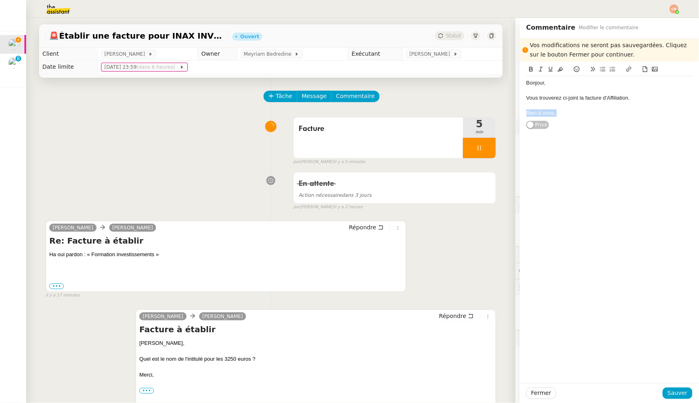
drag, startPoint x: 574, startPoint y: 113, endPoint x: 572, endPoint y: 109, distance: 4.9
click at [574, 112] on div "Bonjour, Vous trouverez ci-joint la facture d'Affiliation. Bien à vous, Privé" at bounding box center [609, 95] width 166 height 68
drag, startPoint x: 570, startPoint y: 110, endPoint x: 490, endPoint y: 79, distance: 86.2
click at [490, 79] on app-ticket "🚨 Établir une facture pour INAX INVEST Ouvert Statut Client [PERSON_NAME] Owner…" at bounding box center [362, 210] width 672 height 385
click at [549, 108] on div at bounding box center [609, 105] width 166 height 7
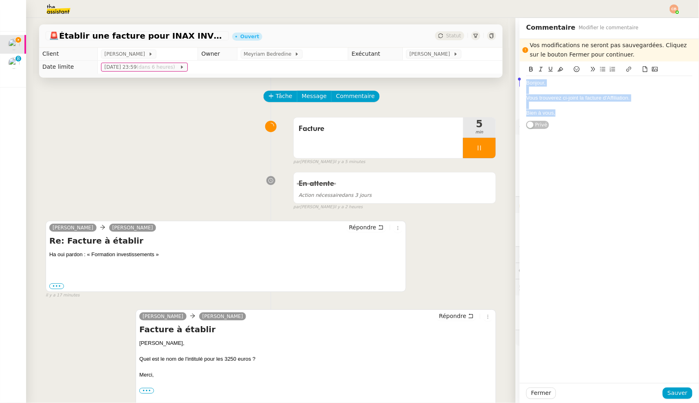
drag, startPoint x: 554, startPoint y: 112, endPoint x: 495, endPoint y: 71, distance: 71.9
click at [495, 71] on app-ticket "🚨 Établir une facture pour INAX INVEST Ouvert Statut Client [PERSON_NAME] Owner…" at bounding box center [362, 210] width 672 height 385
click at [574, 67] on icon at bounding box center [577, 69] width 6 height 6
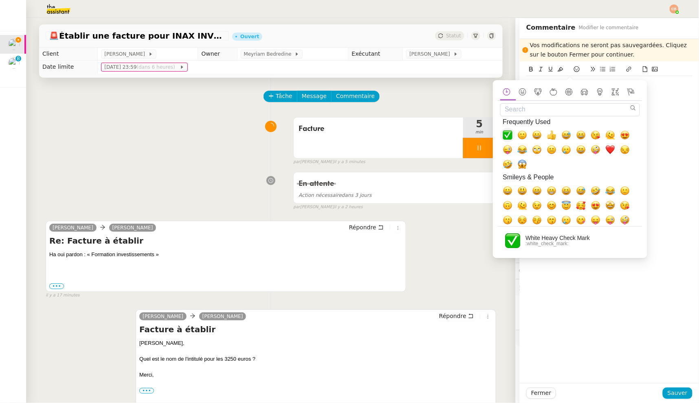
click at [509, 135] on span "✅, white_check_mark" at bounding box center [507, 135] width 10 height 10
drag, startPoint x: 667, startPoint y: 118, endPoint x: 668, endPoint y: 134, distance: 16.0
click at [667, 118] on div "Vos modifications ne seront pas sauvegardées. Cliquez sur le bouton Fermer pour…" at bounding box center [608, 211] width 179 height 344
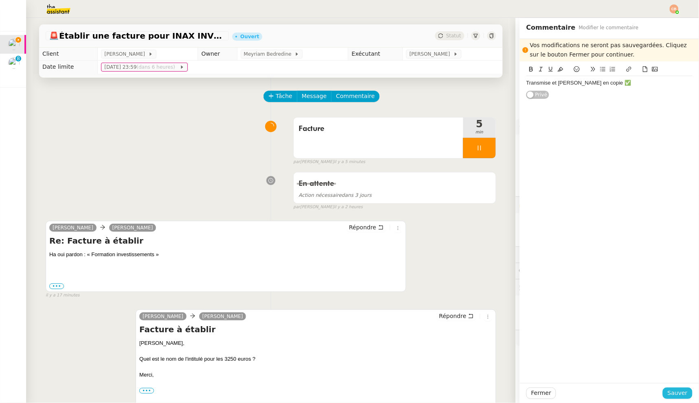
click at [681, 393] on button "Sauver" at bounding box center [677, 393] width 30 height 11
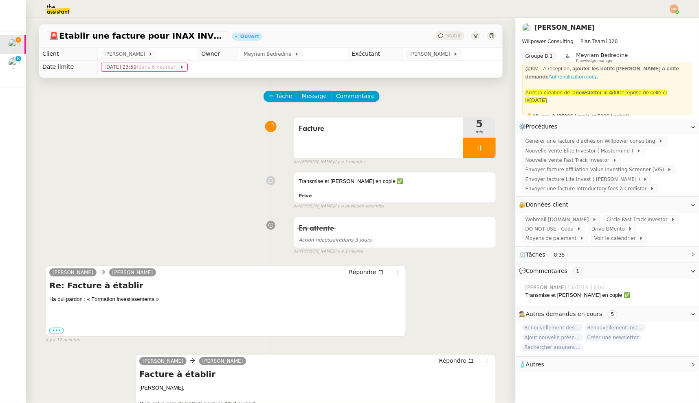
click at [476, 148] on icon at bounding box center [479, 148] width 7 height 7
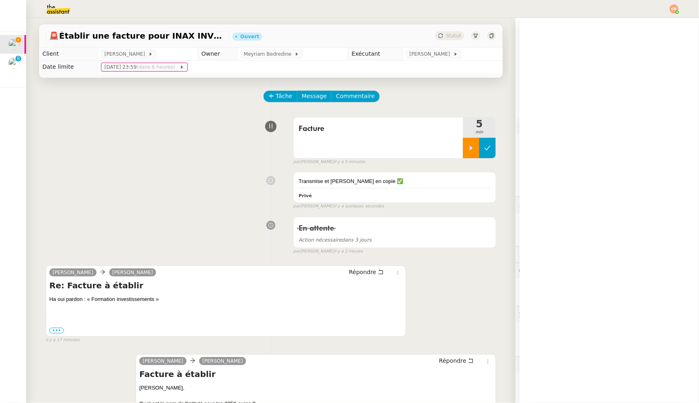
click at [483, 147] on button at bounding box center [487, 148] width 16 height 20
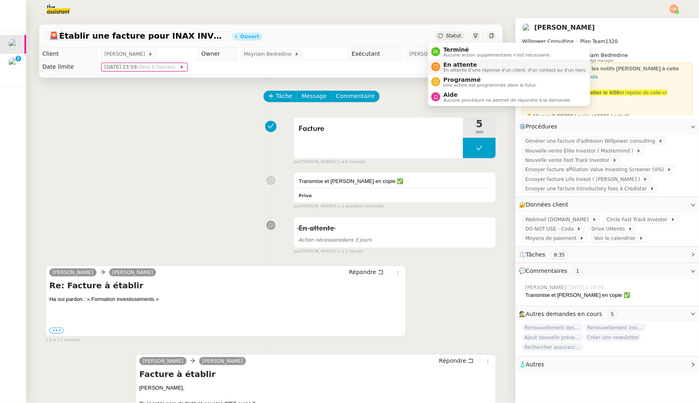
click at [447, 65] on span "En attente" at bounding box center [514, 64] width 143 height 7
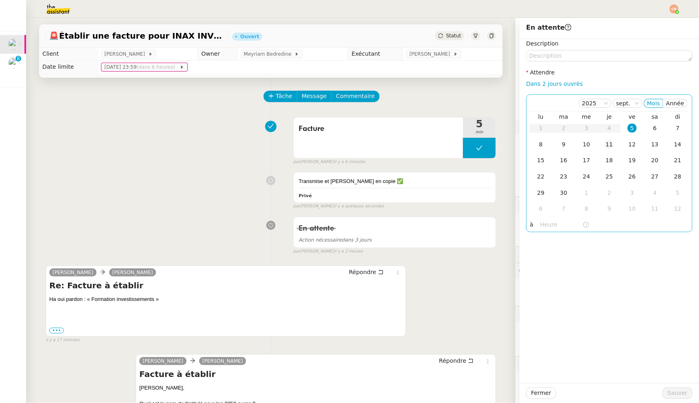
click at [605, 141] on div "11" at bounding box center [609, 144] width 9 height 9
click at [548, 222] on input "text" at bounding box center [561, 224] width 42 height 9
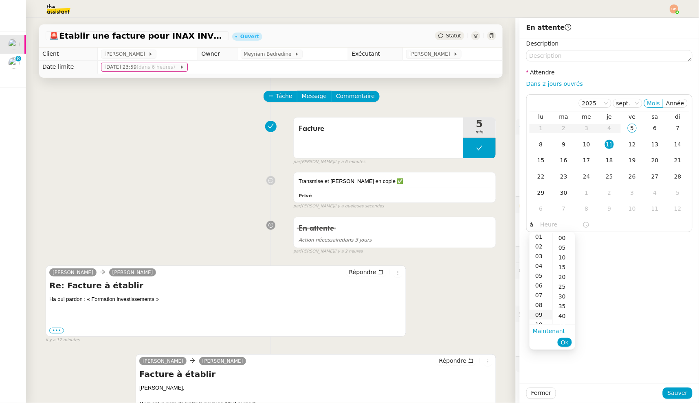
click at [539, 313] on div "09" at bounding box center [540, 315] width 23 height 10
click at [561, 240] on div "00" at bounding box center [563, 238] width 22 height 10
type input "09:00"
drag, startPoint x: 613, startPoint y: 247, endPoint x: 626, endPoint y: 278, distance: 34.2
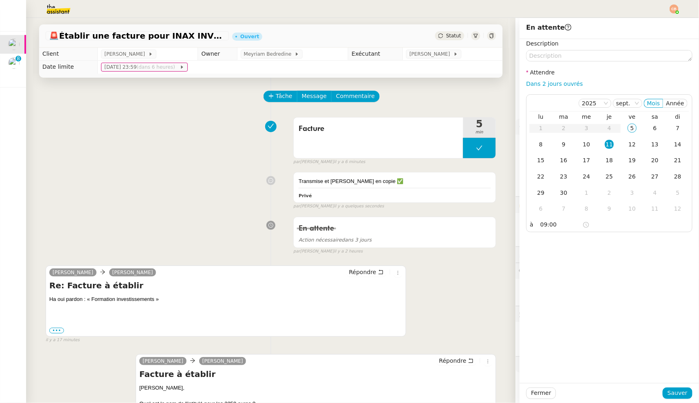
click at [615, 249] on div "Description Attendre Dans 2 jours ouvrés [DATE] Mois Année lu ma me je ve sa di…" at bounding box center [608, 211] width 179 height 344
click at [668, 392] on span "Sauver" at bounding box center [677, 393] width 20 height 9
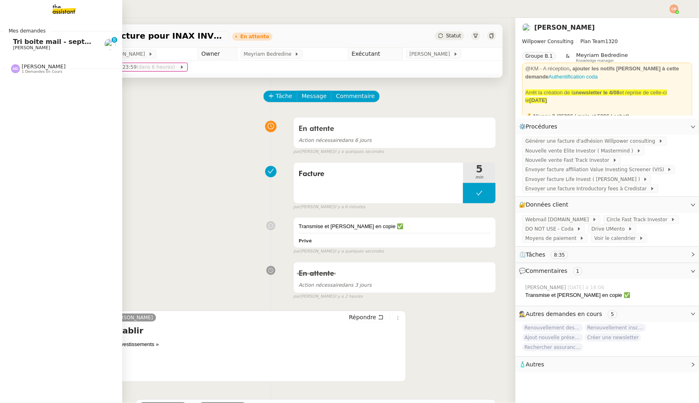
click at [47, 46] on span "[PERSON_NAME]" at bounding box center [31, 47] width 37 height 5
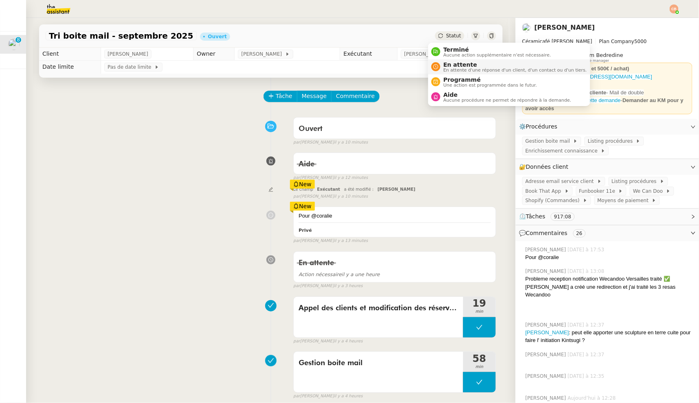
click at [456, 65] on span "En attente" at bounding box center [514, 64] width 143 height 7
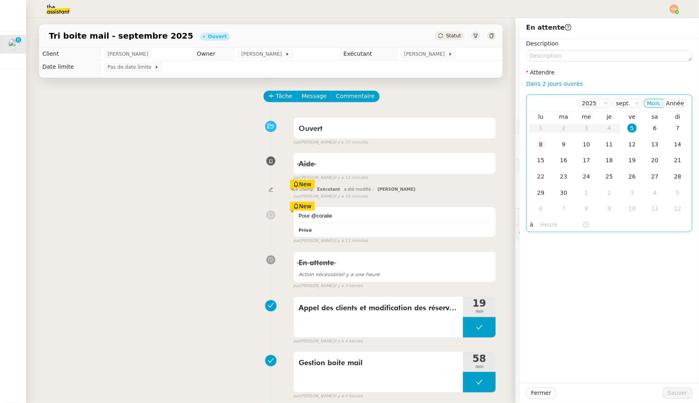
click at [537, 144] on div "8" at bounding box center [540, 144] width 9 height 9
click at [540, 225] on input "text" at bounding box center [561, 224] width 42 height 9
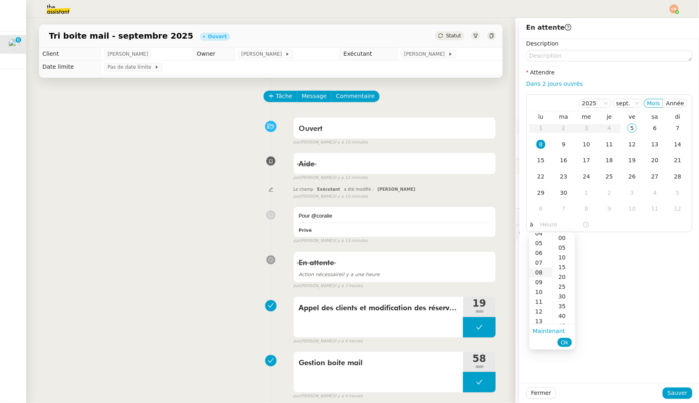
click at [539, 274] on div "08" at bounding box center [540, 273] width 23 height 10
click at [563, 235] on div "00" at bounding box center [563, 238] width 22 height 10
type input "08:00"
drag, startPoint x: 622, startPoint y: 251, endPoint x: 624, endPoint y: 256, distance: 5.8
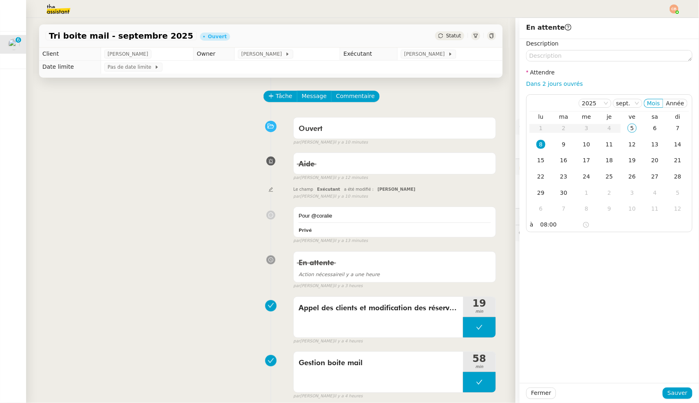
click at [623, 251] on div "Description Attendre Dans 2 jours ouvrés [DATE] Mois Année lu ma me je ve sa di…" at bounding box center [608, 211] width 179 height 344
click at [672, 393] on span "Sauver" at bounding box center [677, 393] width 20 height 9
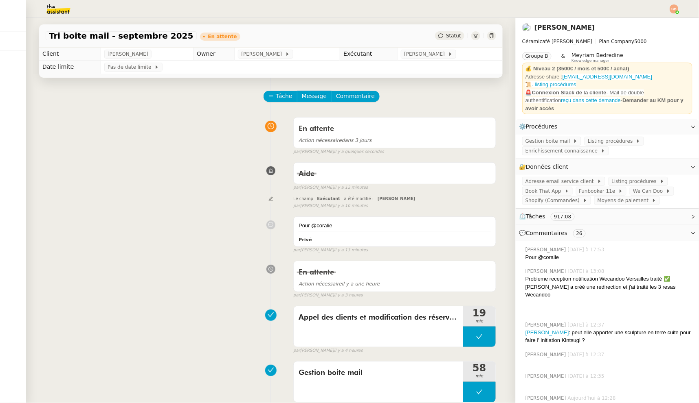
click at [676, 9] on img at bounding box center [673, 8] width 9 height 9
click at [648, 22] on span "Suivi" at bounding box center [645, 23] width 14 height 7
